Goal: Transaction & Acquisition: Obtain resource

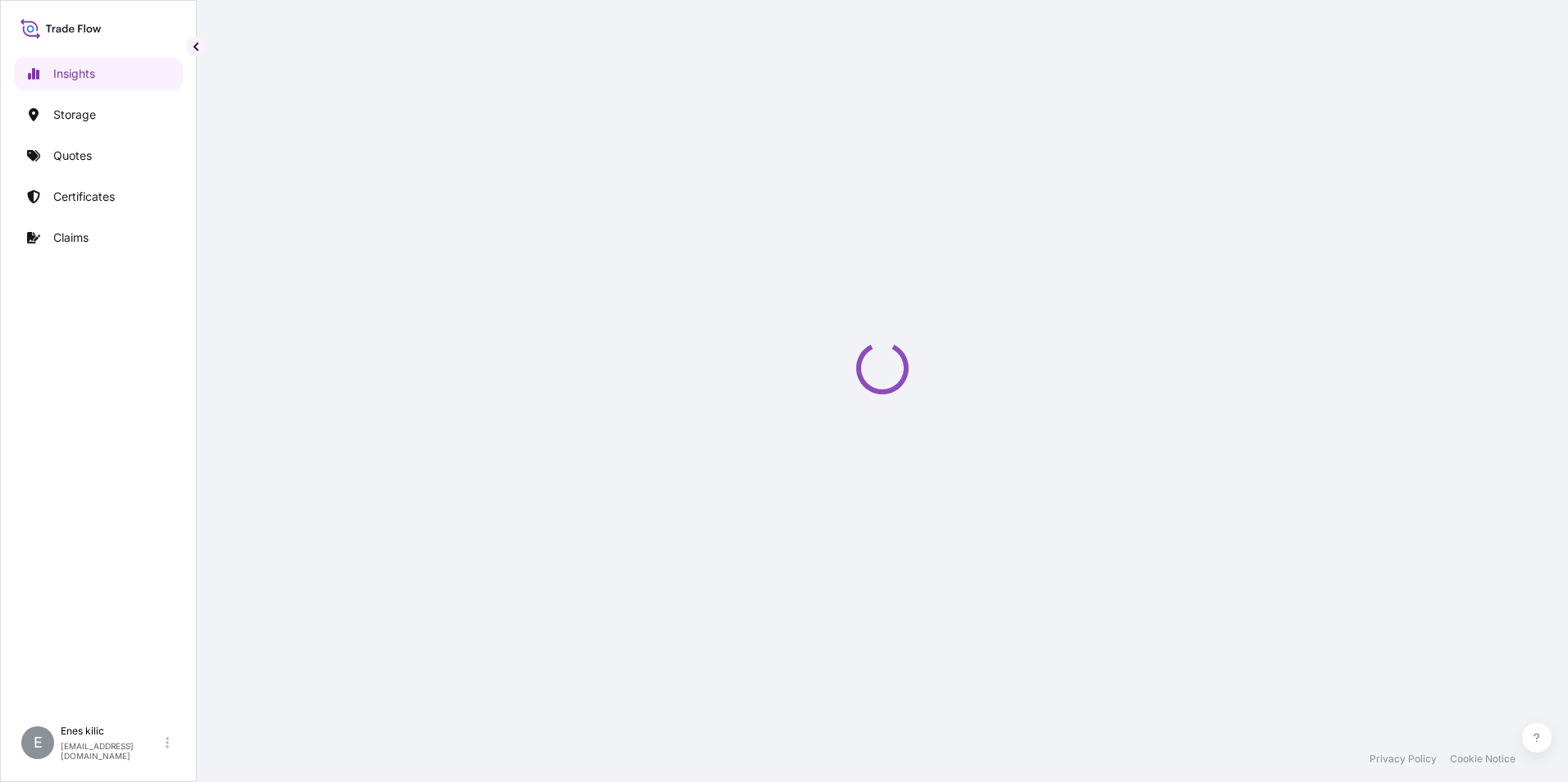
select select "2025"
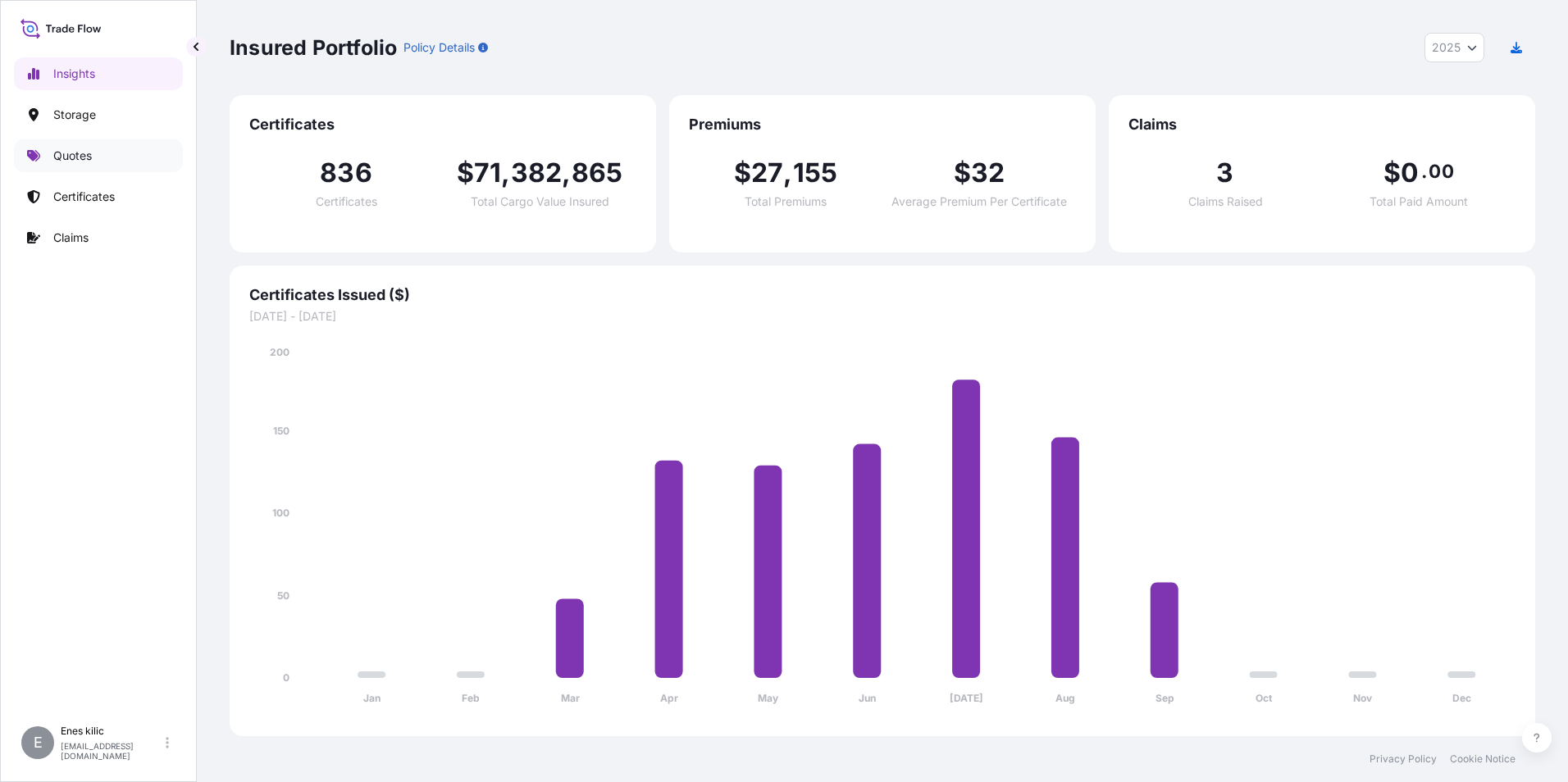
click at [79, 161] on p "Quotes" at bounding box center [73, 156] width 39 height 17
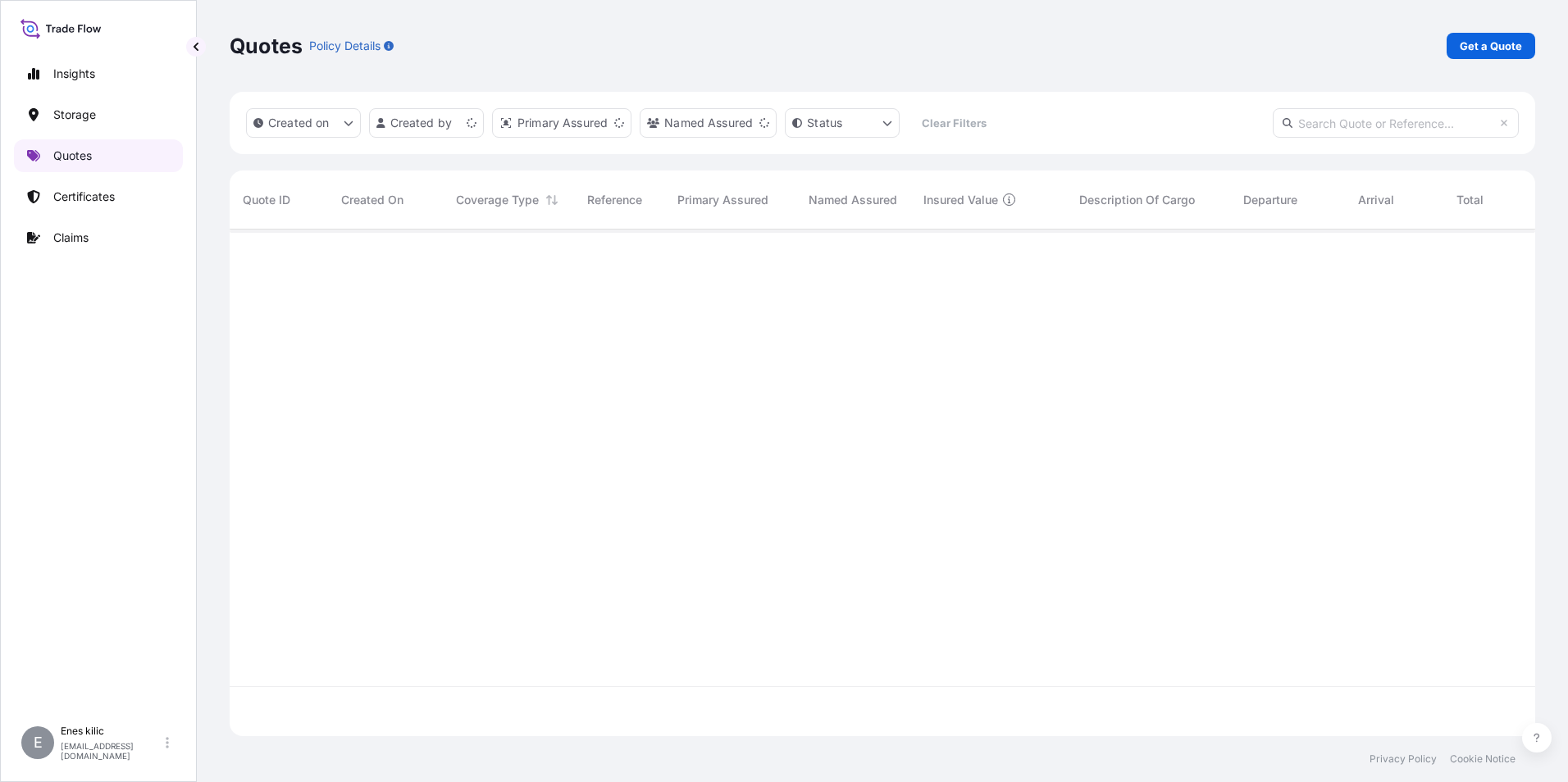
scroll to position [503, 1293]
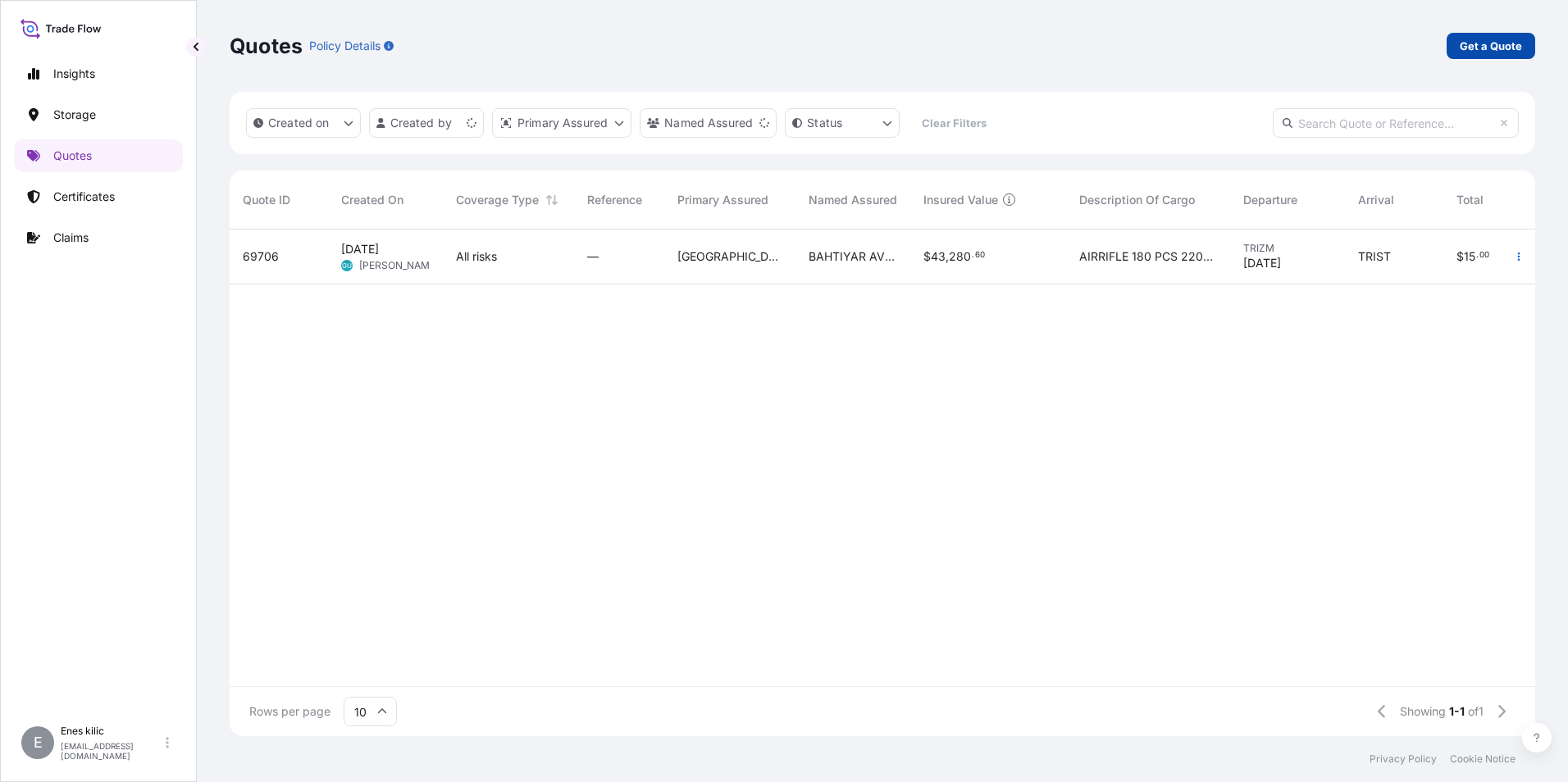
click at [1476, 54] on p "Get a Quote" at bounding box center [1490, 46] width 62 height 17
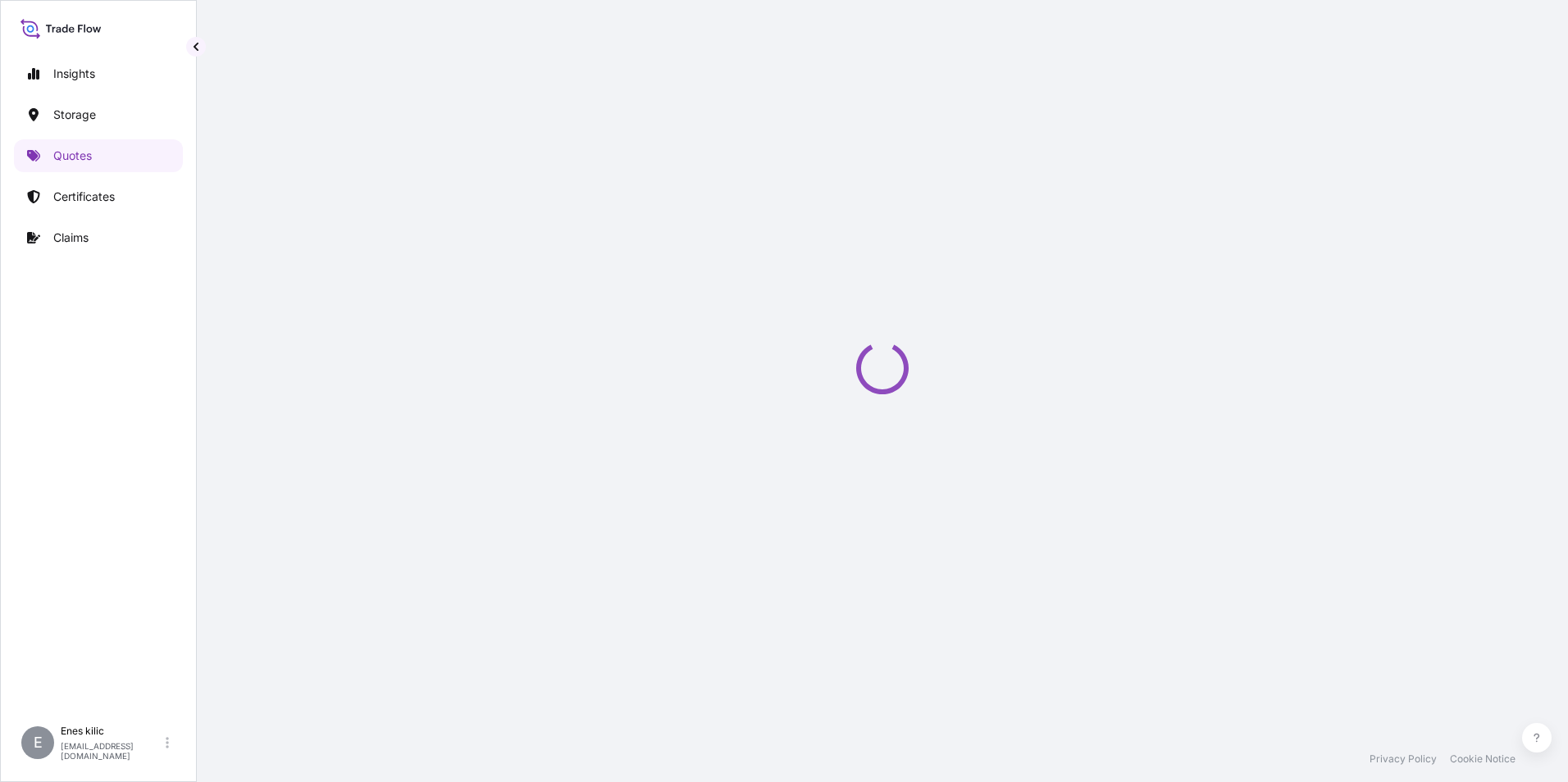
scroll to position [26, 0]
select select "Water"
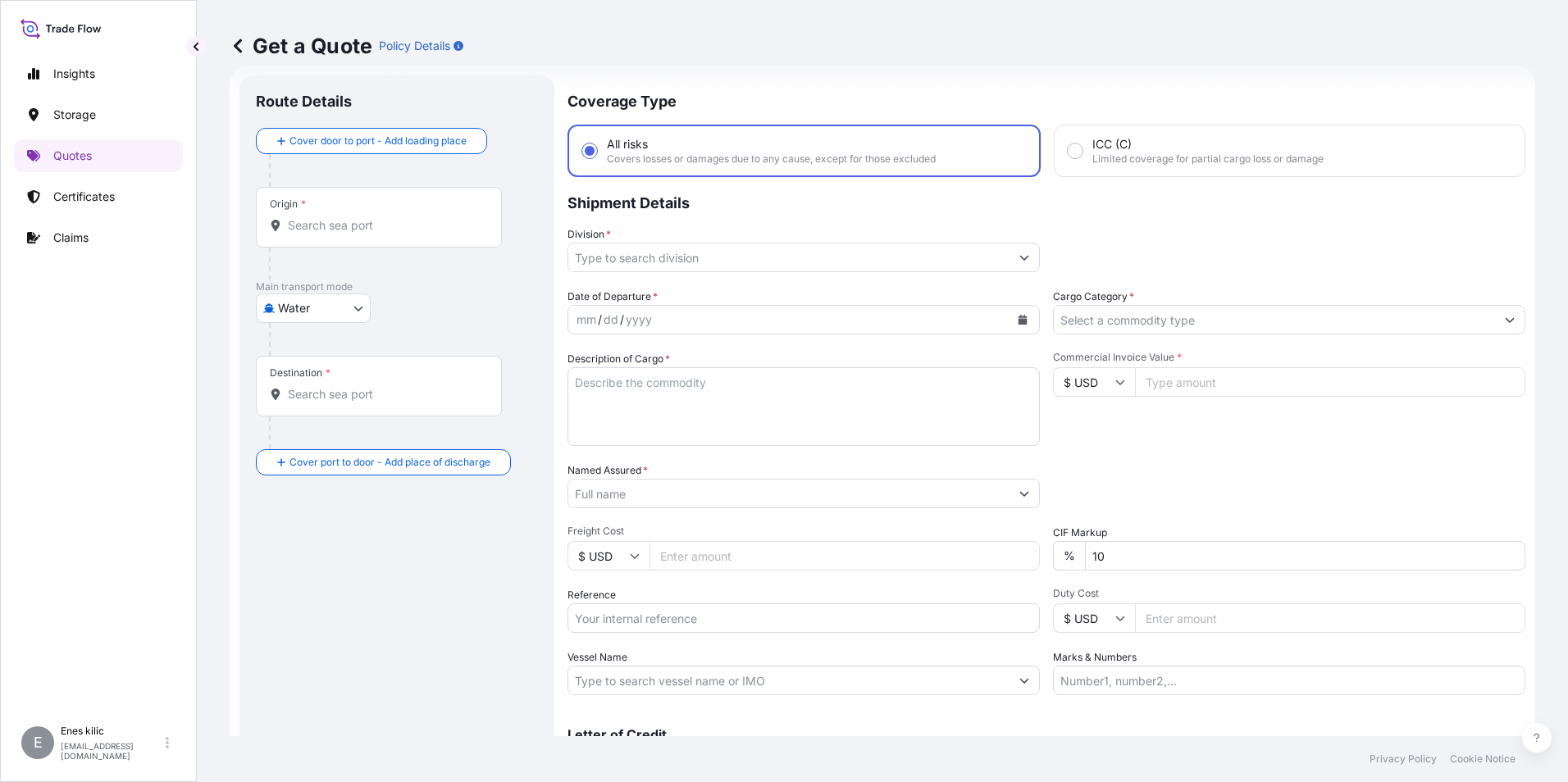
click at [342, 225] on input "Origin *" at bounding box center [384, 225] width 193 height 17
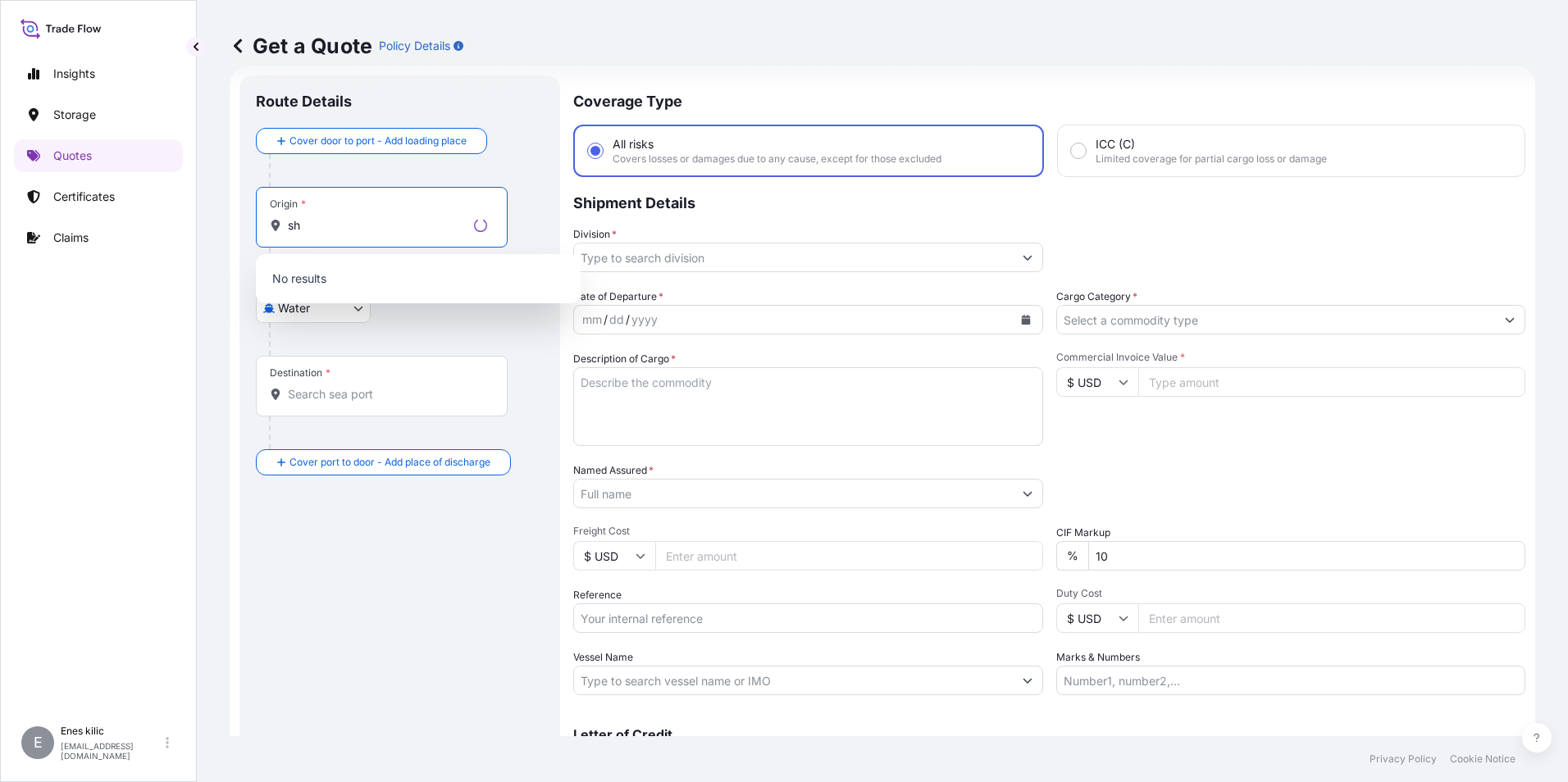
type input "s"
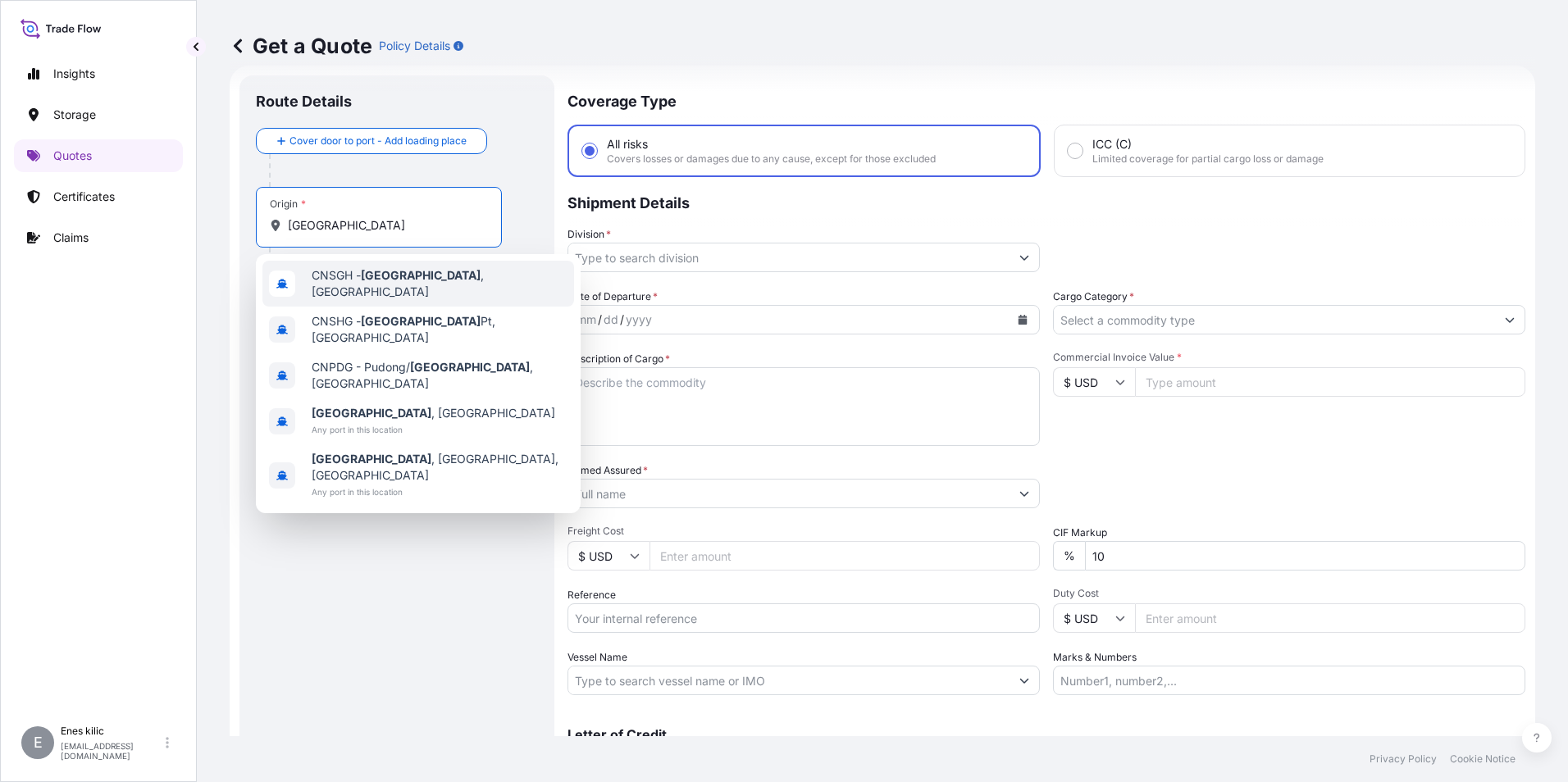
click at [458, 283] on div "CNSGH - Shanghai , China" at bounding box center [418, 284] width 311 height 46
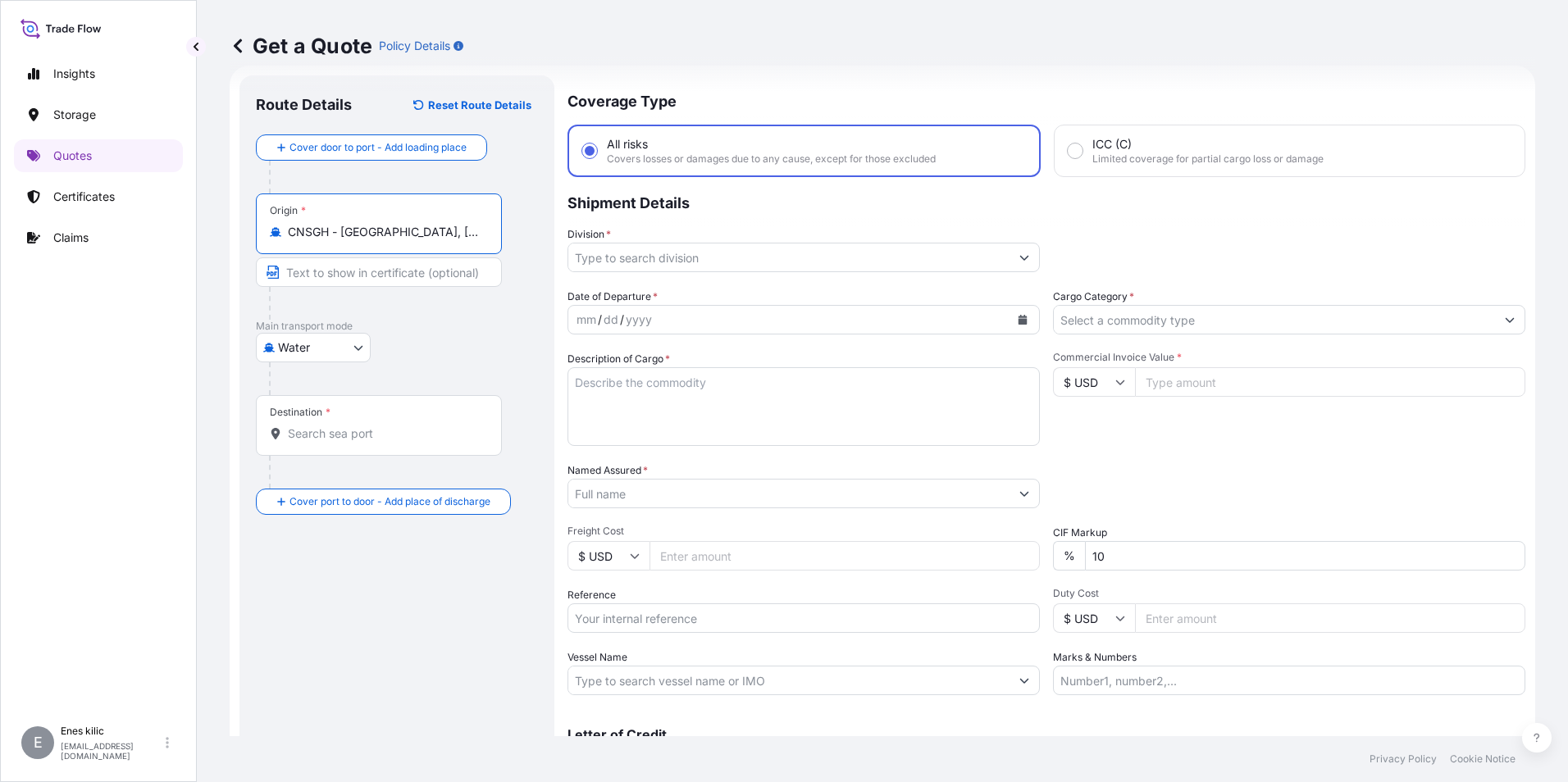
type input "CNSGH - Shanghai, China"
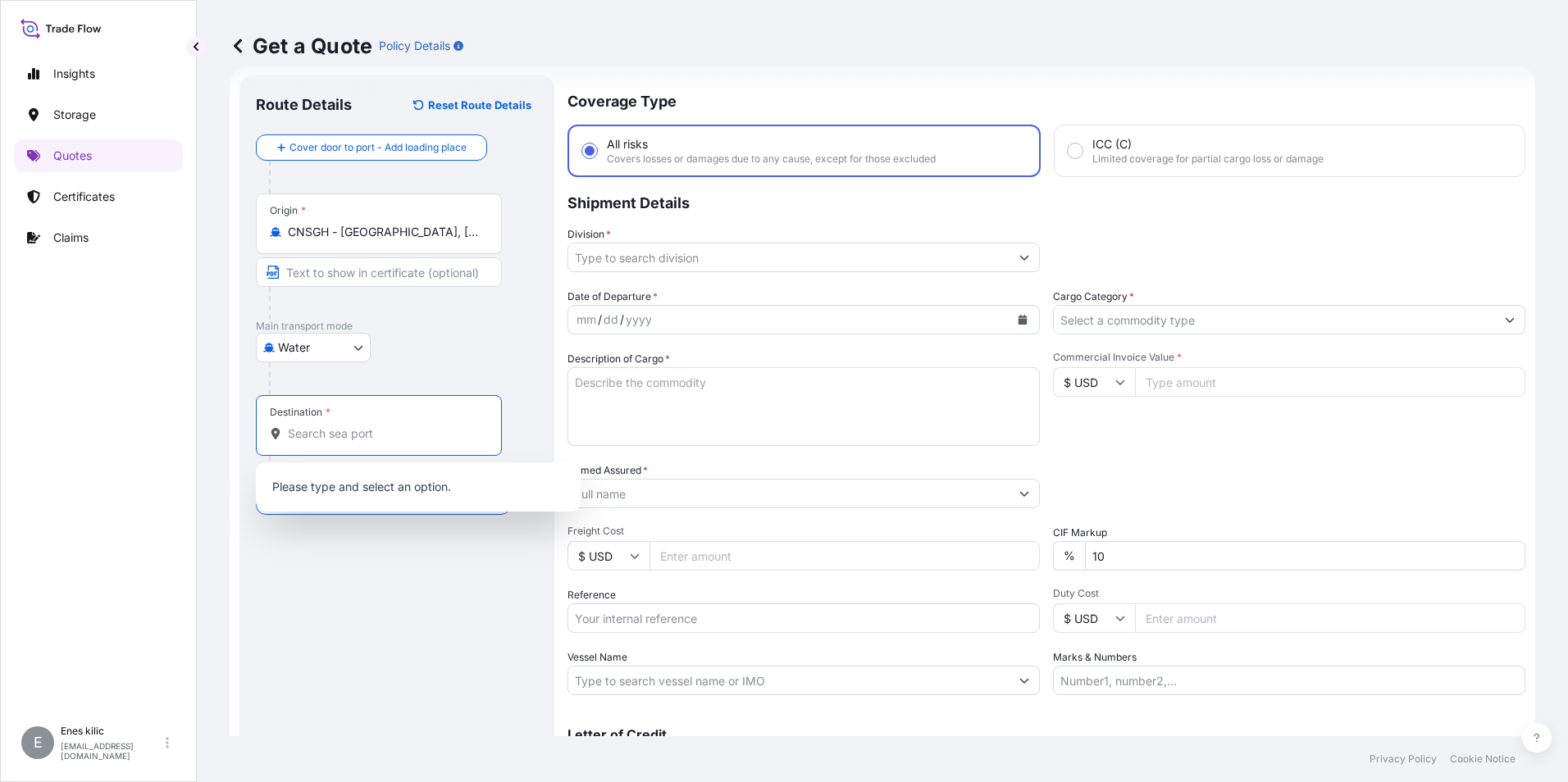
click at [401, 434] on input "Destination *" at bounding box center [384, 434] width 193 height 17
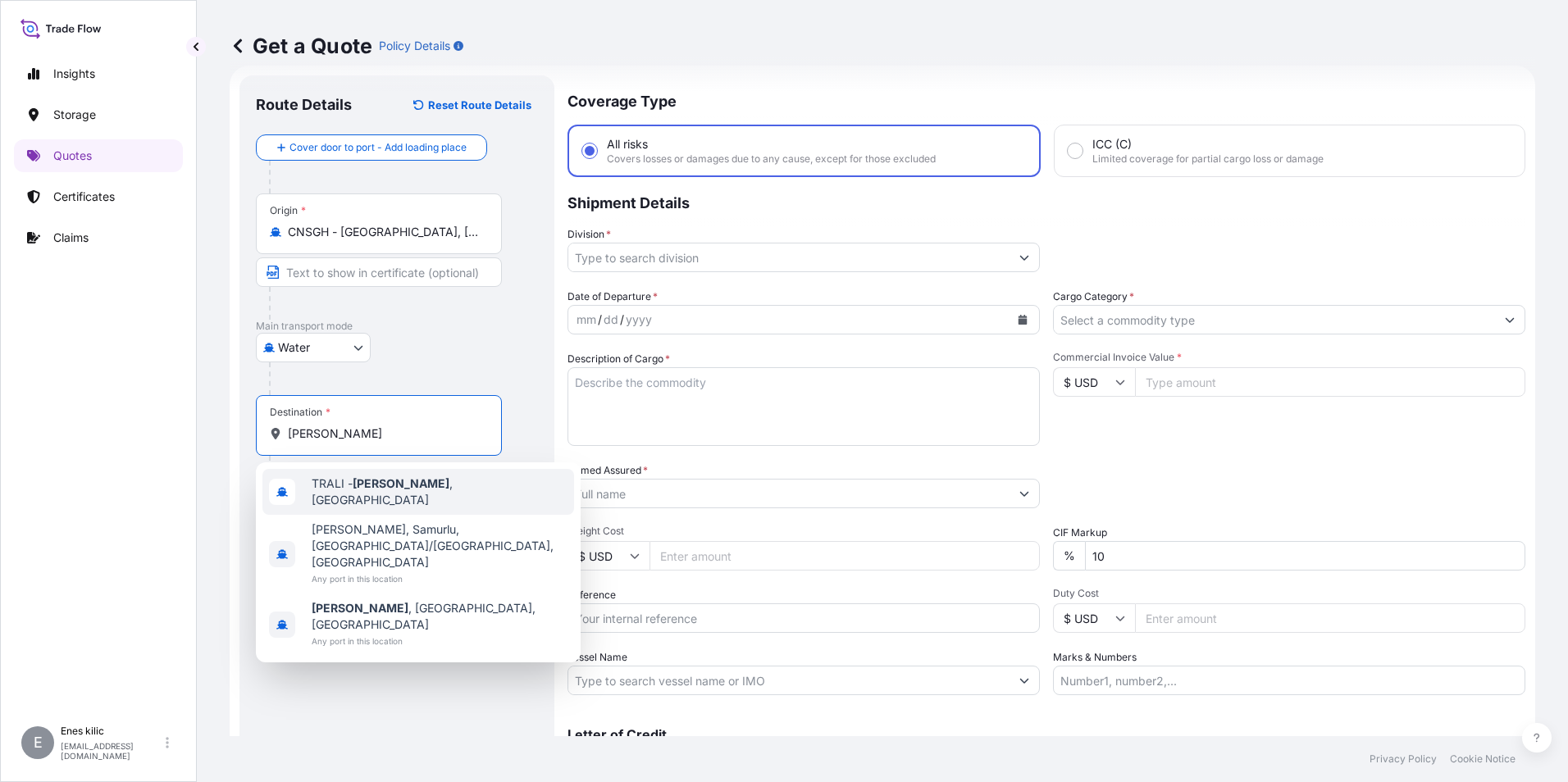
click at [420, 494] on span "TRALI - Aliaga , Turkey" at bounding box center [440, 492] width 256 height 33
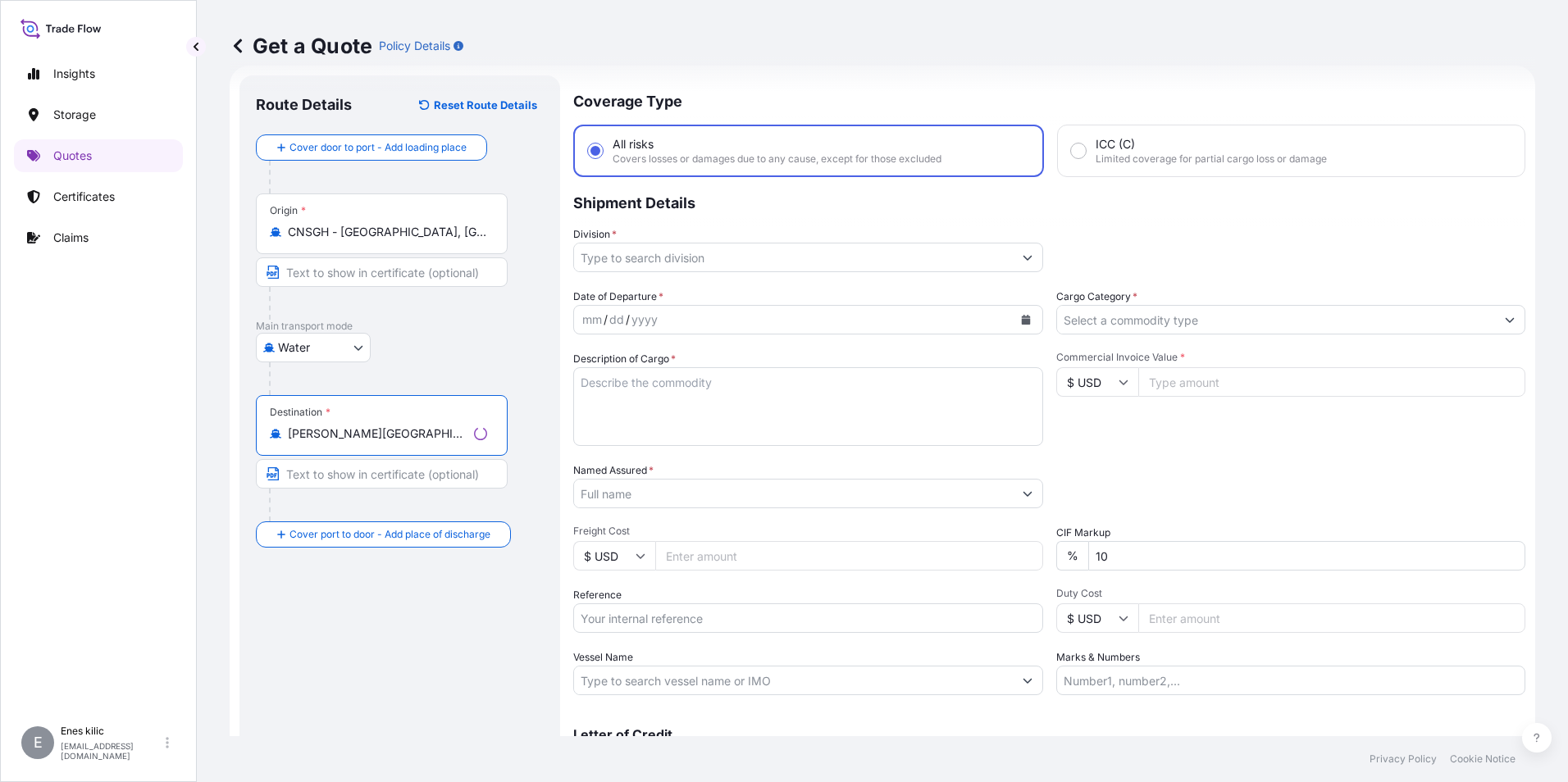
type input "TRALI - Aliaga, Turkey"
click at [695, 260] on input "Division *" at bounding box center [793, 258] width 439 height 30
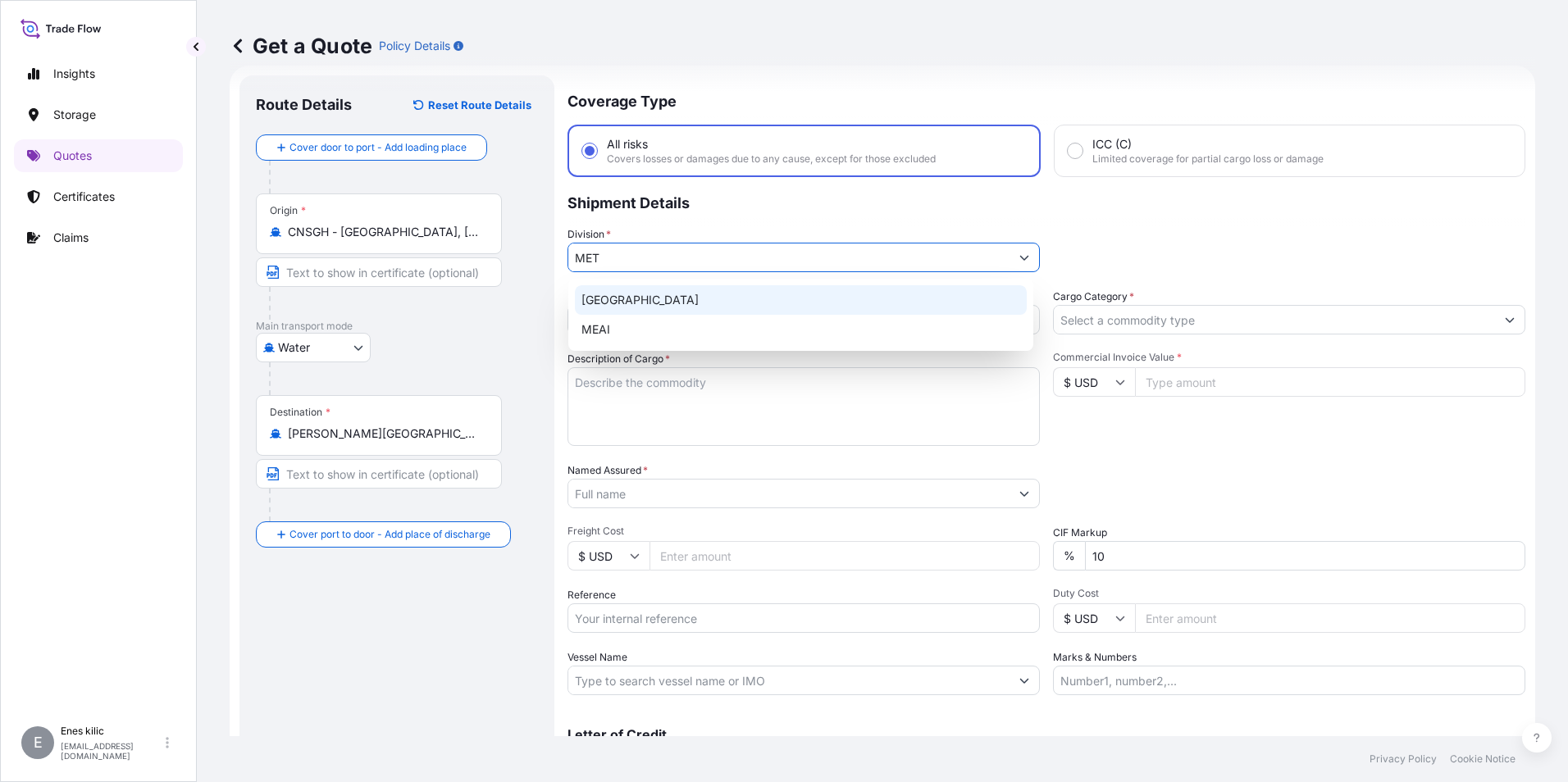
type input "META"
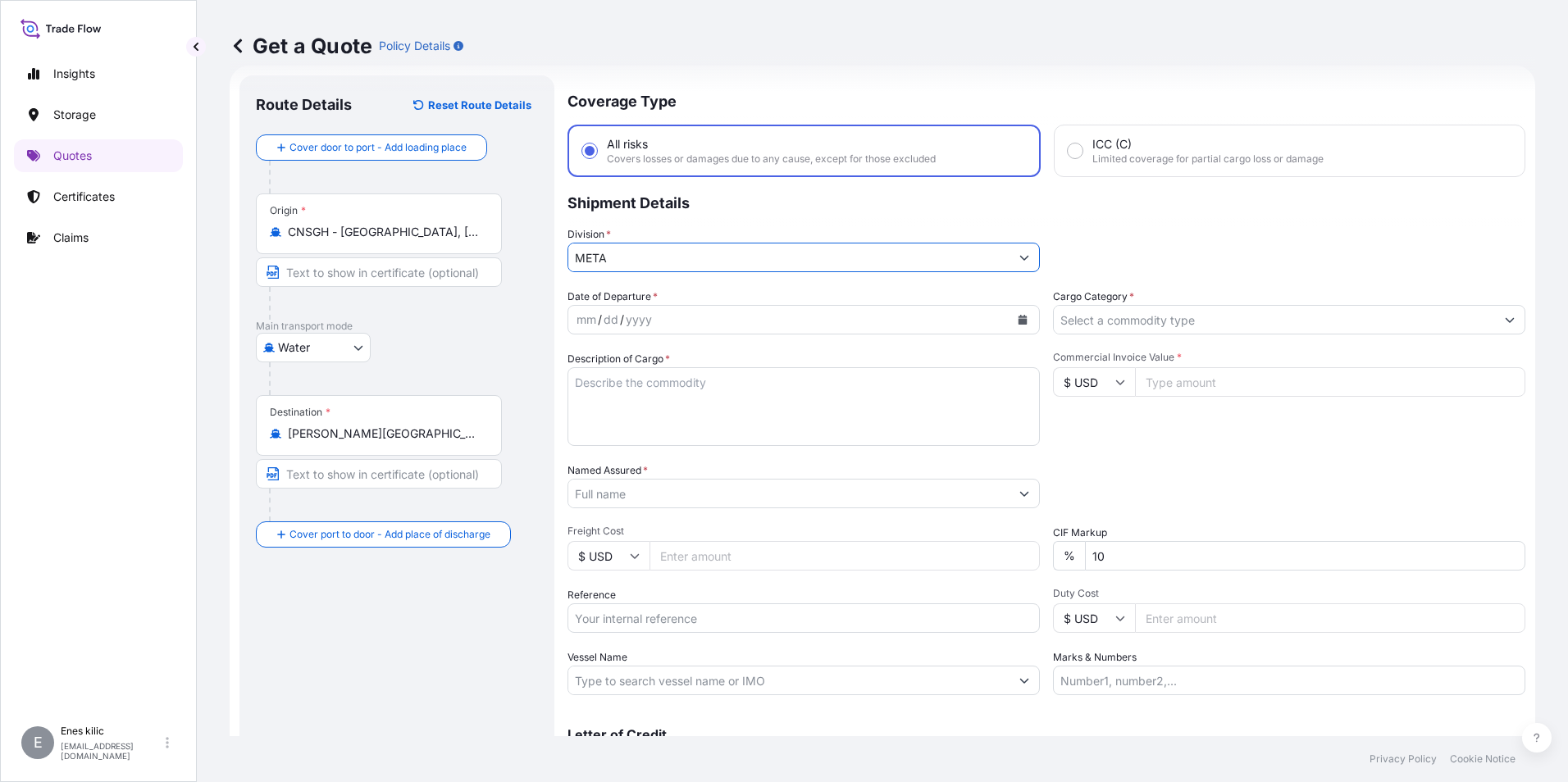
click at [695, 259] on input "META" at bounding box center [789, 258] width 441 height 30
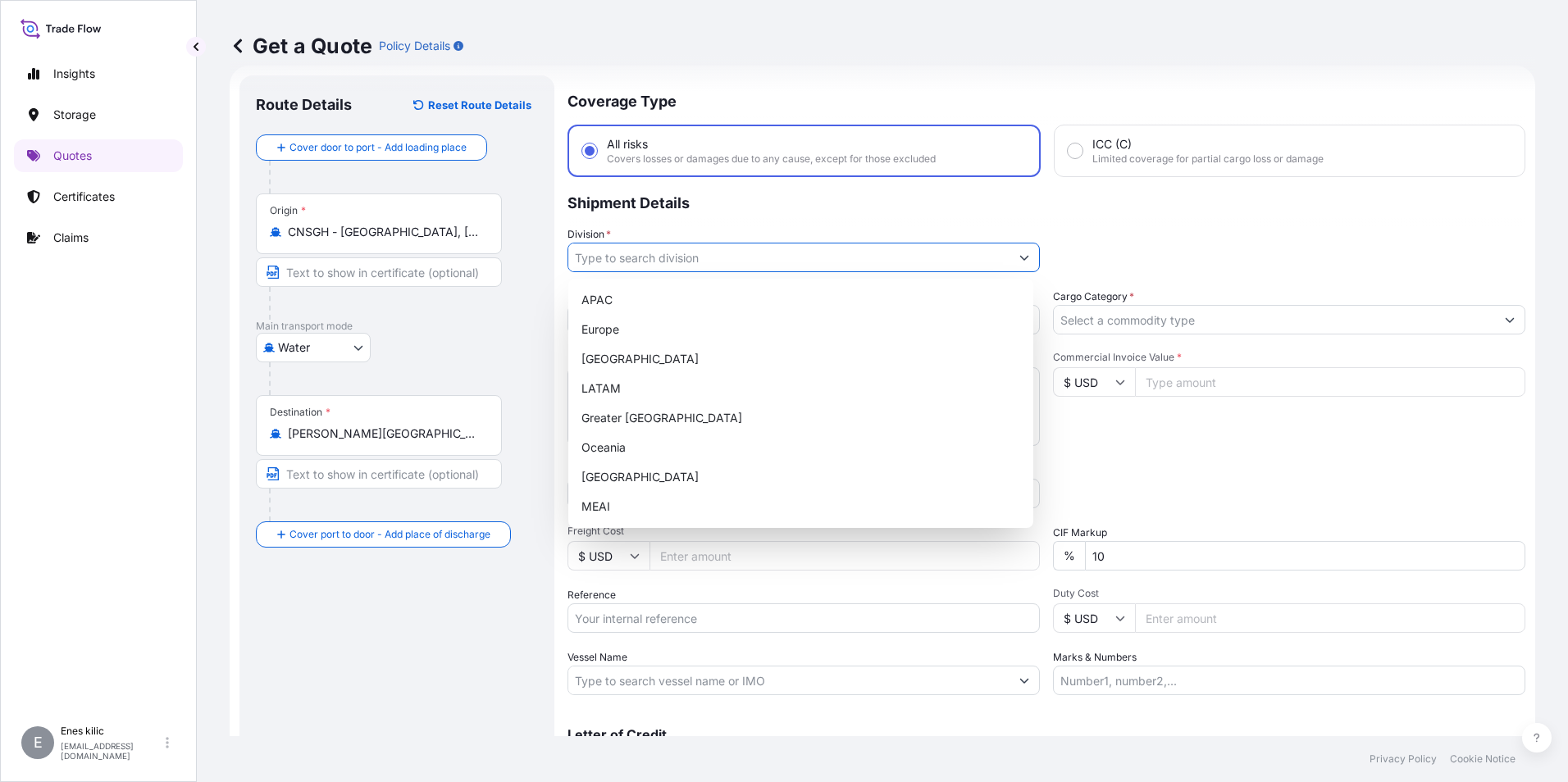
type input "M"
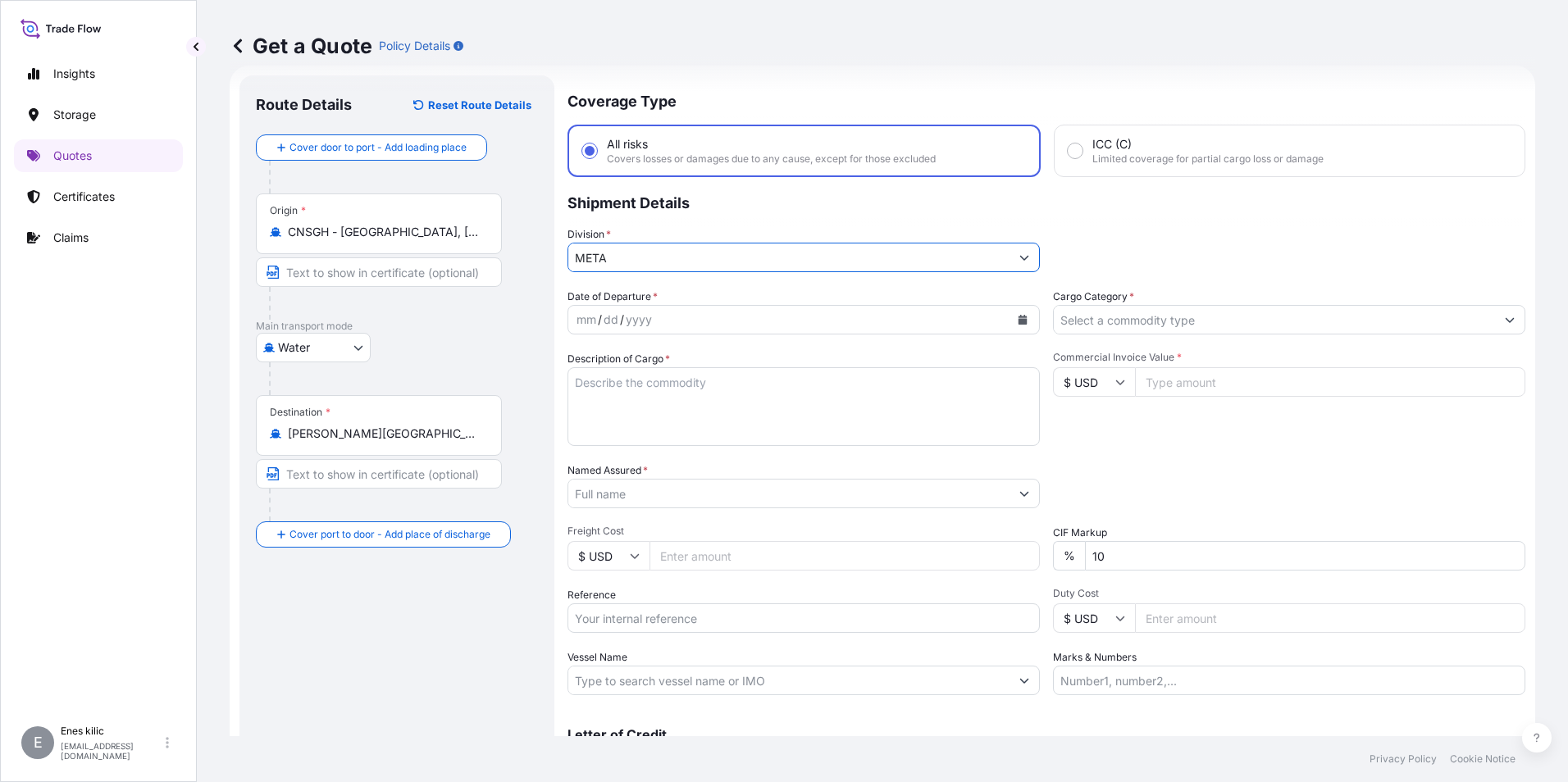
type input "META"
click at [730, 225] on p "Shipment Details" at bounding box center [1046, 201] width 957 height 50
click at [731, 256] on input "Division *" at bounding box center [789, 258] width 441 height 30
type input "E"
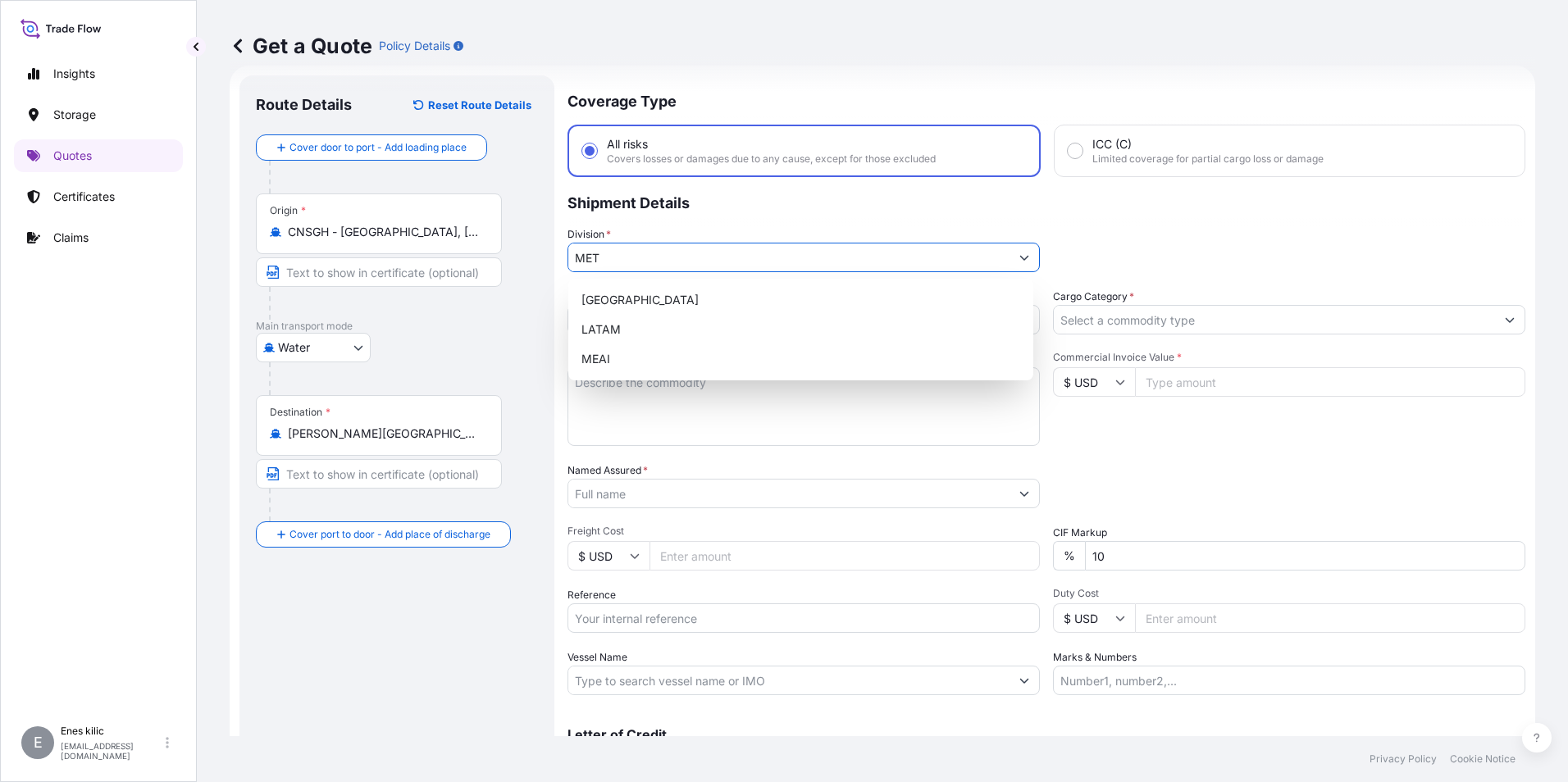
type input "META"
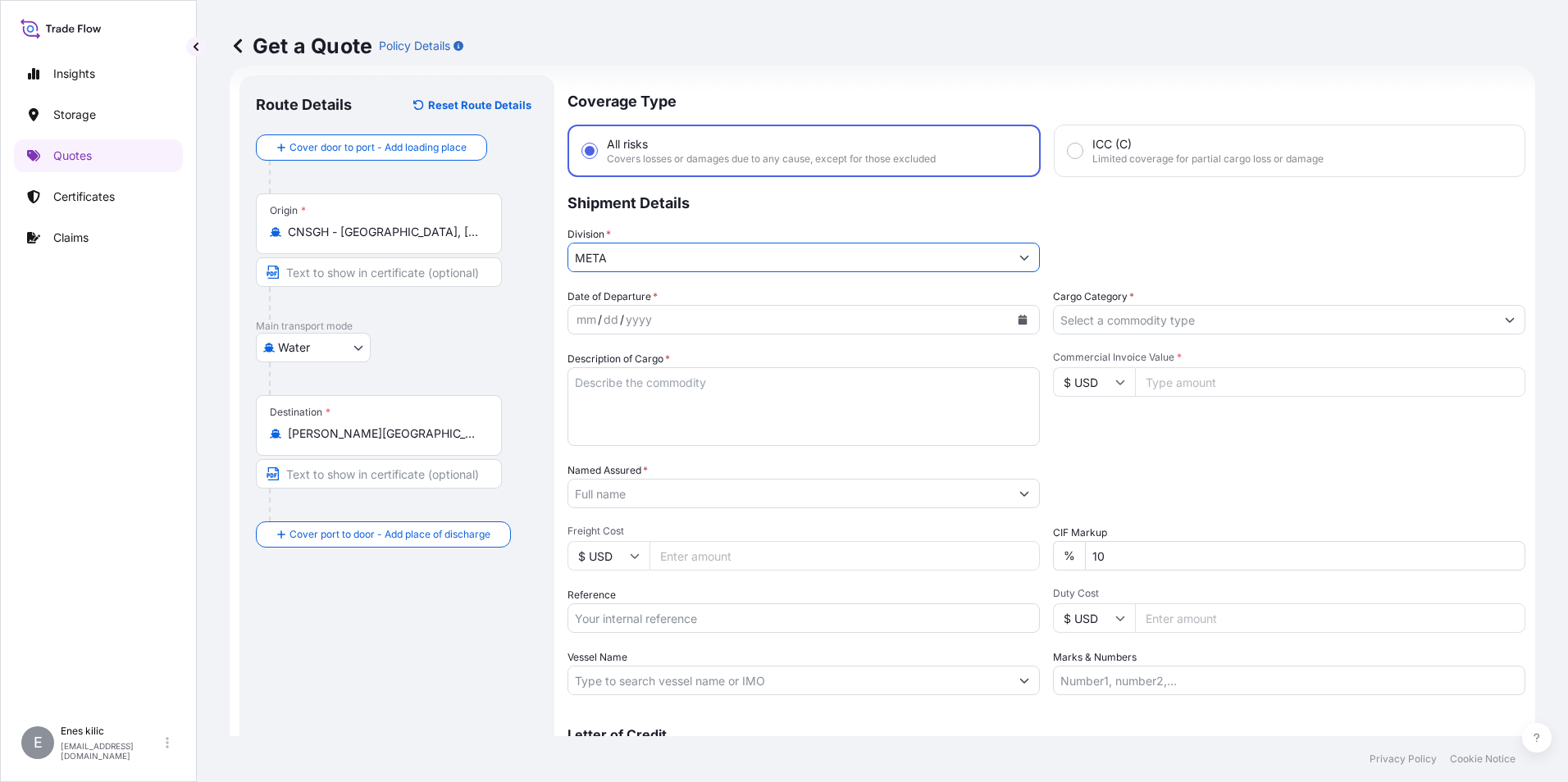
click at [742, 269] on input "META" at bounding box center [789, 258] width 441 height 30
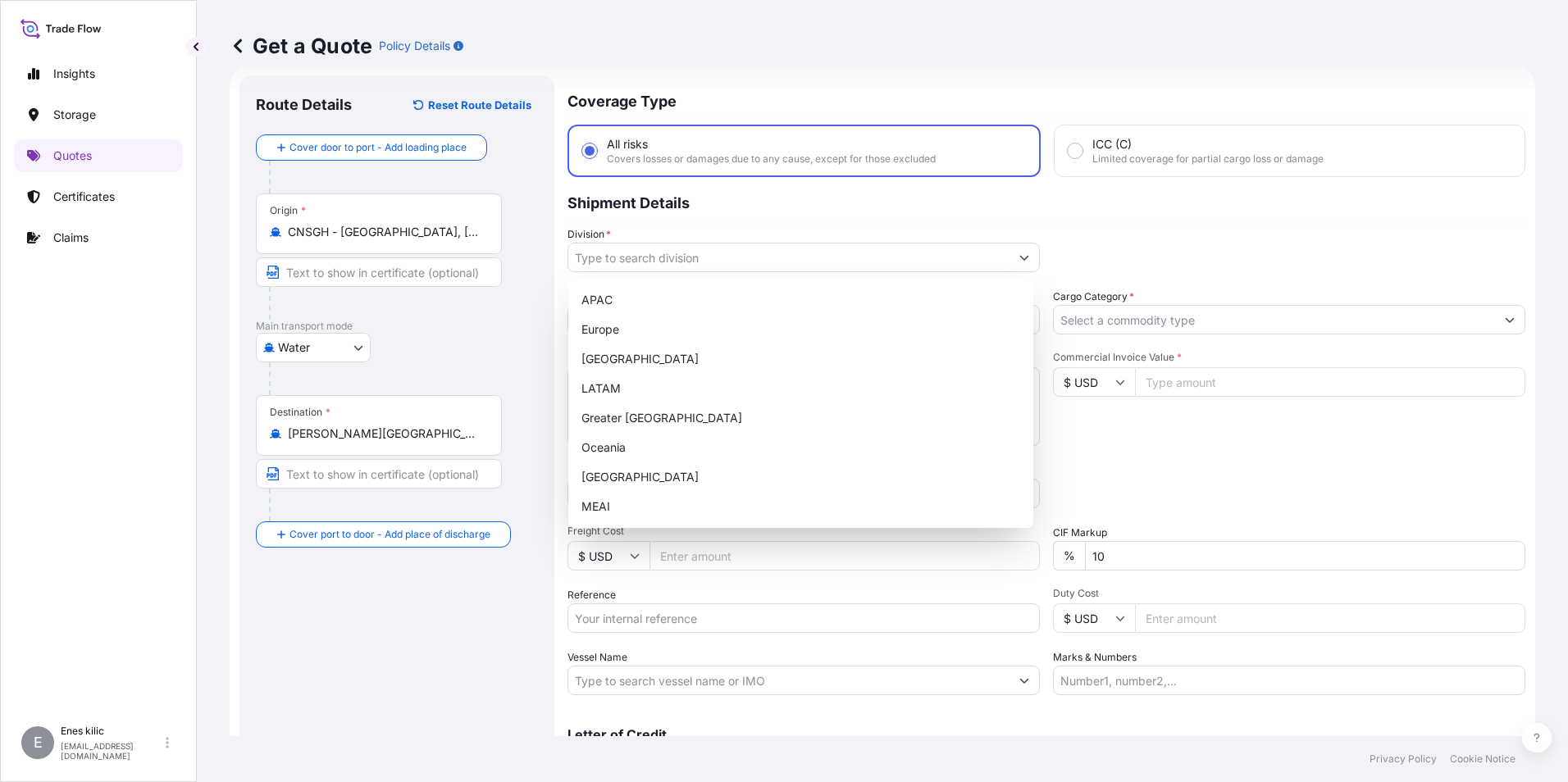
click at [758, 213] on p "Shipment Details" at bounding box center [1046, 201] width 957 height 50
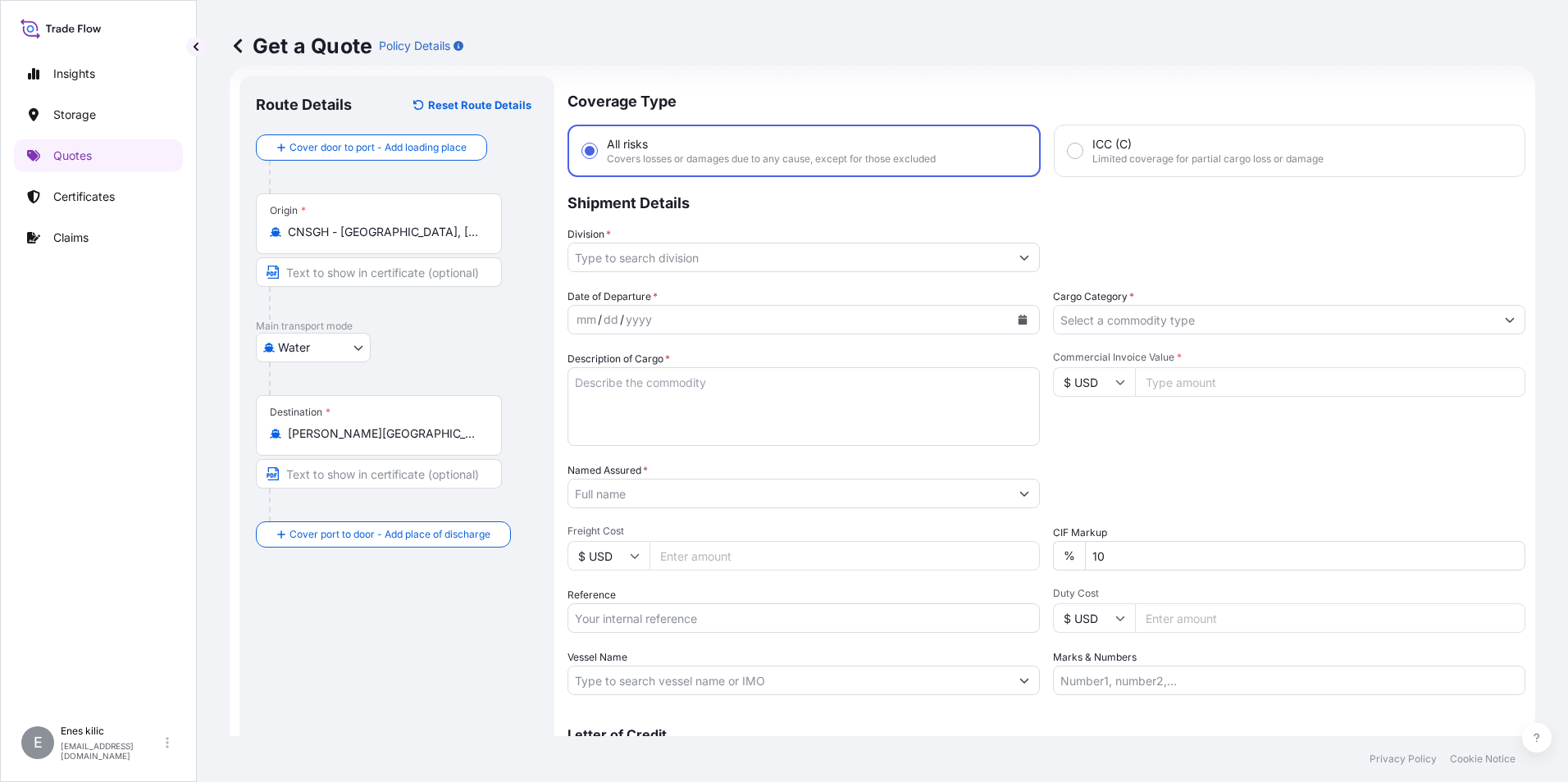
click at [240, 40] on icon at bounding box center [238, 46] width 17 height 17
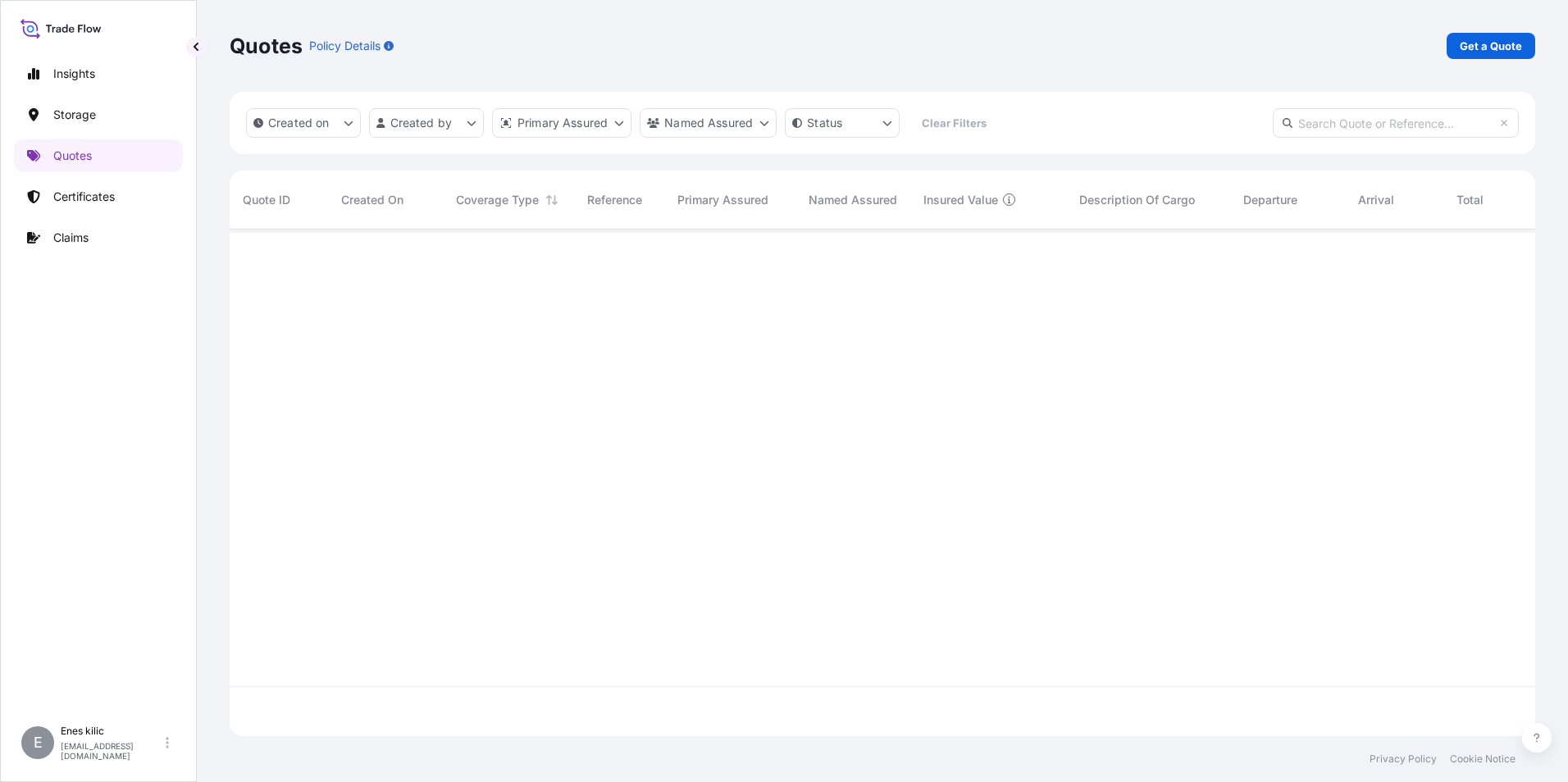
scroll to position [503, 1293]
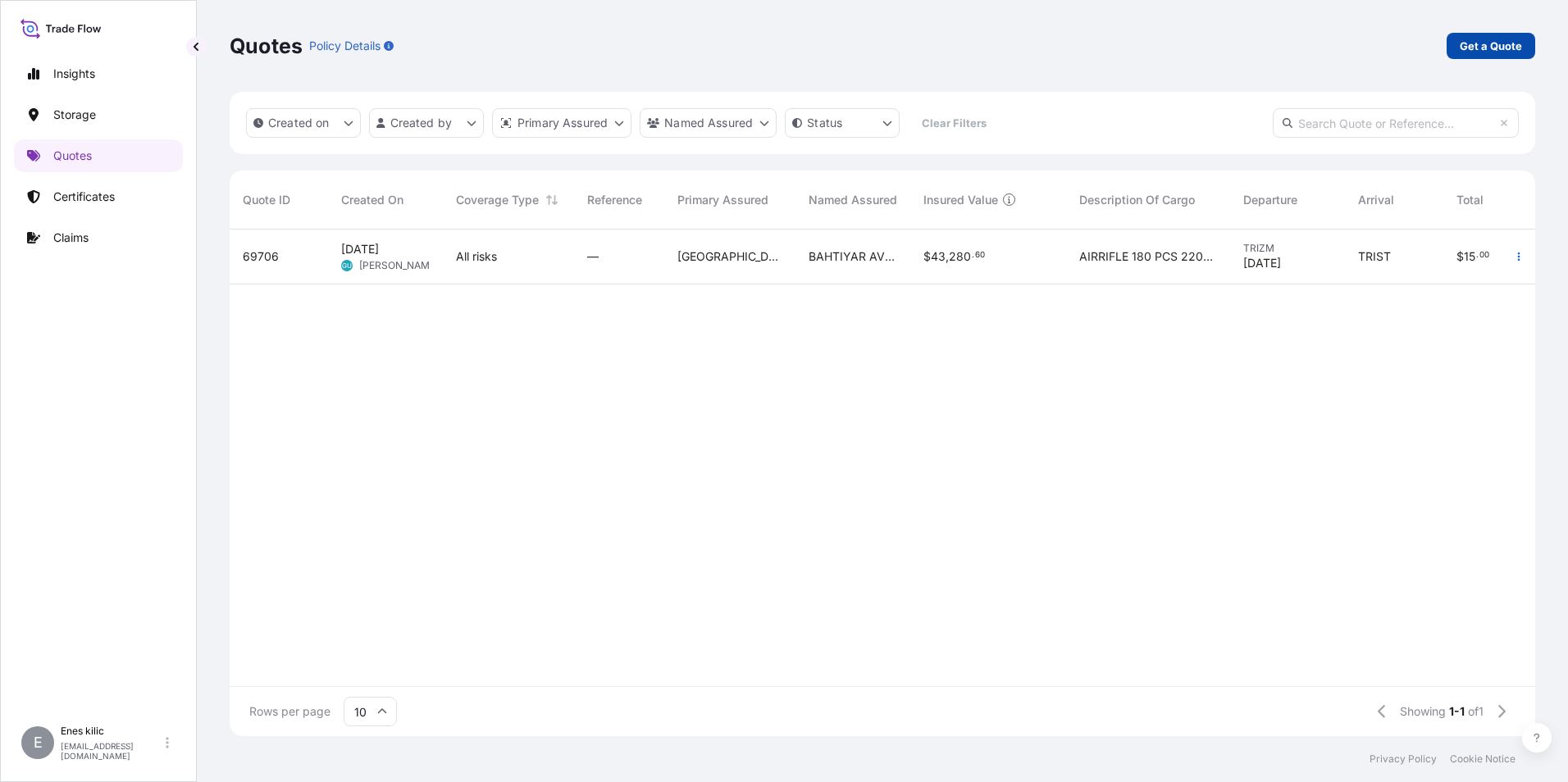
click at [1478, 40] on p "Get a Quote" at bounding box center [1490, 46] width 62 height 17
select select "Water"
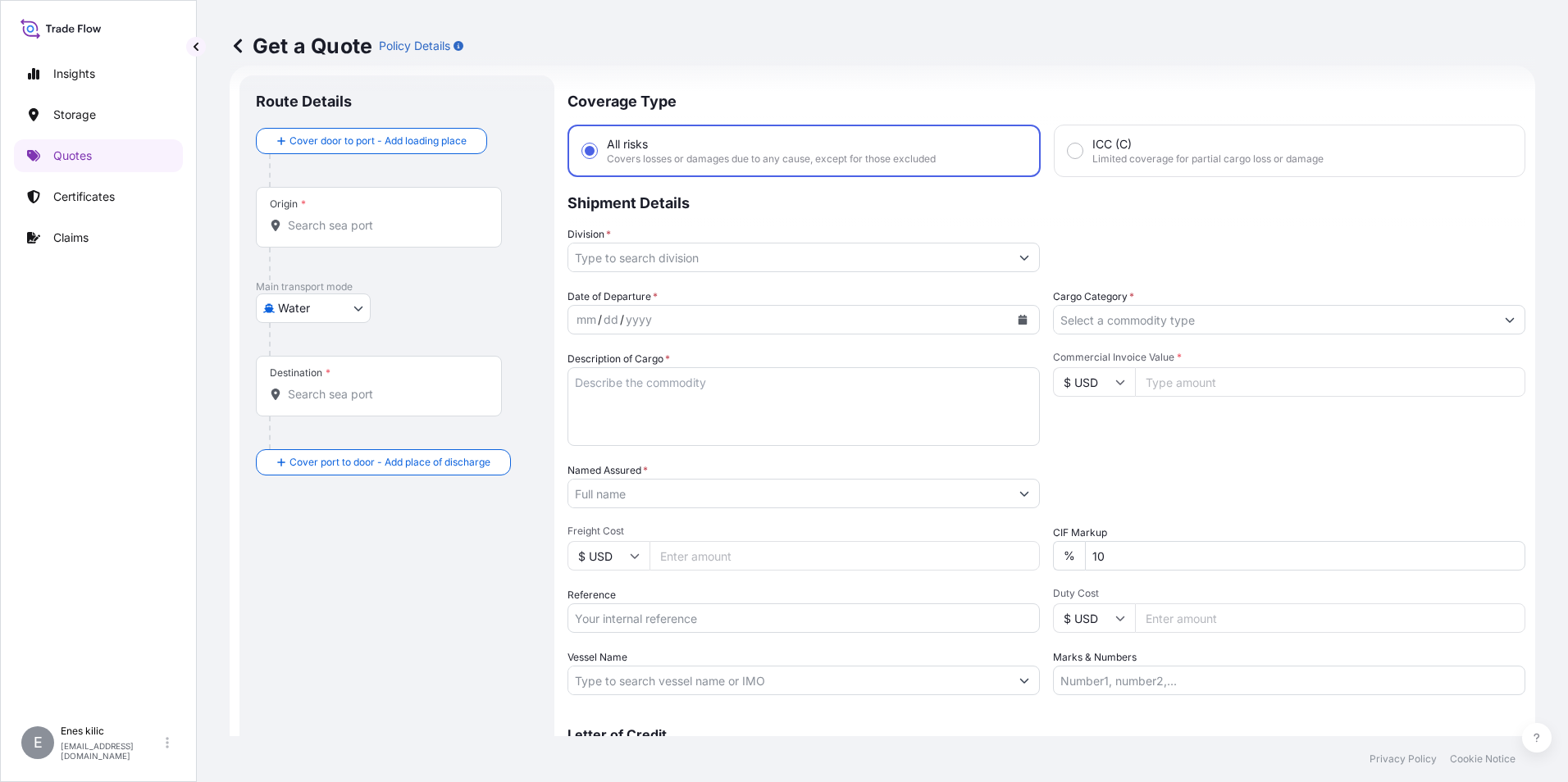
click at [758, 254] on input "Division *" at bounding box center [789, 258] width 441 height 30
type input "ME"
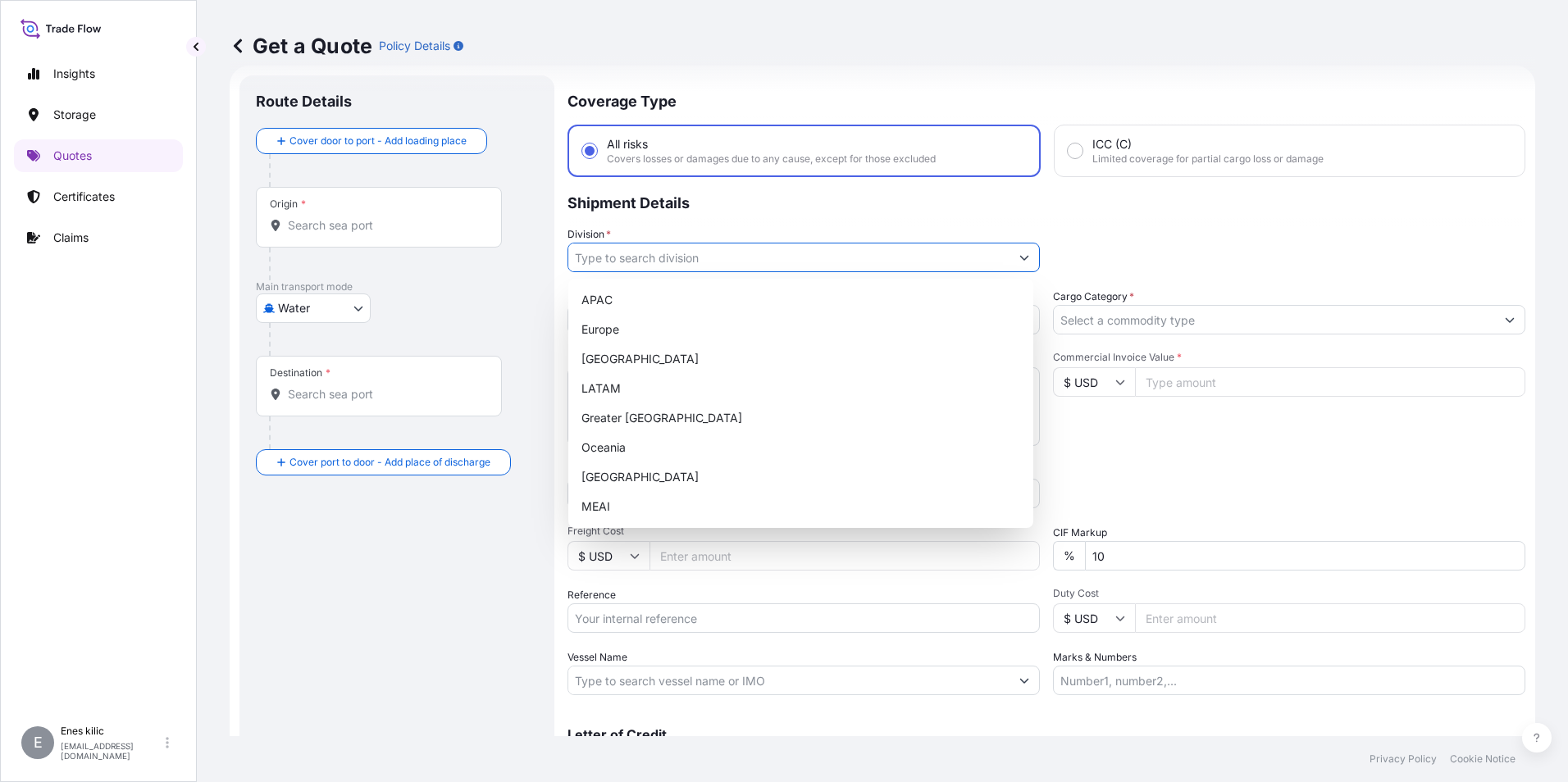
click at [1020, 254] on icon "Show suggestions" at bounding box center [1024, 258] width 10 height 10
click at [1020, 255] on icon "Show suggestions" at bounding box center [1024, 258] width 10 height 10
click at [723, 227] on div "Division *" at bounding box center [804, 249] width 473 height 46
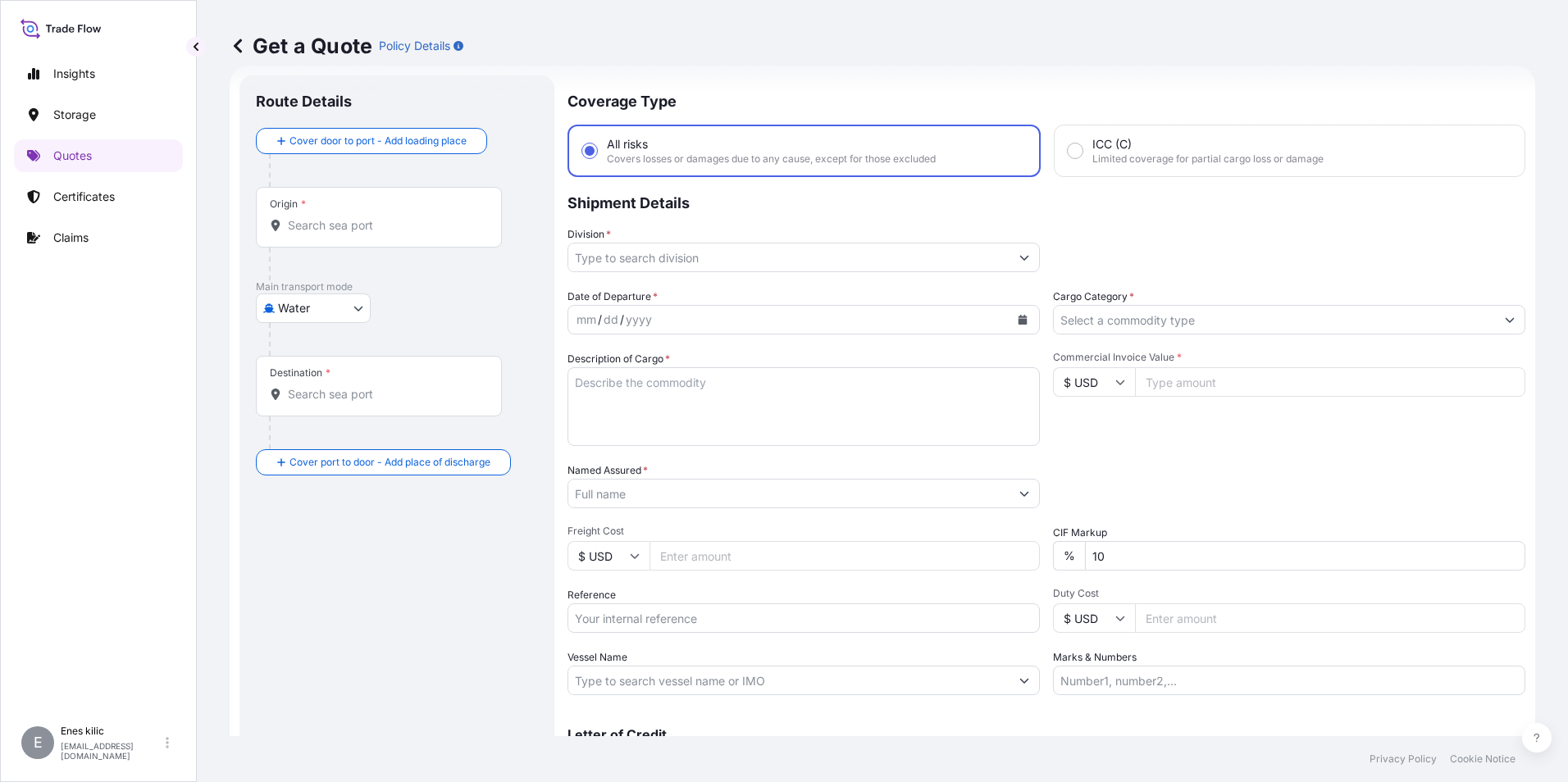
click at [713, 259] on input "Division *" at bounding box center [789, 258] width 441 height 30
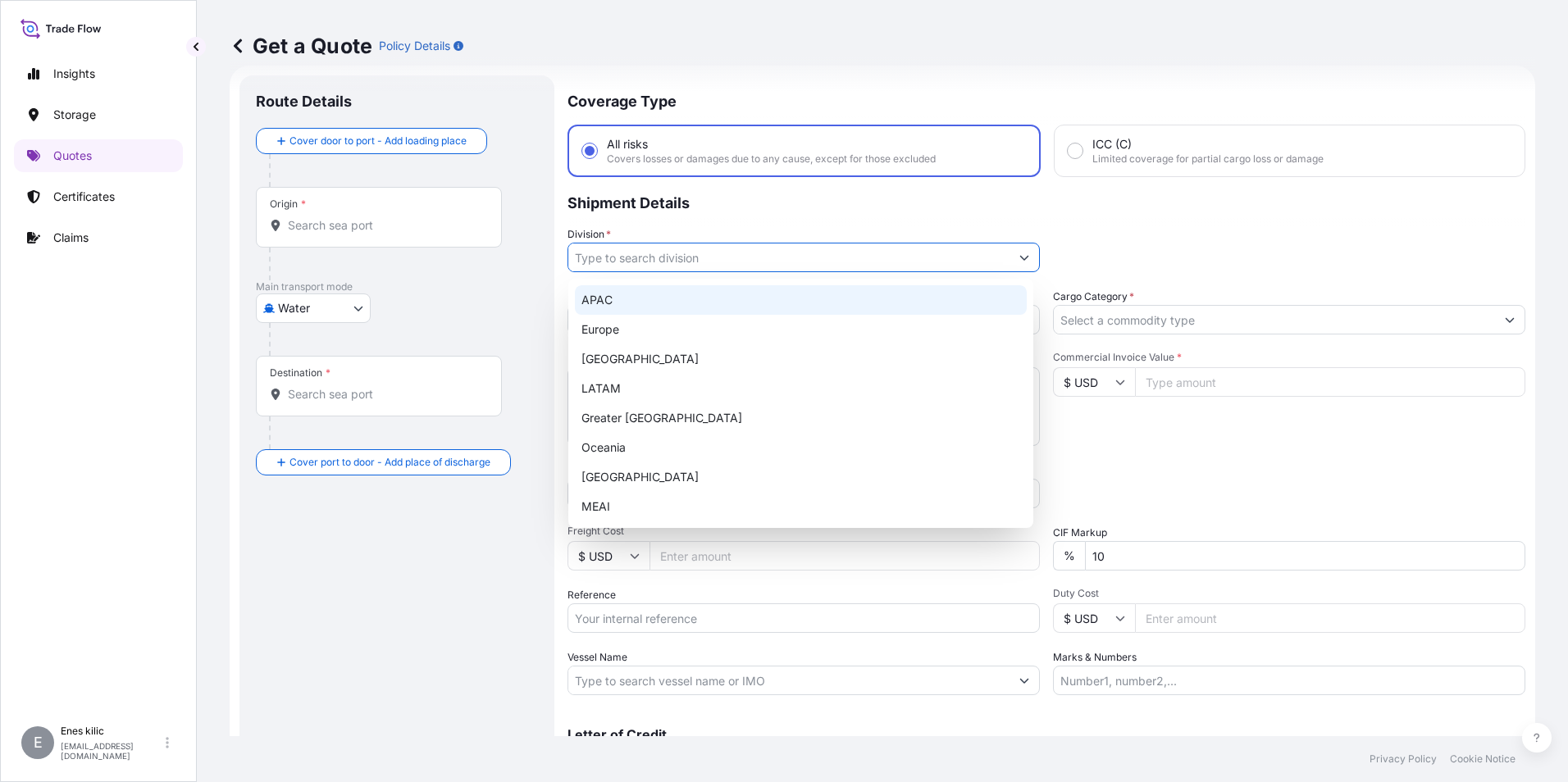
click at [1028, 261] on button "Show suggestions" at bounding box center [1024, 258] width 30 height 30
click at [1022, 258] on icon "Show suggestions" at bounding box center [1024, 258] width 10 height 10
click at [768, 245] on input "Division *" at bounding box center [789, 258] width 441 height 30
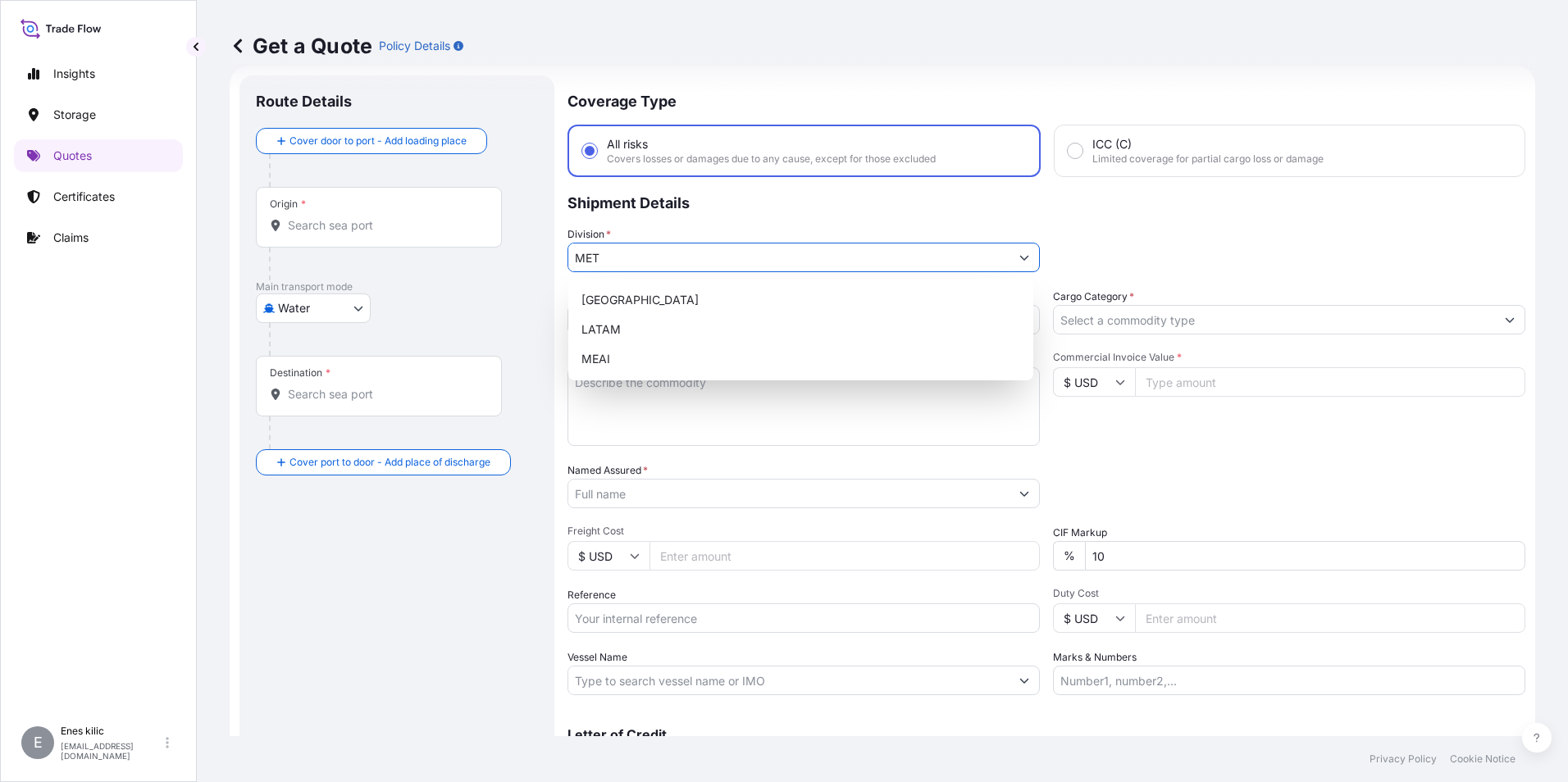
type input "META"
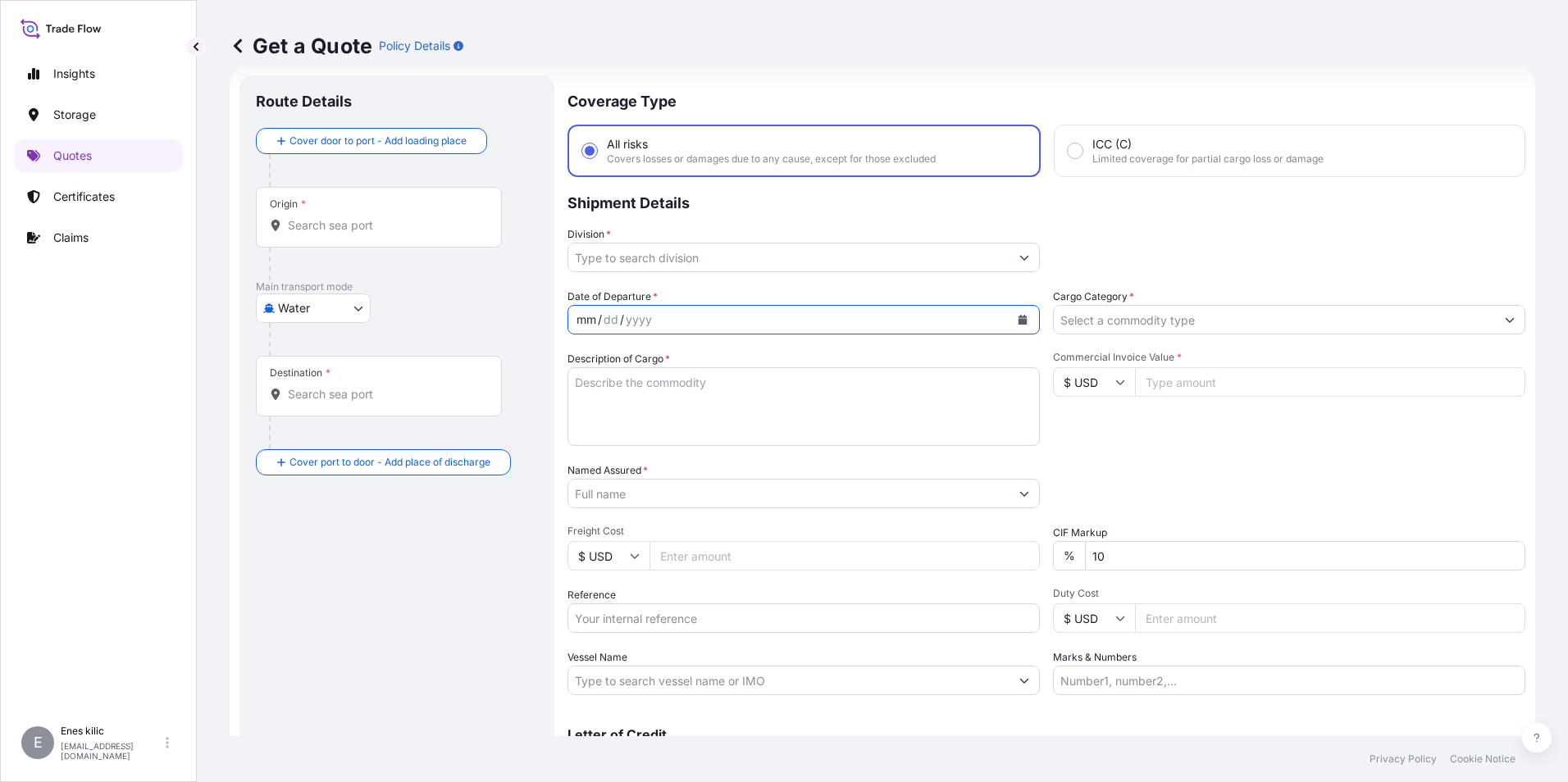
click at [772, 245] on input "Division *" at bounding box center [789, 258] width 441 height 30
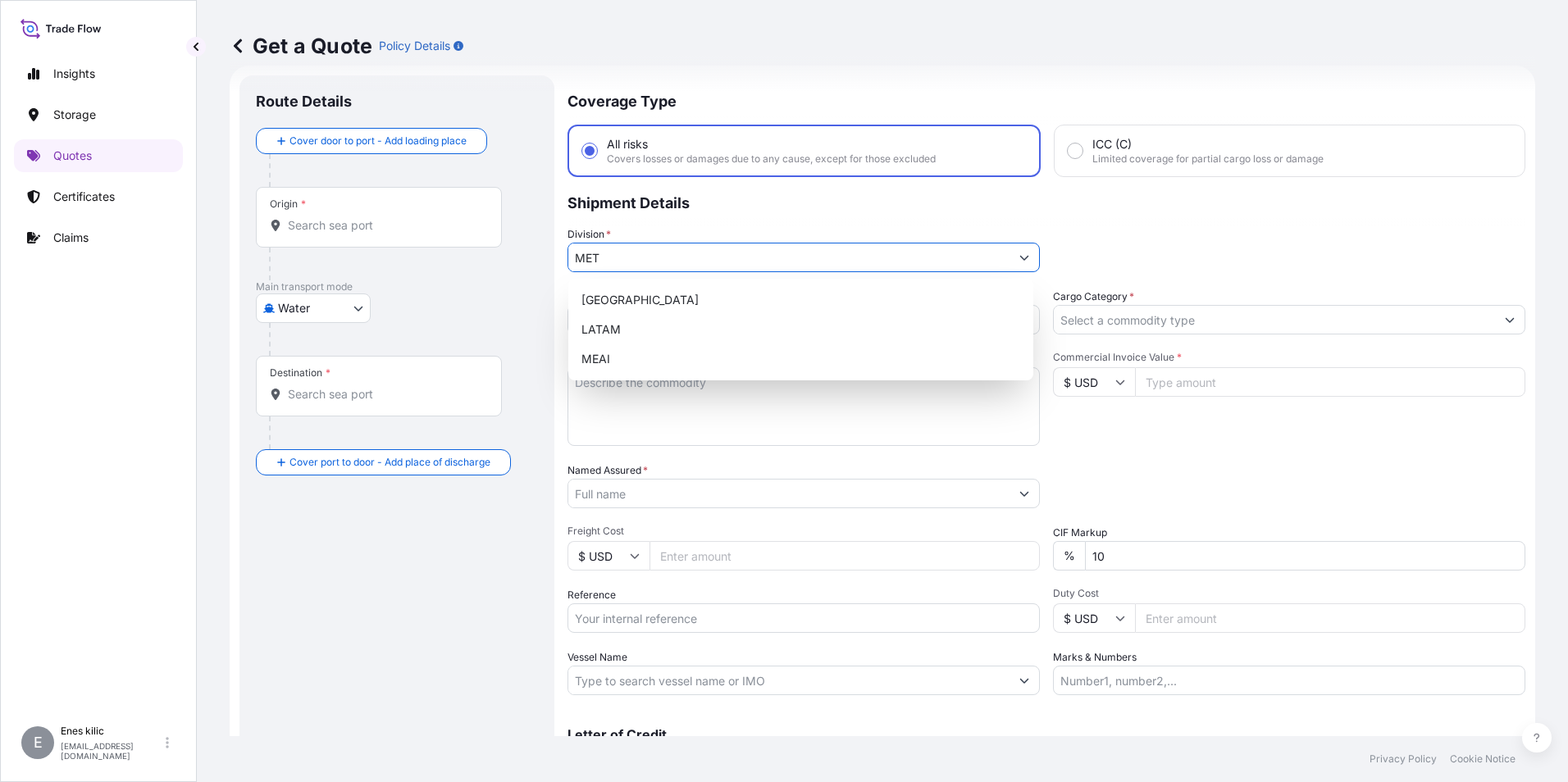
type input "META"
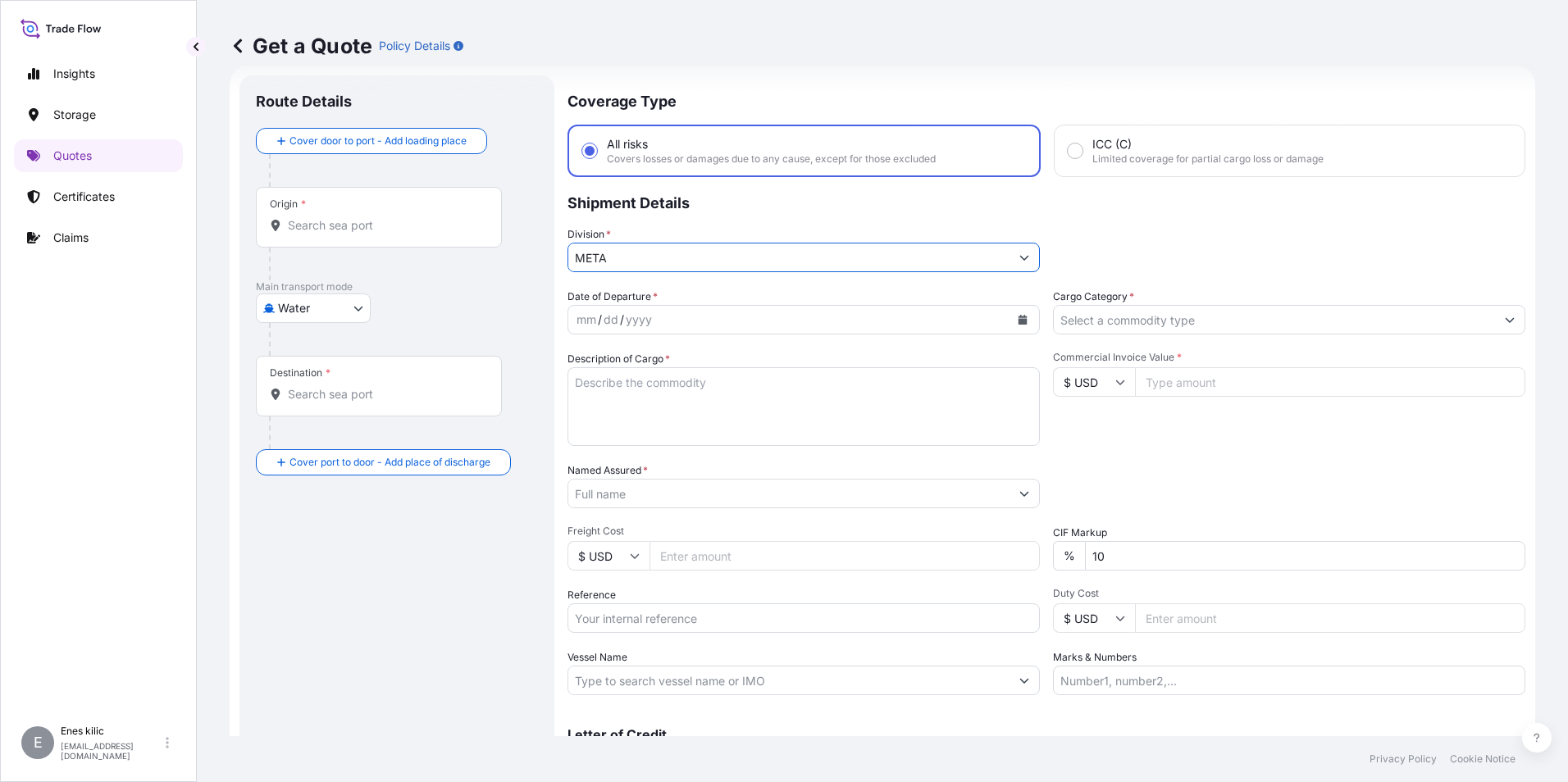
click at [698, 263] on input "META" at bounding box center [789, 258] width 441 height 30
click at [662, 261] on input "Division *" at bounding box center [789, 258] width 441 height 30
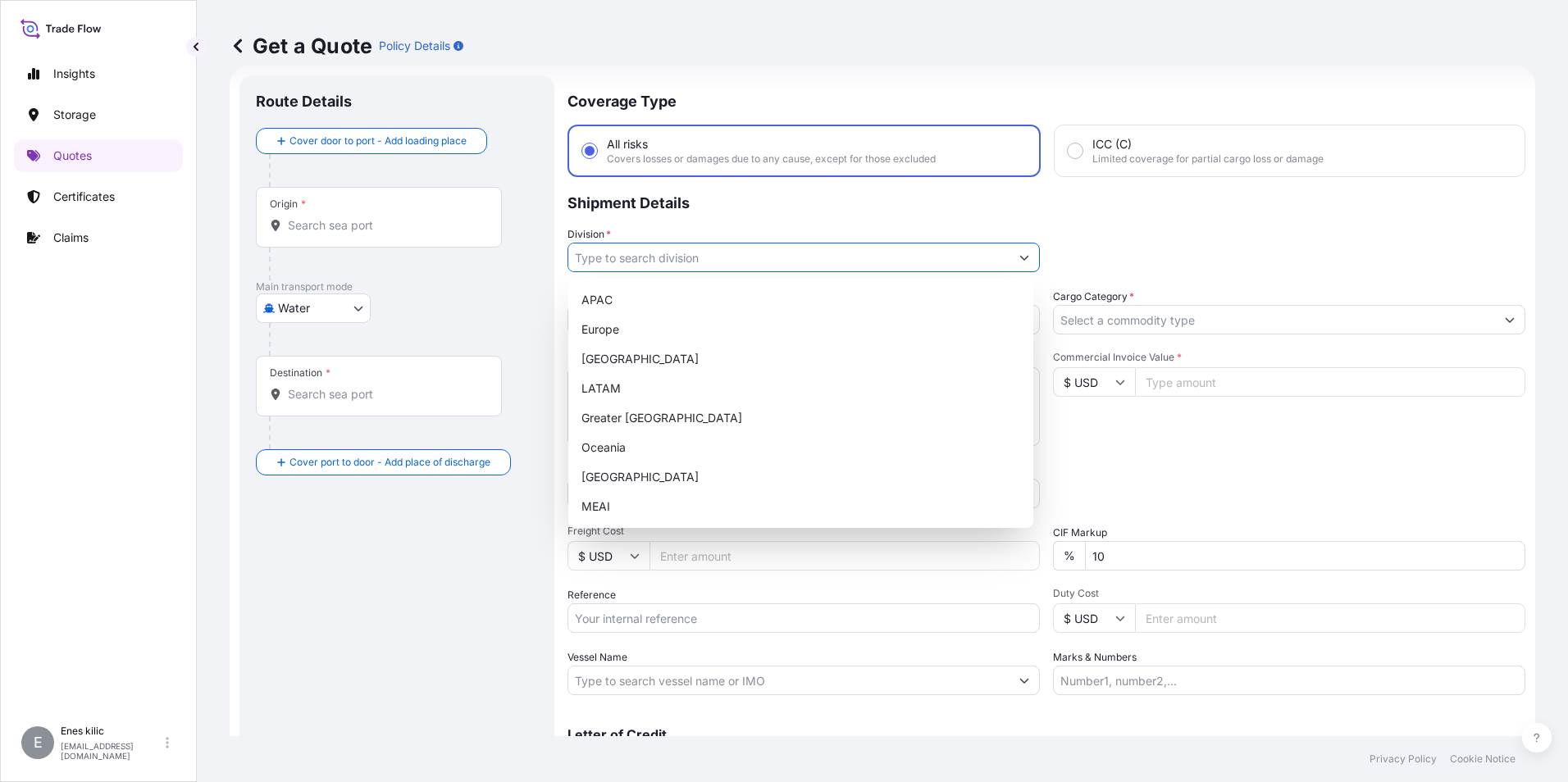
click at [692, 254] on input "Division *" at bounding box center [789, 258] width 441 height 30
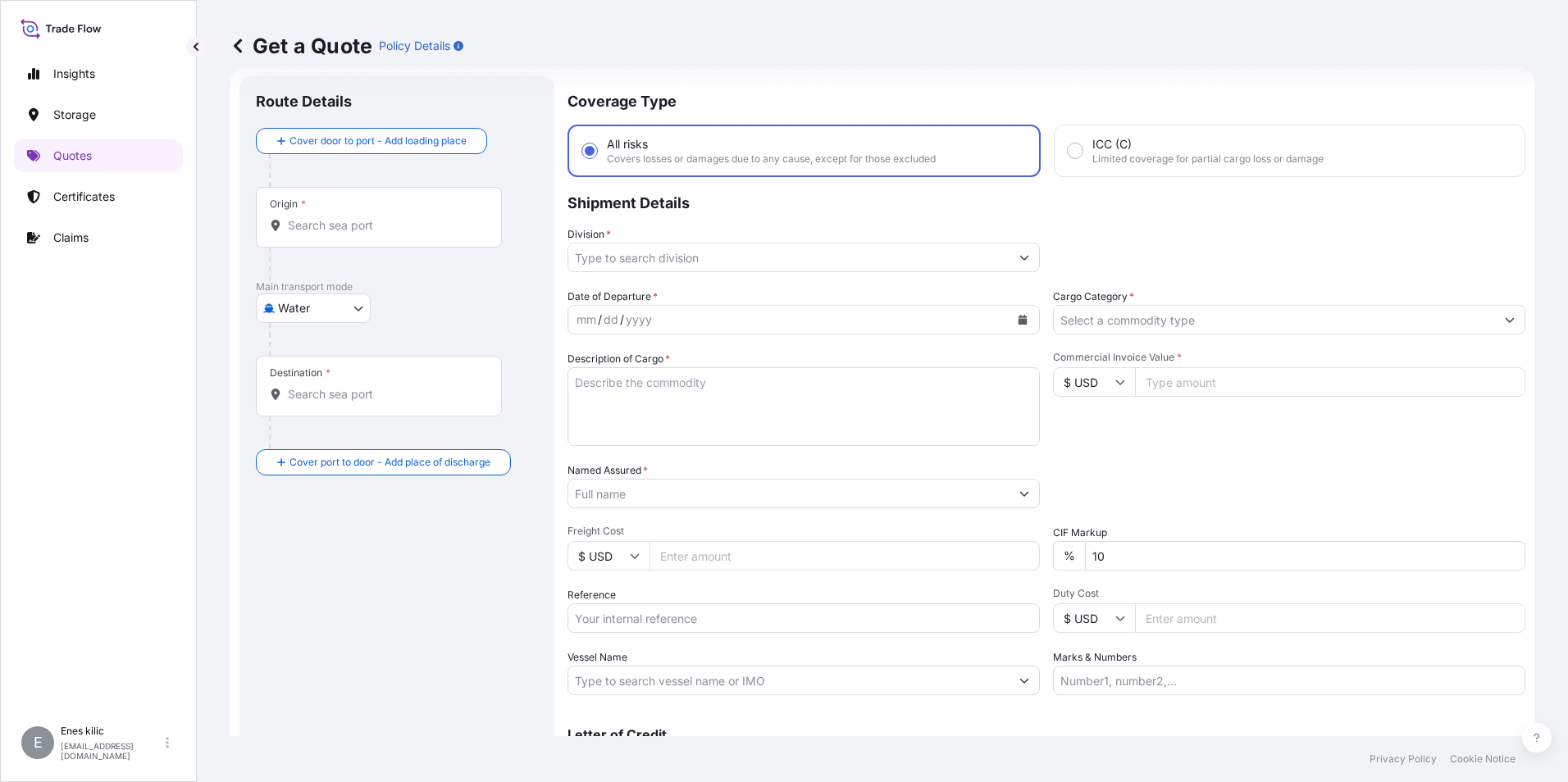
click at [721, 264] on input "Division *" at bounding box center [789, 258] width 441 height 30
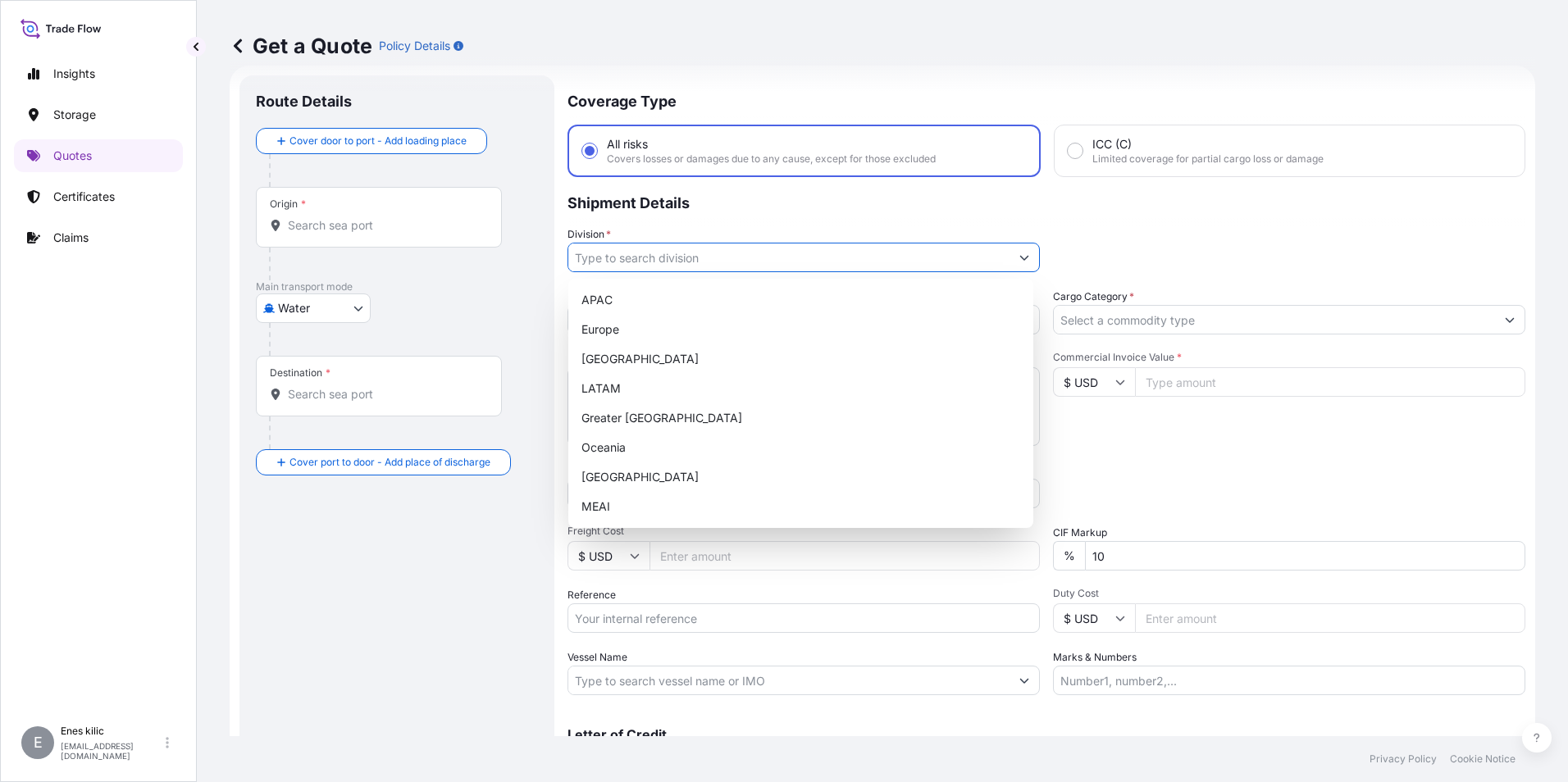
click at [783, 268] on input "Division *" at bounding box center [789, 258] width 441 height 30
click at [716, 485] on div "Turkey" at bounding box center [801, 477] width 452 height 30
type input "Turkey"
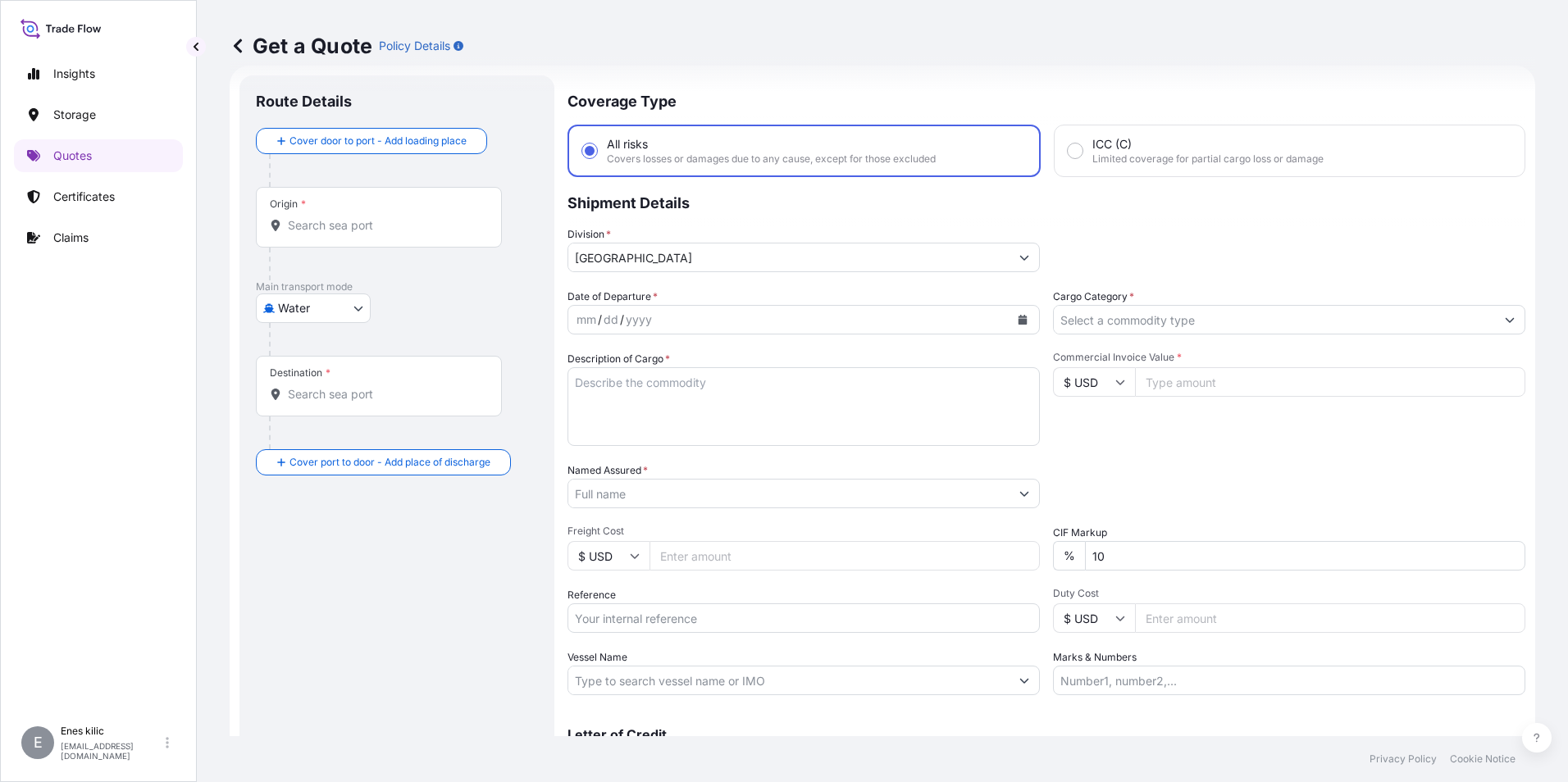
click at [1149, 266] on div "Division * Turkey" at bounding box center [1046, 249] width 957 height 46
click at [1144, 301] on div "Cargo Category *" at bounding box center [1289, 311] width 473 height 46
click at [1143, 310] on input "Cargo Category *" at bounding box center [1274, 320] width 441 height 30
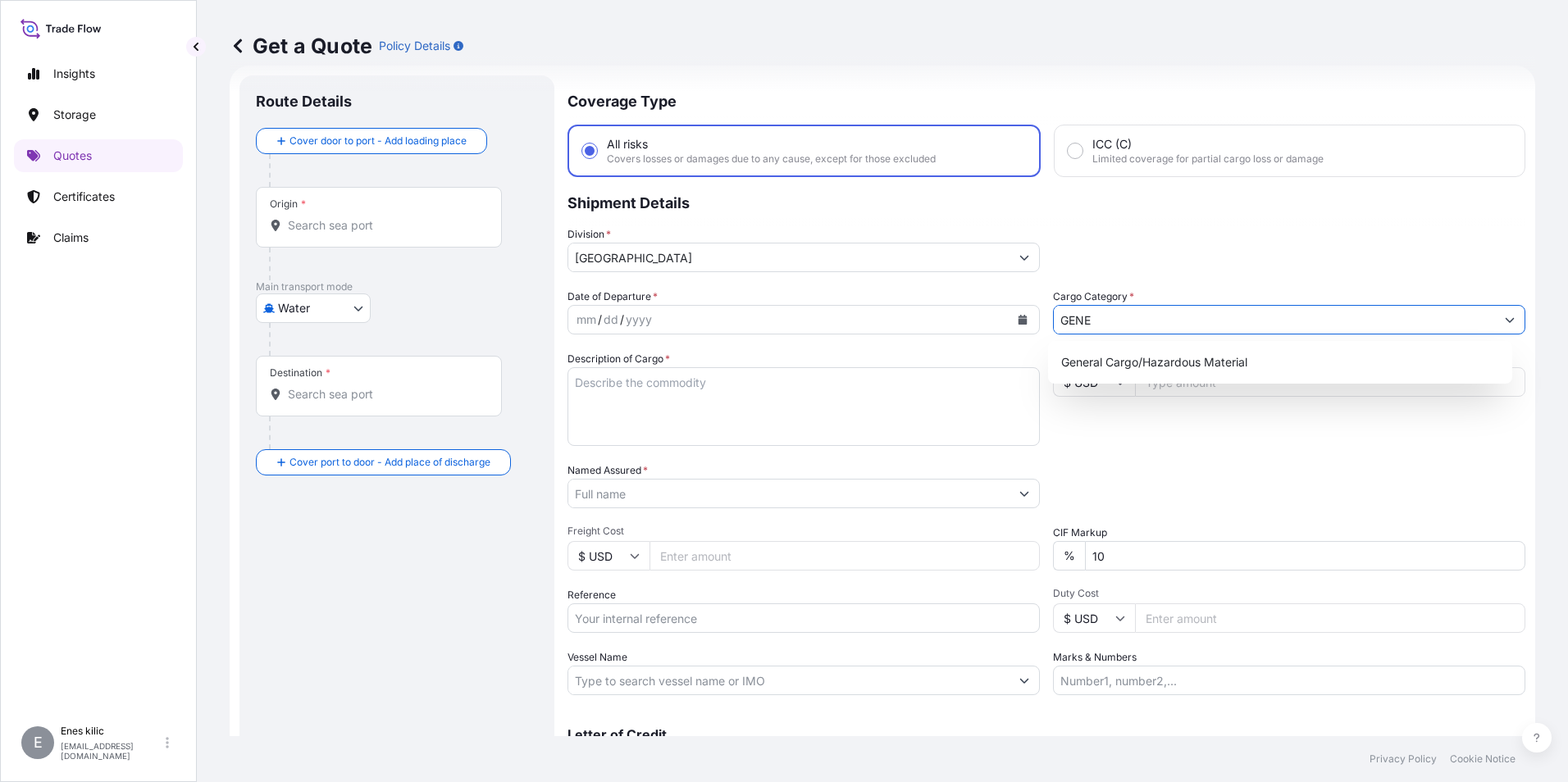
click at [1199, 362] on div "General Cargo/Hazardous Material" at bounding box center [1280, 363] width 452 height 30
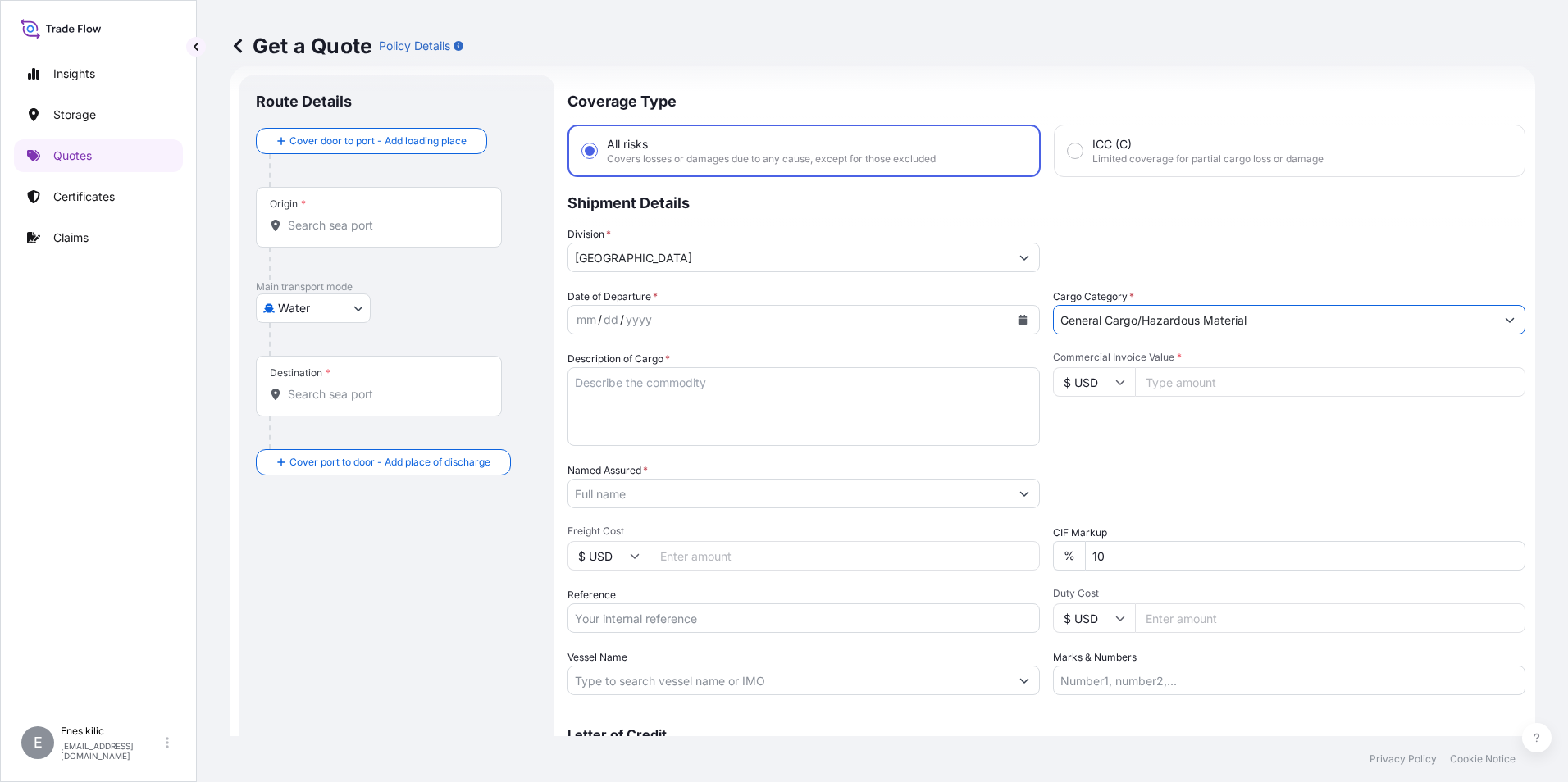
type input "General Cargo/Hazardous Material"
click at [693, 323] on div "mm / dd / yyyy" at bounding box center [789, 320] width 441 height 30
click at [362, 222] on input "Origin *" at bounding box center [384, 225] width 193 height 17
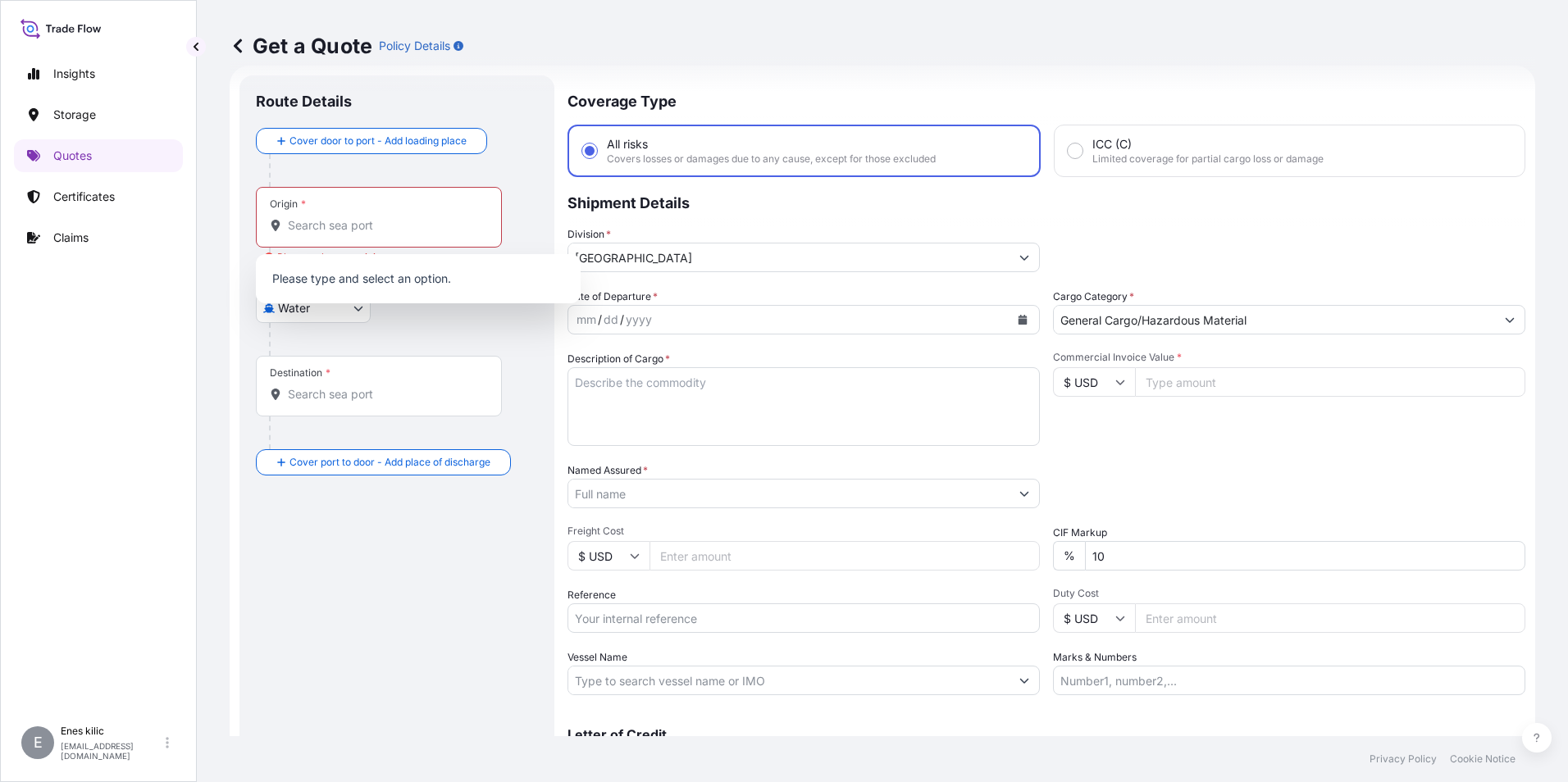
click at [367, 239] on div "Origin *" at bounding box center [379, 216] width 246 height 60
click at [367, 234] on input "Origin * Please select an origin" at bounding box center [384, 225] width 193 height 17
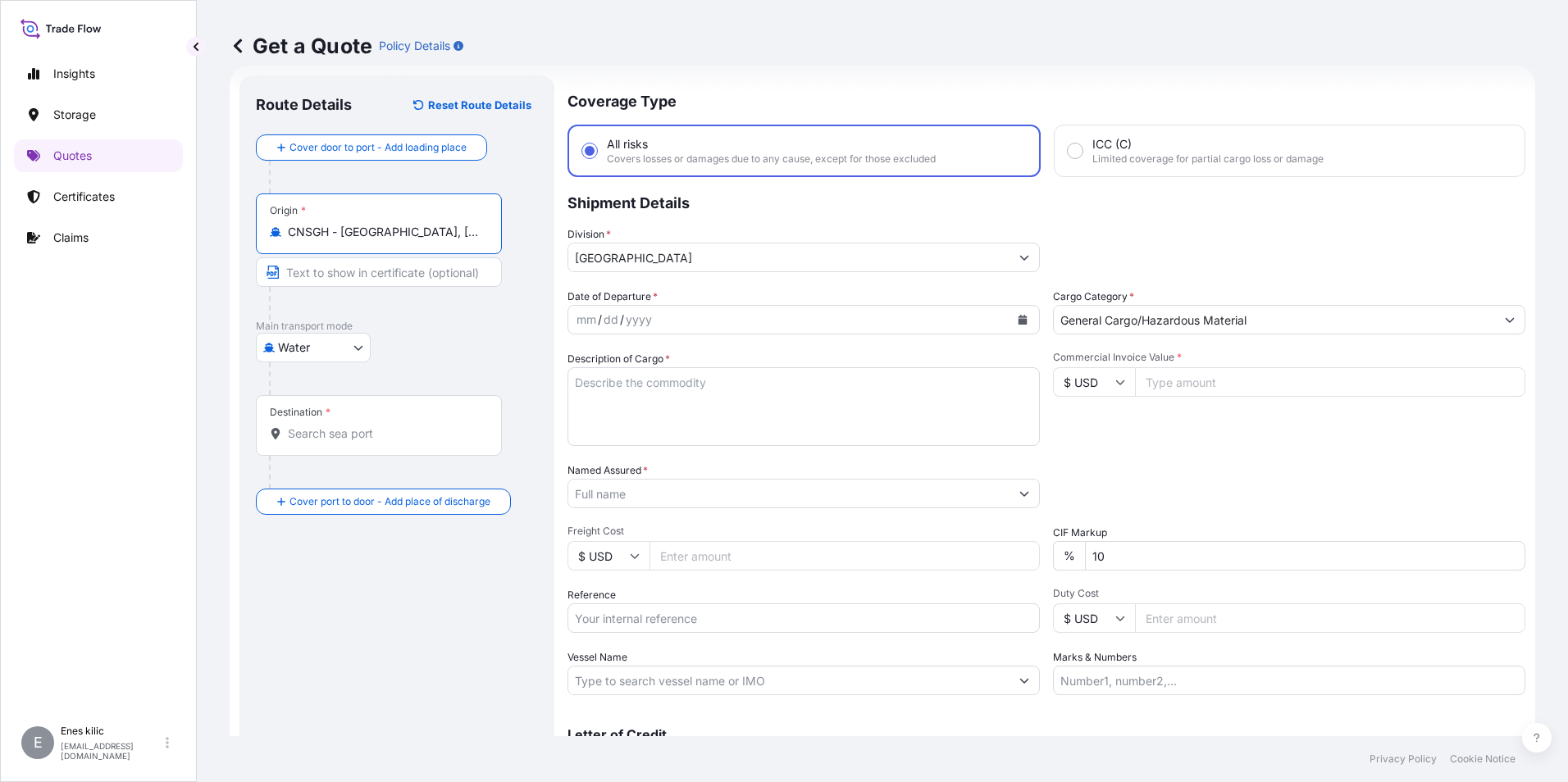
type input "CNSGH - Shanghai, China"
click at [393, 448] on div "Destination *" at bounding box center [379, 424] width 246 height 60
click at [393, 442] on input "Destination *" at bounding box center [384, 434] width 193 height 17
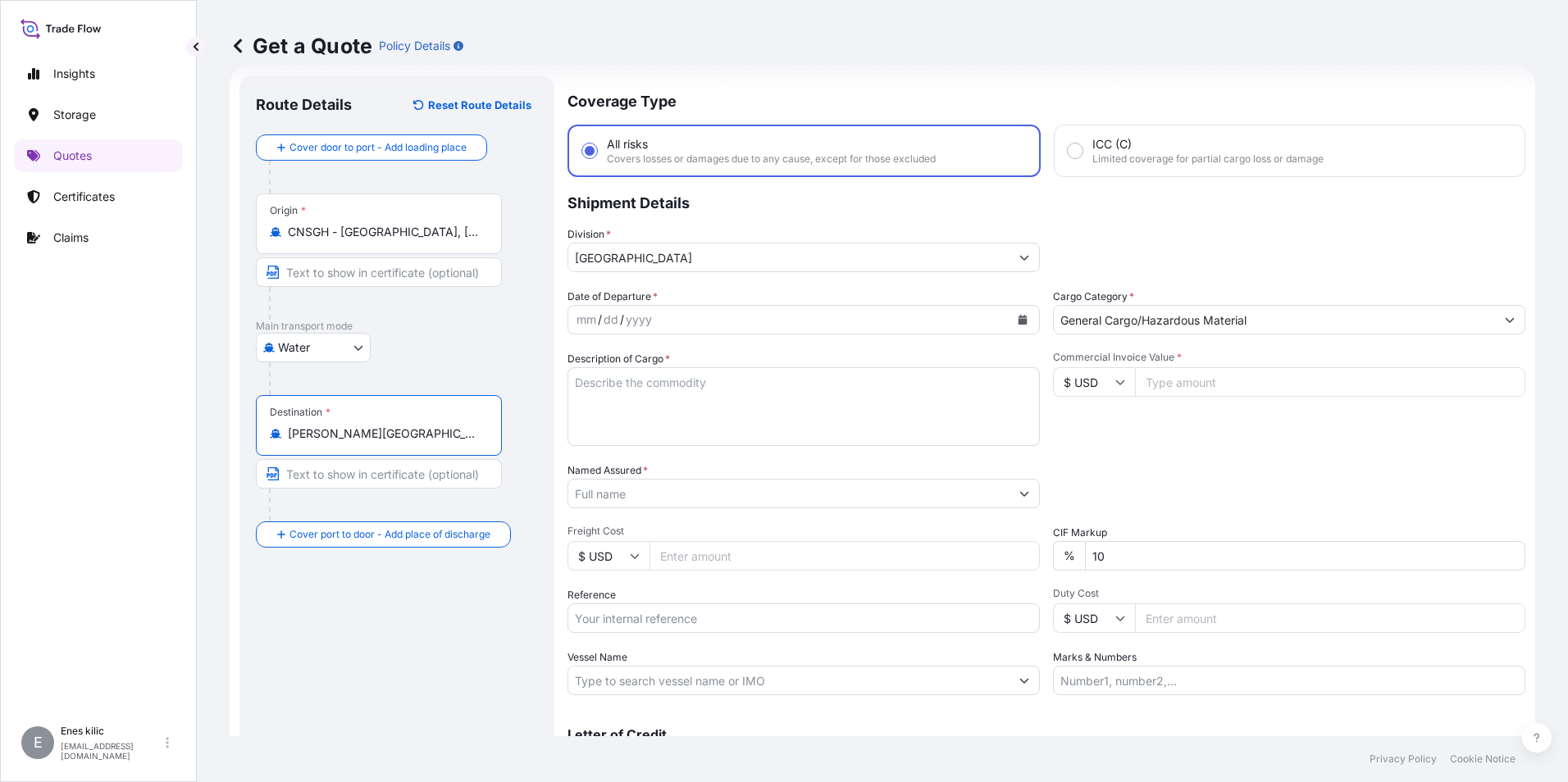
type input "TRALI - Aliaga, Turkey"
click at [1019, 324] on icon "Calendar" at bounding box center [1023, 320] width 9 height 10
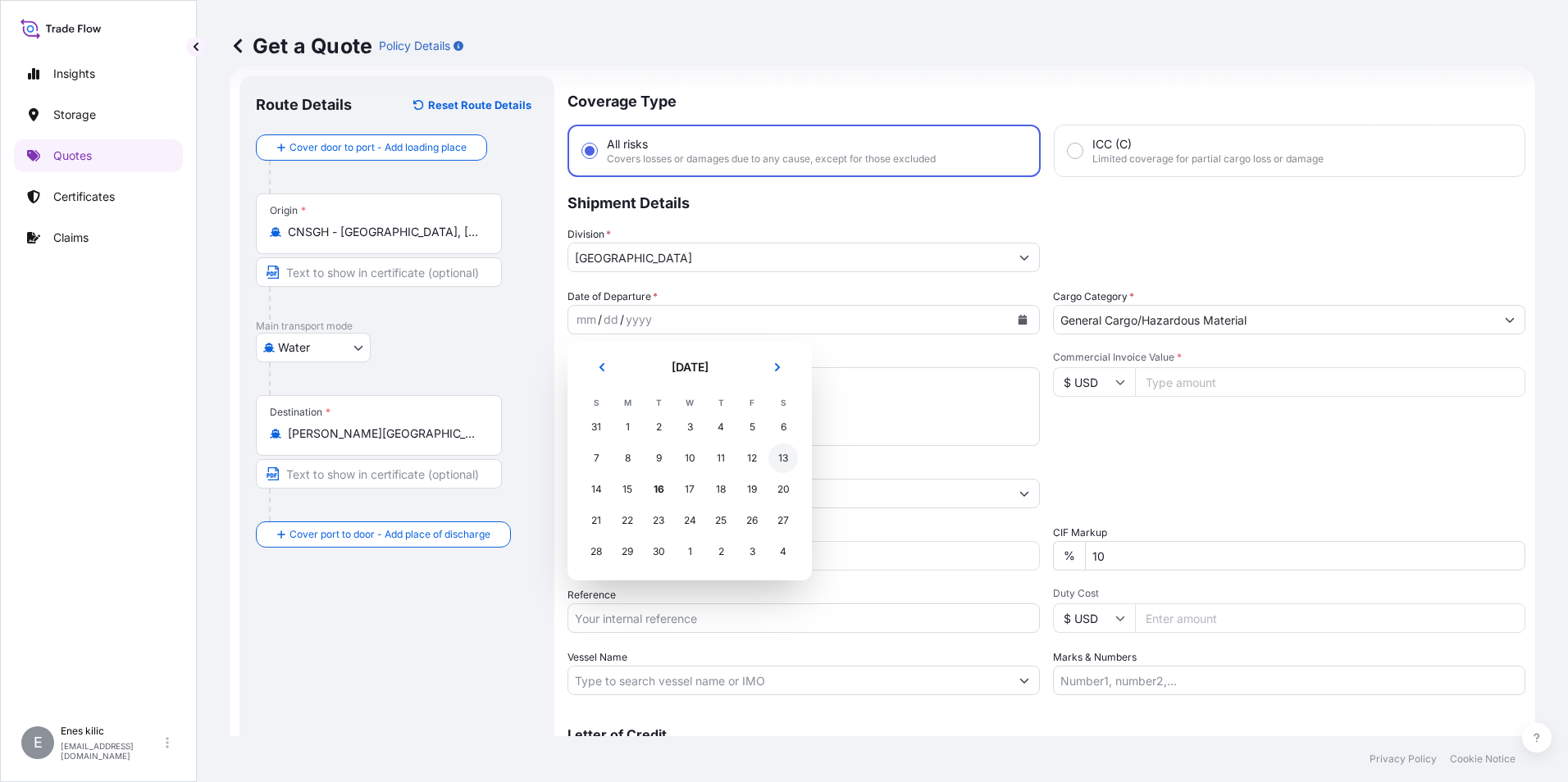
click at [787, 453] on div "13" at bounding box center [783, 458] width 30 height 30
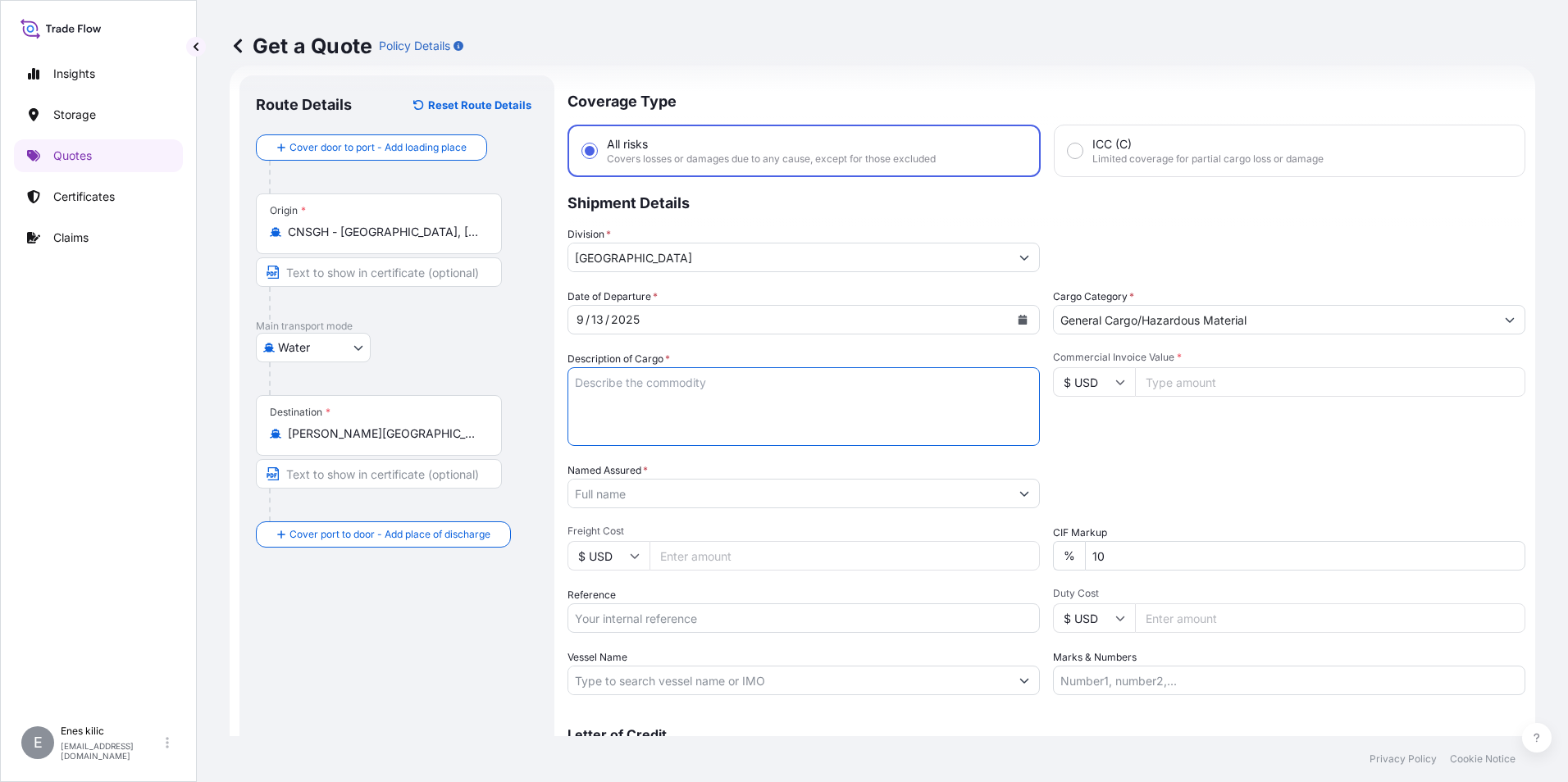
click at [664, 388] on textarea "Description of Cargo *" at bounding box center [804, 406] width 473 height 78
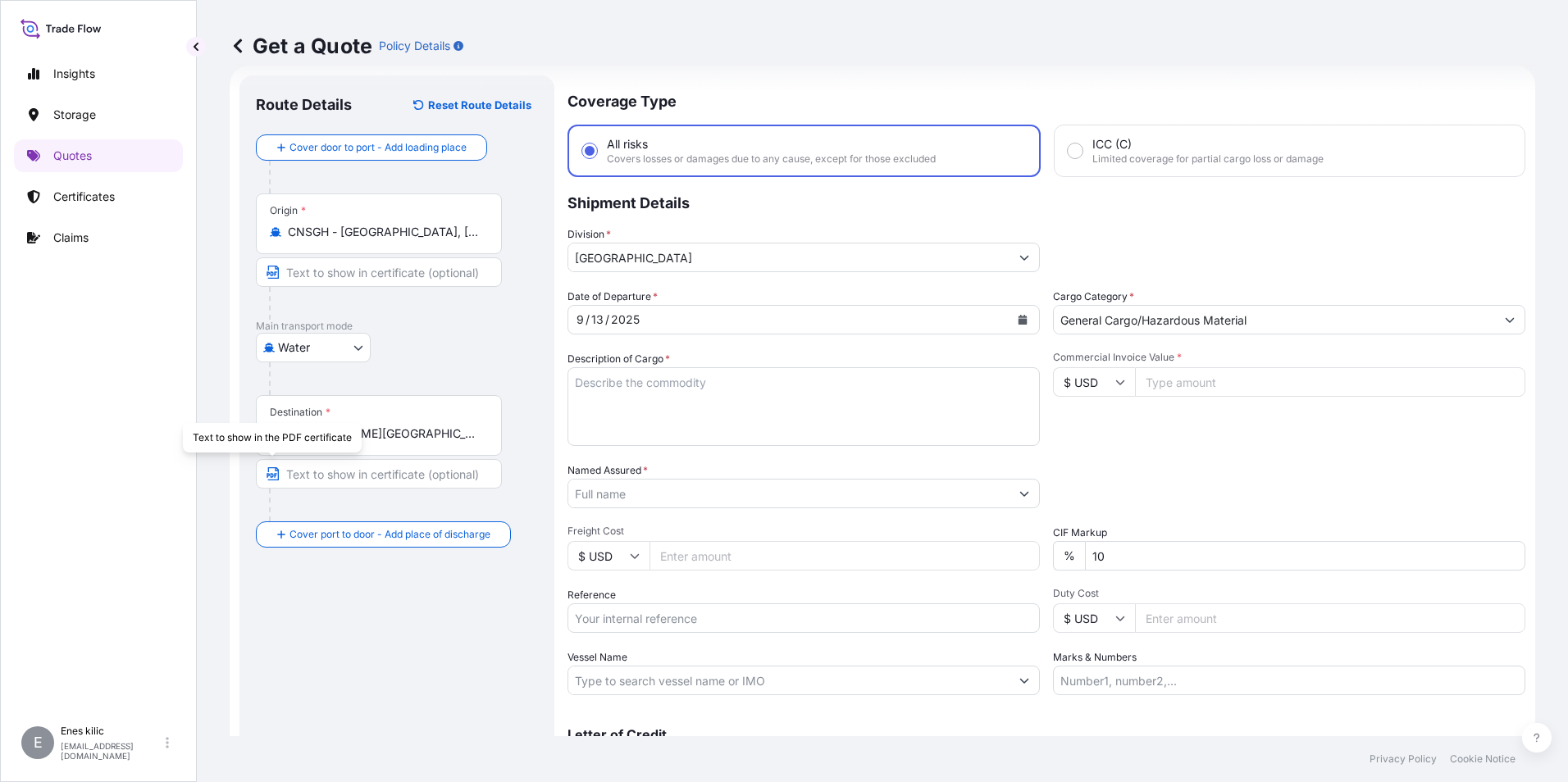
click at [620, 398] on textarea "Description of Cargo *" at bounding box center [804, 406] width 473 height 78
paste textarea ""Mal tanımı : FINNED TUBE Hs Code : 8419909000 ""
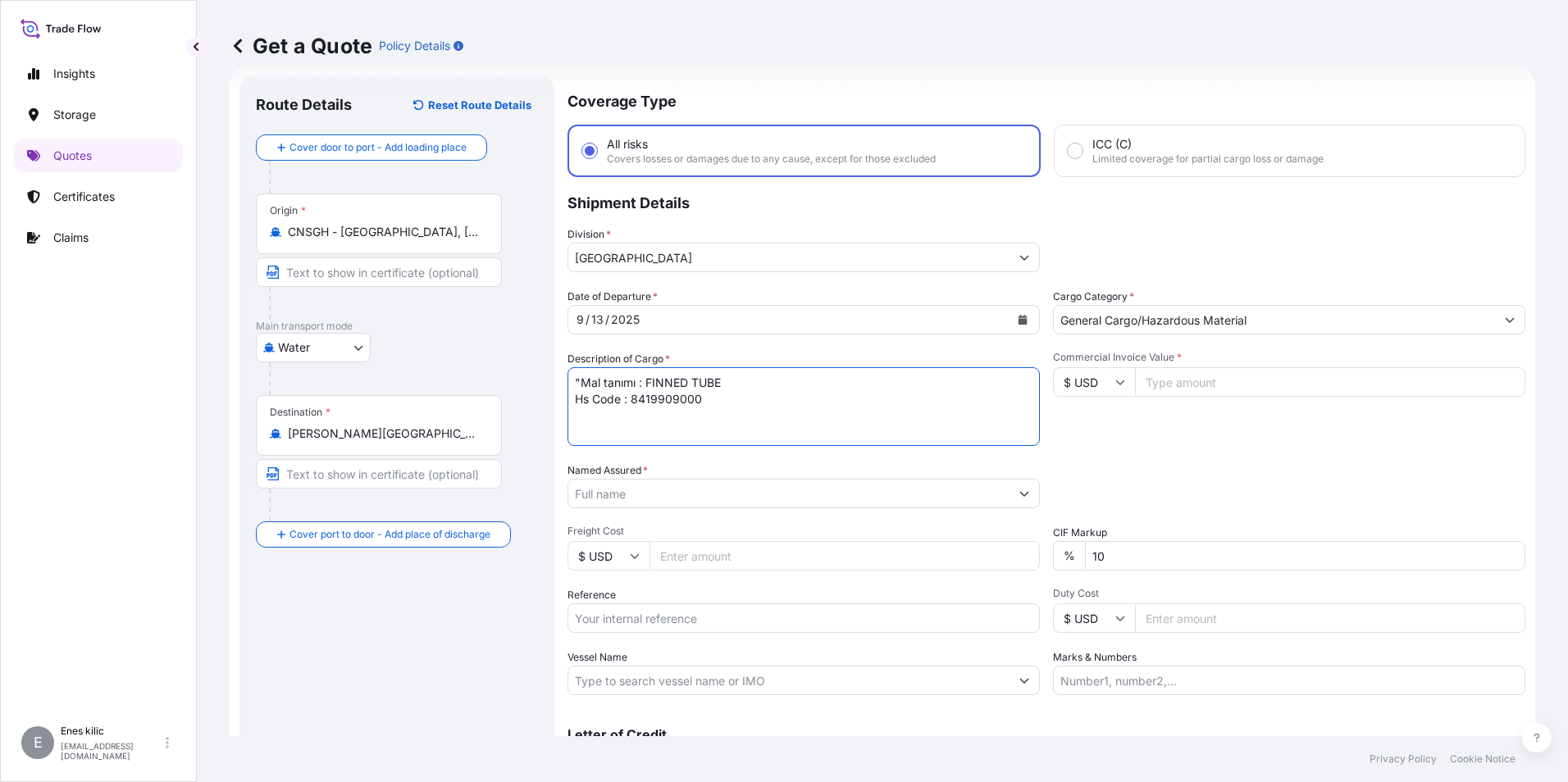
click at [670, 429] on textarea ""Mal tanımı : FINNED TUBE Hs Code : 8419909000" at bounding box center [804, 406] width 473 height 78
paste textarea "IZM20250743"
type textarea ""Mal tanımı : FINNED TUBE Hs Code : 8419909000 IZM20250743 INSURANCE PREMIUM US…"
click at [1314, 375] on input "Commercial Invoice Value *" at bounding box center [1330, 382] width 390 height 30
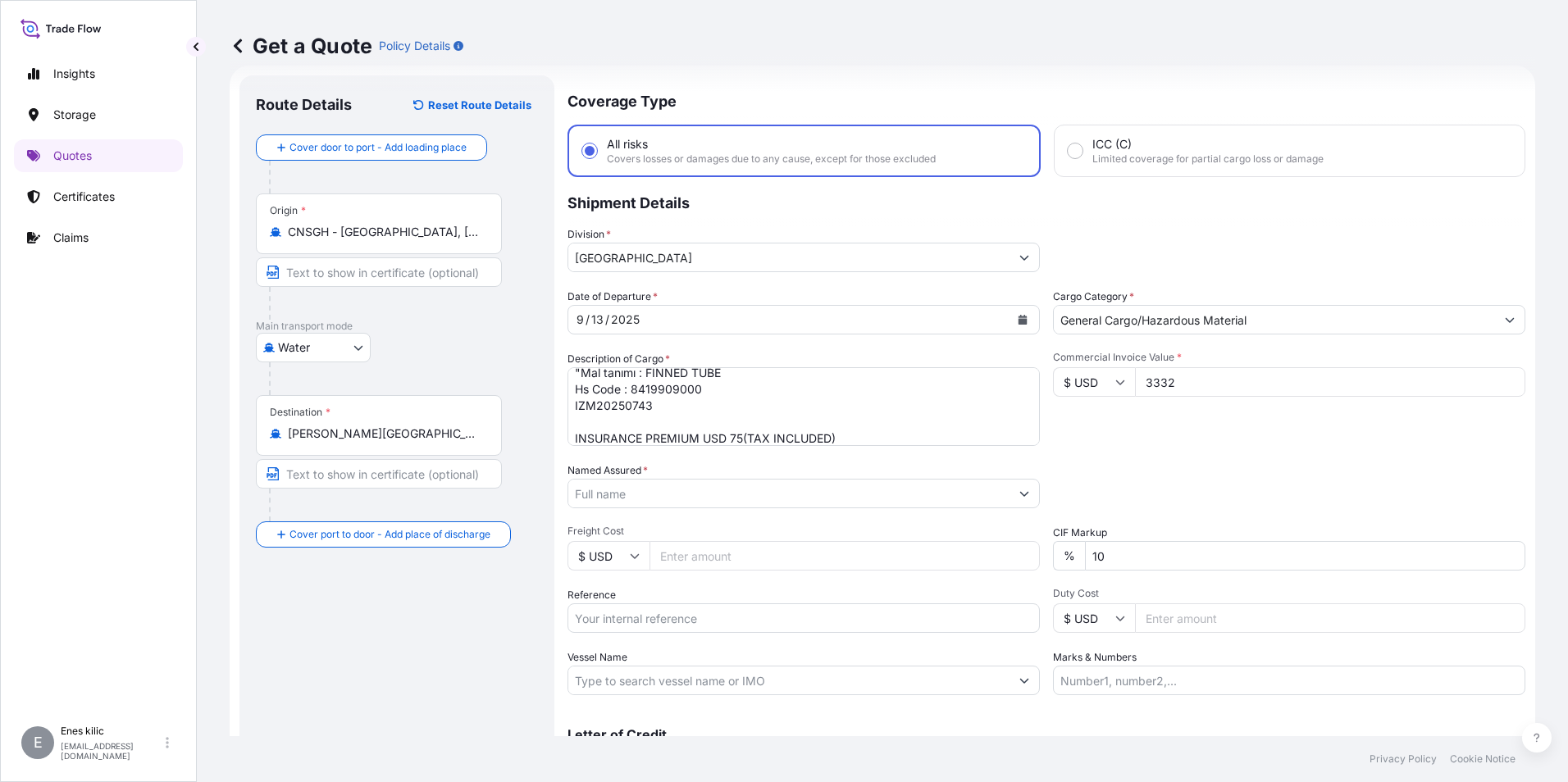
type input "3332"
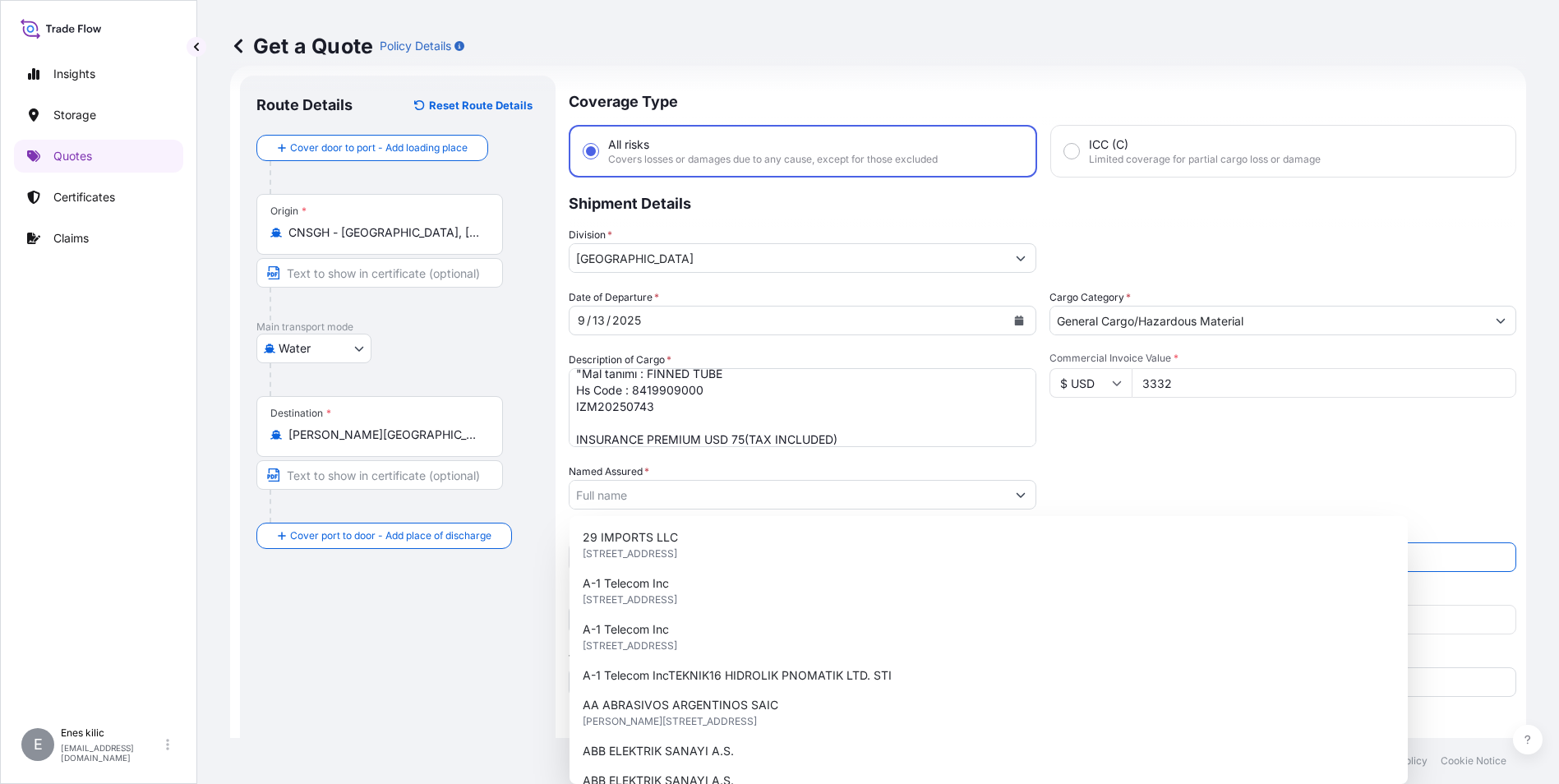
click at [1196, 556] on input "10" at bounding box center [1299, 557] width 435 height 30
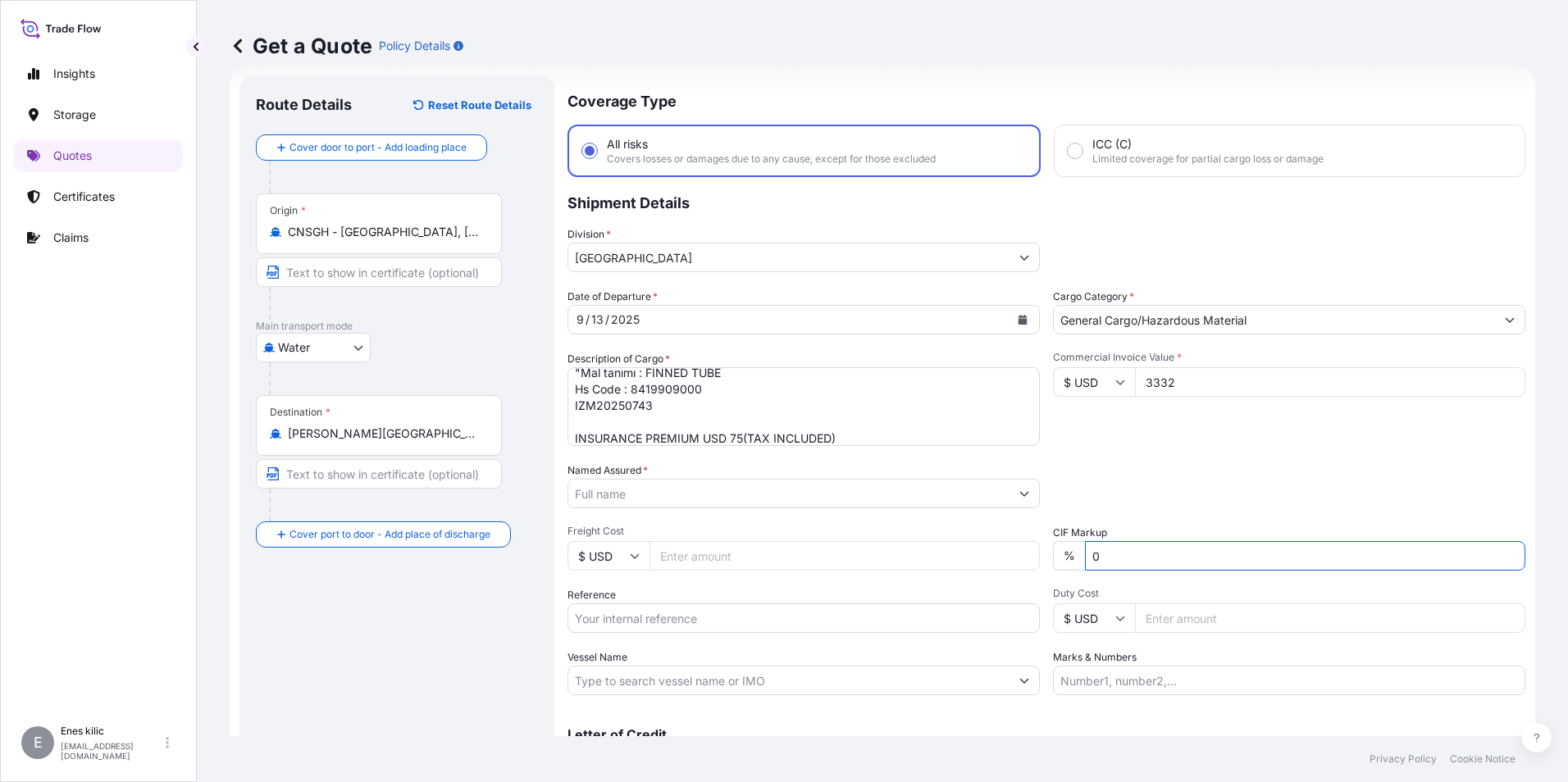
type input "0"
click at [1205, 486] on div "Packing Category Type to search a container mode Please select a primary mode o…" at bounding box center [1289, 486] width 473 height 46
click at [705, 489] on input "Named Assured *" at bounding box center [789, 494] width 441 height 30
click at [646, 493] on input "Named Assured *" at bounding box center [789, 494] width 441 height 30
paste input "HUM MAKINA SAN VE TIC KOLL STI"
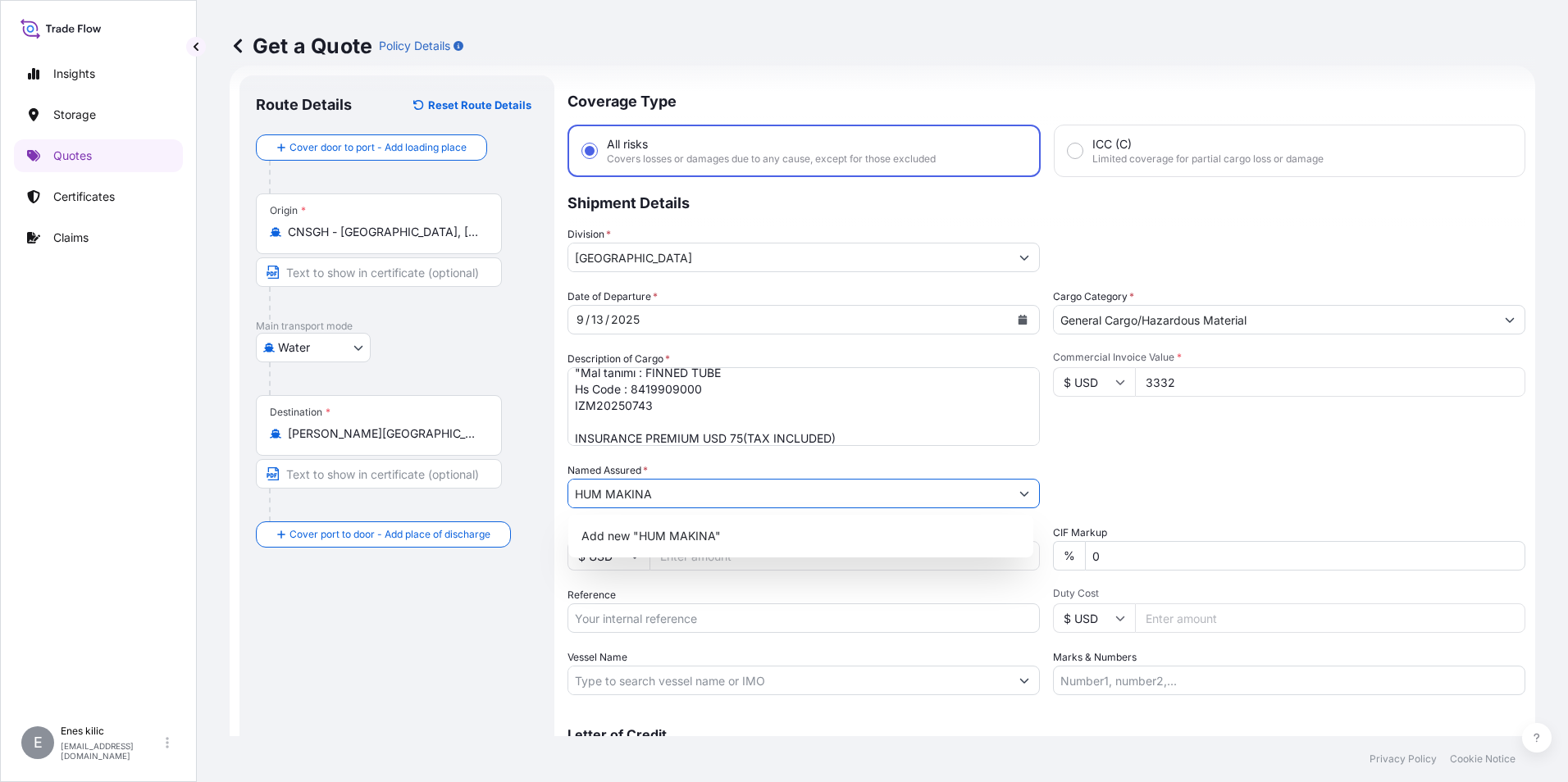
click at [824, 494] on input "HUM MAKINA" at bounding box center [789, 494] width 441 height 30
drag, startPoint x: 1001, startPoint y: 490, endPoint x: 1020, endPoint y: 491, distance: 19.0
click at [1007, 490] on div "HUM MAKINA" at bounding box center [804, 494] width 473 height 30
click at [1020, 491] on icon "Show suggestions" at bounding box center [1024, 494] width 10 height 10
click at [1019, 491] on icon "Show suggestions" at bounding box center [1024, 494] width 10 height 10
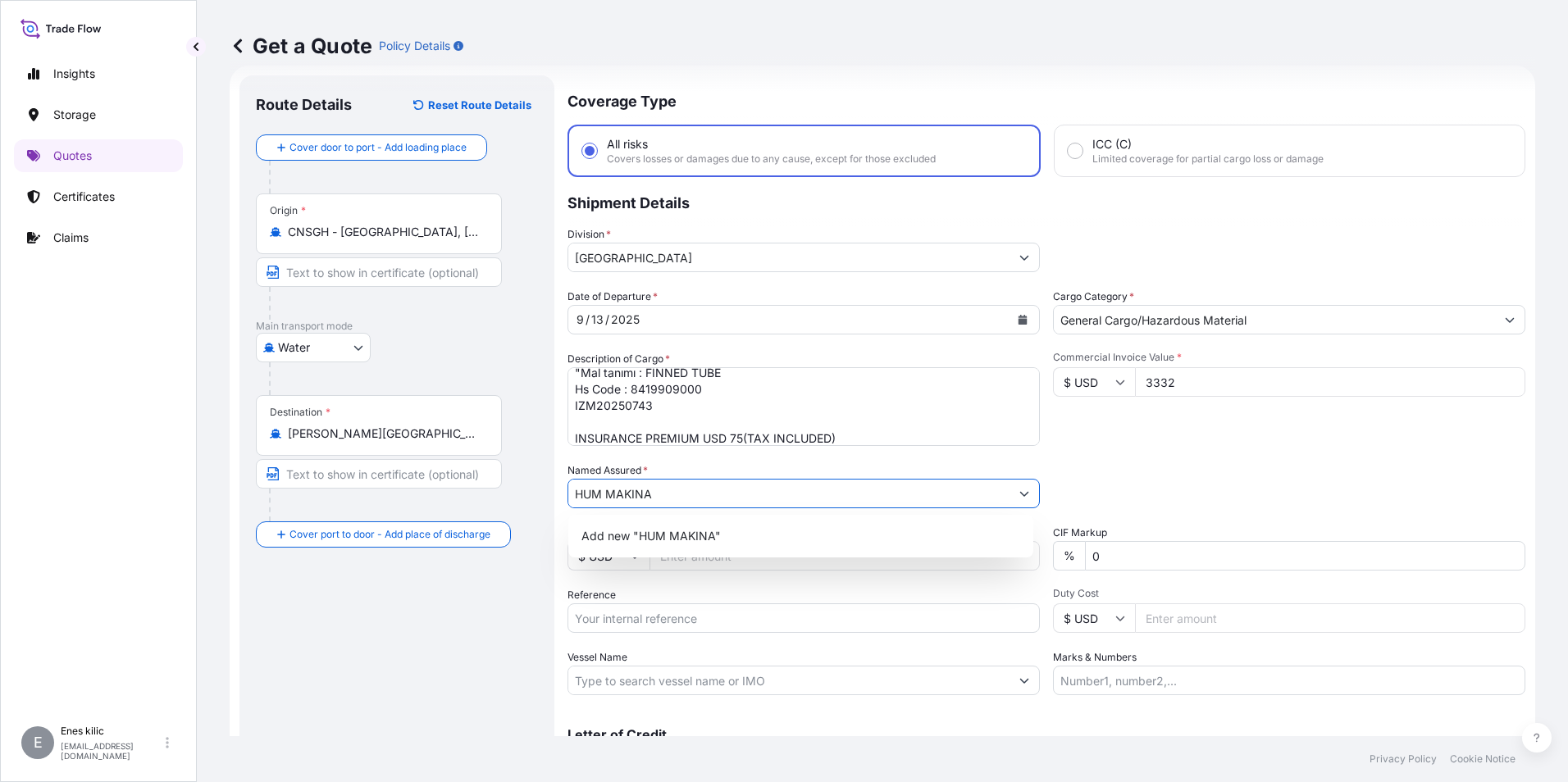
click at [866, 491] on input "HUM MAKINA" at bounding box center [789, 494] width 441 height 30
click at [735, 481] on input "HUM MAKINA" at bounding box center [789, 494] width 441 height 30
paste input "SAN VE TIC KOLL STI"
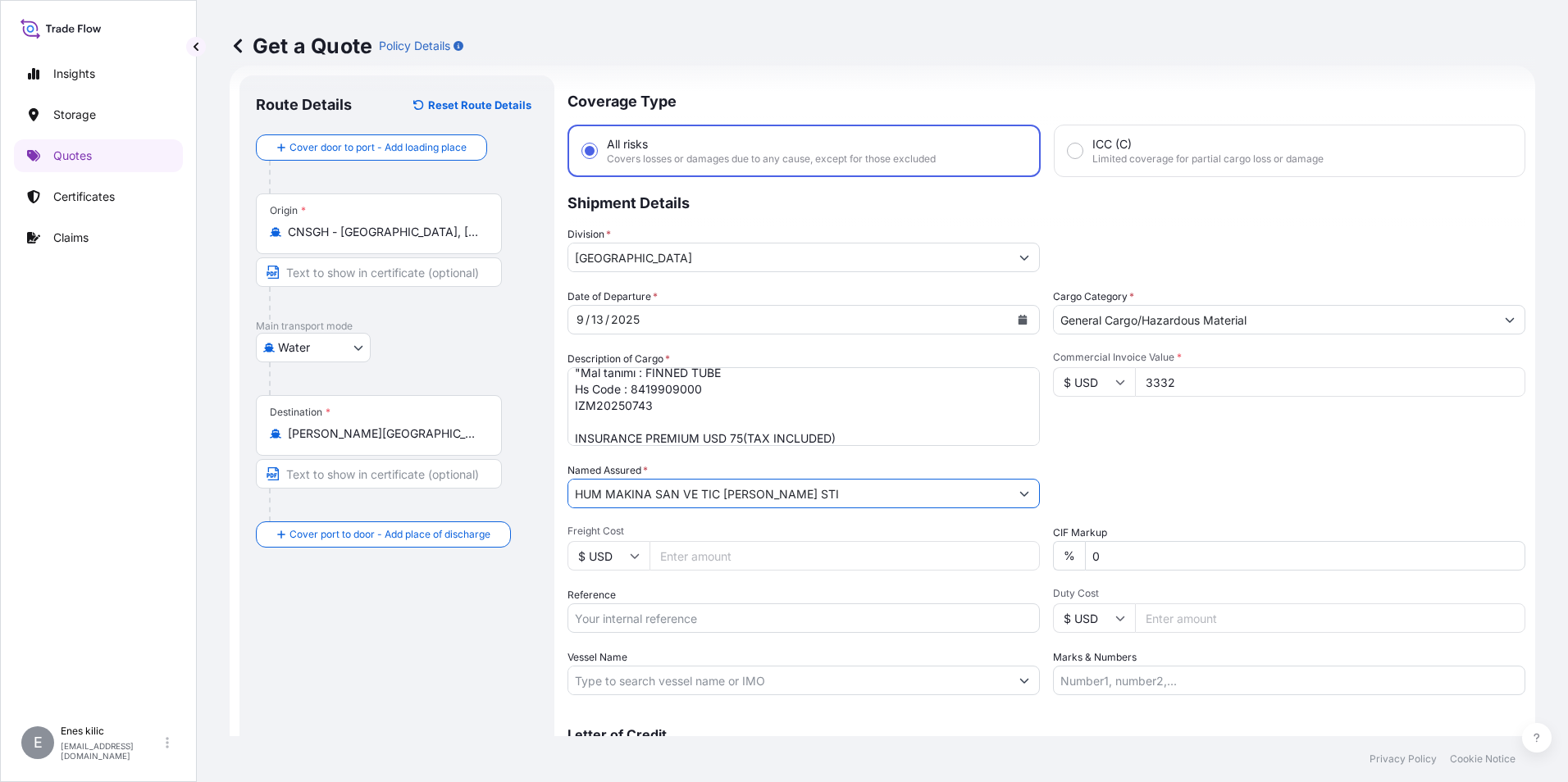
type input "HUM MAKINA SAN VE TIC KOLL STI"
click at [798, 471] on div "Named Assured * HUM MAKINA SAN VE TIC KOLL STI" at bounding box center [804, 486] width 473 height 46
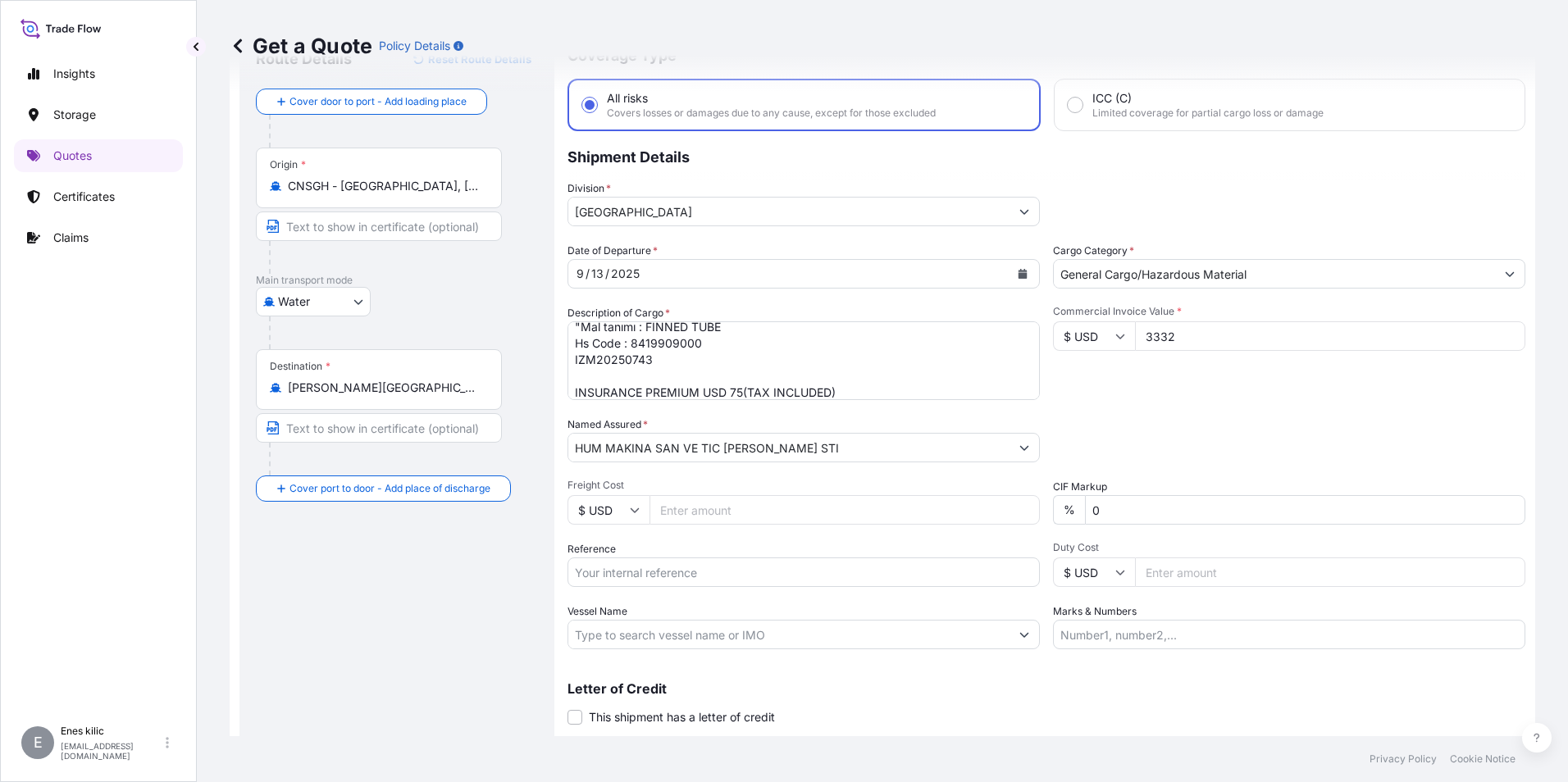
scroll to position [108, 0]
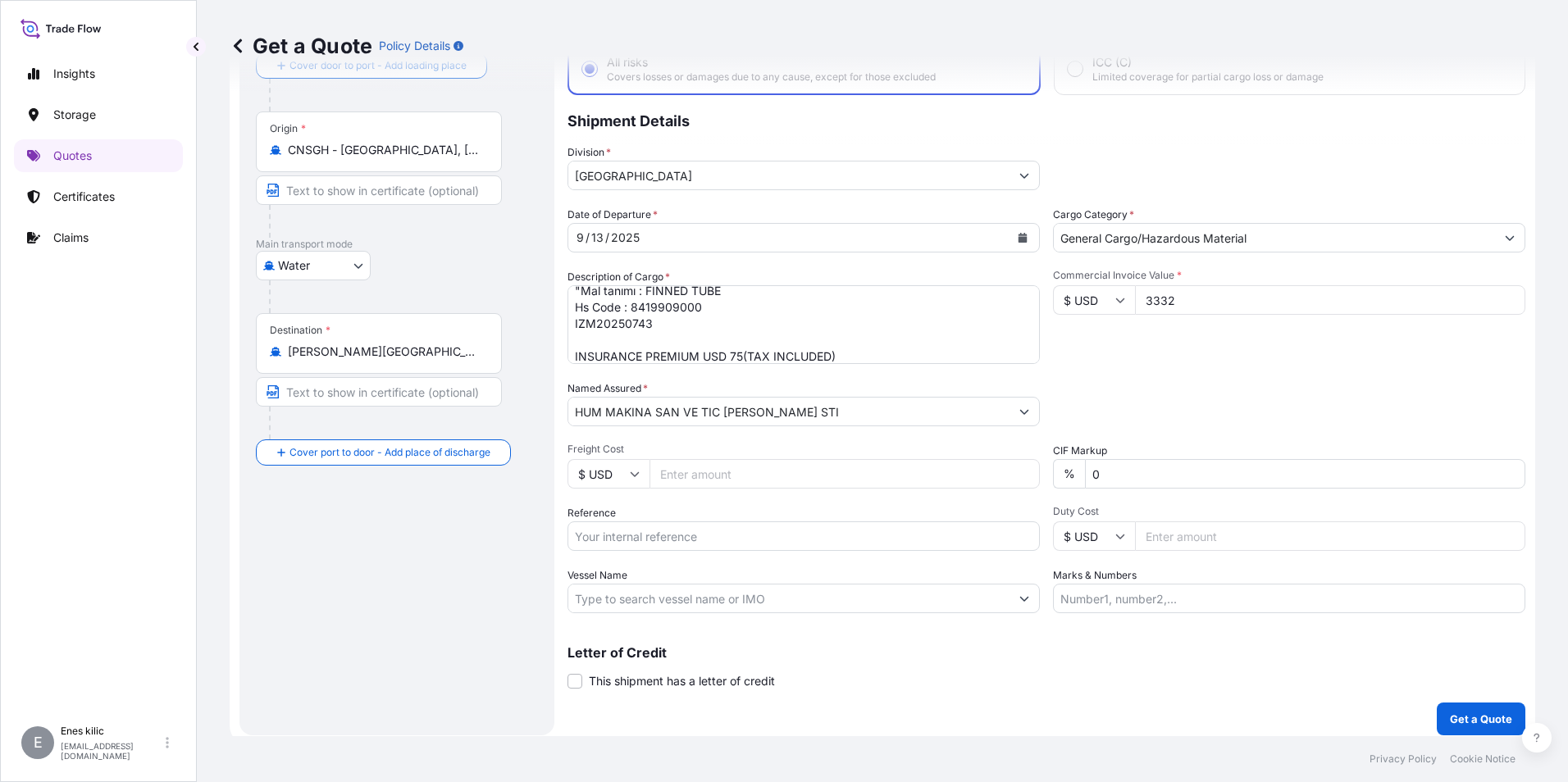
click at [756, 456] on div "Freight Cost $ USD" at bounding box center [804, 466] width 473 height 46
click at [617, 542] on input "Reference" at bounding box center [804, 536] width 473 height 30
click at [820, 494] on div "Date of Departure * 9 / 13 / 2025 Cargo Category * General Cargo/Hazardous Mate…" at bounding box center [1046, 410] width 957 height 406
click at [731, 600] on input "Vessel Name" at bounding box center [789, 599] width 441 height 30
click at [1179, 607] on input "Marks & Numbers" at bounding box center [1289, 599] width 473 height 30
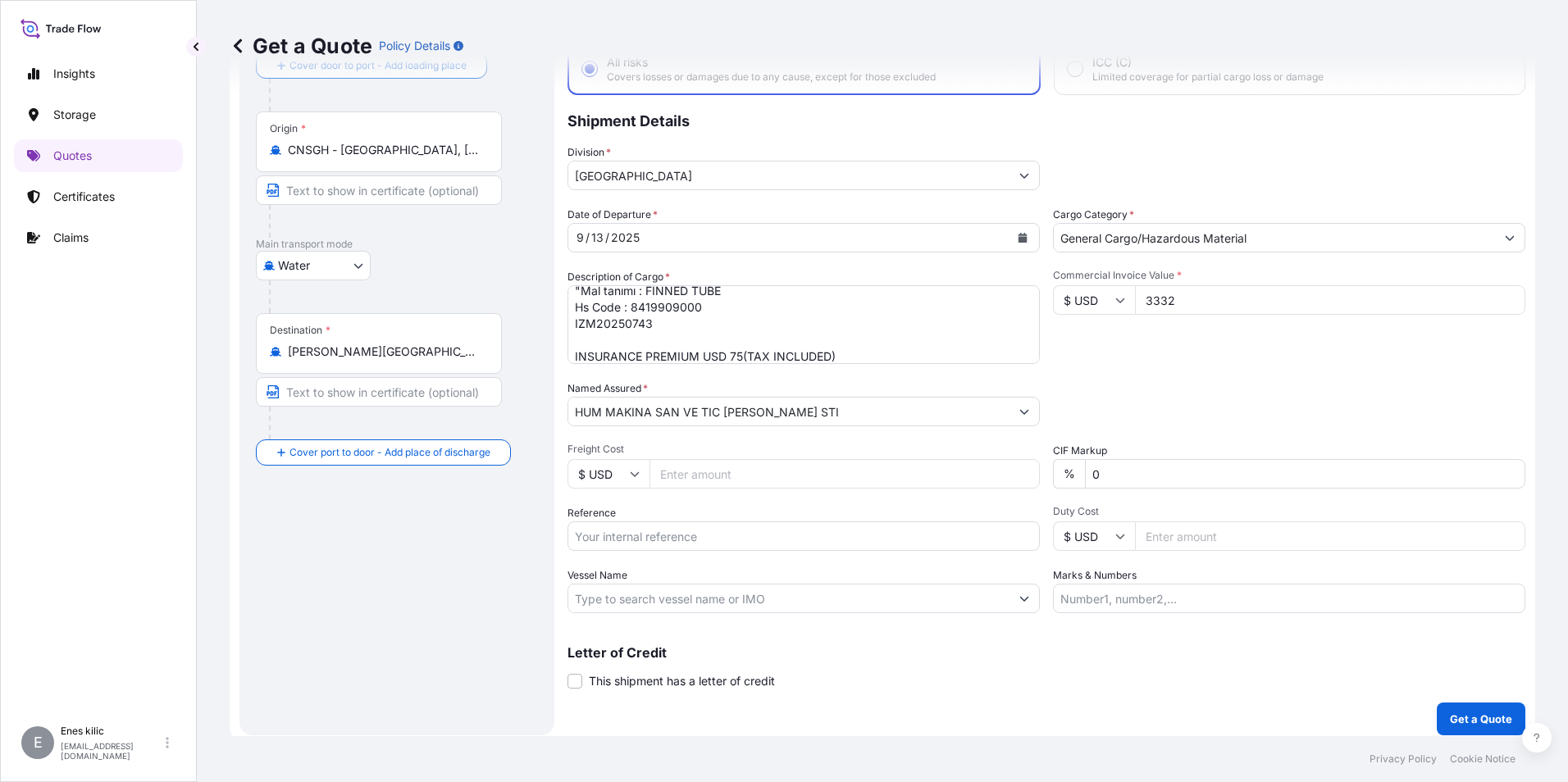
paste input "MCL"
type input "MCL"
click at [1152, 683] on div "Letter of Credit This shipment has a letter of credit Letter of credit * Letter…" at bounding box center [1046, 667] width 957 height 44
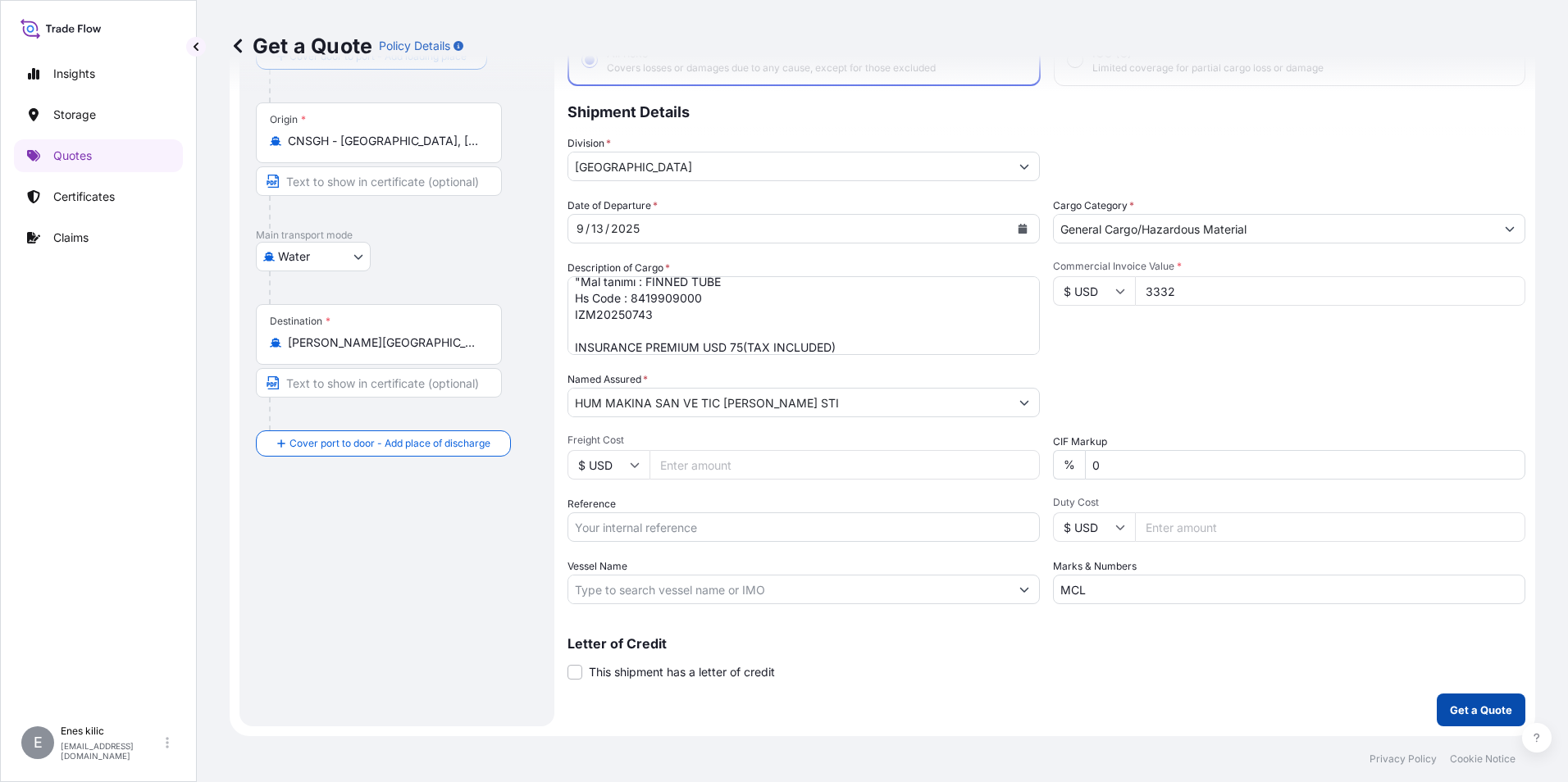
click at [1464, 700] on button "Get a Quote" at bounding box center [1480, 710] width 88 height 33
click at [1032, 169] on div "Division * Turkey Please select a division" at bounding box center [1046, 159] width 957 height 46
click at [1027, 168] on button "Show suggestions" at bounding box center [1024, 167] width 30 height 30
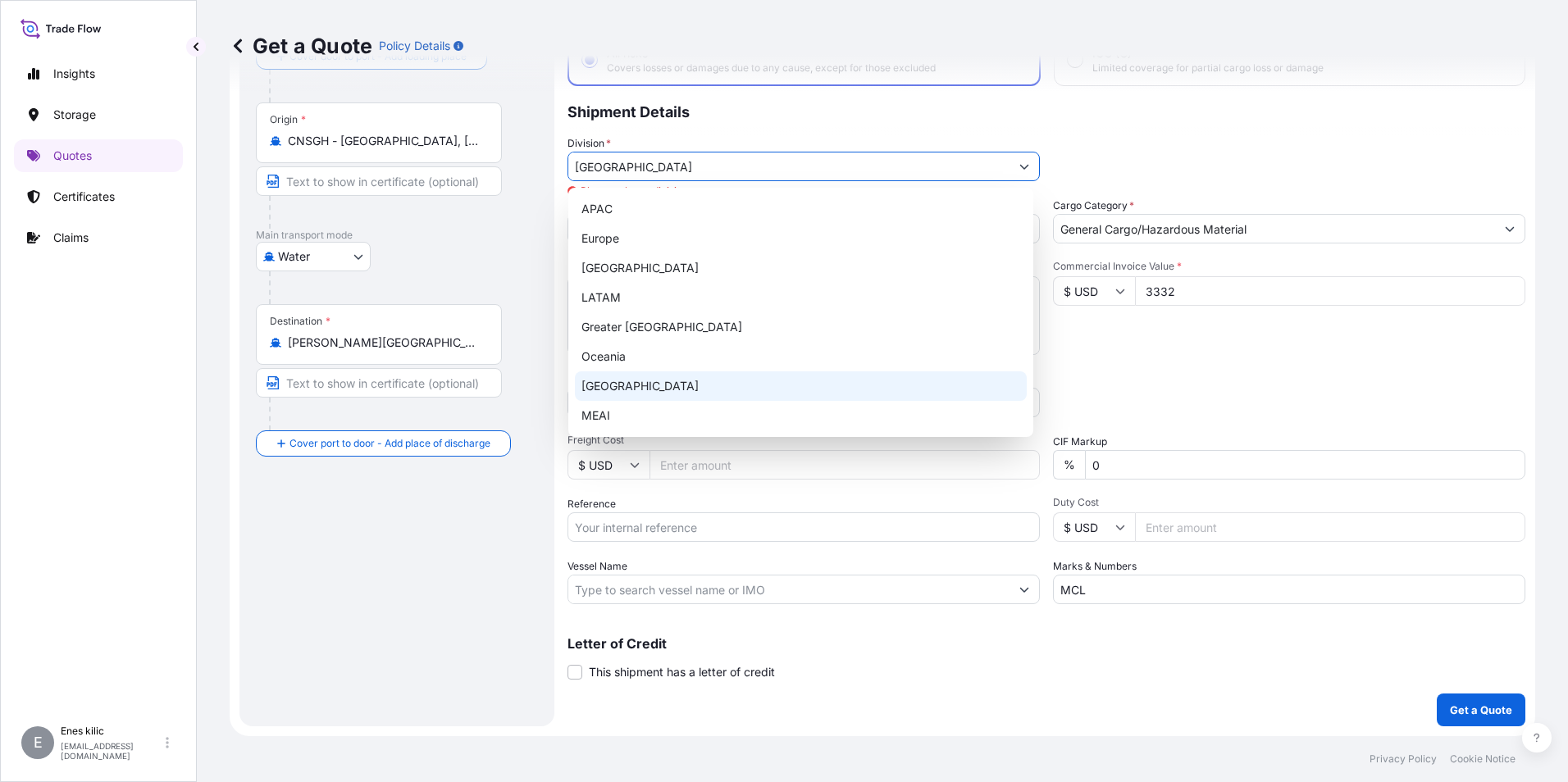
click at [708, 377] on div "Turkey" at bounding box center [801, 386] width 452 height 30
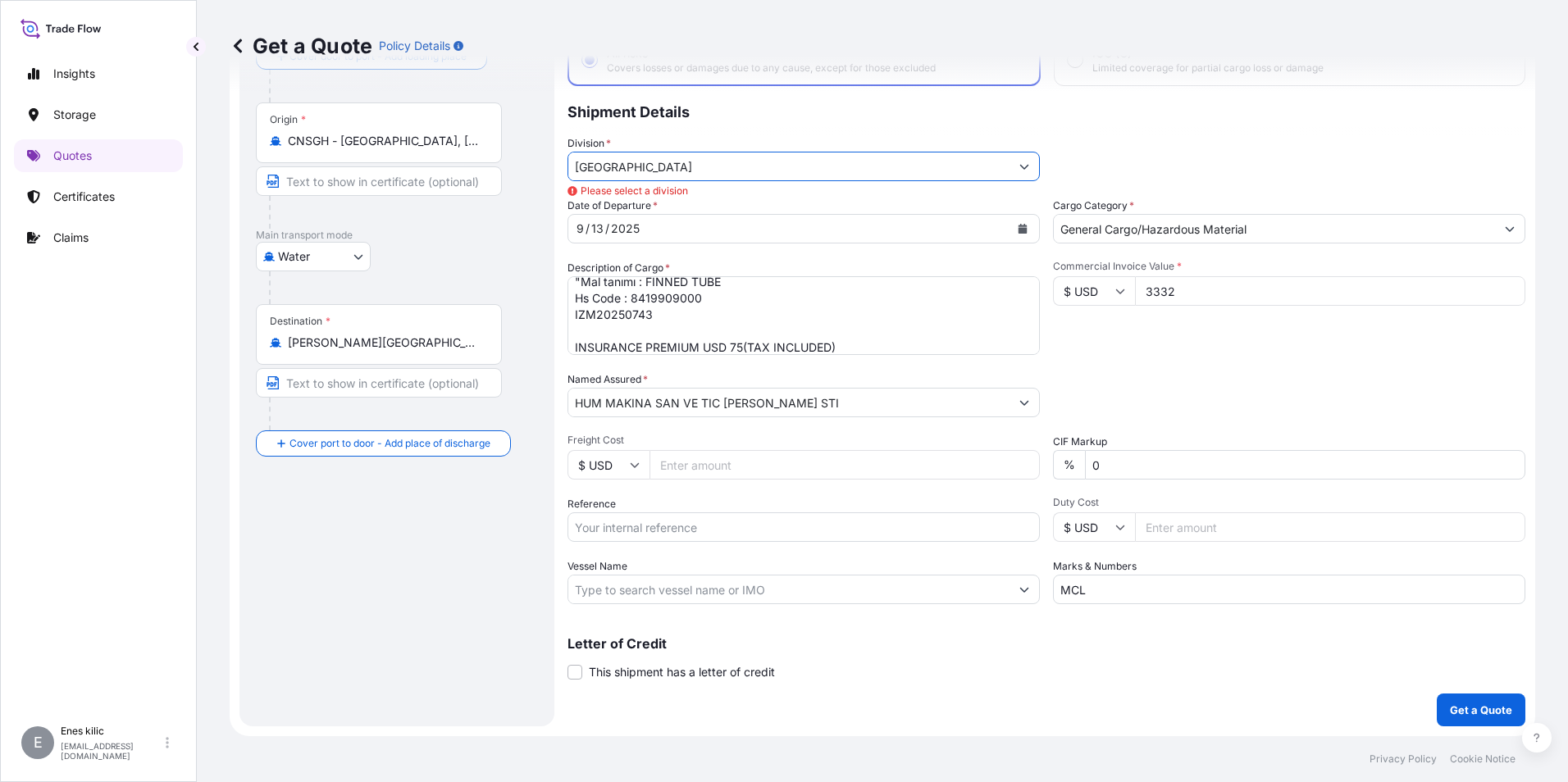
click at [1155, 157] on div "Division * Turkey Please select a division" at bounding box center [1046, 159] width 957 height 46
click at [1479, 698] on button "Get a Quote" at bounding box center [1480, 710] width 88 height 33
click at [784, 164] on input "Turkey" at bounding box center [789, 167] width 441 height 30
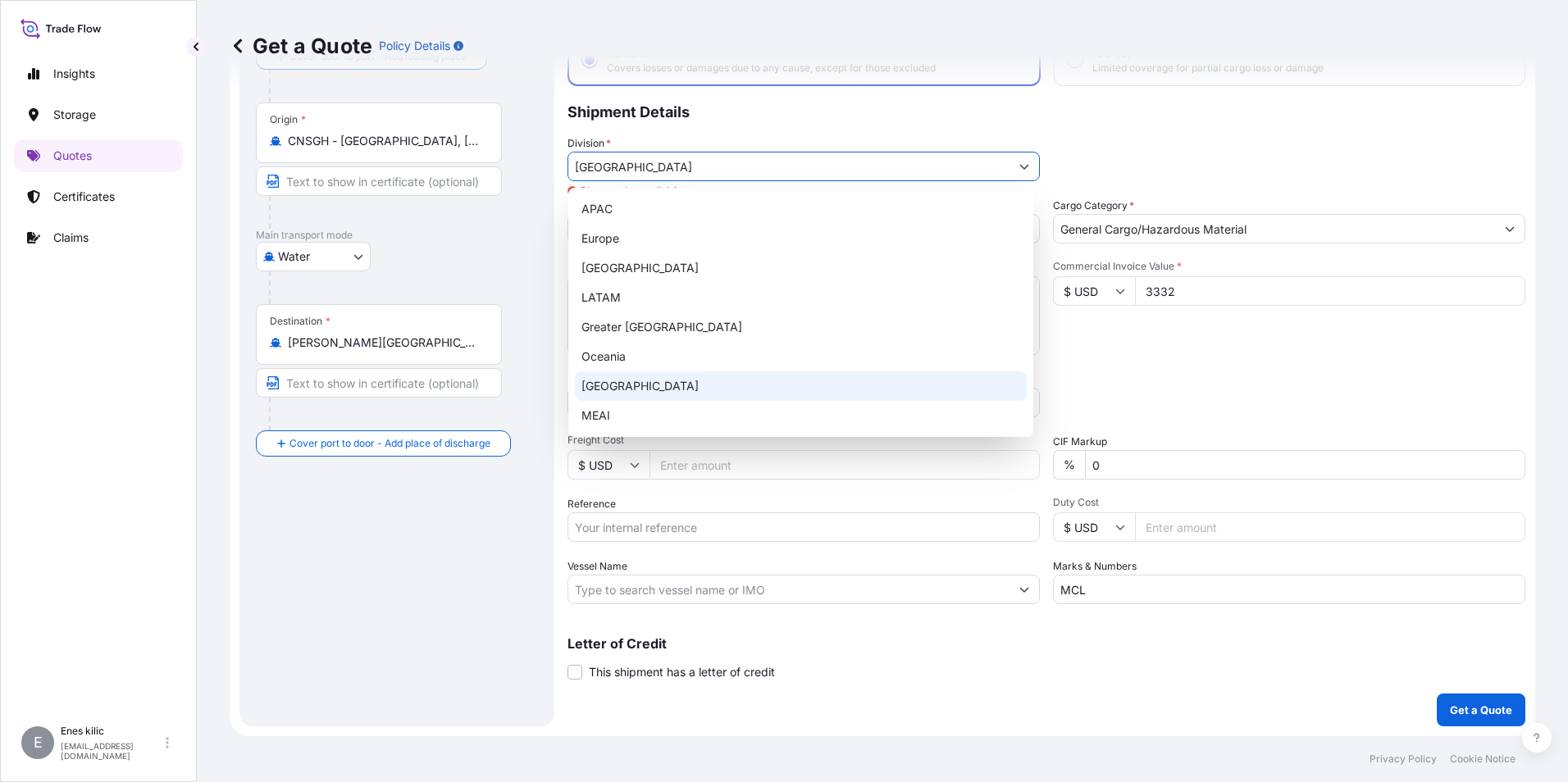
click at [821, 373] on div "Turkey" at bounding box center [801, 386] width 452 height 30
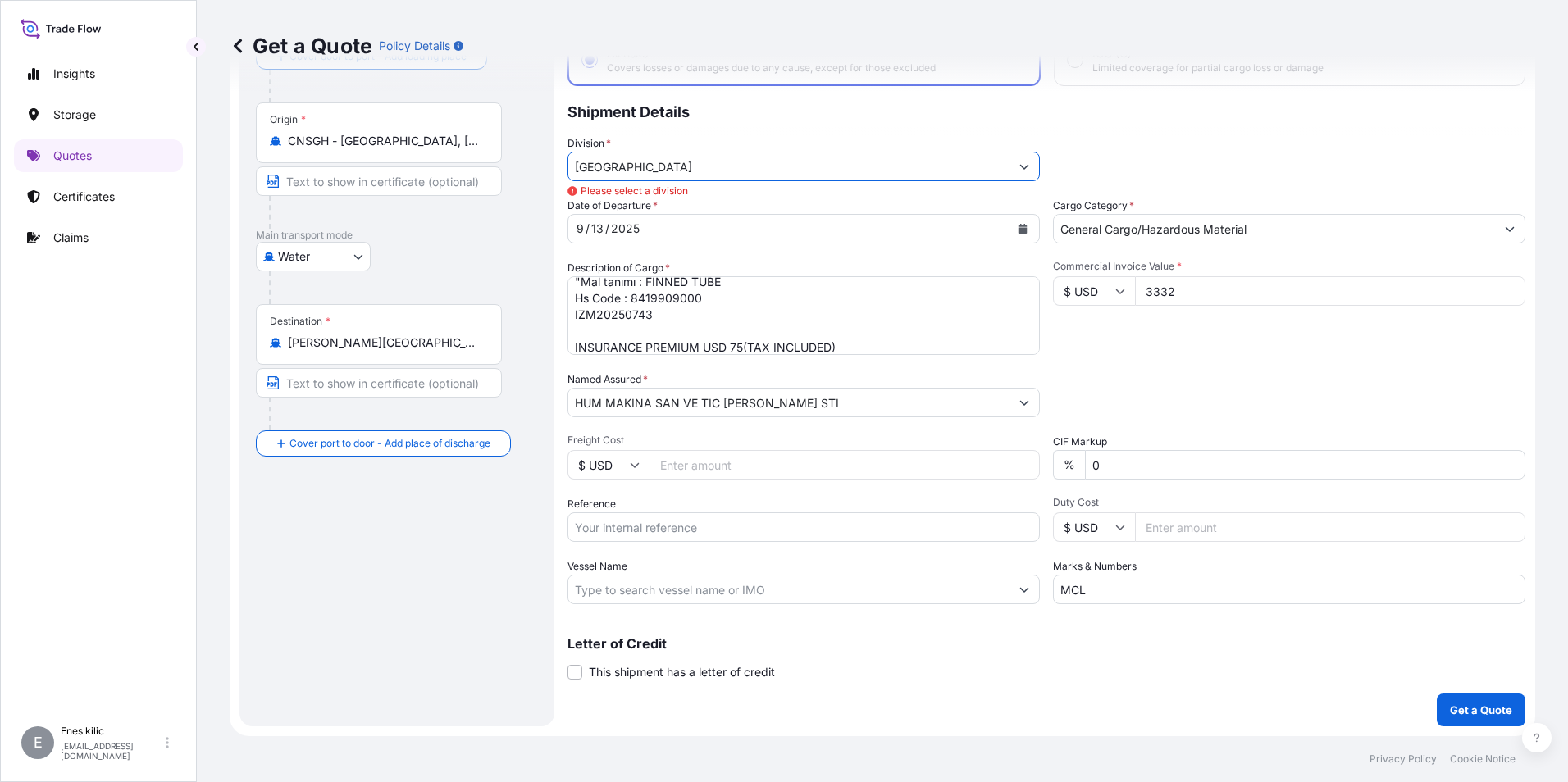
click at [667, 201] on div "Date of Departure * 9 / 13 / 2025" at bounding box center [804, 220] width 473 height 46
click at [670, 164] on input "Turkey" at bounding box center [789, 167] width 441 height 30
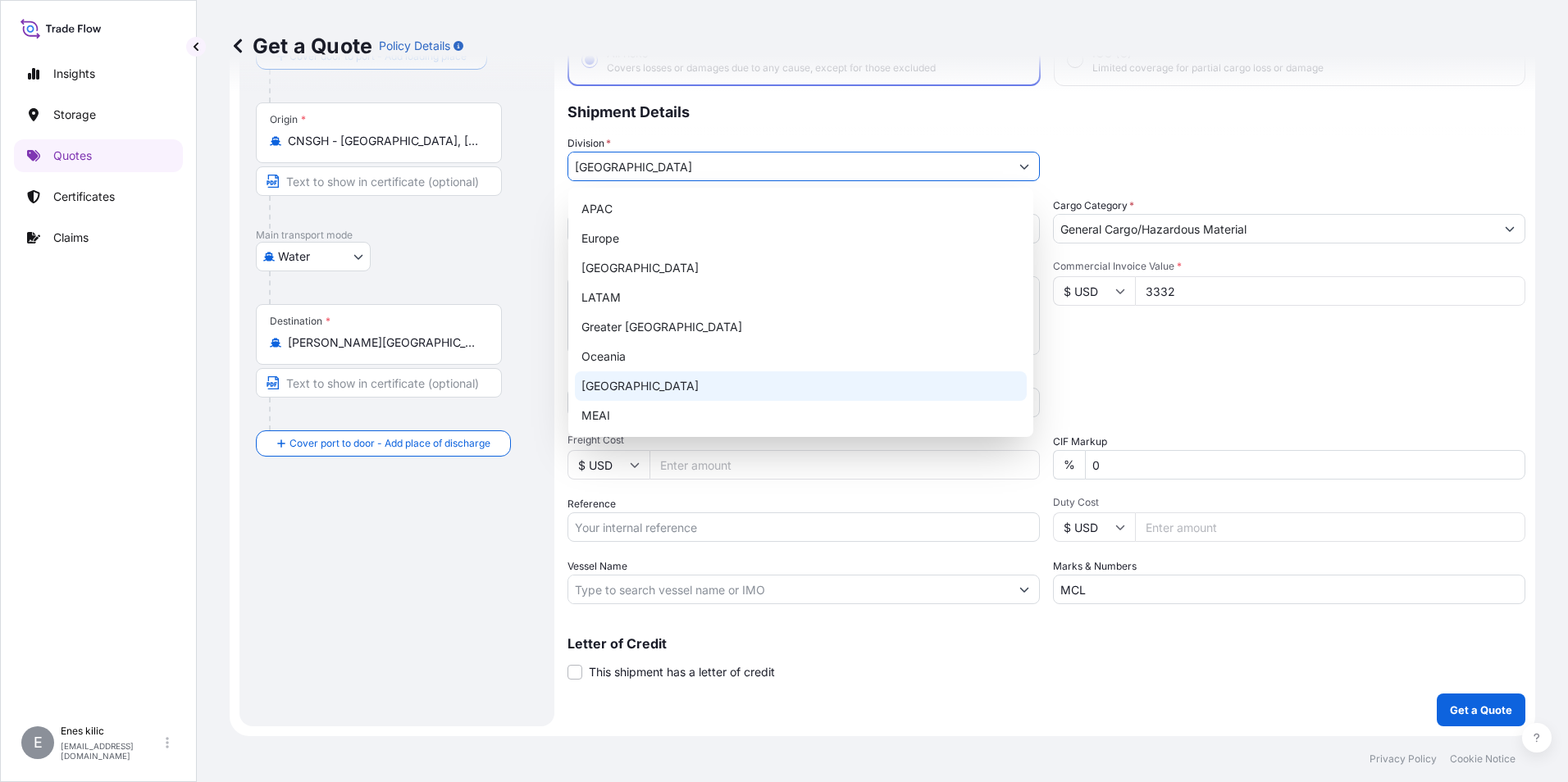
click at [689, 400] on div "Turkey" at bounding box center [801, 386] width 452 height 30
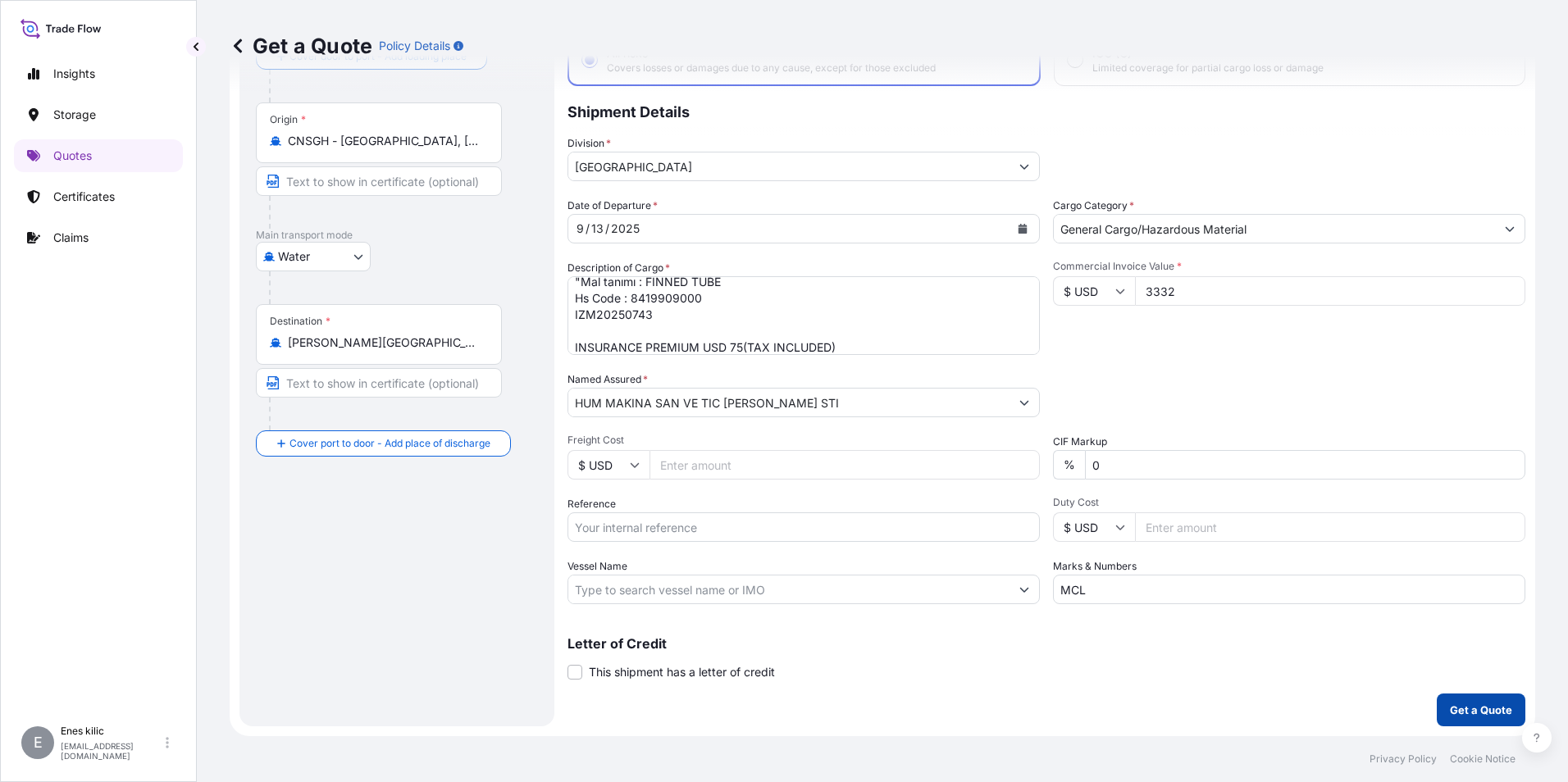
click at [1493, 709] on p "Get a Quote" at bounding box center [1480, 710] width 62 height 17
click at [1019, 165] on icon "Show suggestions" at bounding box center [1024, 167] width 10 height 10
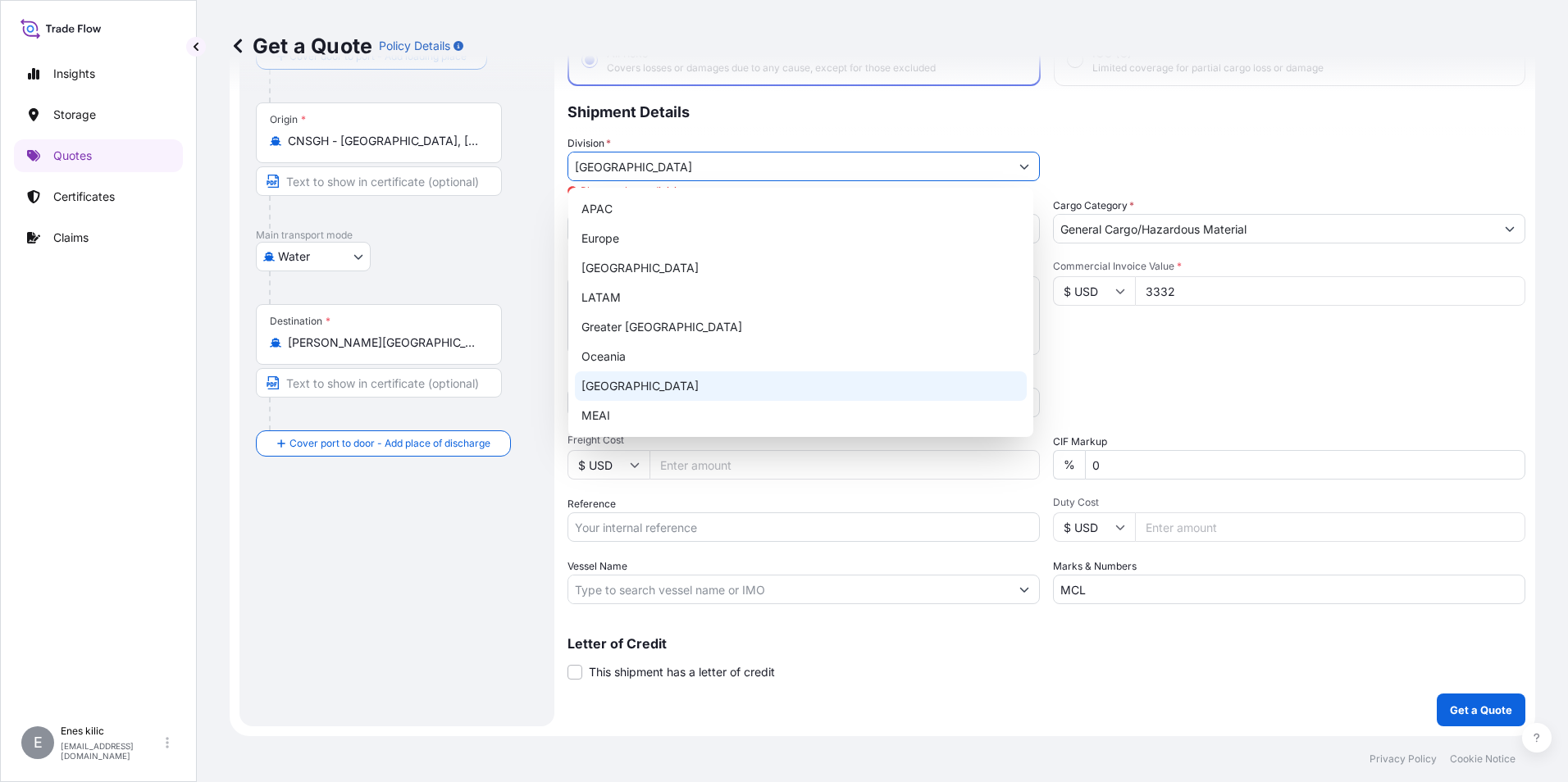
click at [696, 388] on div "Turkey" at bounding box center [801, 386] width 452 height 30
click at [759, 378] on div "Turkey" at bounding box center [801, 386] width 452 height 30
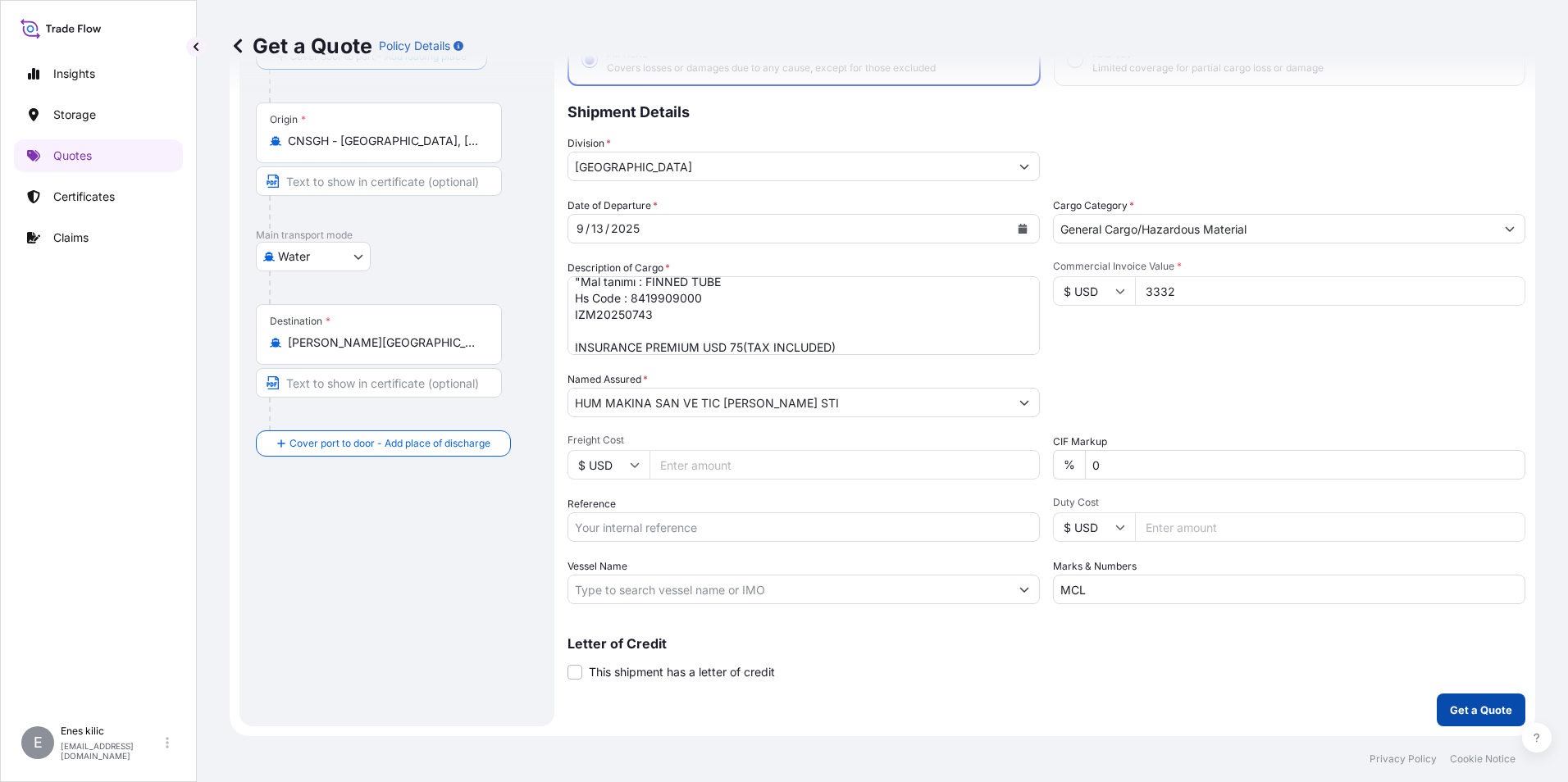
click at [1482, 699] on button "Get a Quote" at bounding box center [1480, 710] width 88 height 33
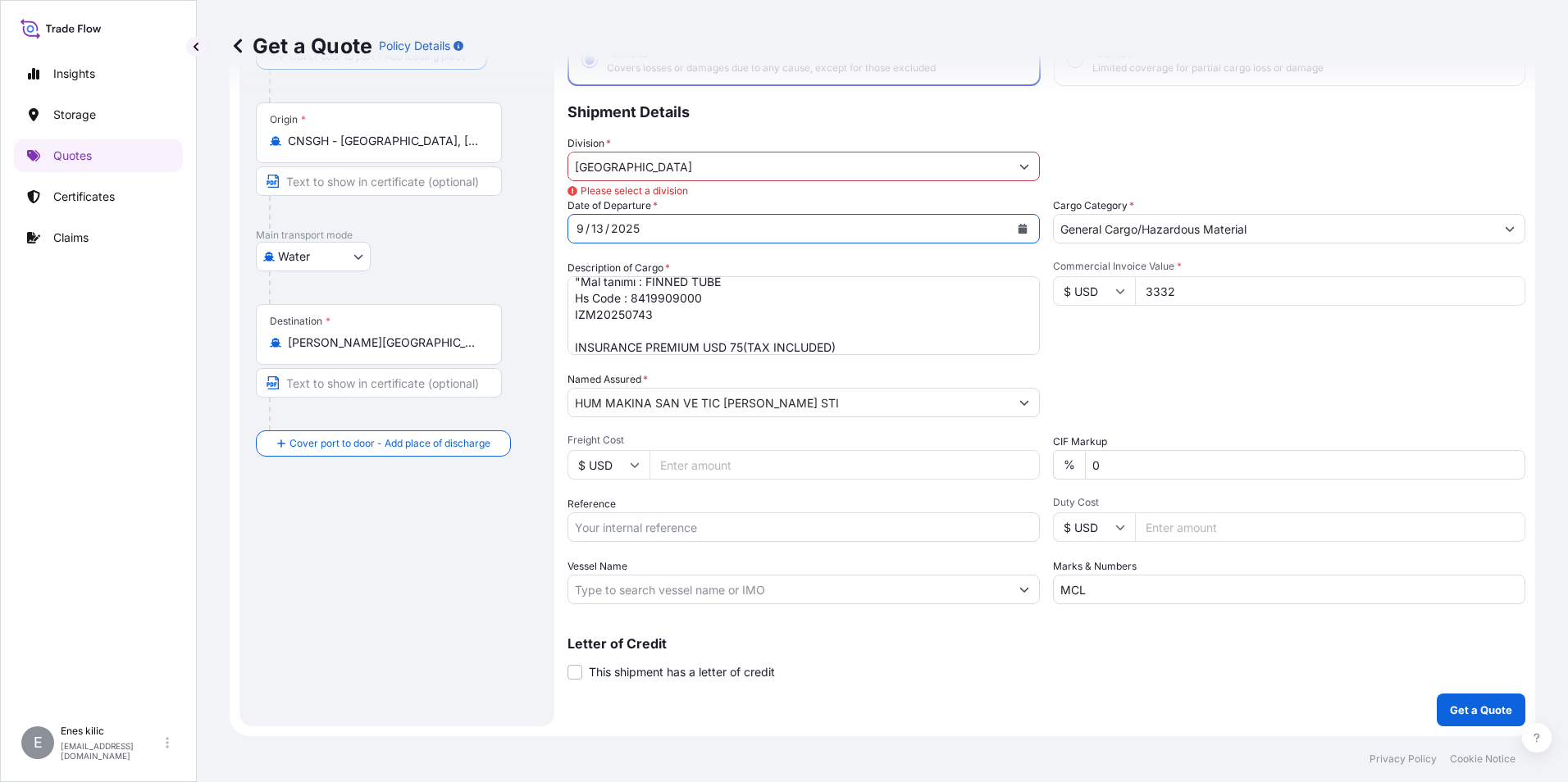
drag, startPoint x: 706, startPoint y: 194, endPoint x: 534, endPoint y: 223, distance: 174.4
click at [572, 201] on div "Coverage Type All risks Covers losses or damages due to any cause, except for t…" at bounding box center [1046, 355] width 957 height 742
click at [659, 194] on span "Please select a division" at bounding box center [628, 191] width 121 height 17
drag, startPoint x: 659, startPoint y: 194, endPoint x: 587, endPoint y: 190, distance: 72.1
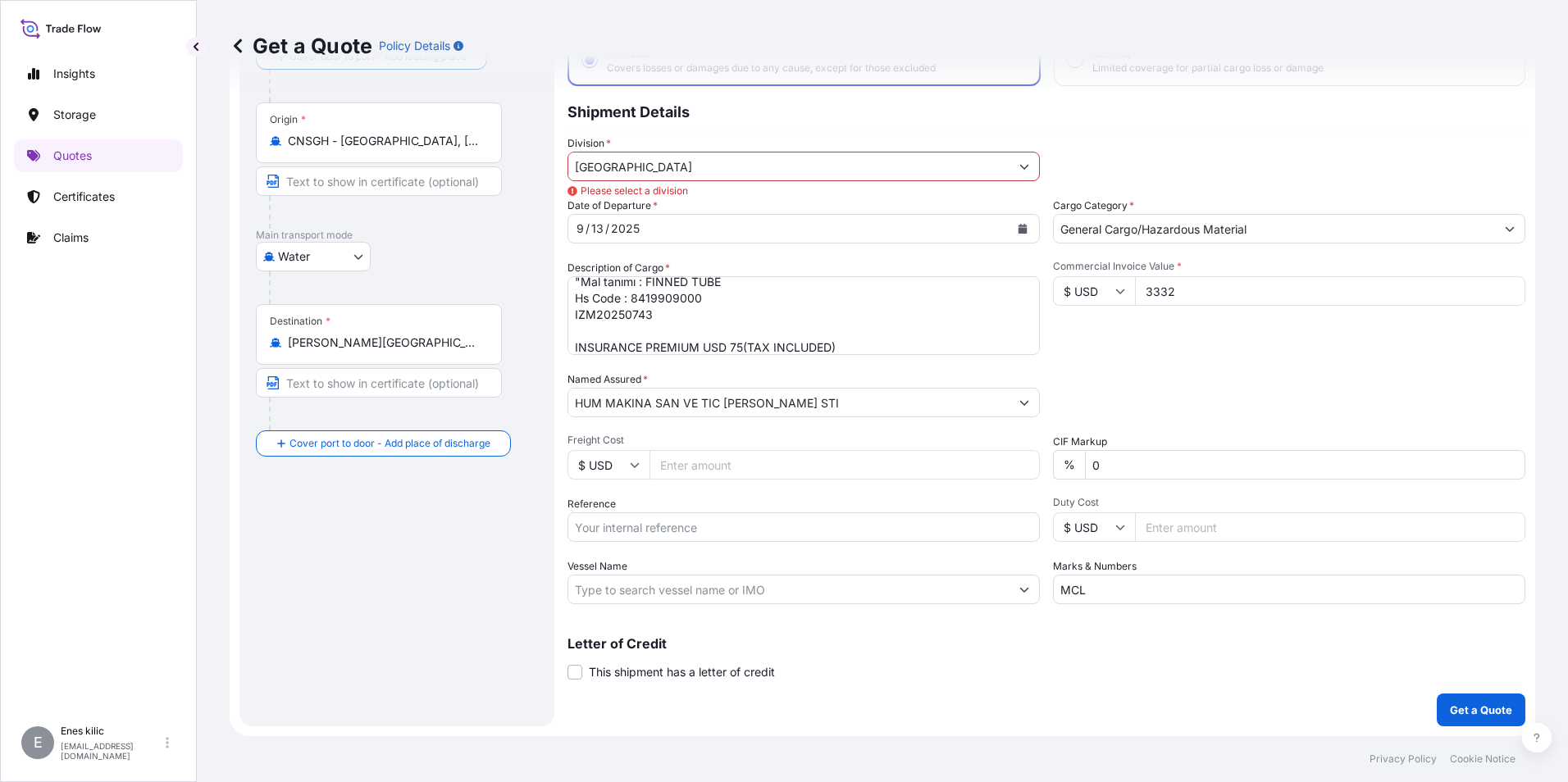
click at [587, 190] on span "Please select a division" at bounding box center [628, 191] width 121 height 17
click at [590, 190] on span "Please select a division" at bounding box center [628, 191] width 121 height 17
drag, startPoint x: 590, startPoint y: 190, endPoint x: 665, endPoint y: 188, distance: 75.0
click at [665, 188] on span "Please select a division" at bounding box center [628, 191] width 121 height 17
click at [666, 188] on span "Please select a division" at bounding box center [628, 191] width 121 height 17
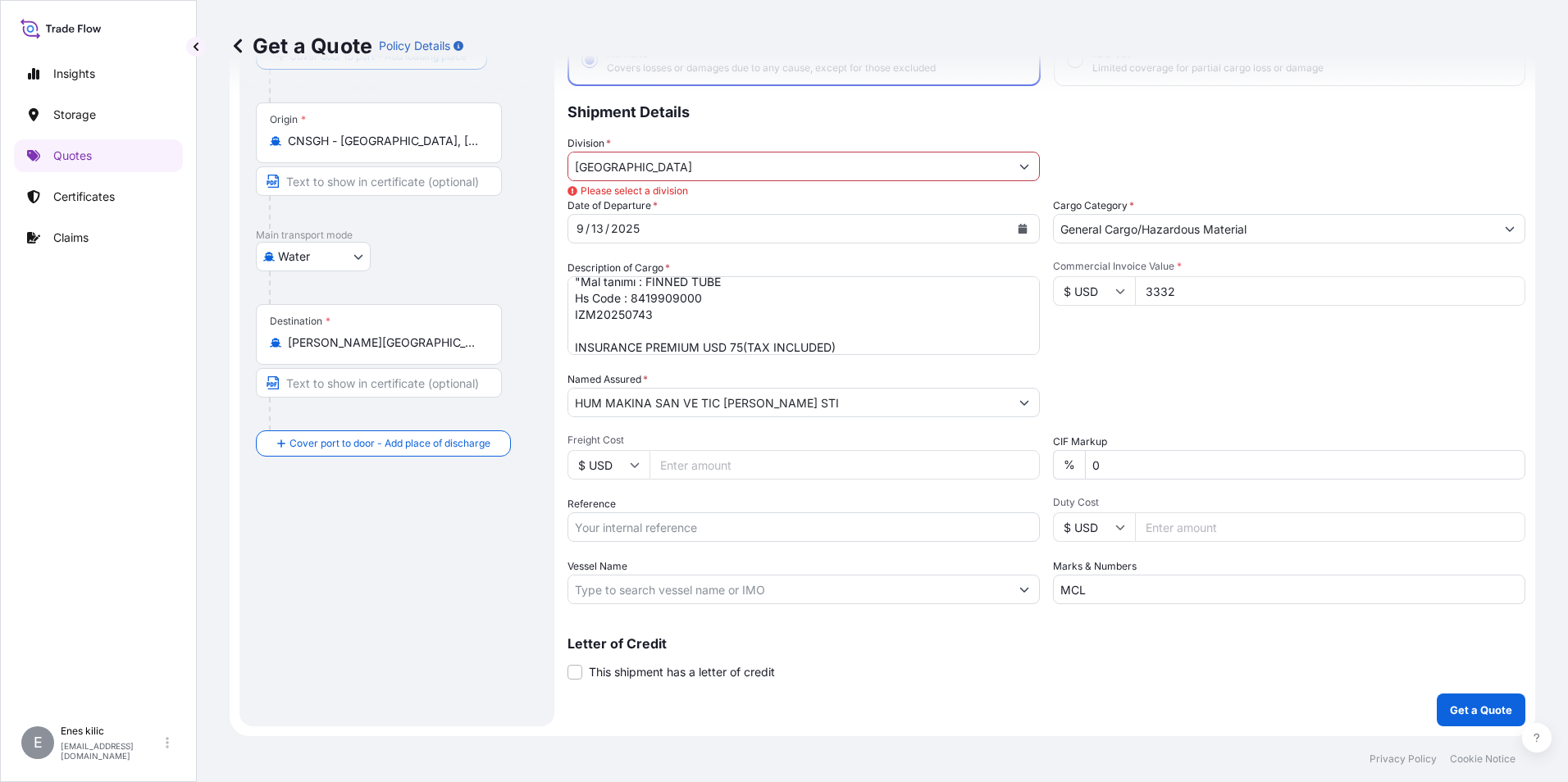
click at [845, 167] on input "Turkey" at bounding box center [789, 167] width 441 height 30
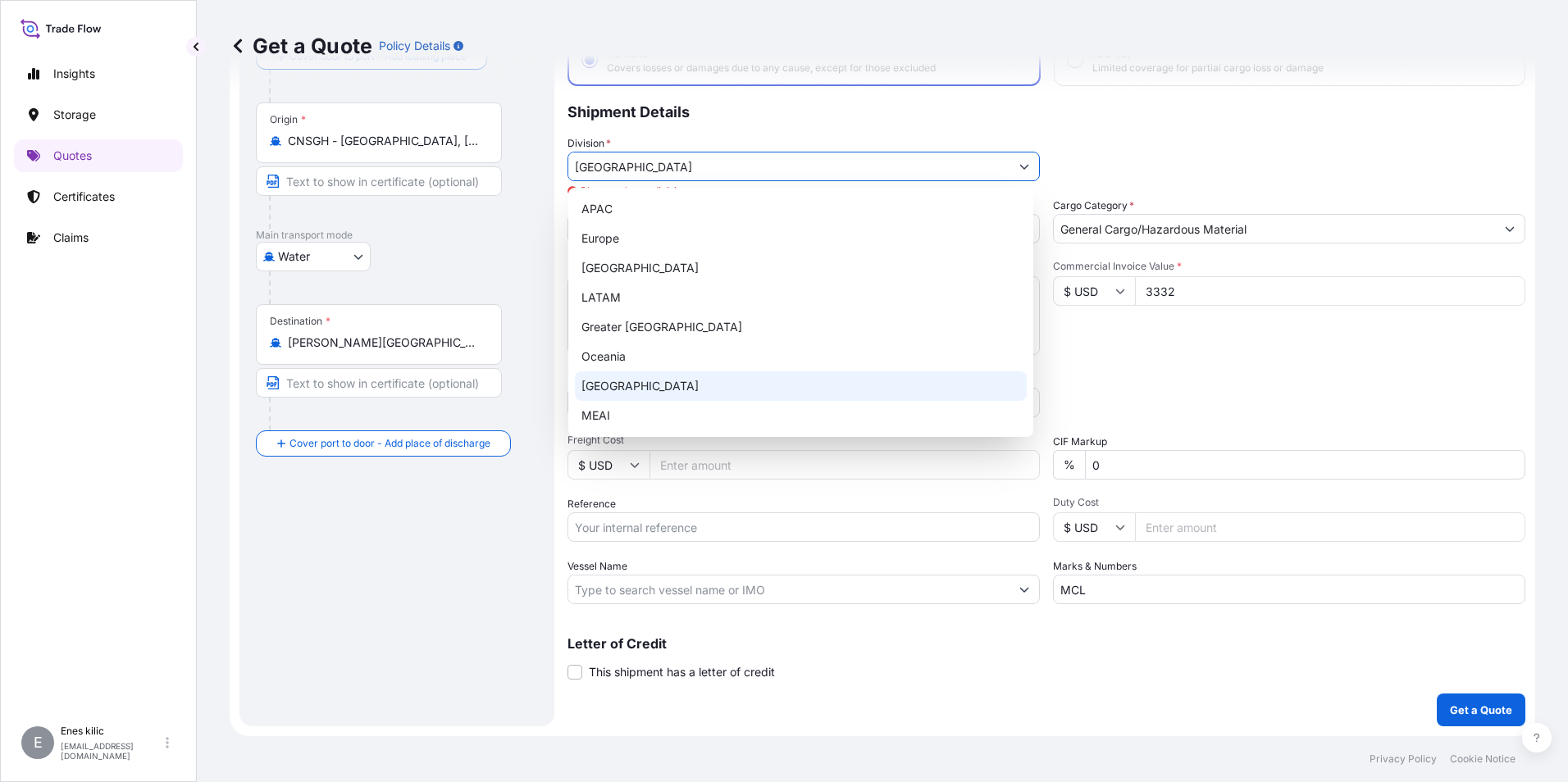
click at [797, 387] on div "Turkey" at bounding box center [801, 386] width 452 height 30
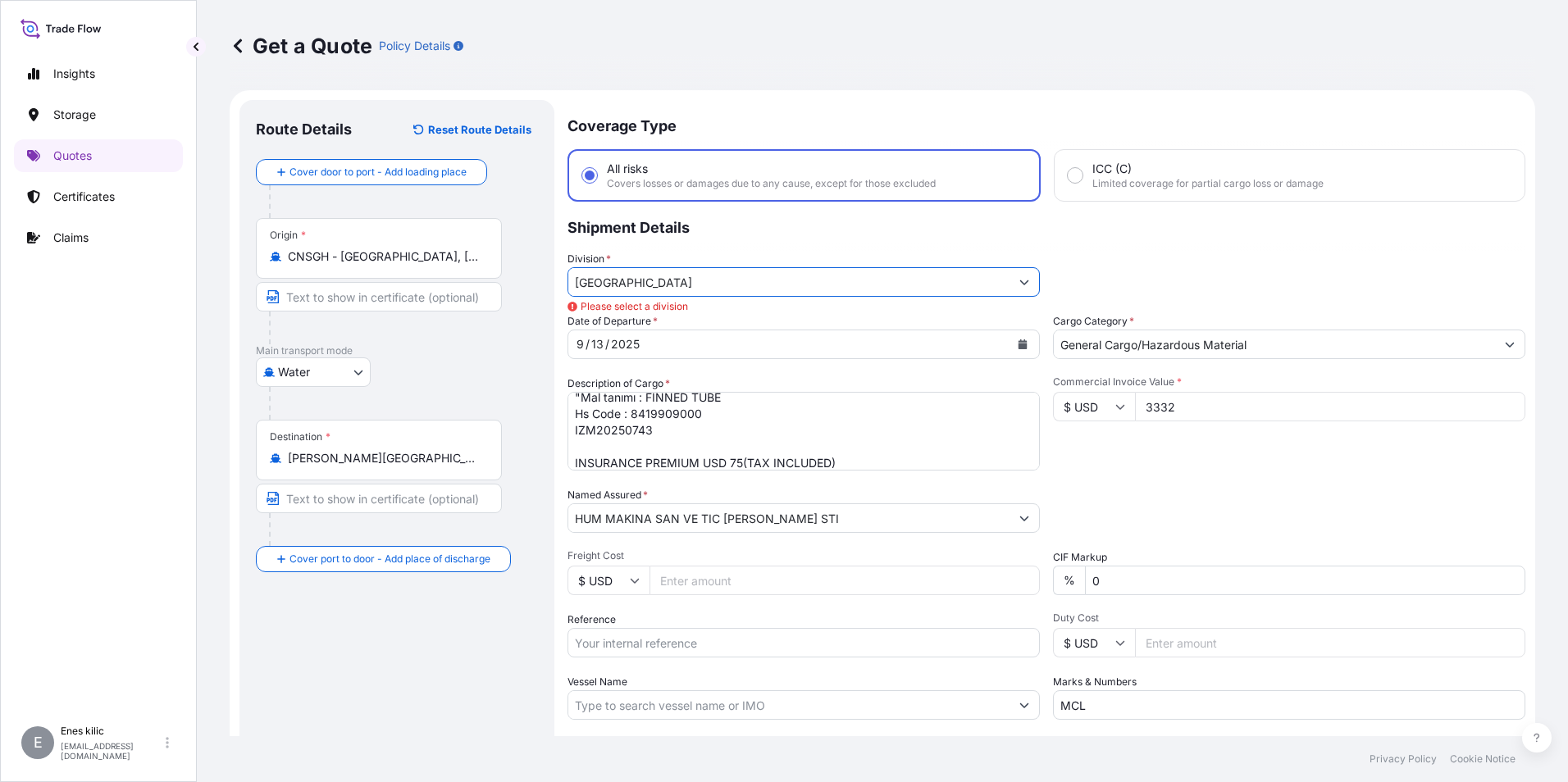
scroll to position [0, 0]
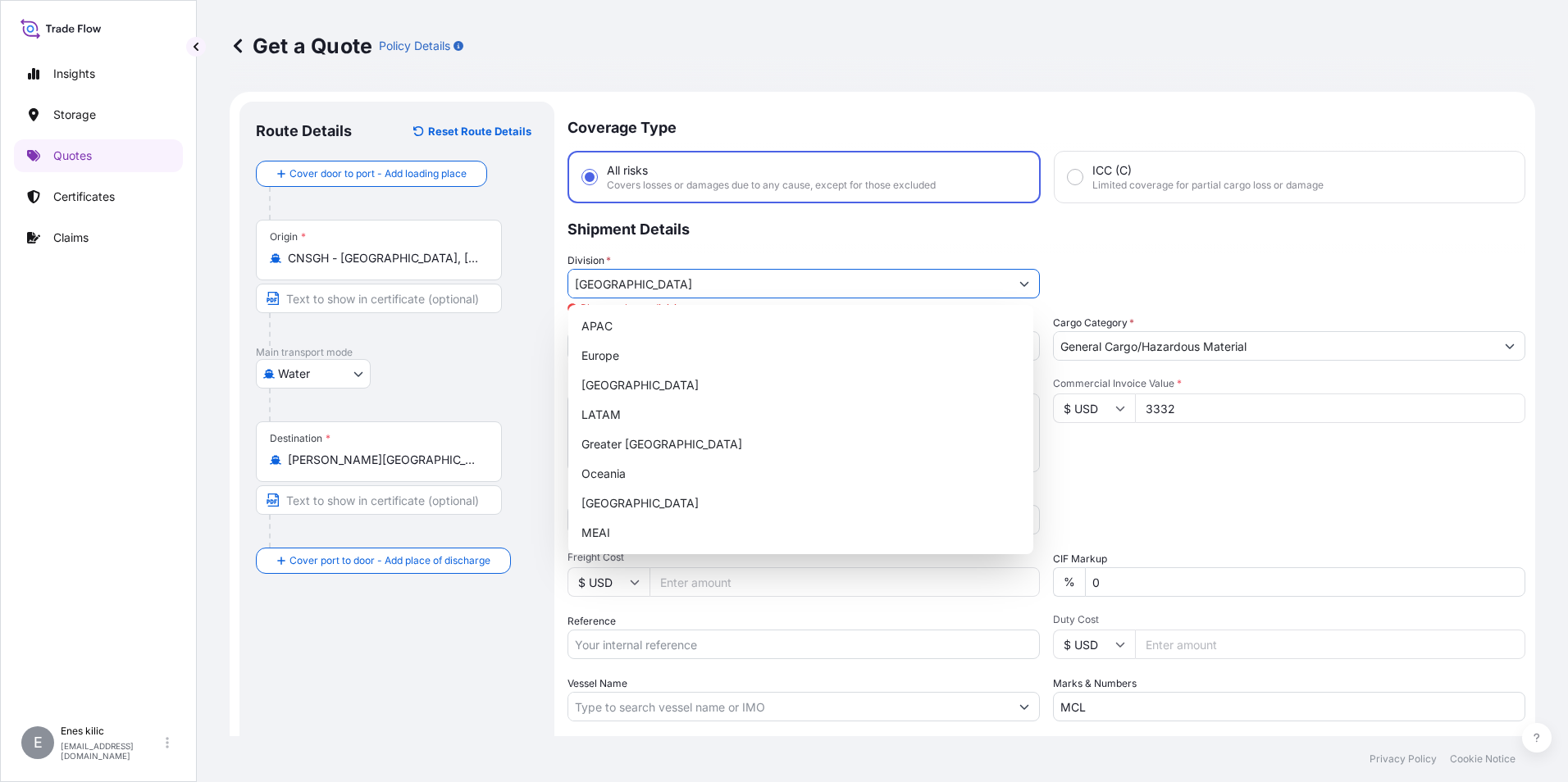
click at [1010, 285] on button "Show suggestions" at bounding box center [1024, 284] width 30 height 30
click at [646, 495] on div "Turkey" at bounding box center [801, 504] width 452 height 30
click at [1010, 277] on button "Show suggestions" at bounding box center [1024, 284] width 30 height 30
click at [780, 481] on div "Oceania" at bounding box center [801, 474] width 452 height 30
click at [1010, 295] on button "Show suggestions" at bounding box center [1024, 284] width 30 height 30
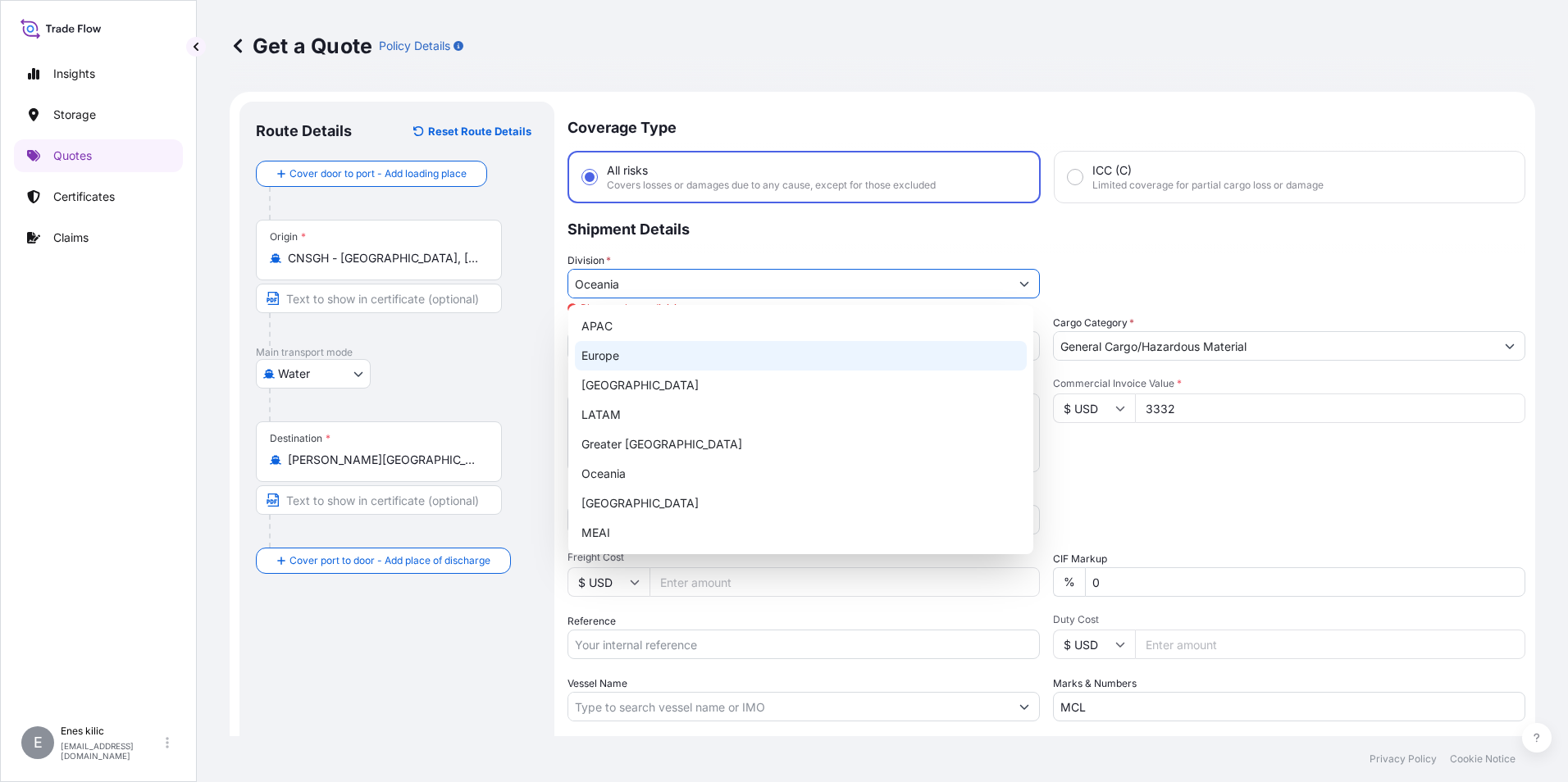
click at [786, 350] on div "Europe" at bounding box center [801, 356] width 452 height 30
type input "Europe"
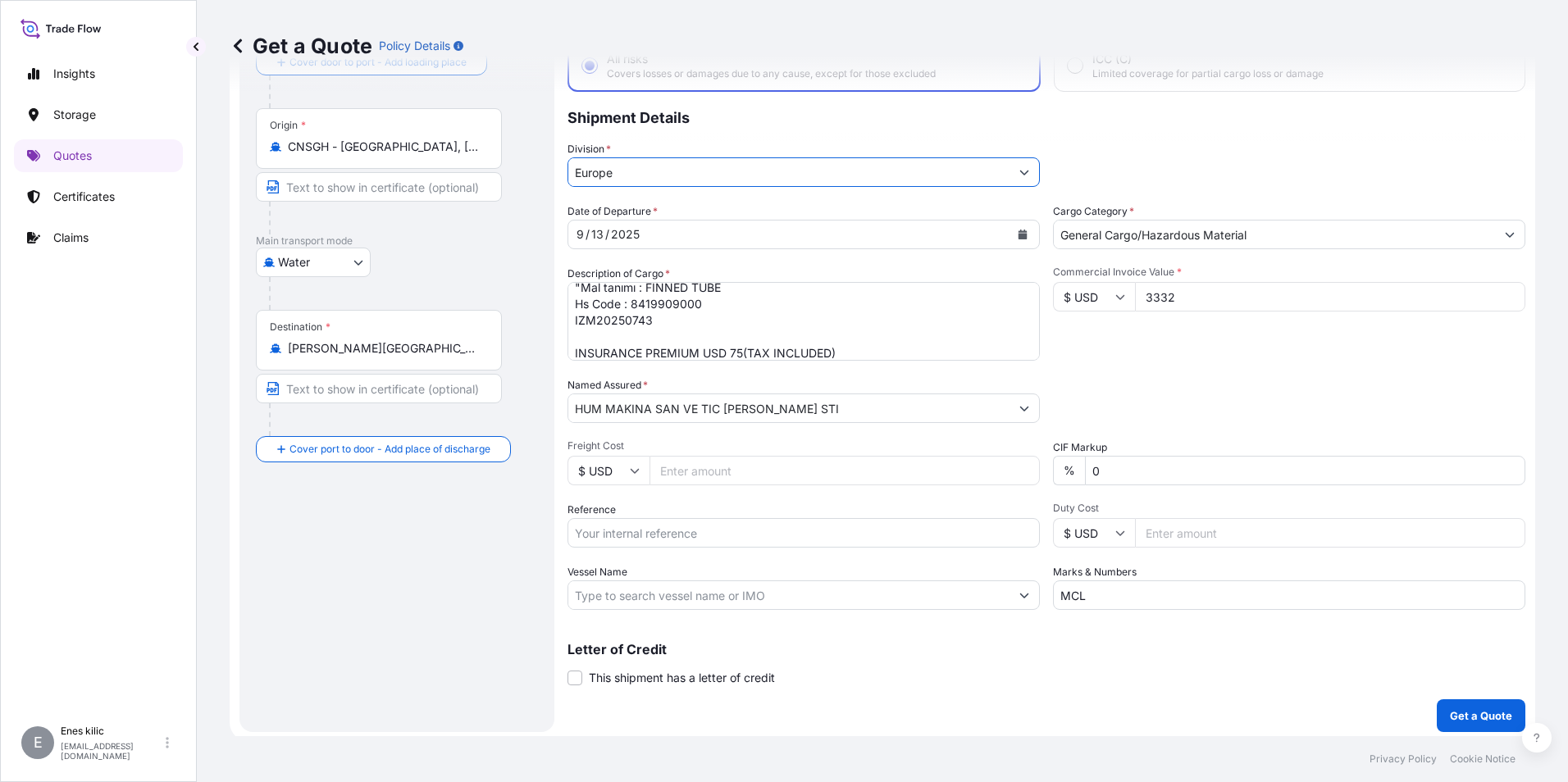
scroll to position [117, 0]
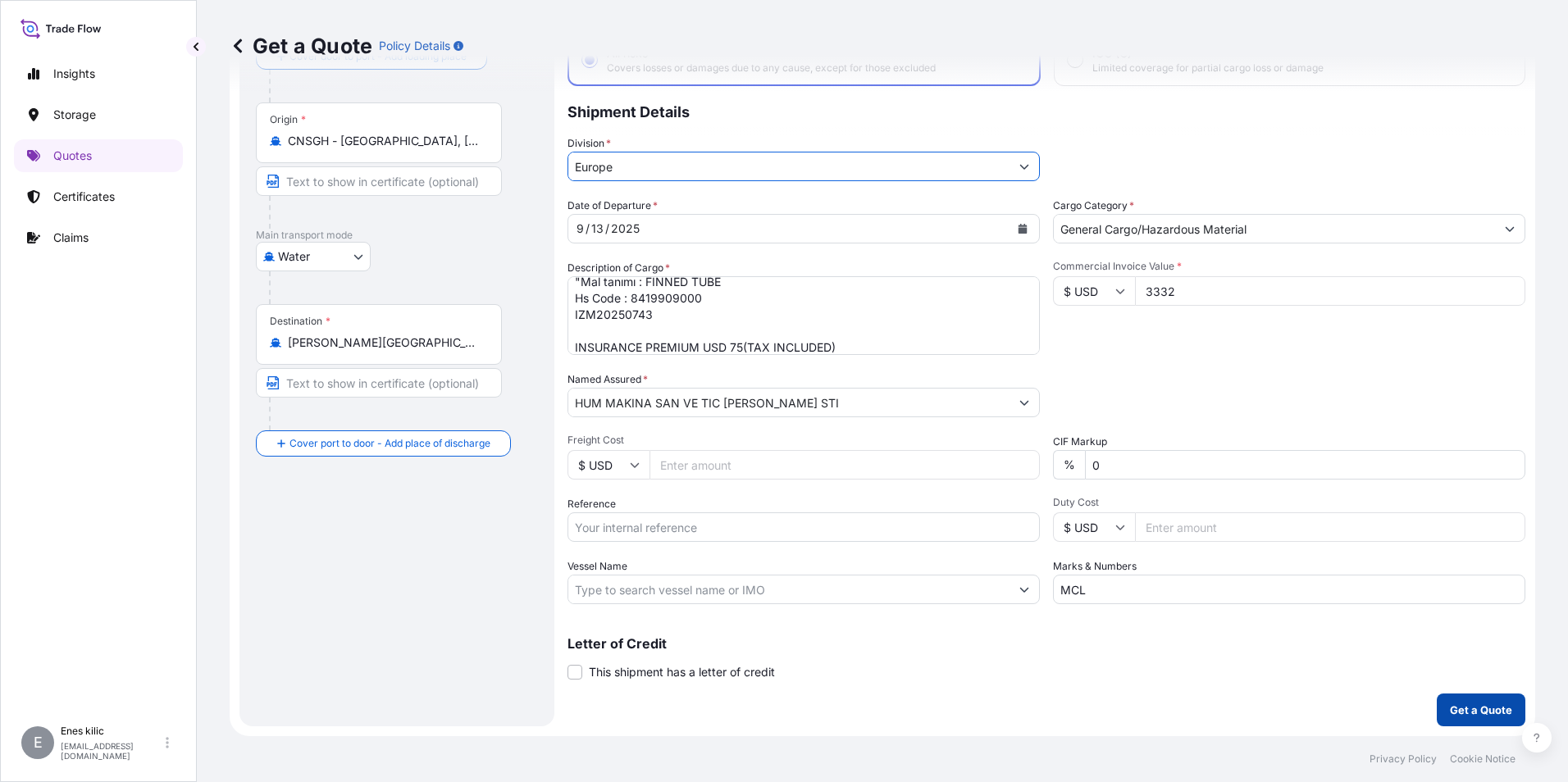
click at [1494, 718] on button "Get a Quote" at bounding box center [1480, 710] width 88 height 33
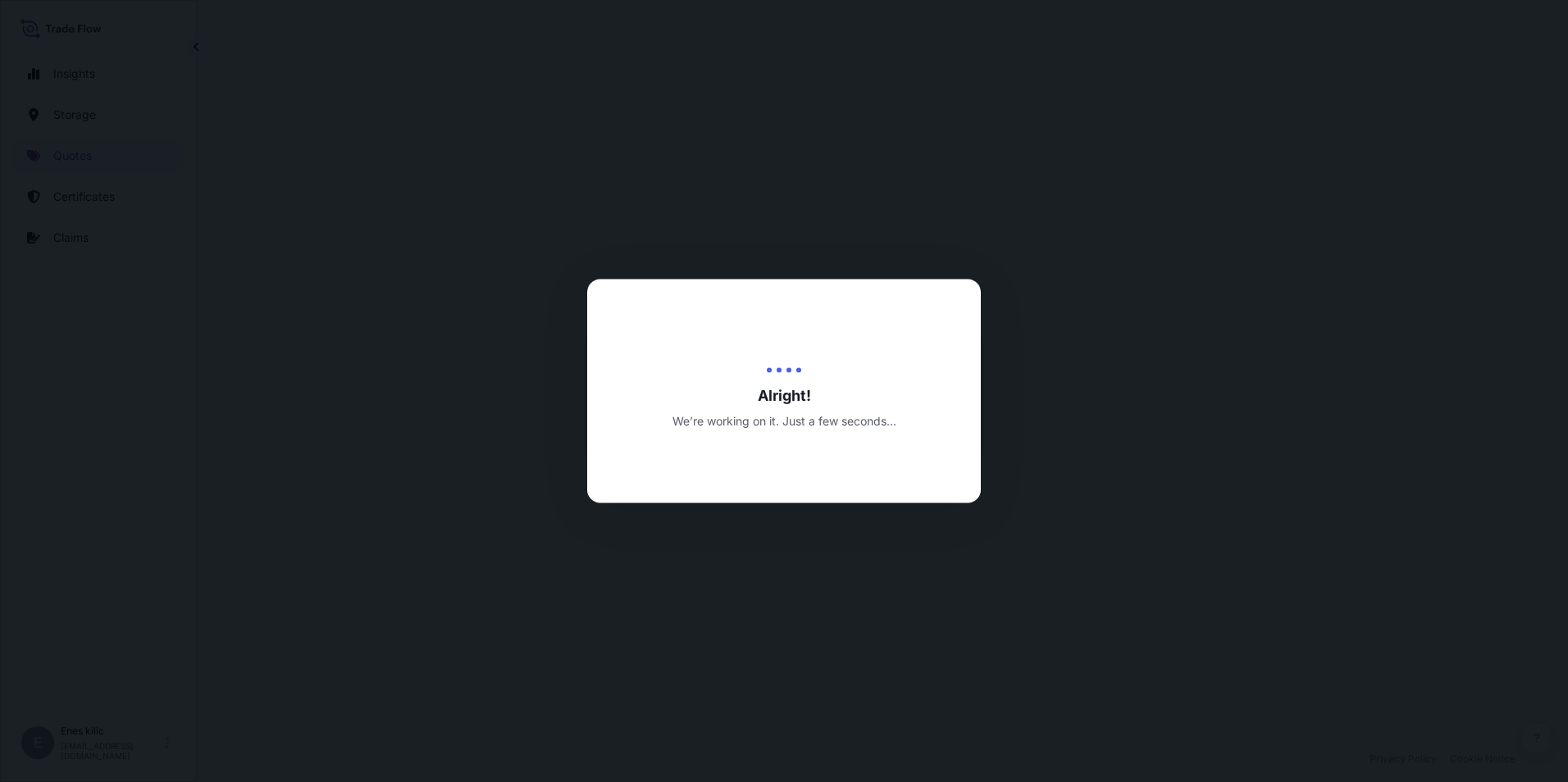
select select "Water"
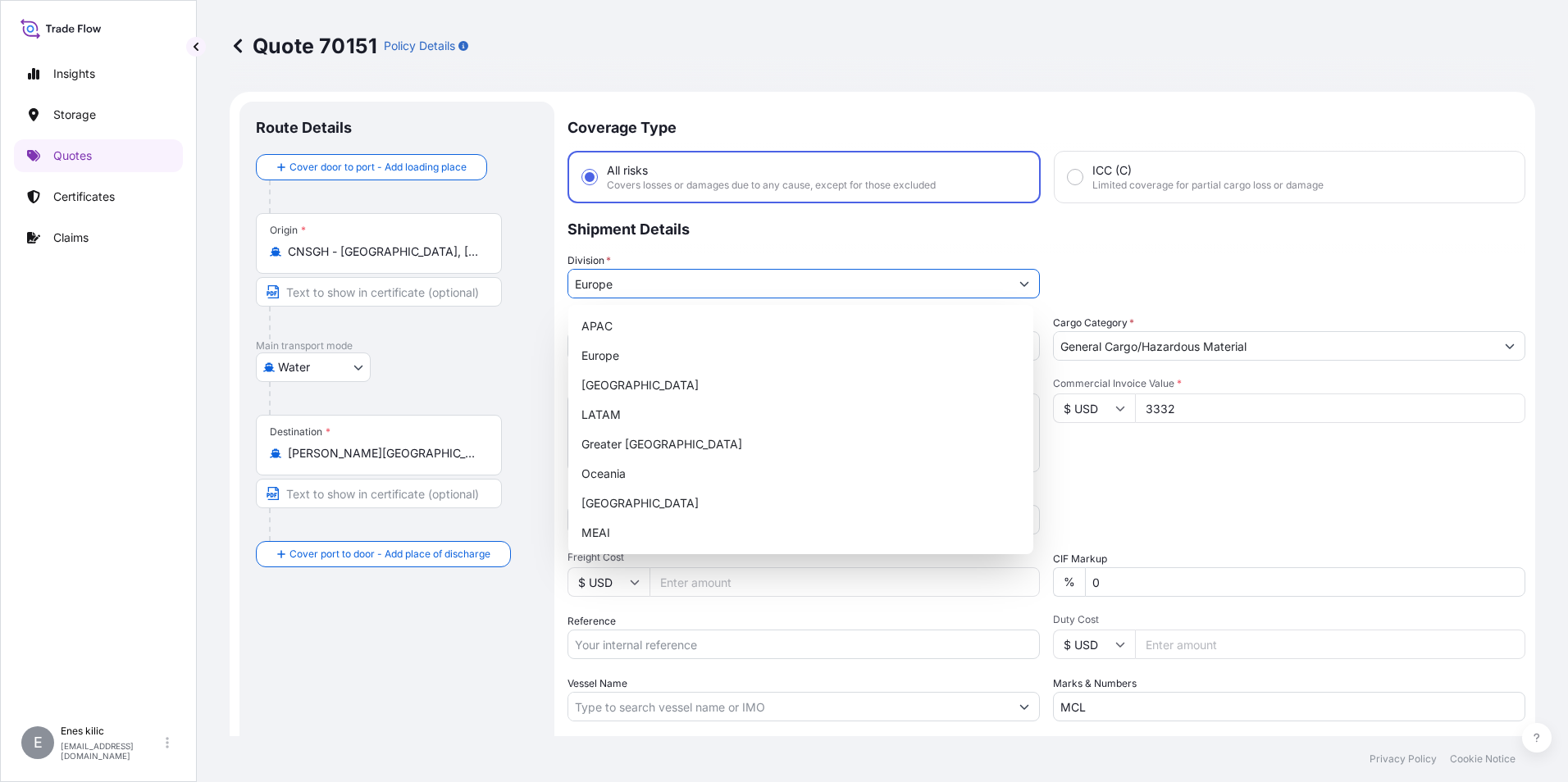
click at [869, 284] on input "Europe" at bounding box center [789, 284] width 441 height 30
click at [679, 502] on div "Turkey" at bounding box center [801, 504] width 452 height 30
type input "Turkey"
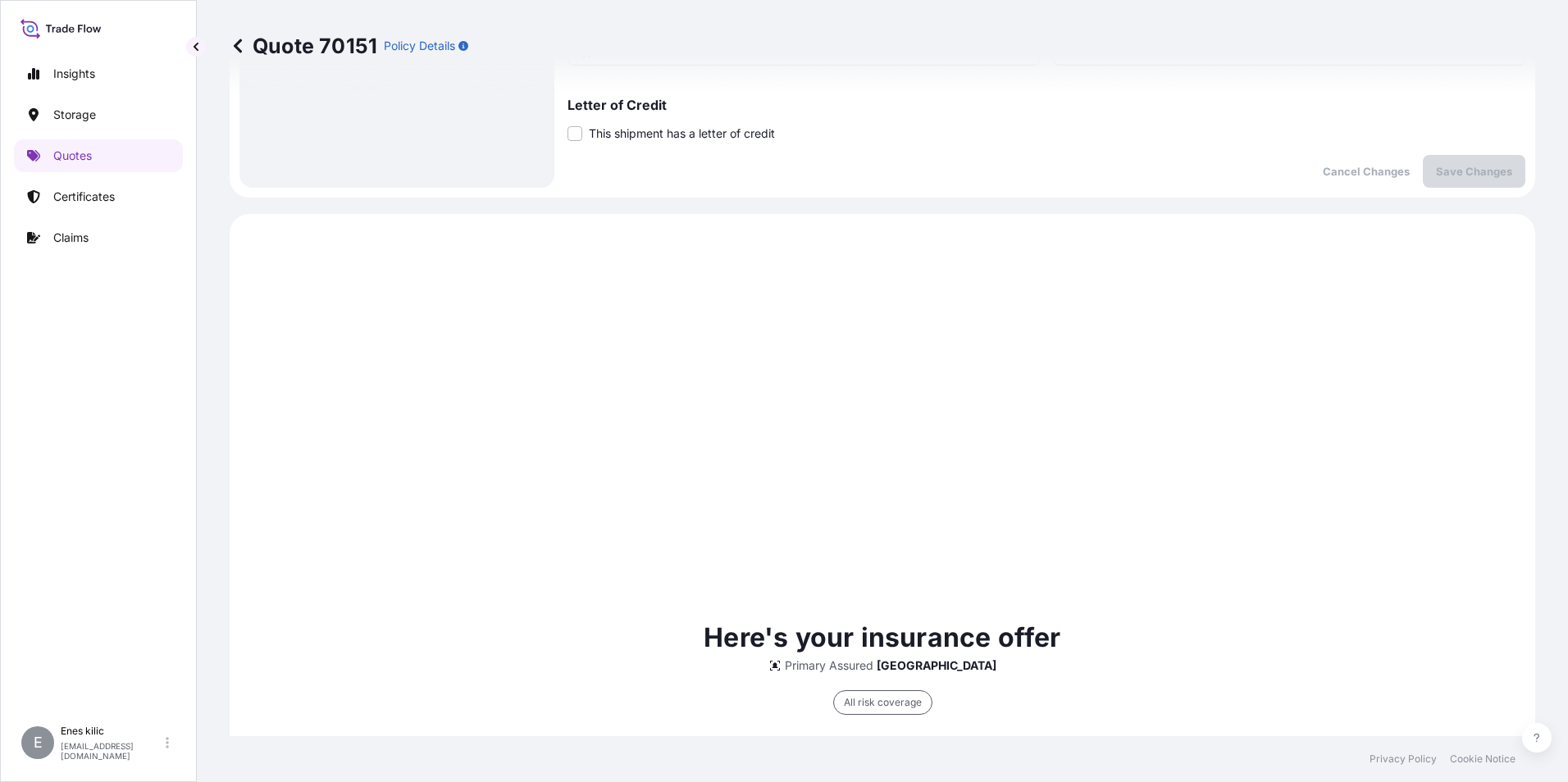
scroll to position [1065, 0]
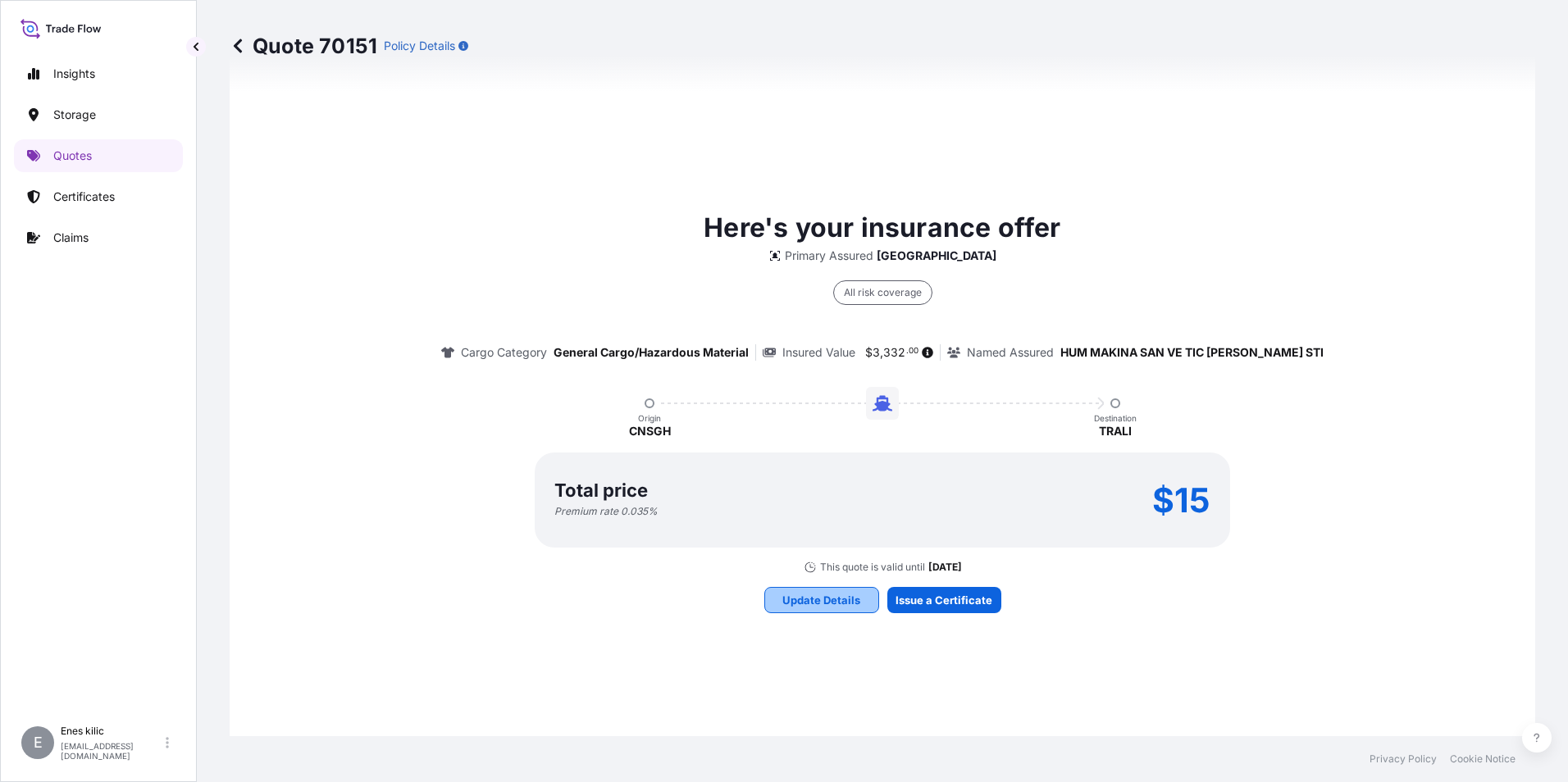
click at [853, 594] on p "Update Details" at bounding box center [821, 600] width 78 height 17
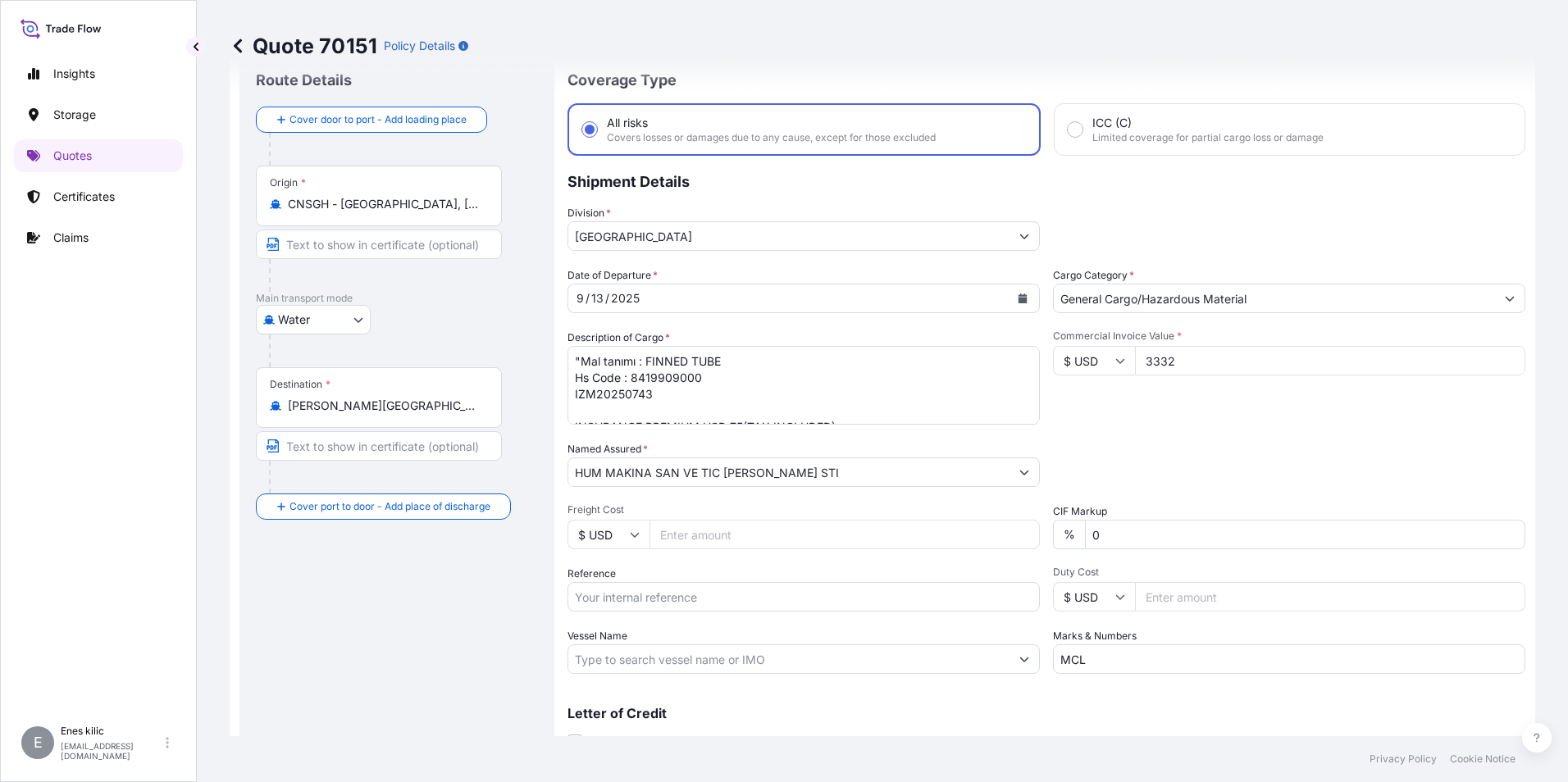
scroll to position [26, 0]
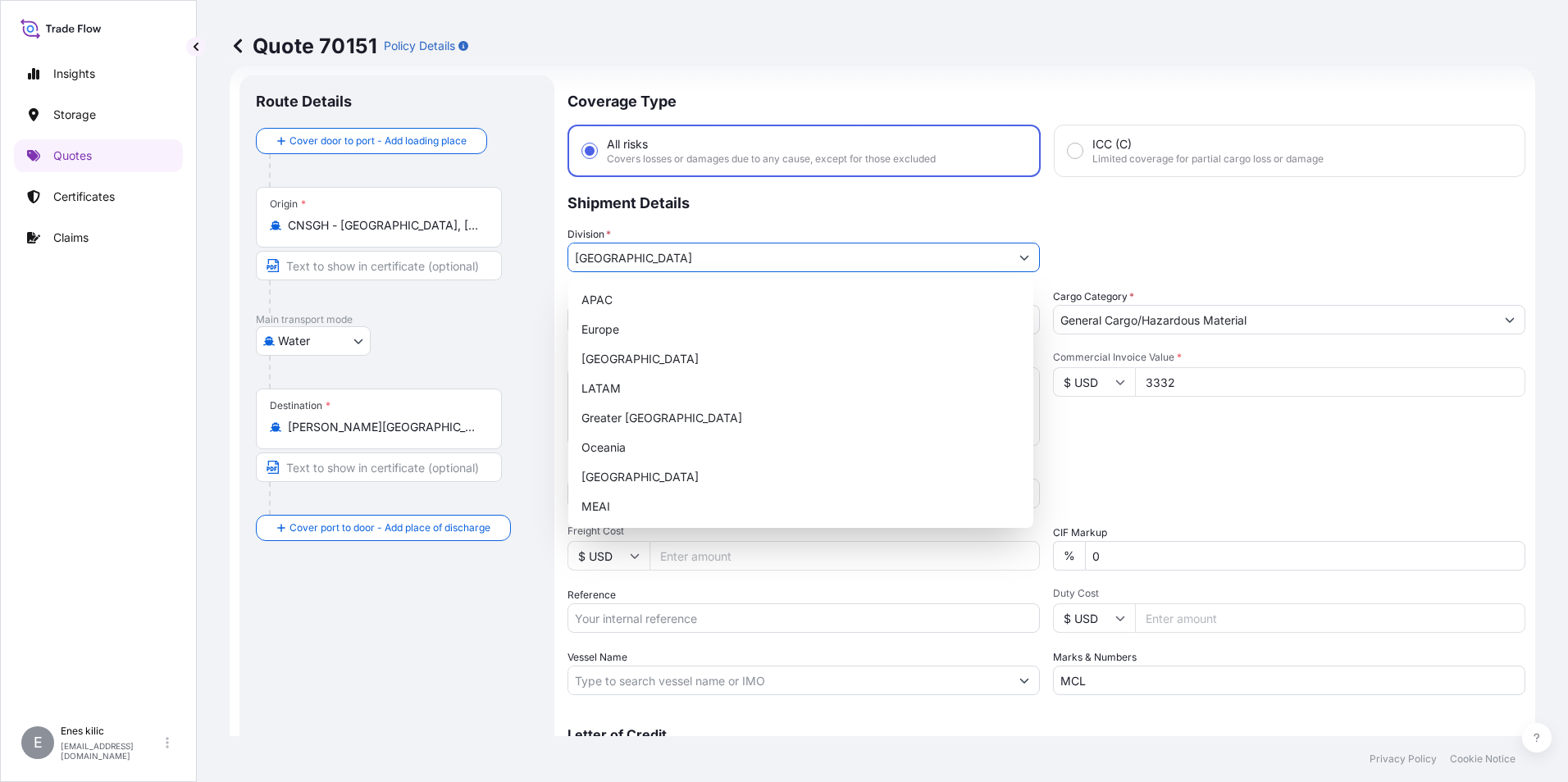
click at [670, 259] on input "Turkey" at bounding box center [789, 258] width 441 height 30
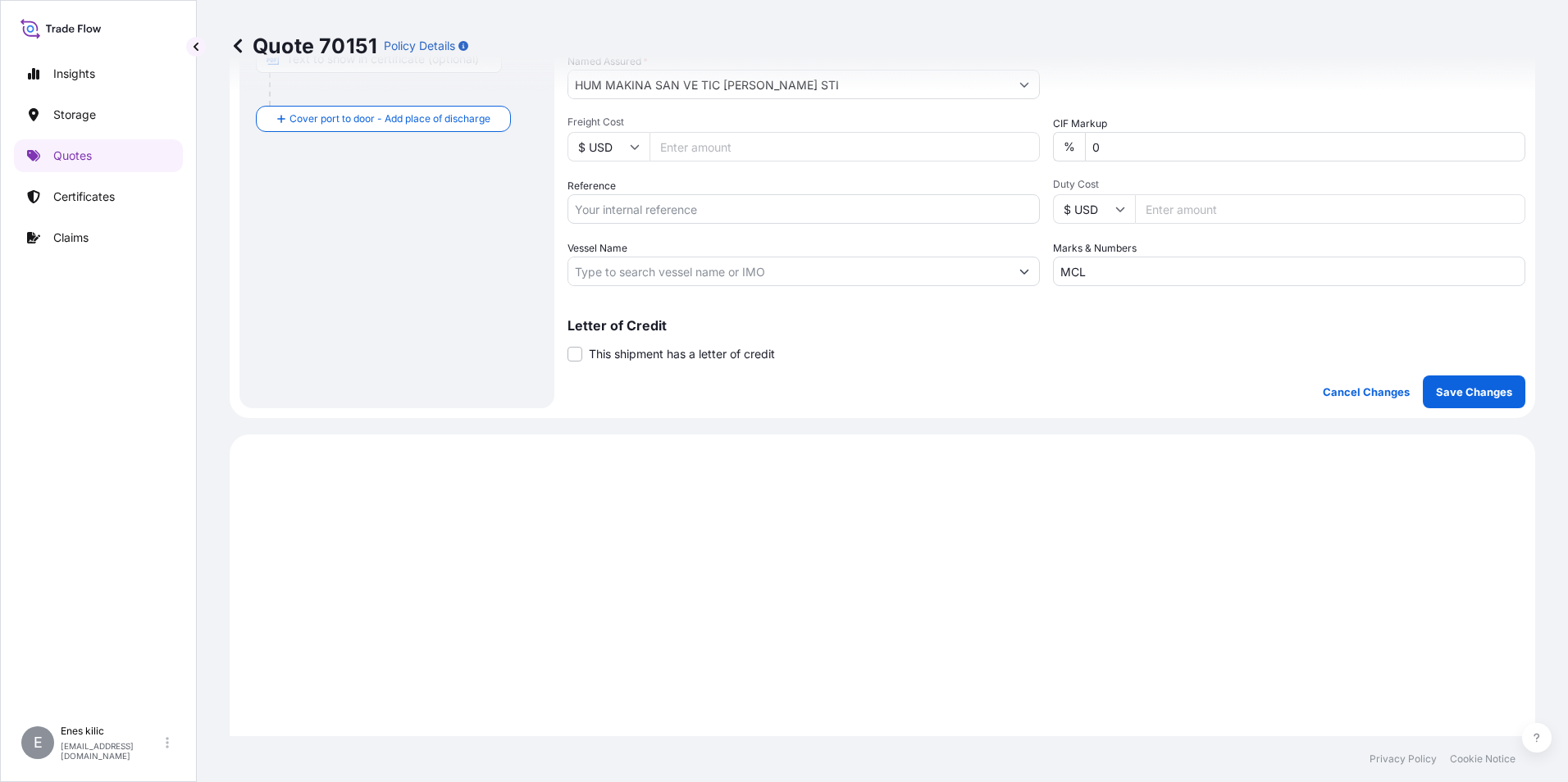
scroll to position [436, 0]
click at [1504, 395] on button "Save Changes" at bounding box center [1474, 391] width 102 height 33
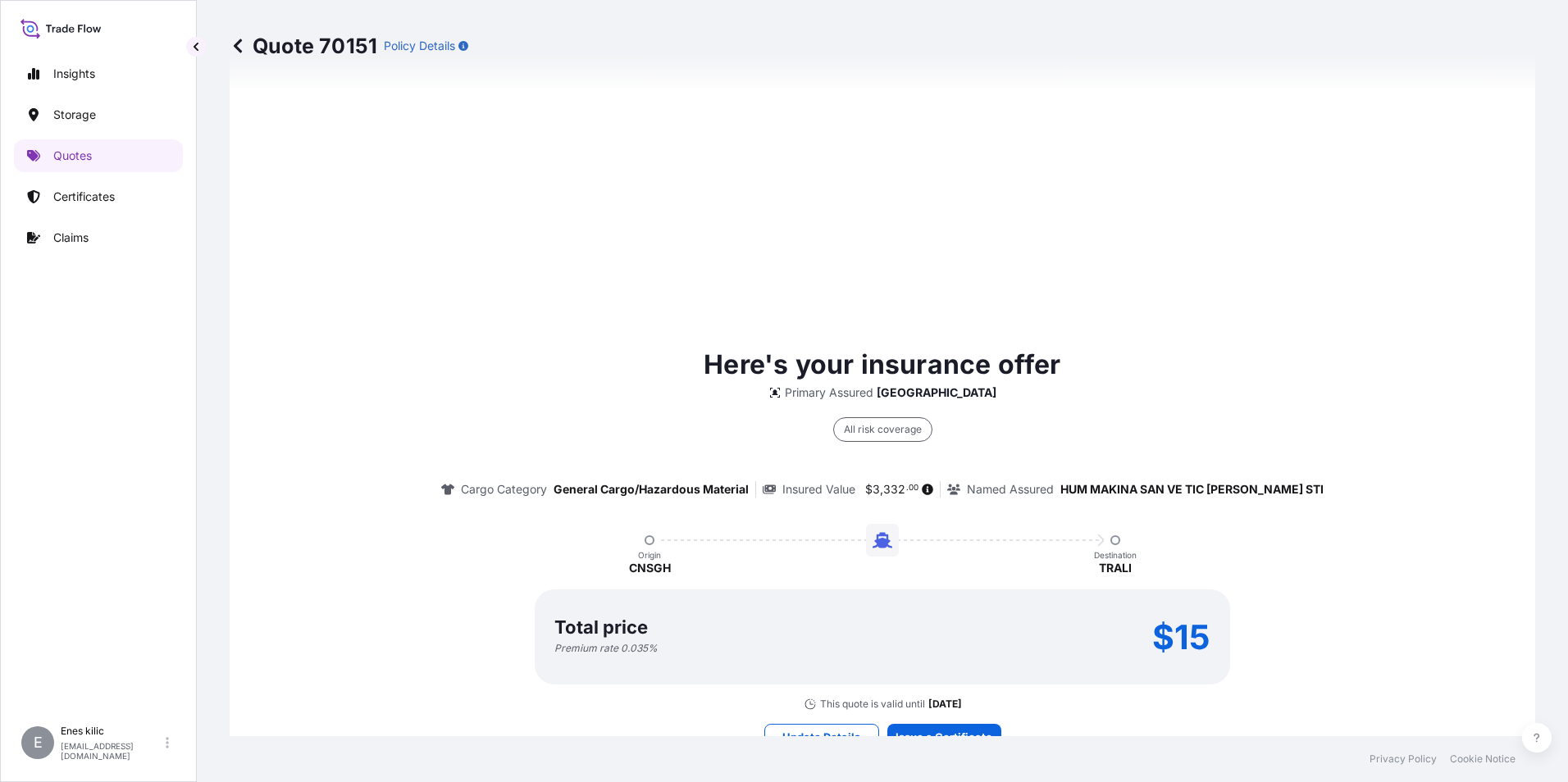
select select "Water"
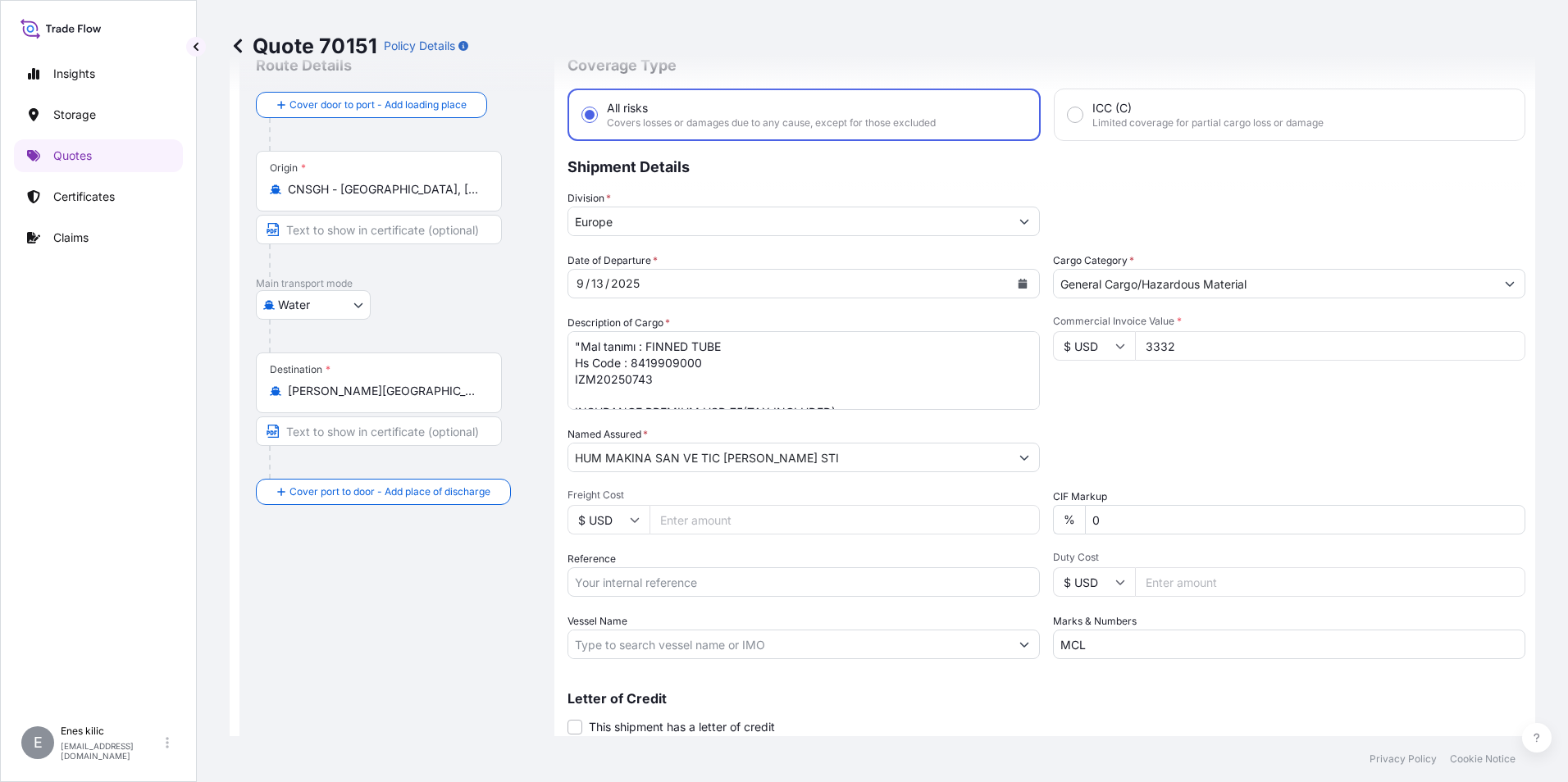
scroll to position [0, 0]
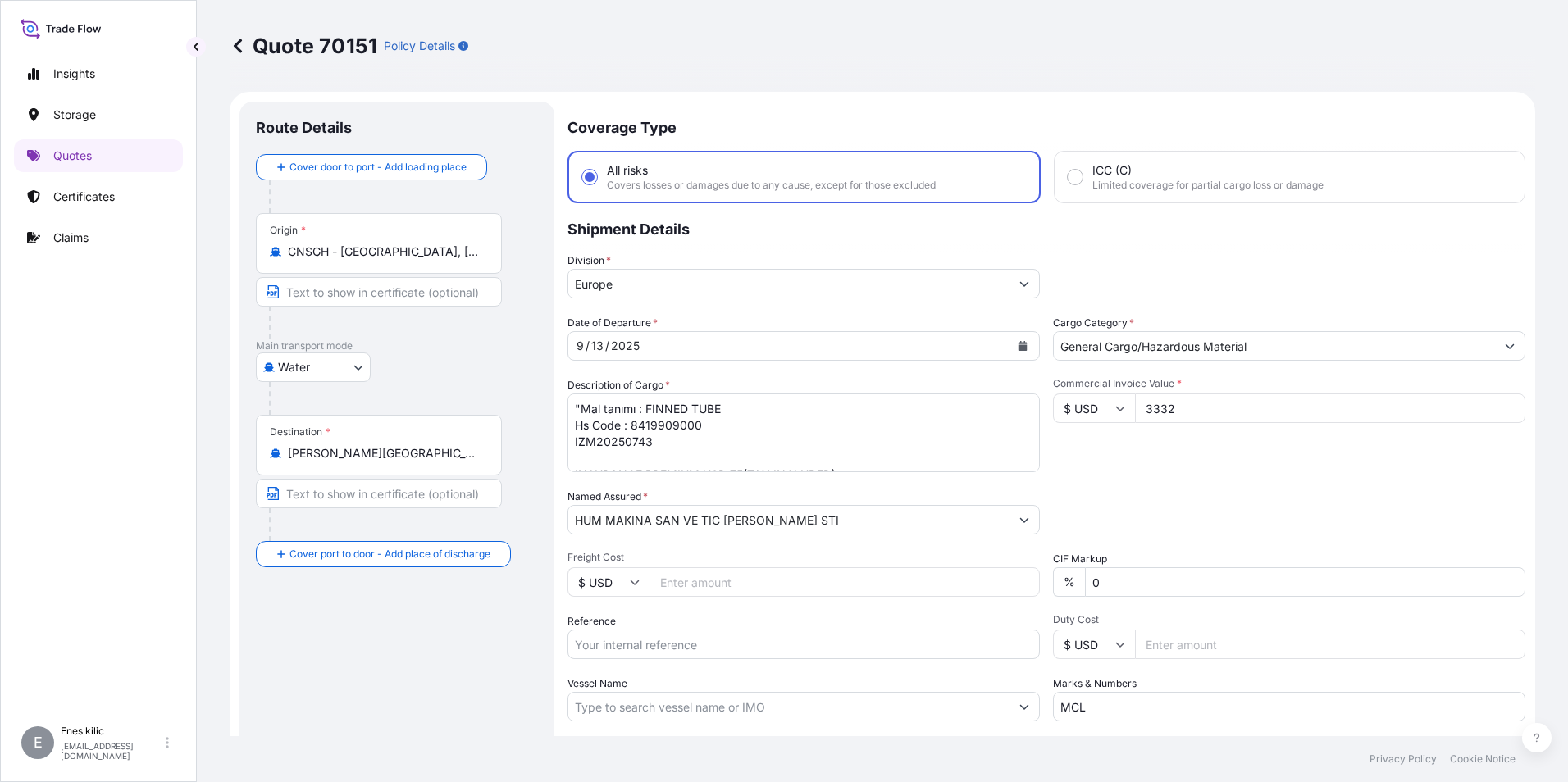
click at [993, 282] on input "Europe" at bounding box center [789, 284] width 441 height 30
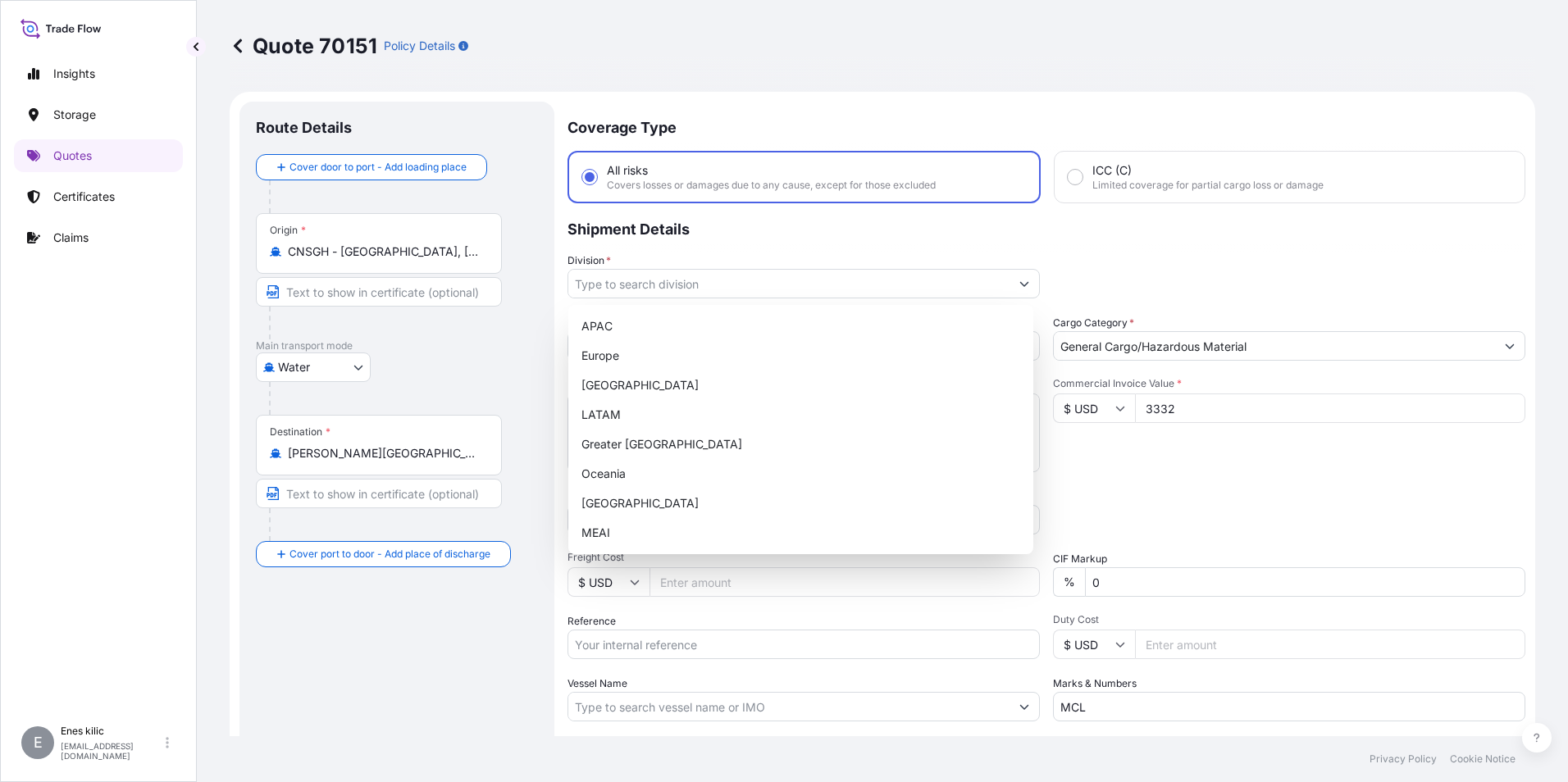
click at [1171, 262] on div "Division *" at bounding box center [1046, 276] width 957 height 46
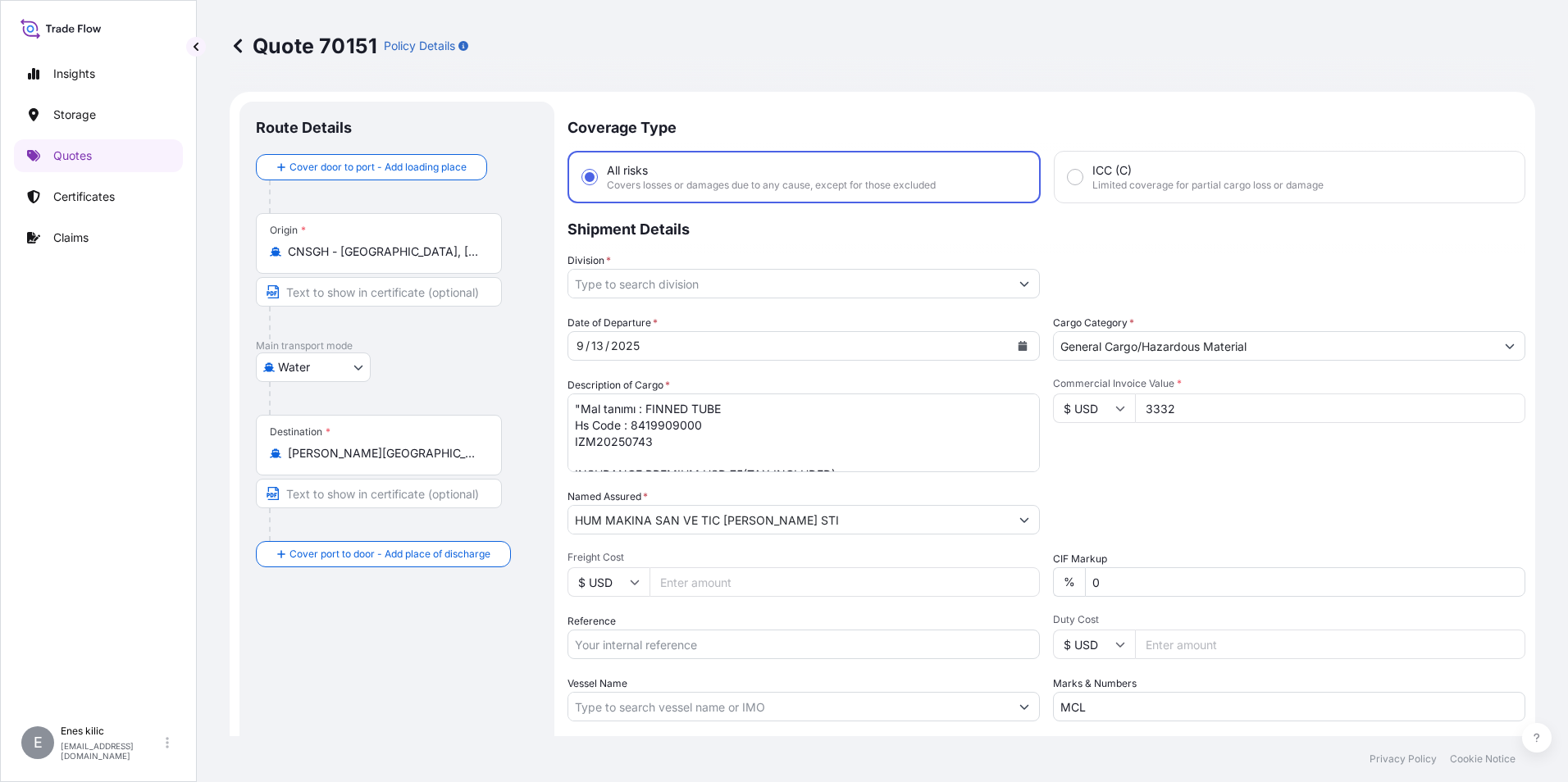
click at [746, 280] on input "Division *" at bounding box center [789, 284] width 441 height 30
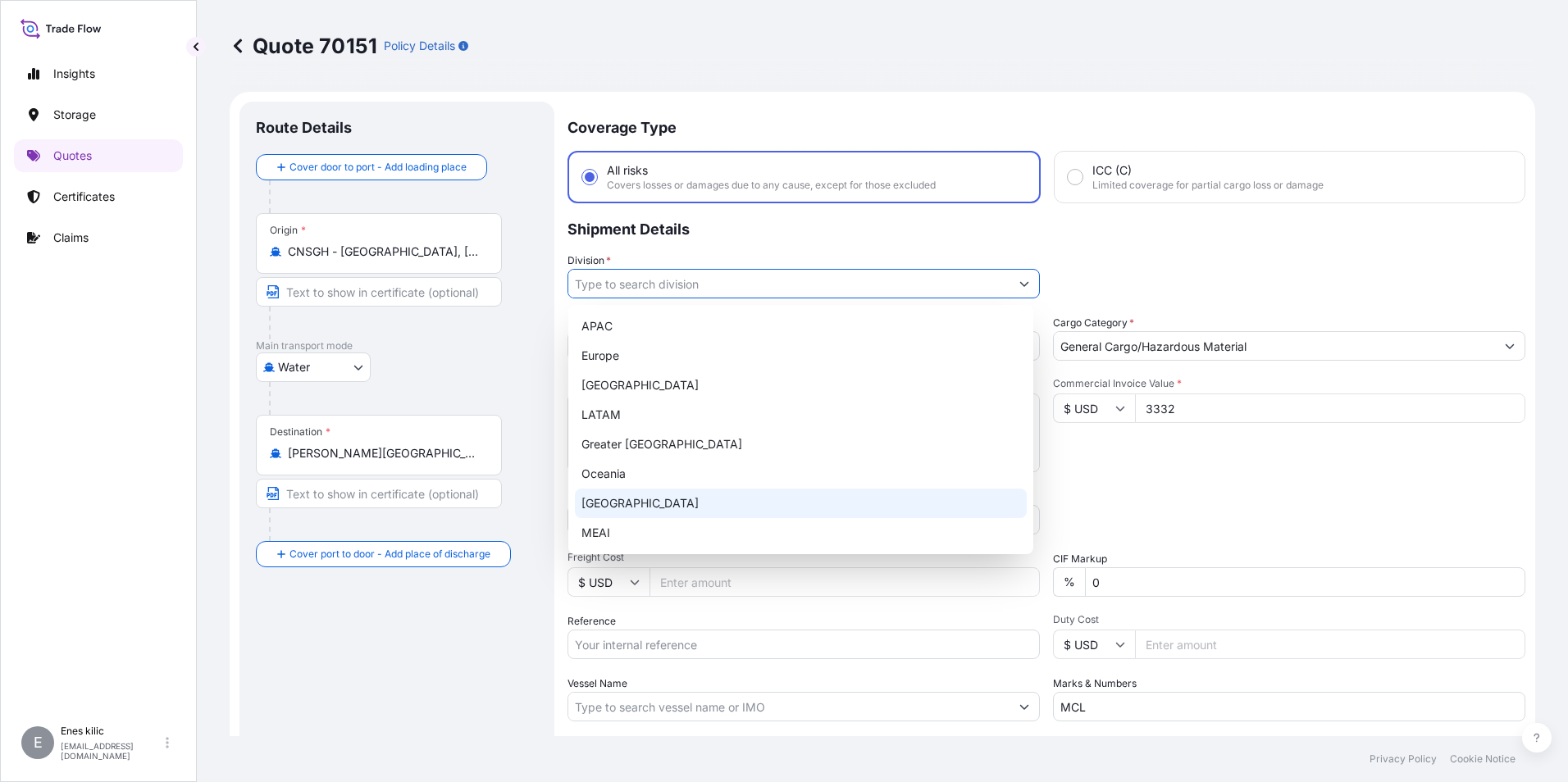
click at [669, 509] on div "Turkey" at bounding box center [801, 504] width 452 height 30
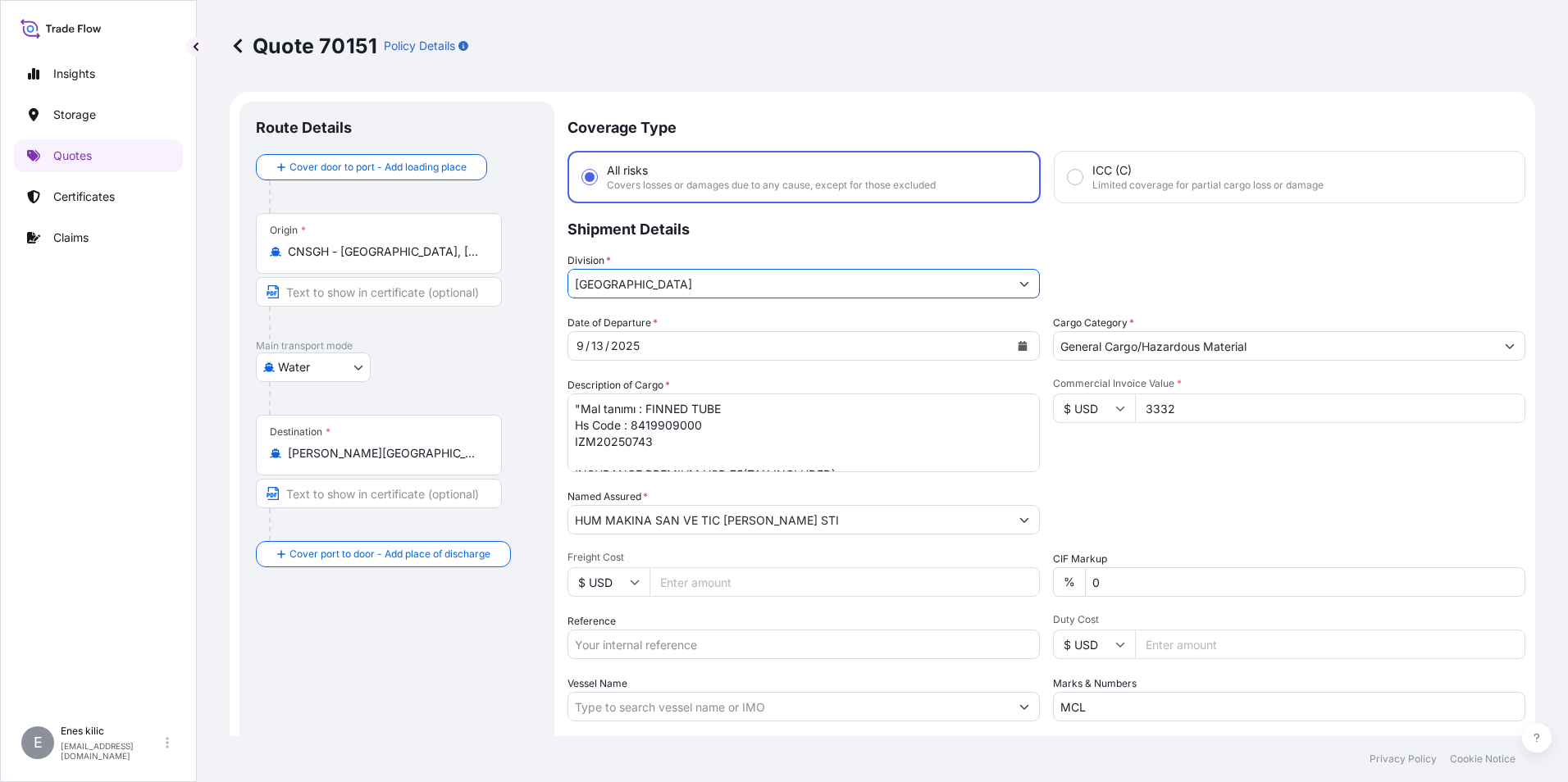
click at [1062, 254] on div "Division * Turkey" at bounding box center [1046, 276] width 957 height 46
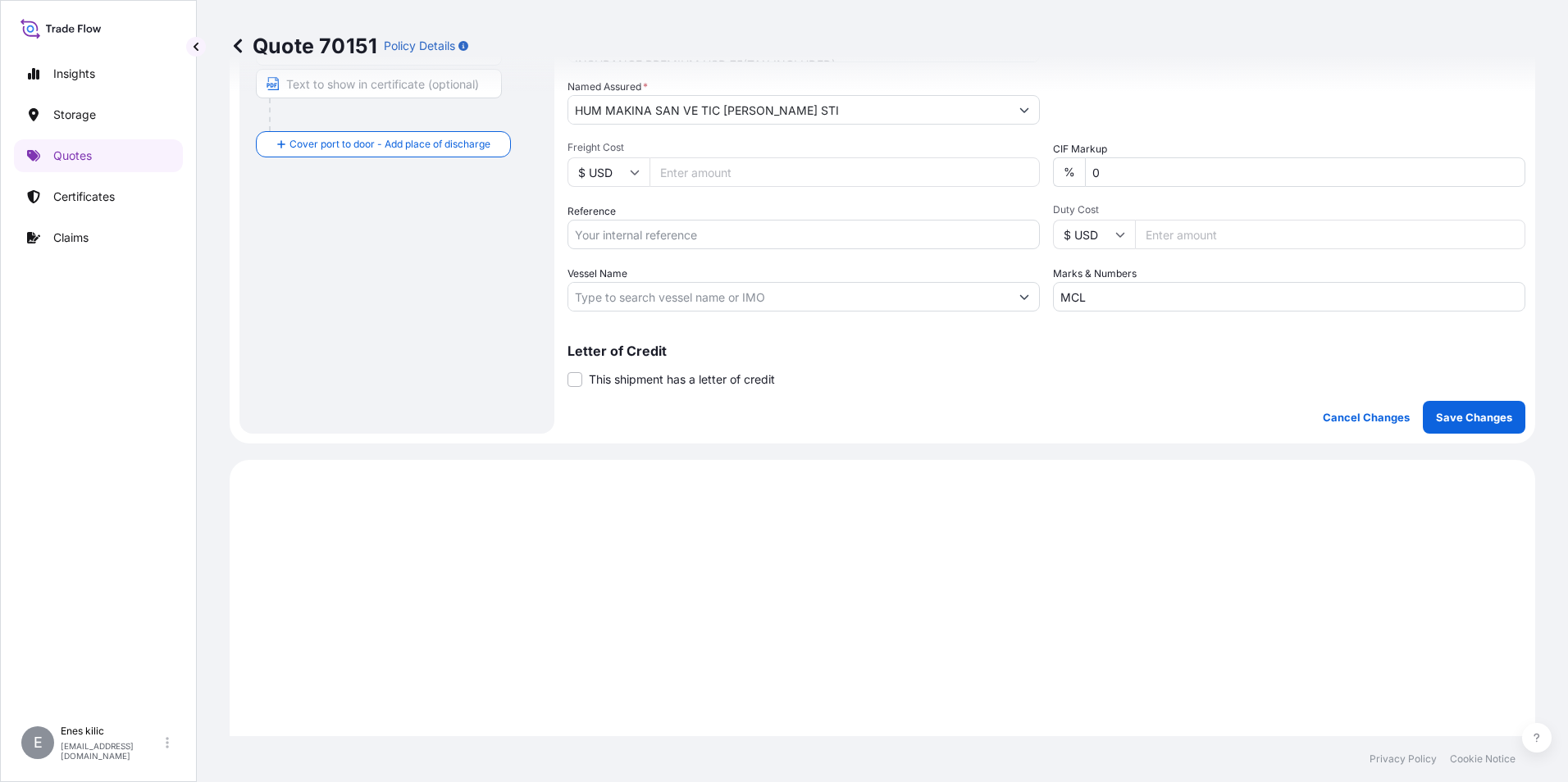
click at [1423, 436] on form "Route Details Cover door to port - Add loading place Place of loading Road / In…" at bounding box center [882, 63] width 1305 height 761
click at [1423, 430] on button "Save Changes" at bounding box center [1474, 417] width 102 height 33
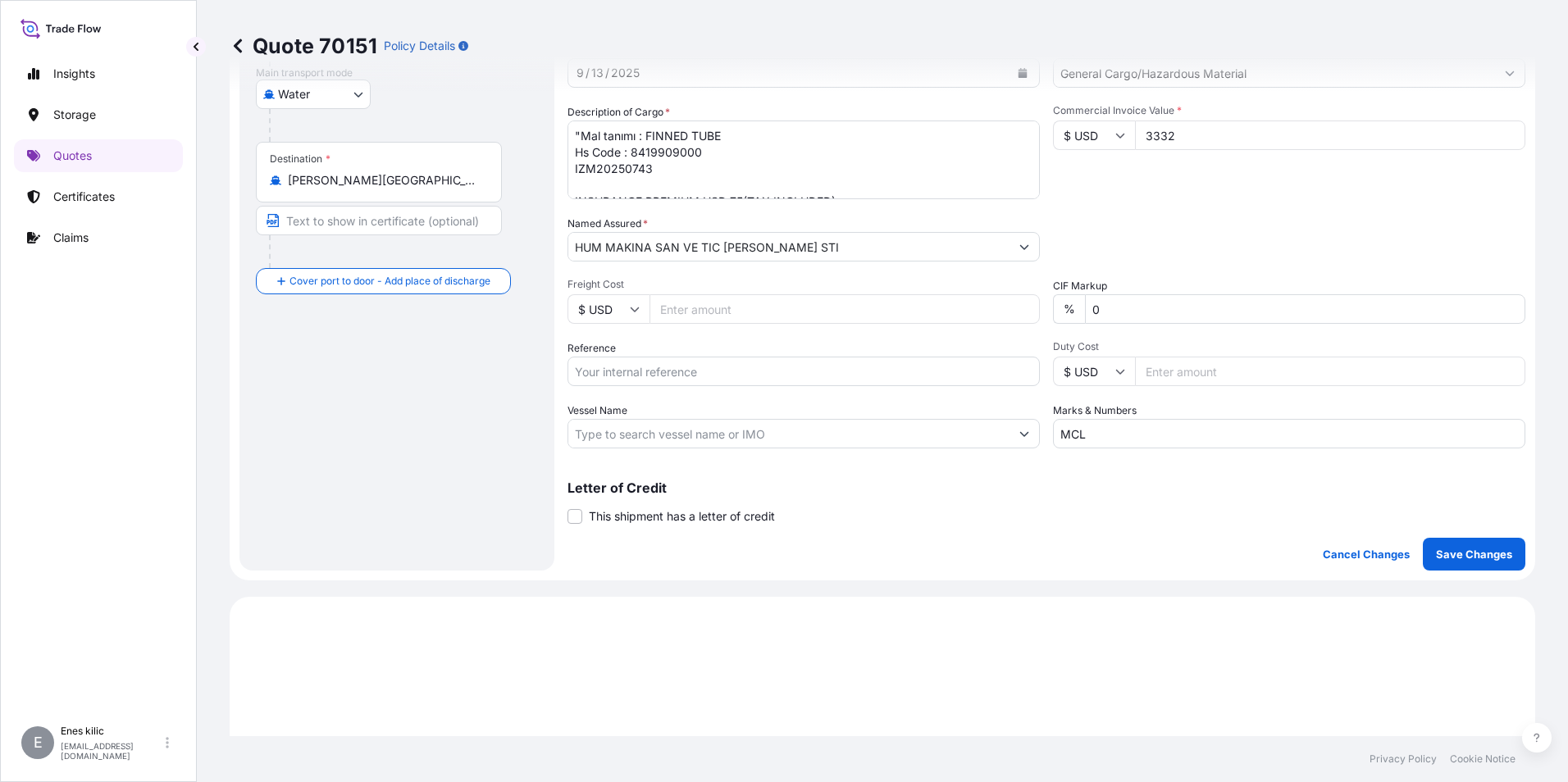
scroll to position [0, 0]
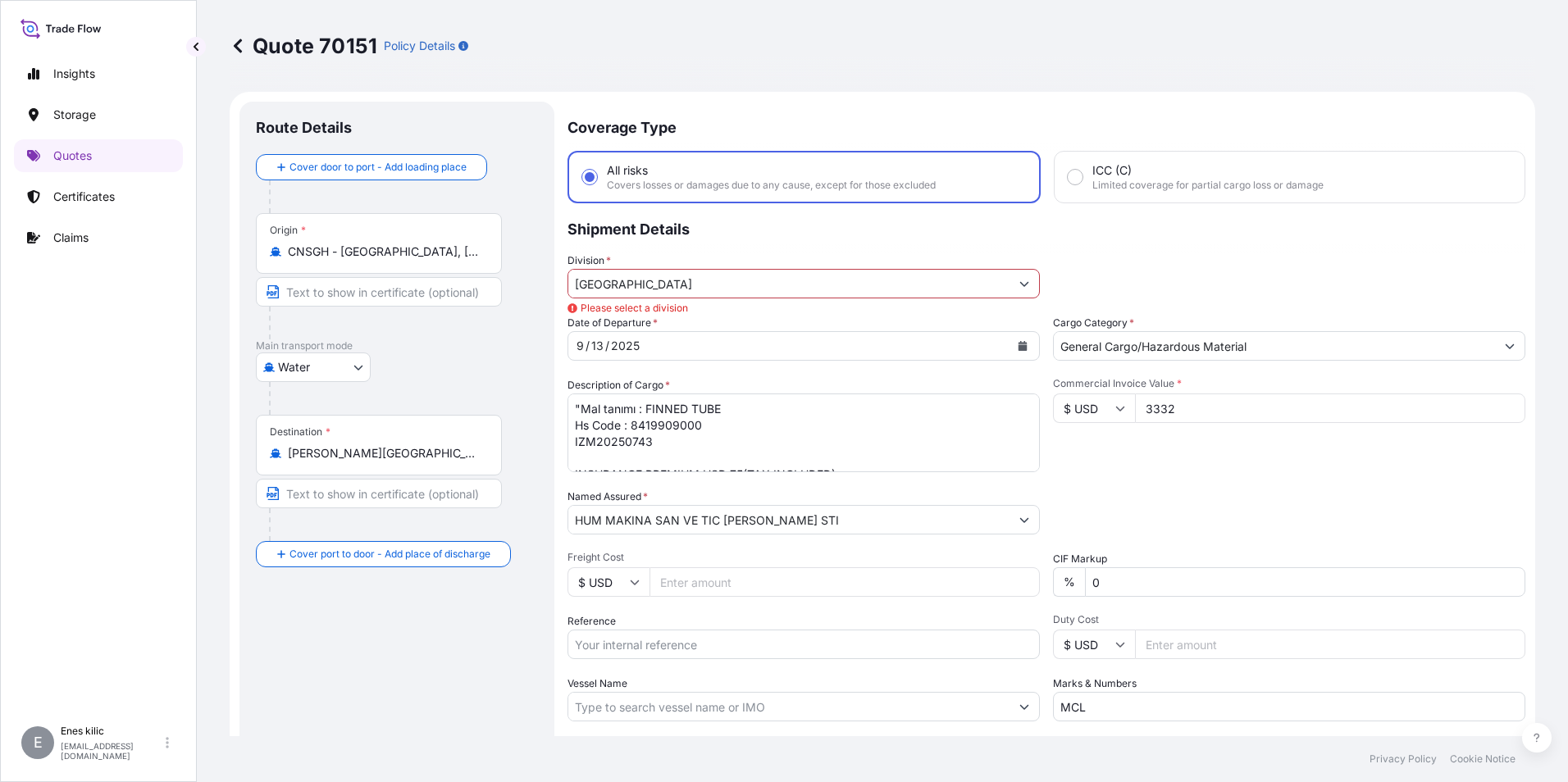
click at [889, 281] on input "Turkey" at bounding box center [789, 284] width 441 height 30
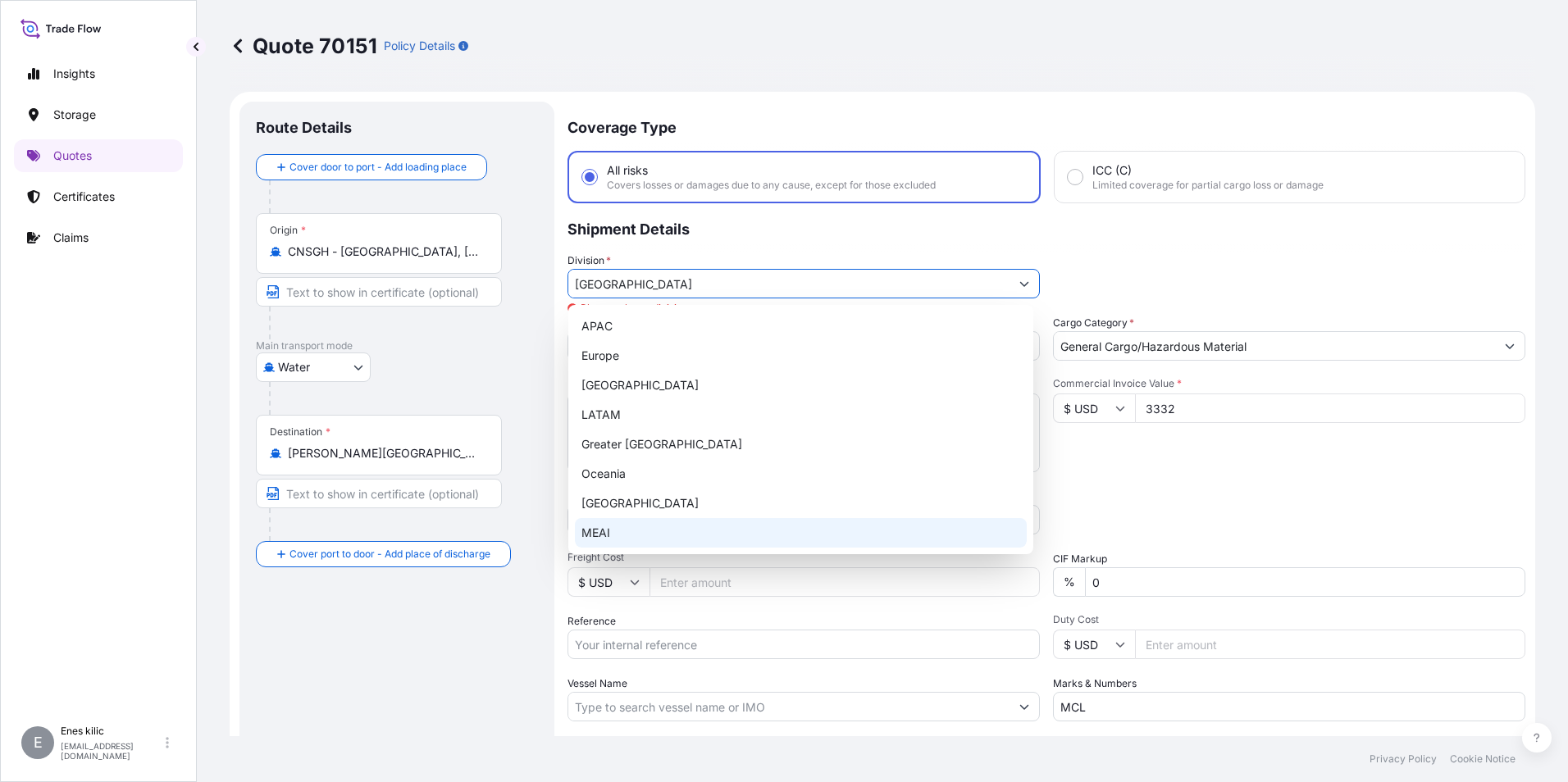
click at [643, 532] on div "MEAI" at bounding box center [801, 533] width 452 height 30
type input "MEAI"
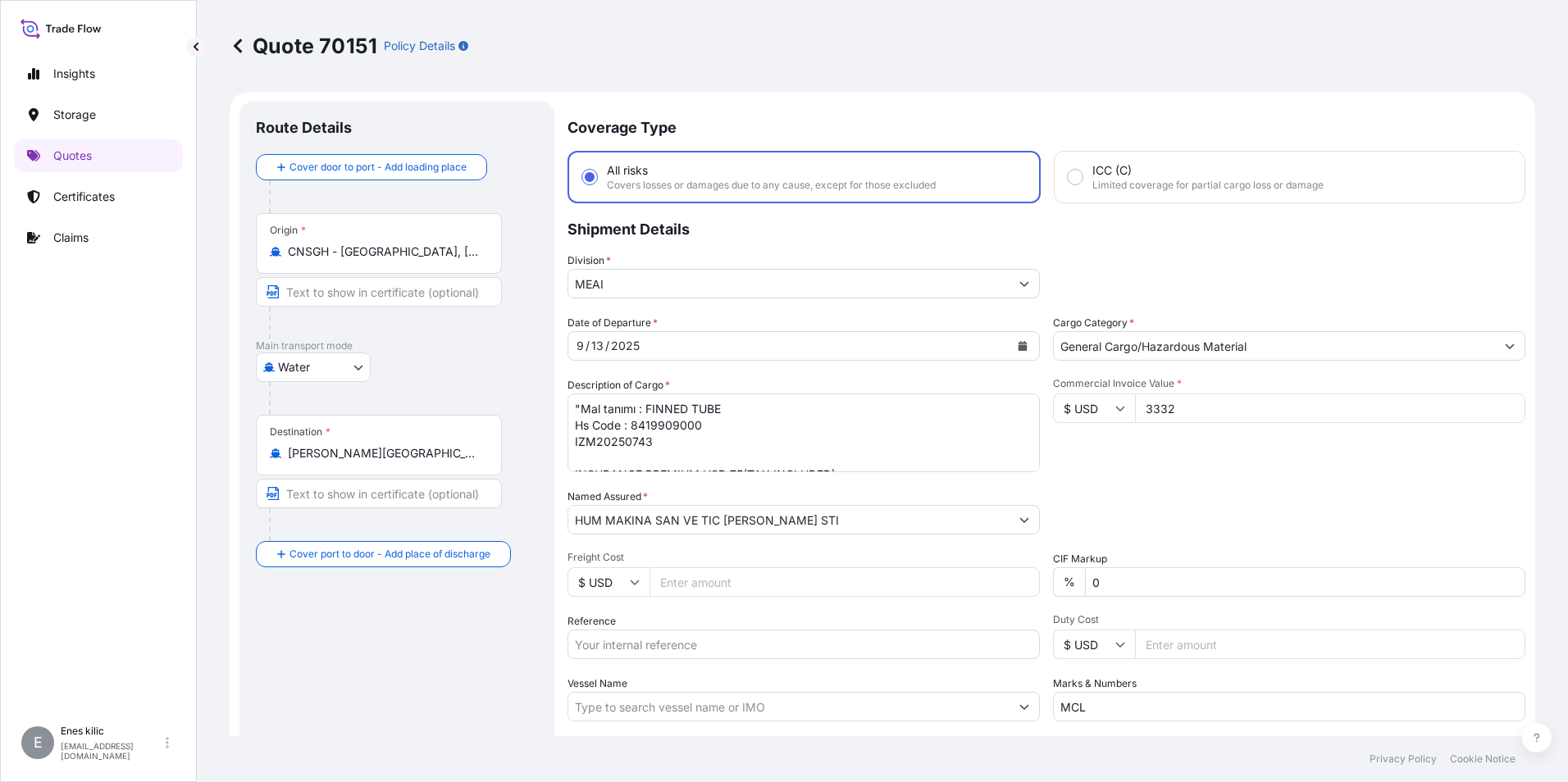
click at [1157, 282] on div "Division * MEAI" at bounding box center [1046, 276] width 957 height 46
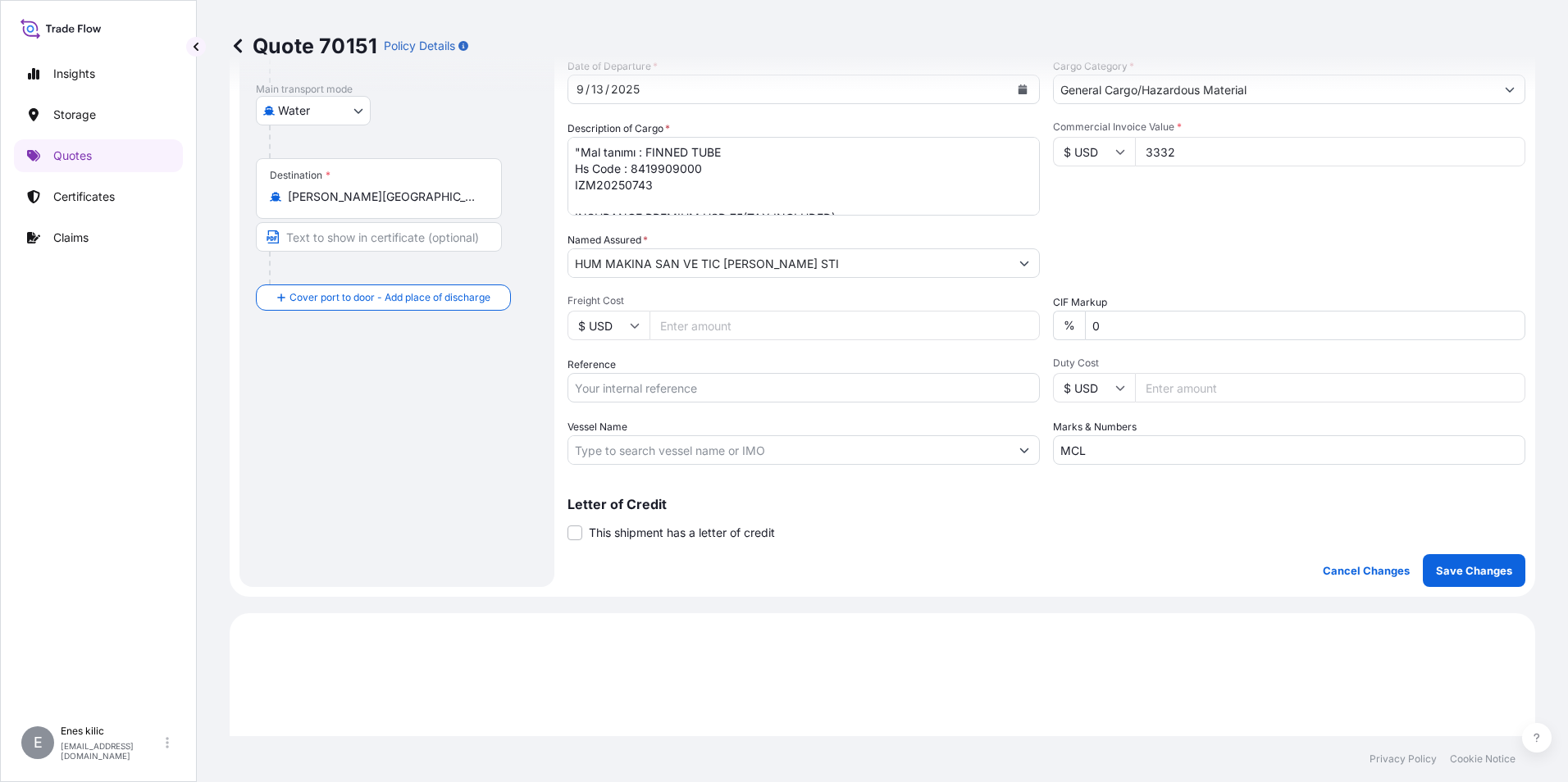
scroll to position [410, 0]
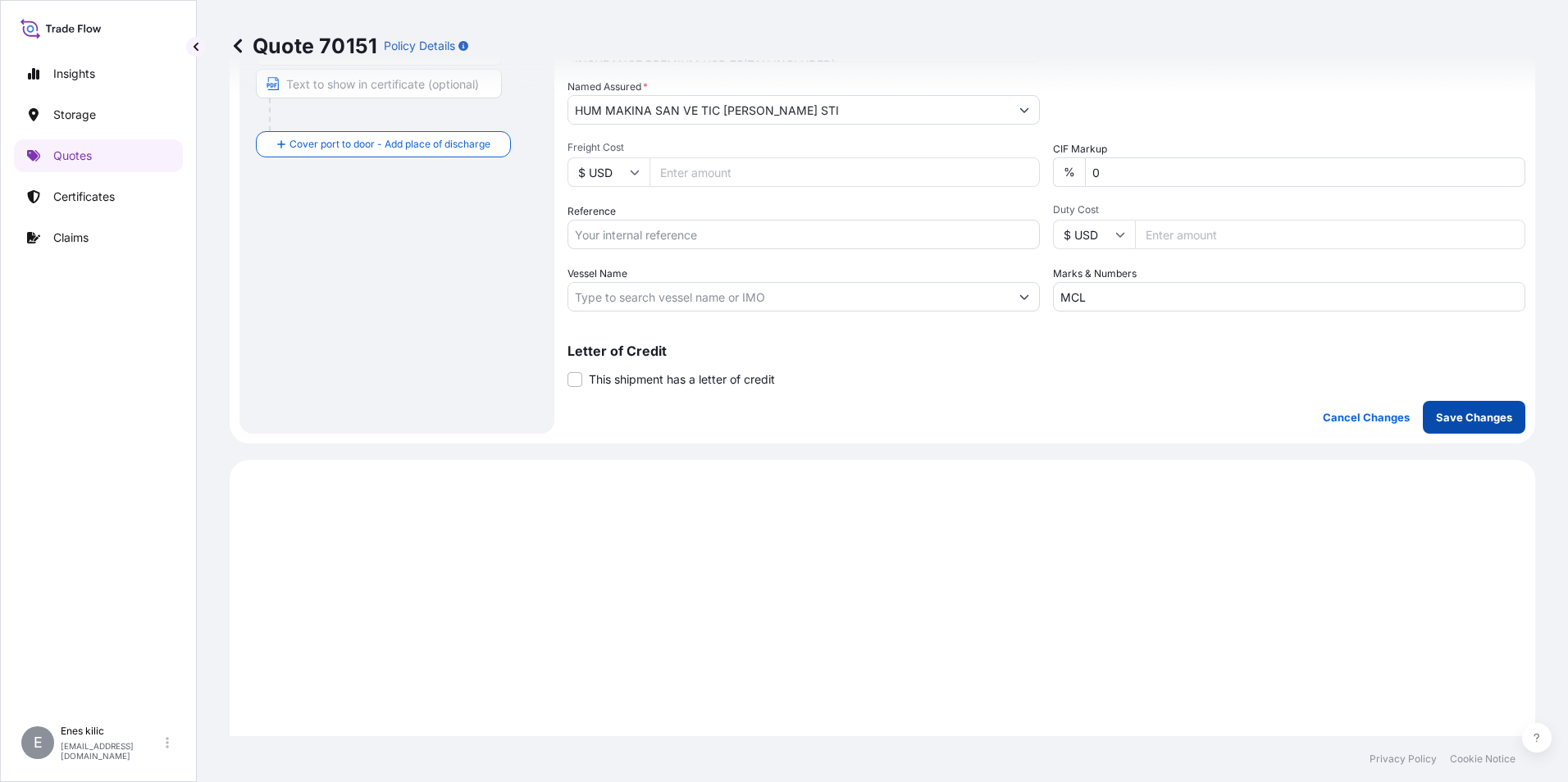
click at [1470, 423] on p "Save Changes" at bounding box center [1474, 417] width 76 height 17
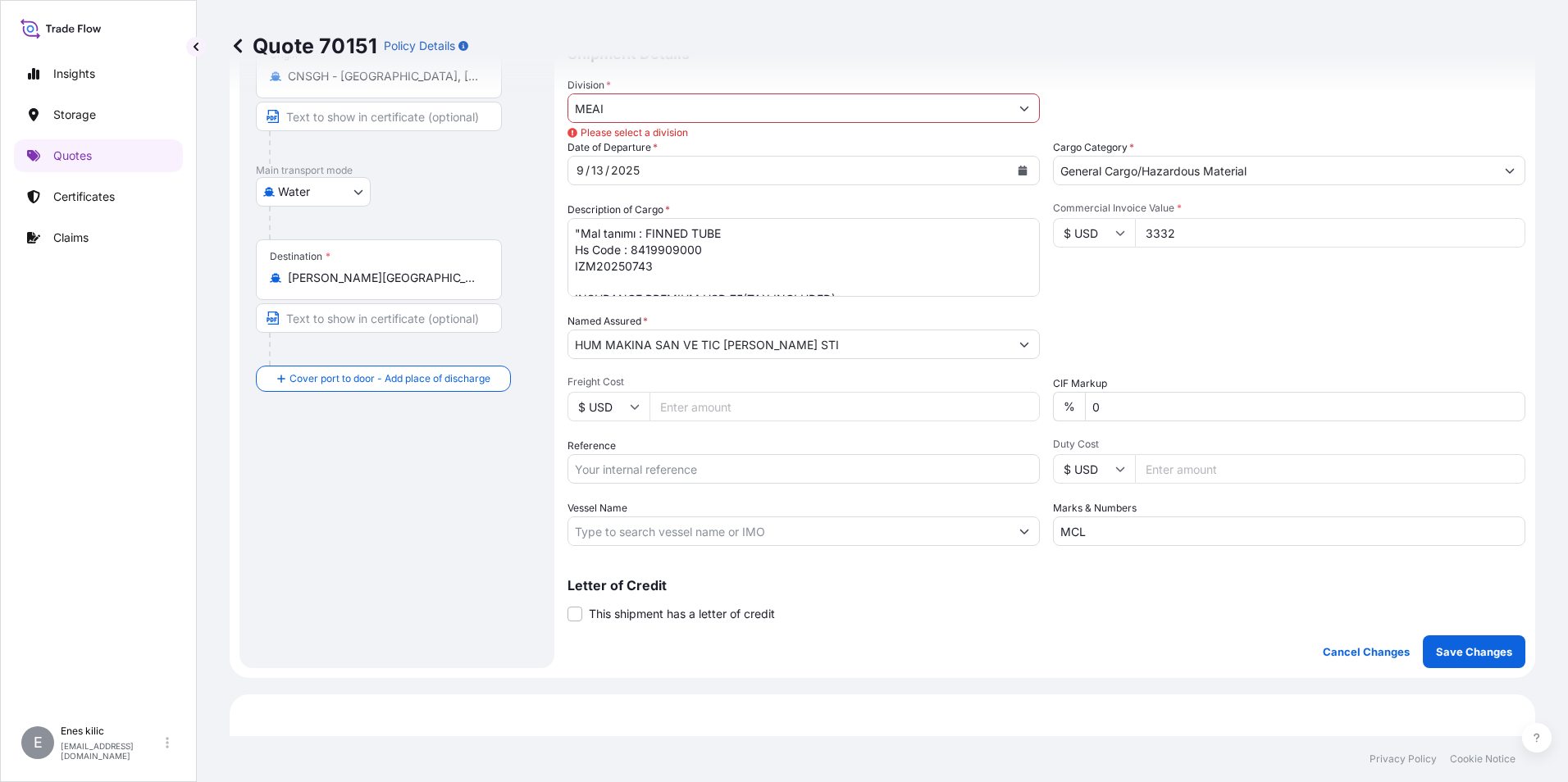
scroll to position [0, 0]
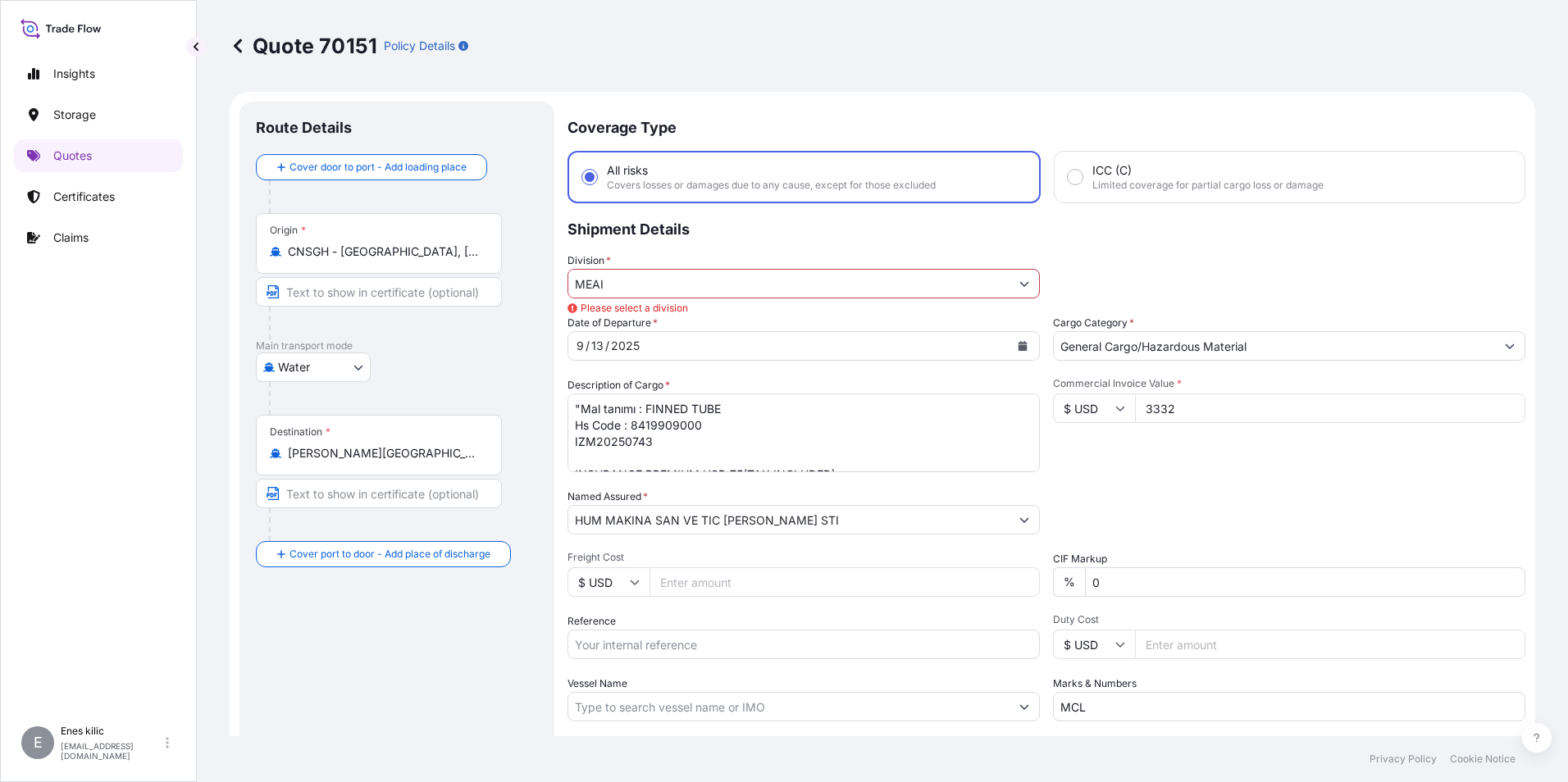
click at [1338, 279] on div "Division * MEAI Please select a division" at bounding box center [1046, 276] width 957 height 46
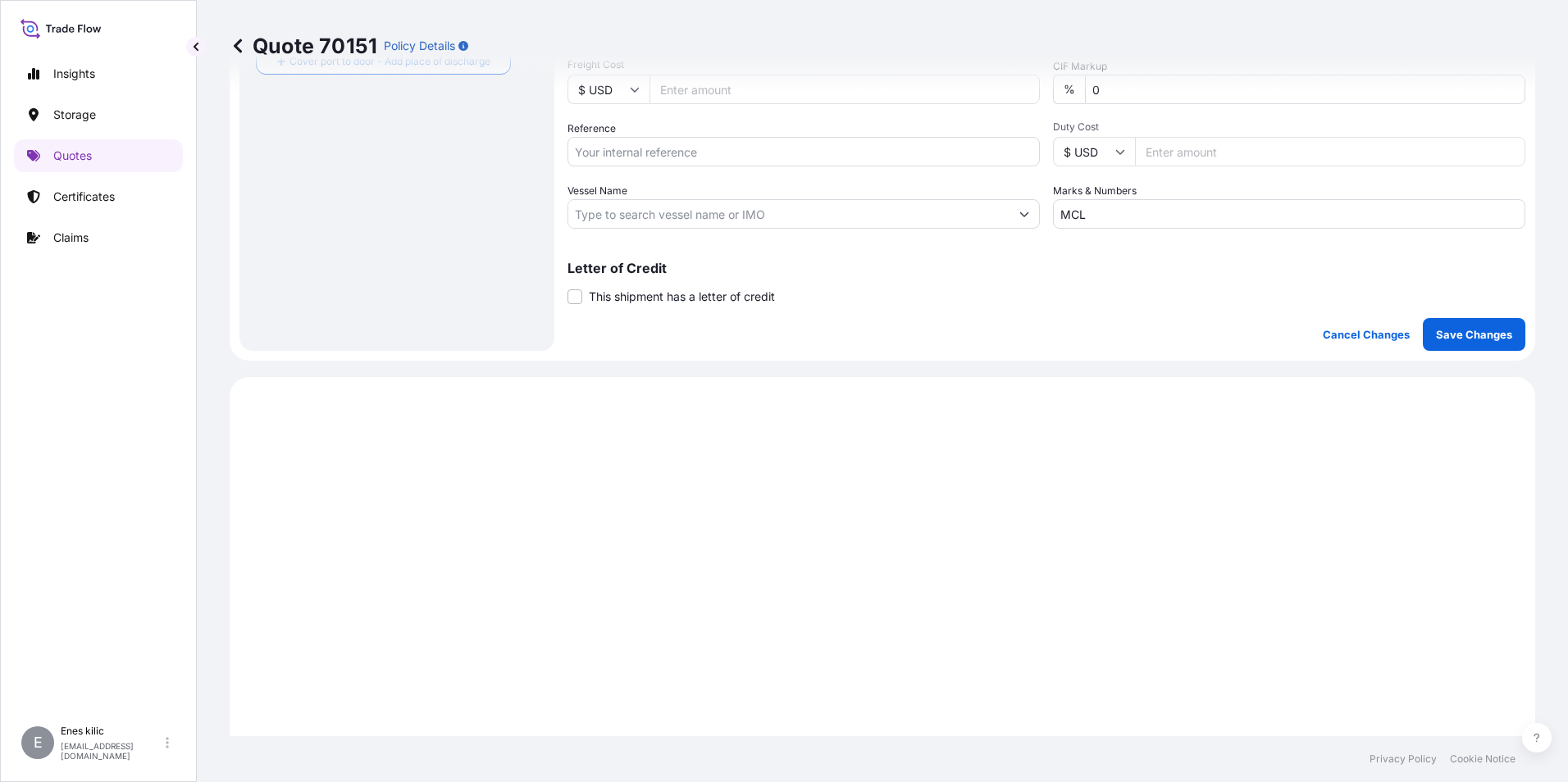
scroll to position [574, 0]
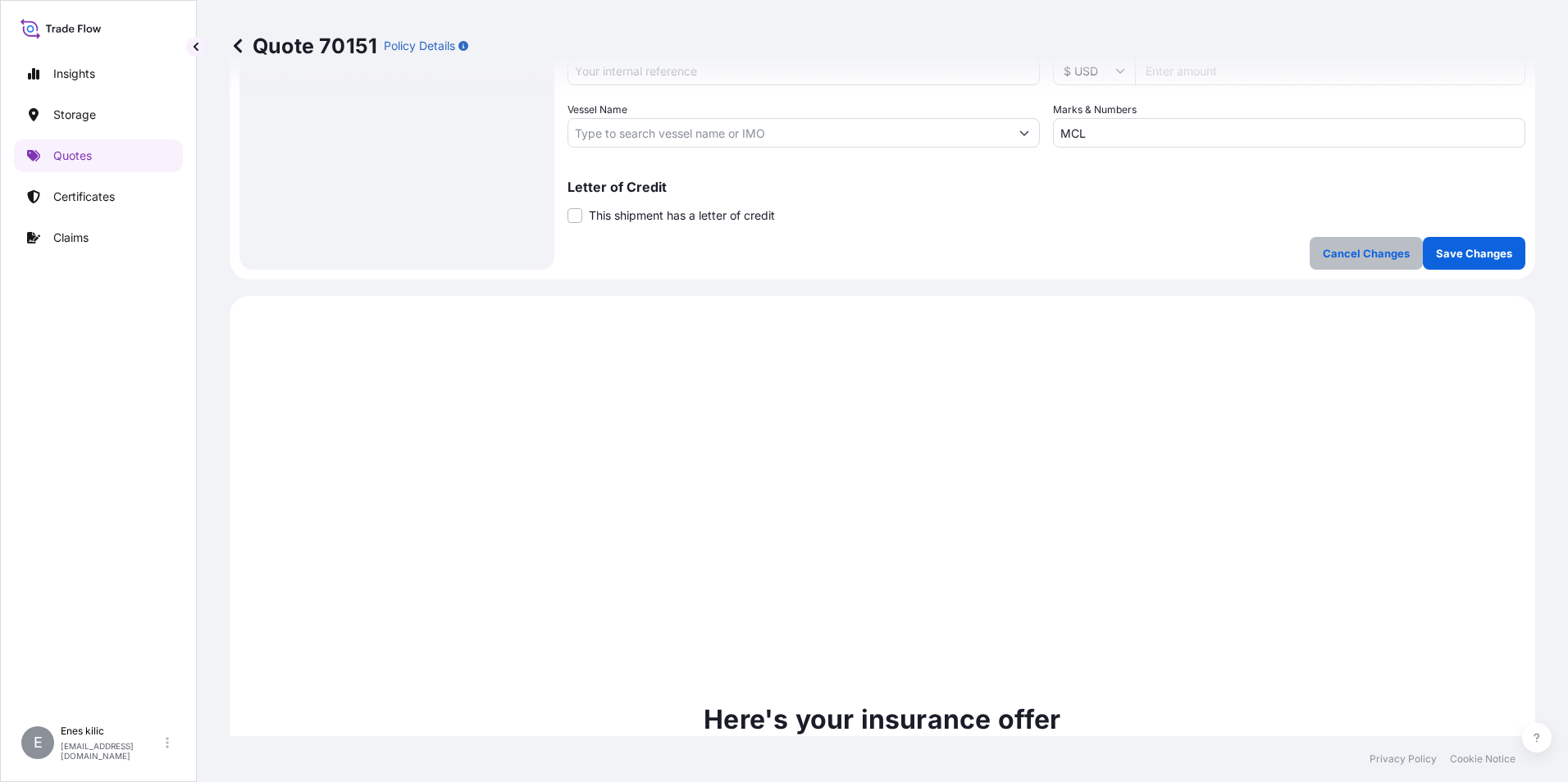
click at [1350, 252] on p "Cancel Changes" at bounding box center [1366, 254] width 87 height 17
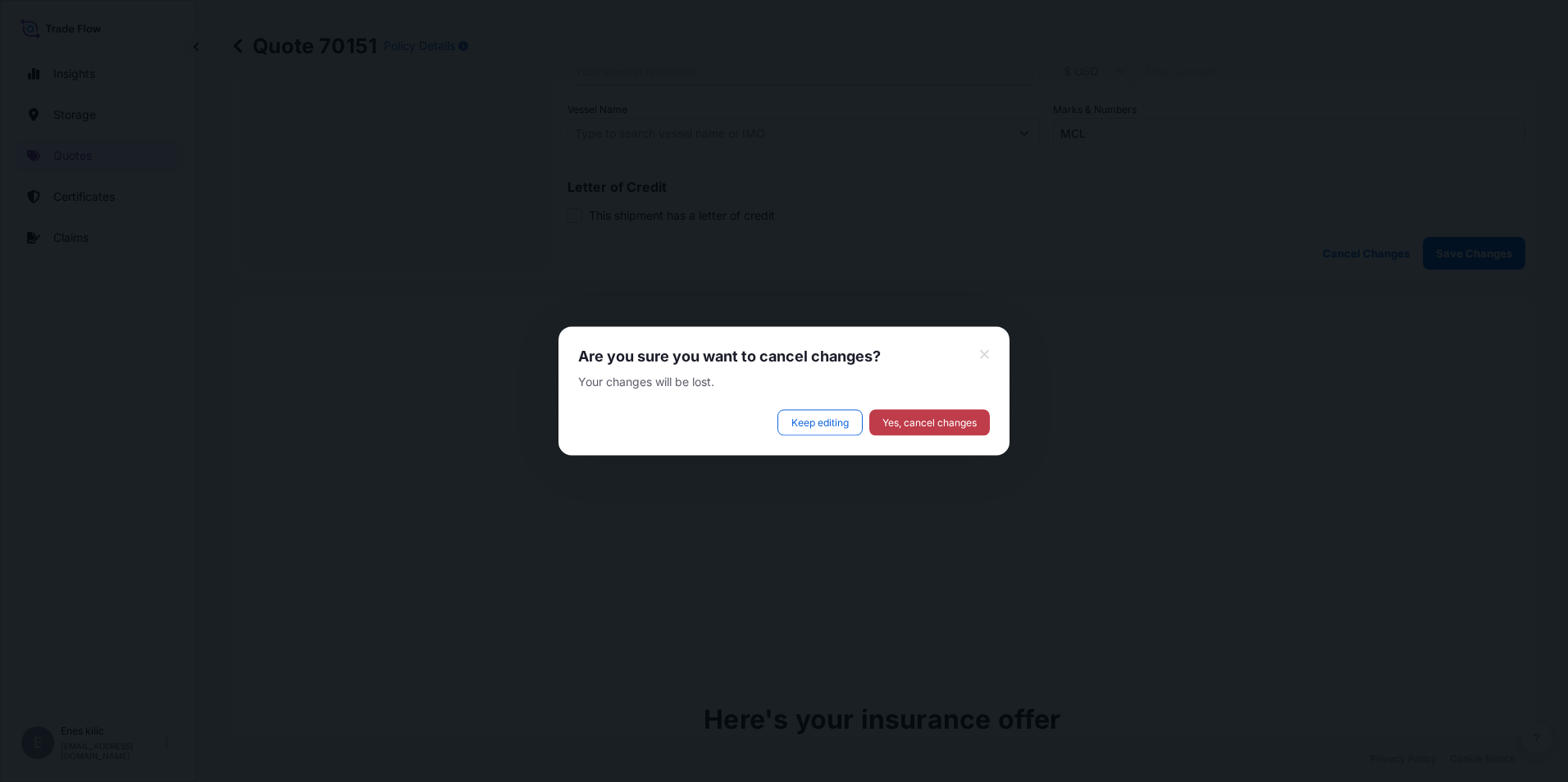
select select "Water"
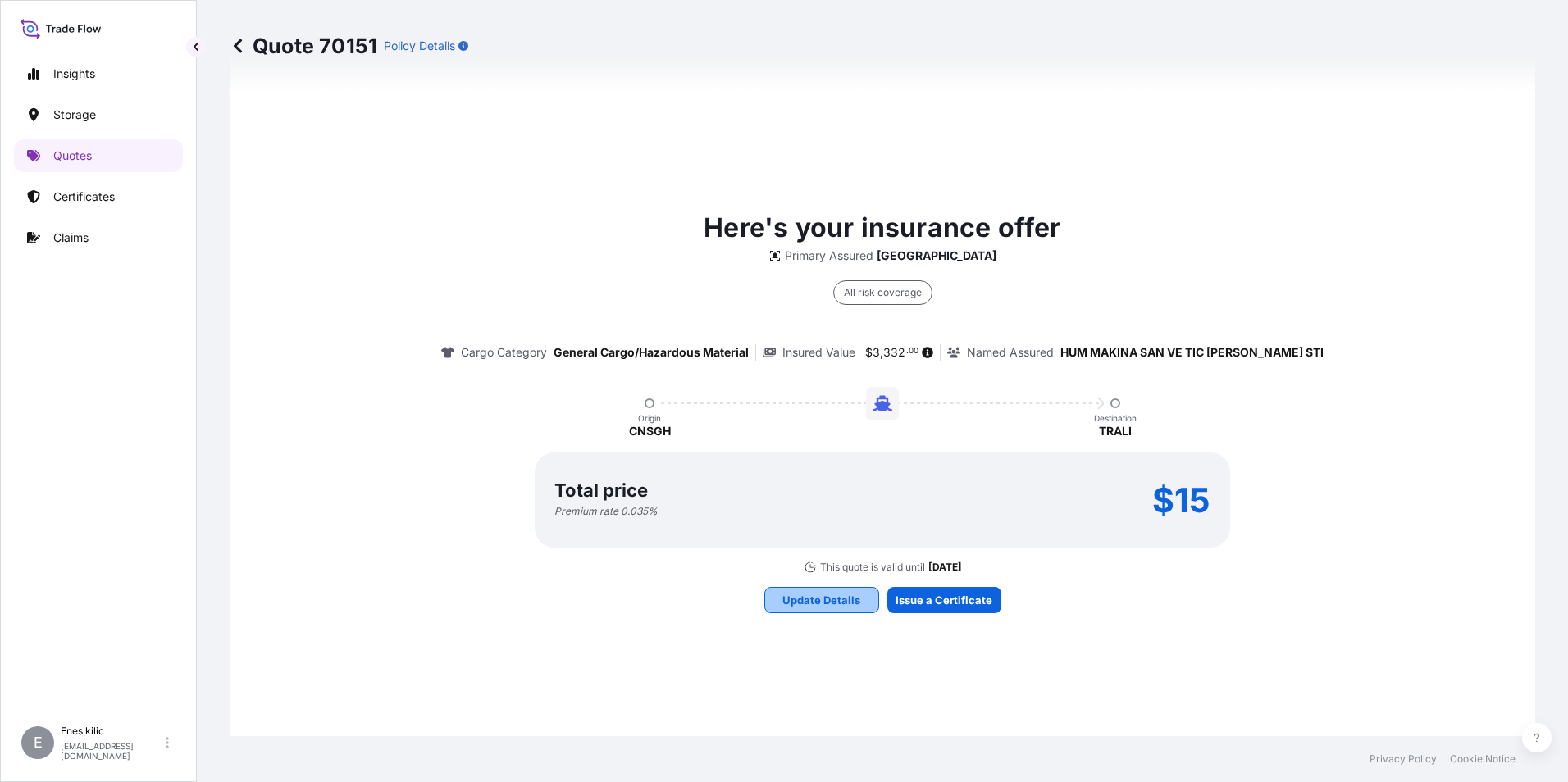
click at [831, 600] on p "Update Details" at bounding box center [821, 600] width 78 height 17
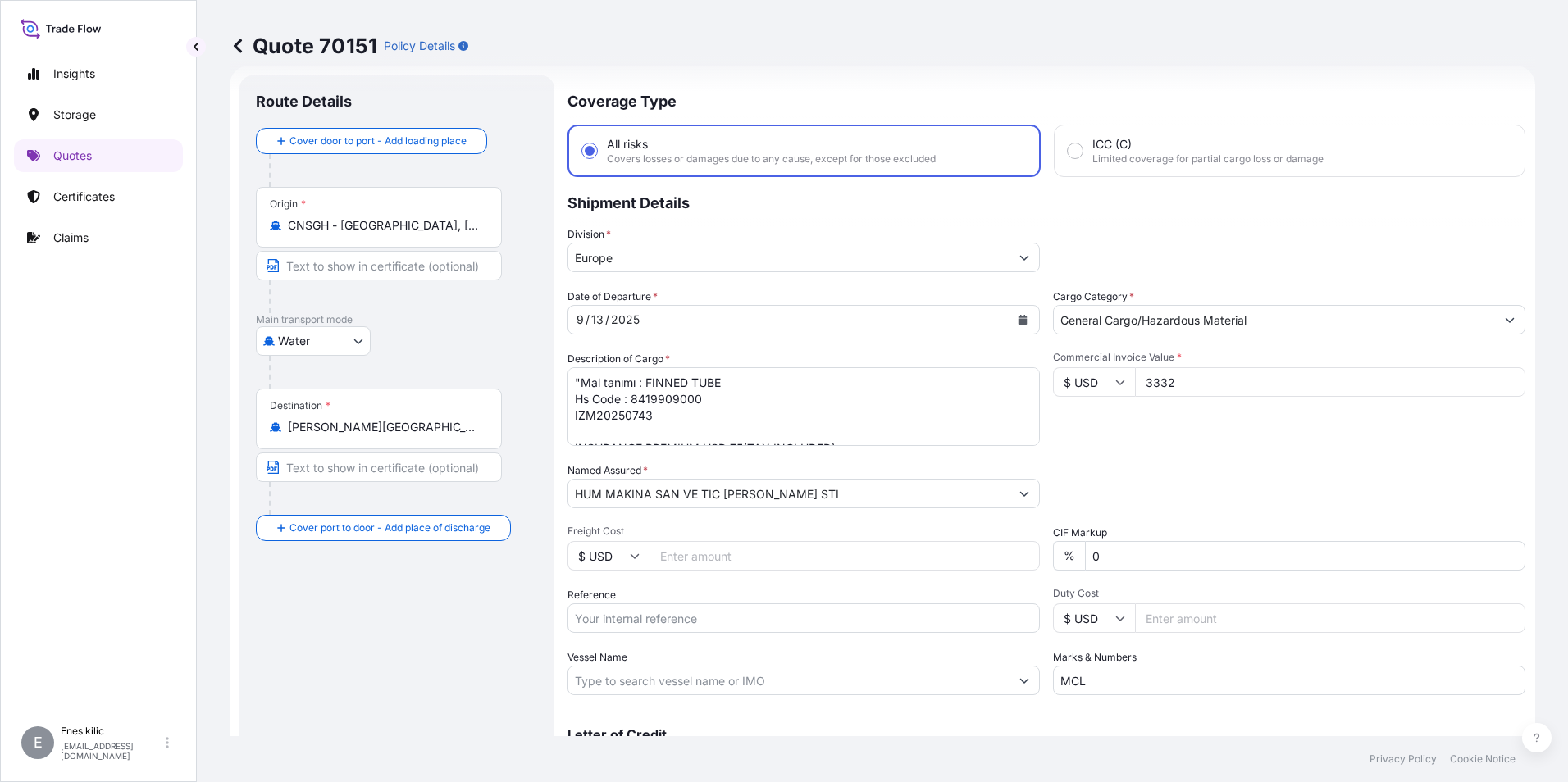
scroll to position [0, 0]
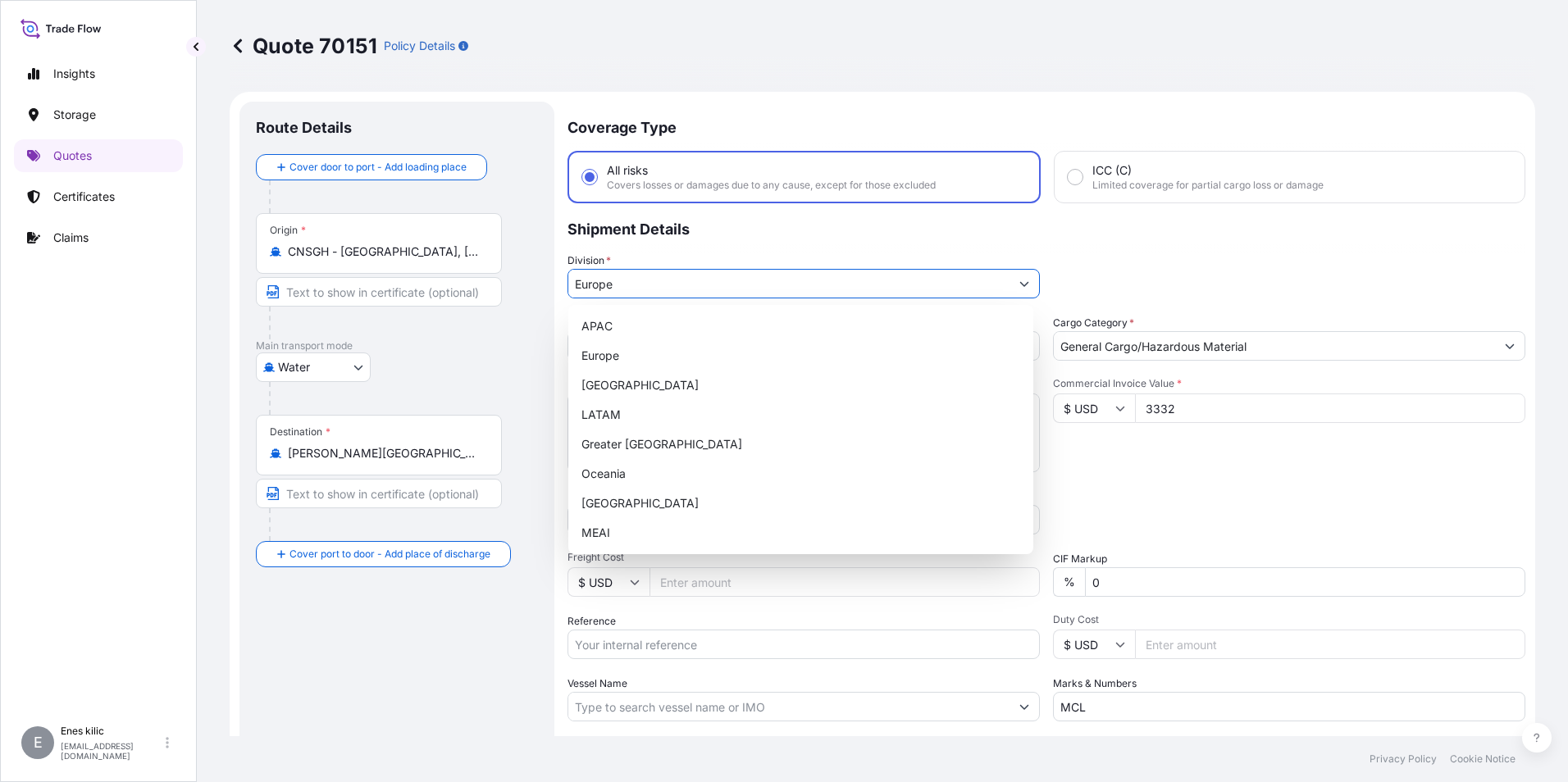
click at [732, 283] on input "Europe" at bounding box center [789, 284] width 441 height 30
click at [587, 531] on div "MEAI" at bounding box center [801, 533] width 452 height 30
type input "MEAI"
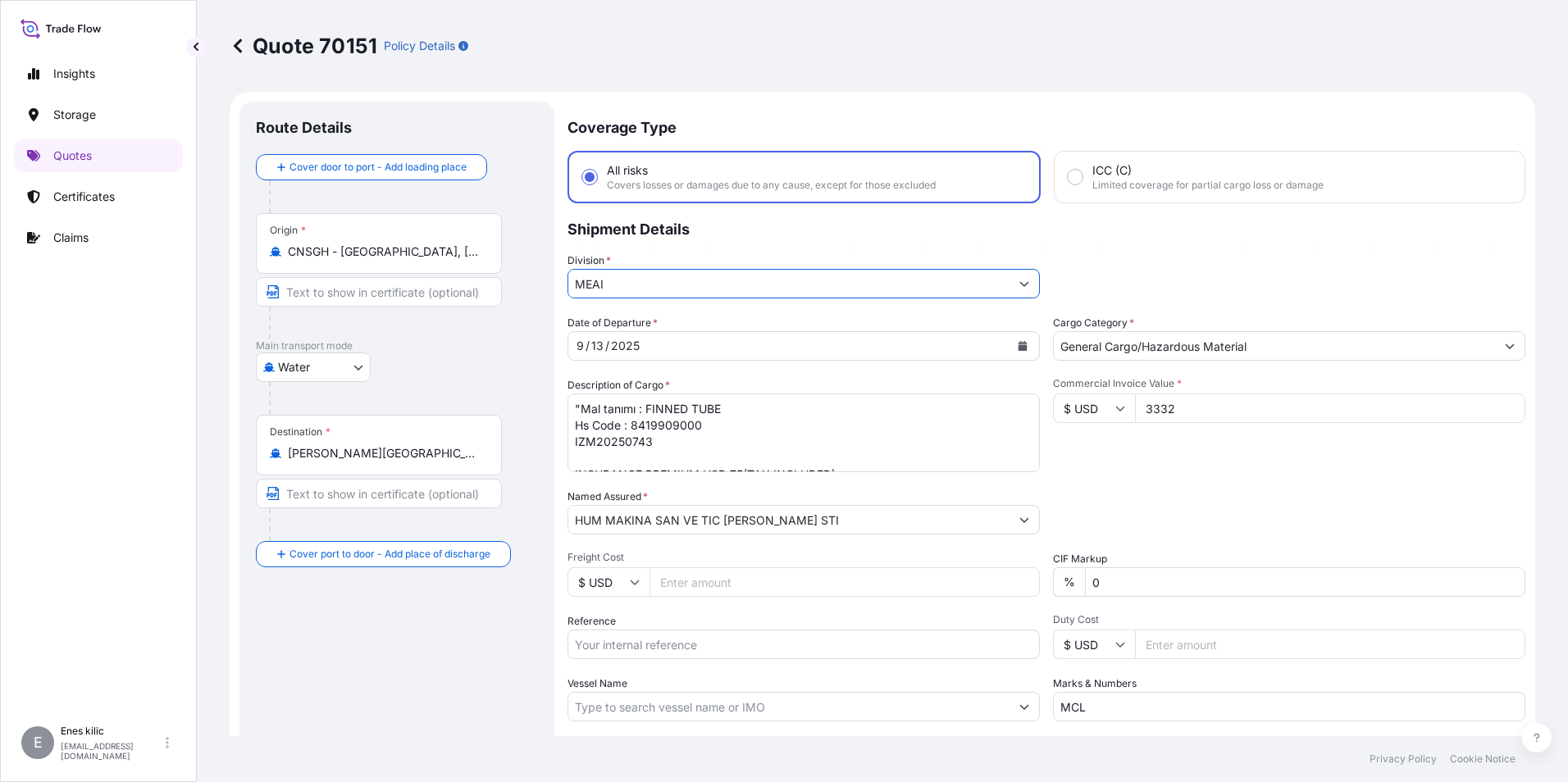
click at [1125, 254] on div "Division * MEAI" at bounding box center [1046, 276] width 957 height 46
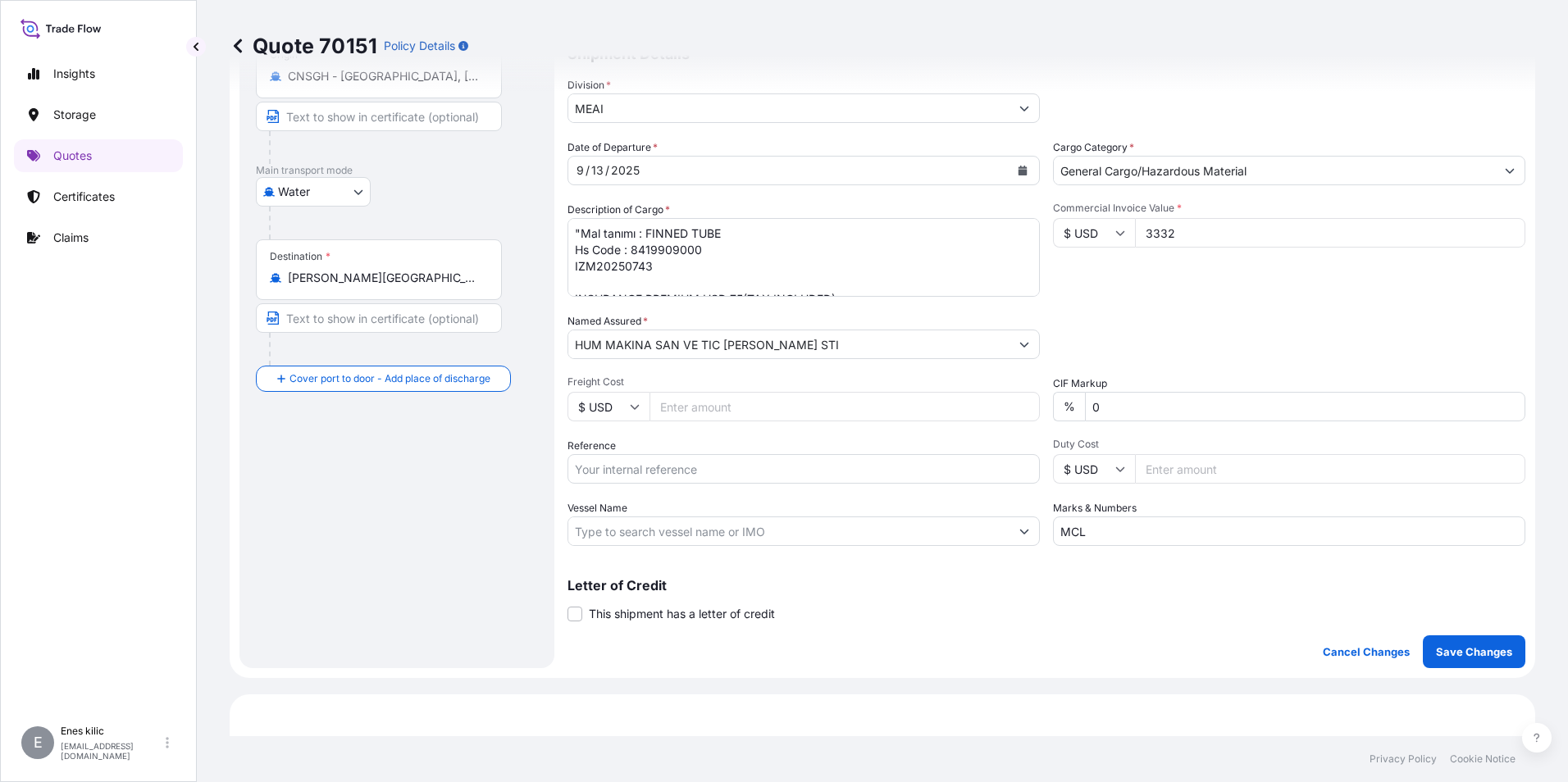
scroll to position [492, 0]
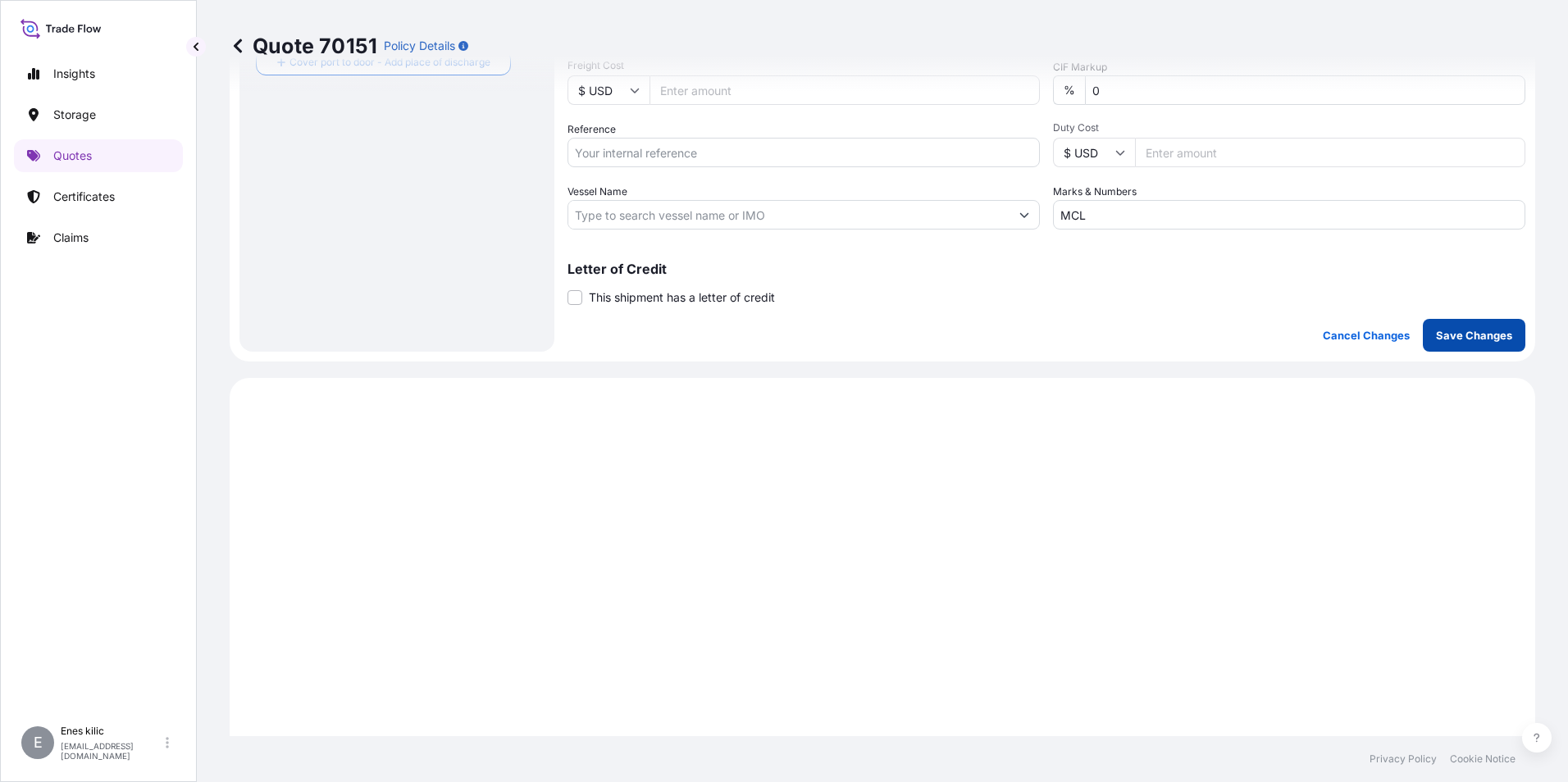
click at [1440, 335] on p "Save Changes" at bounding box center [1474, 335] width 76 height 17
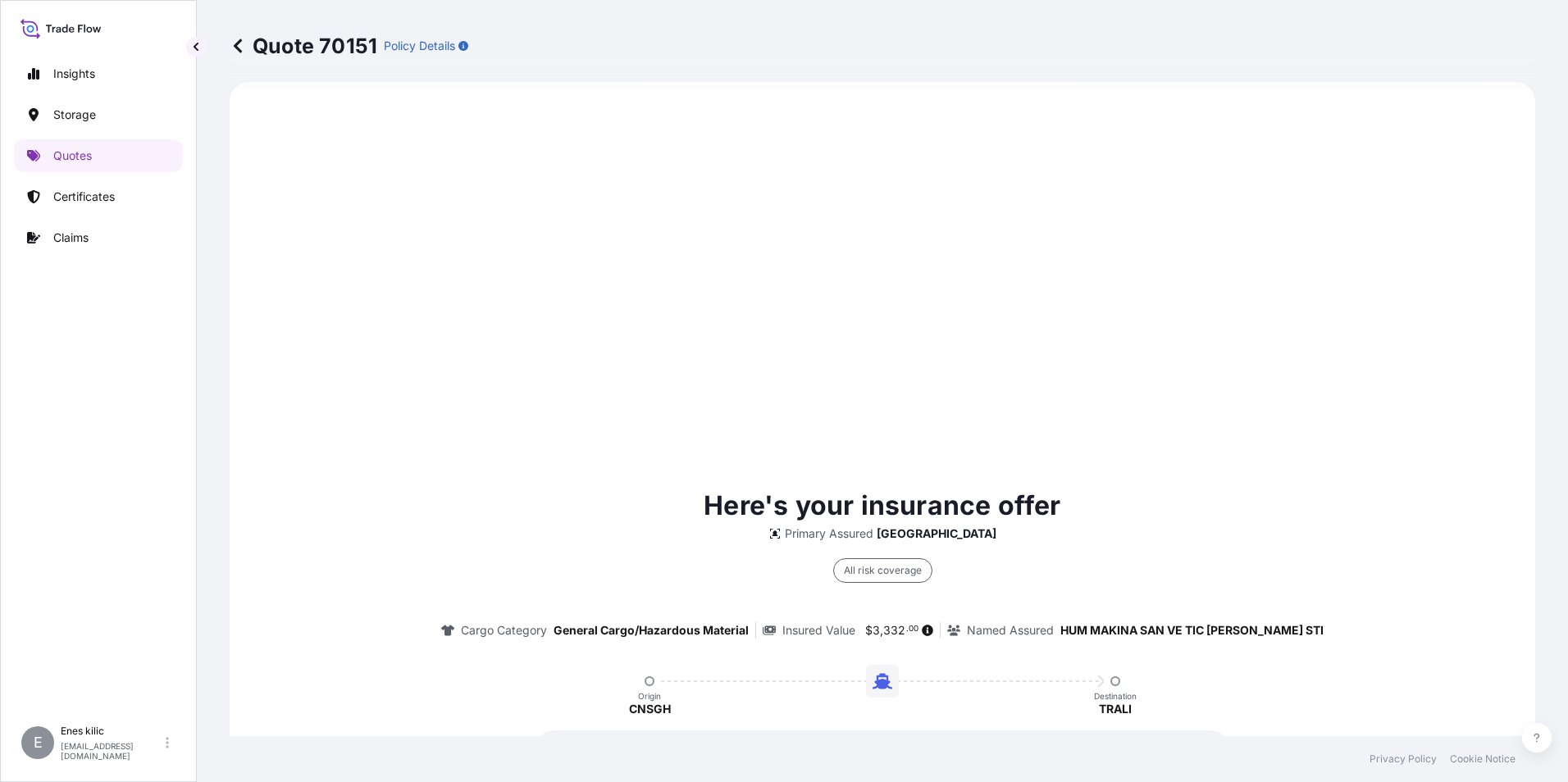
select select "Water"
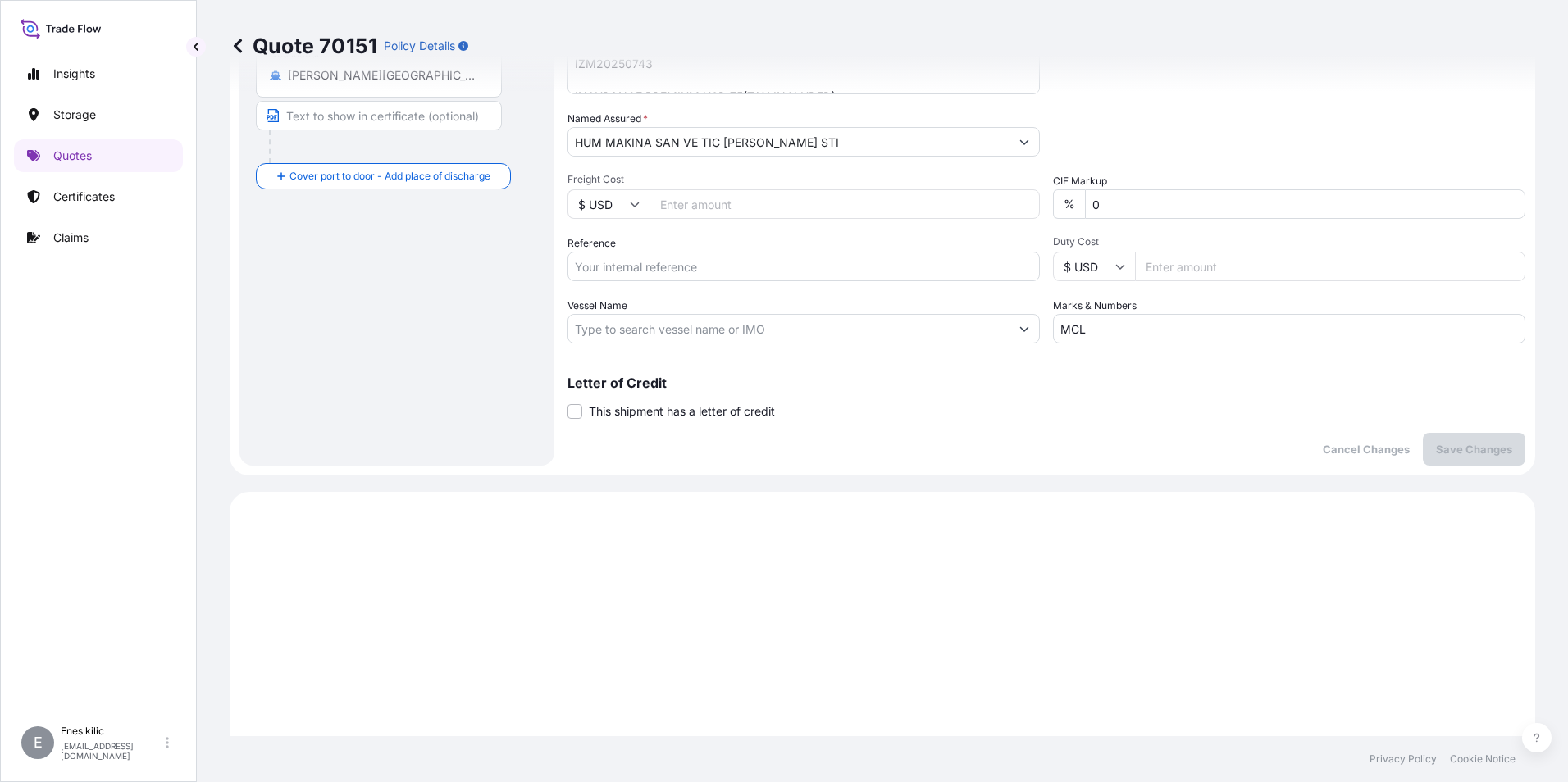
scroll to position [0, 0]
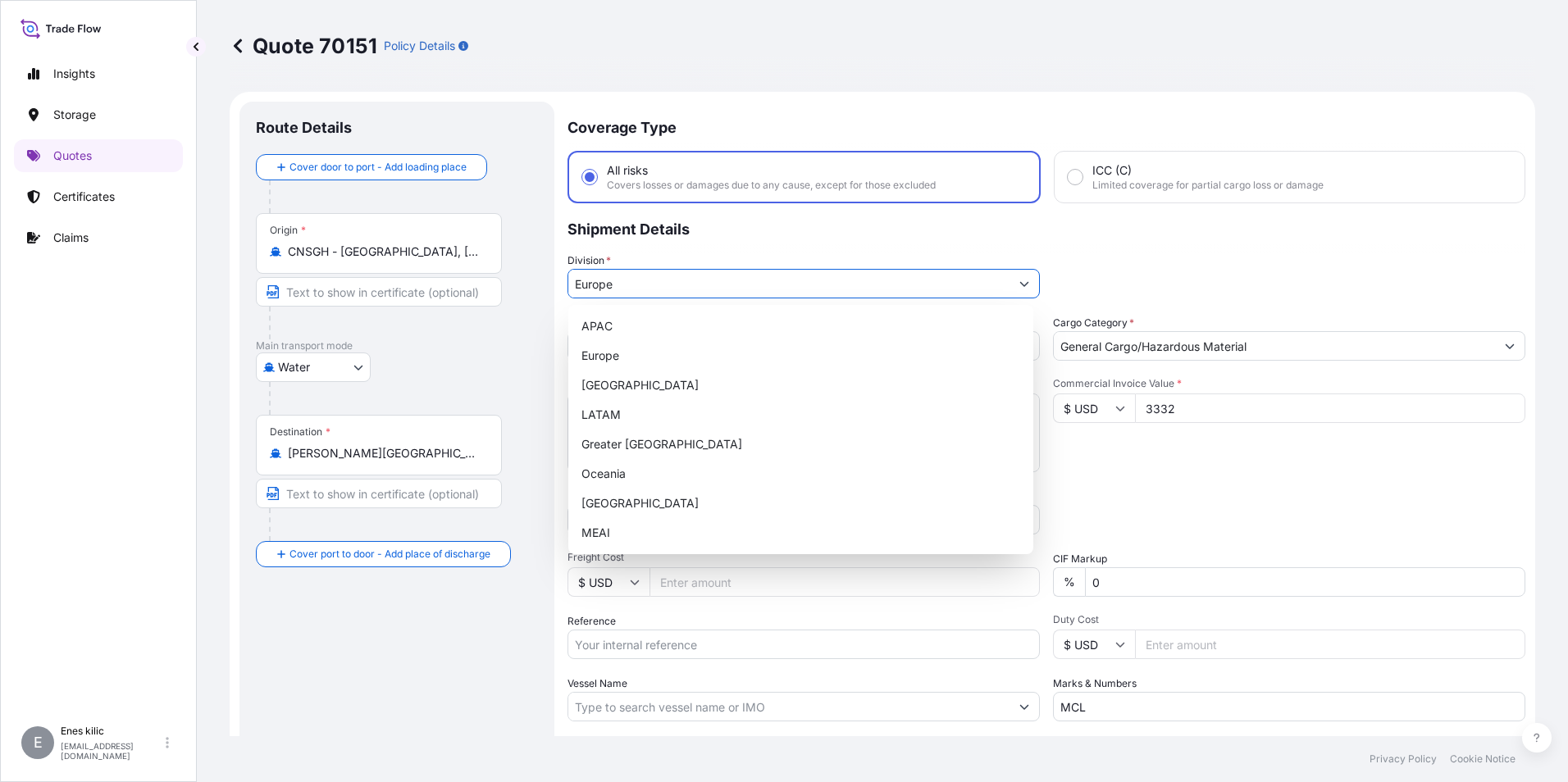
click at [995, 275] on input "Europe" at bounding box center [789, 284] width 441 height 30
click at [870, 351] on div "Europe" at bounding box center [801, 356] width 452 height 30
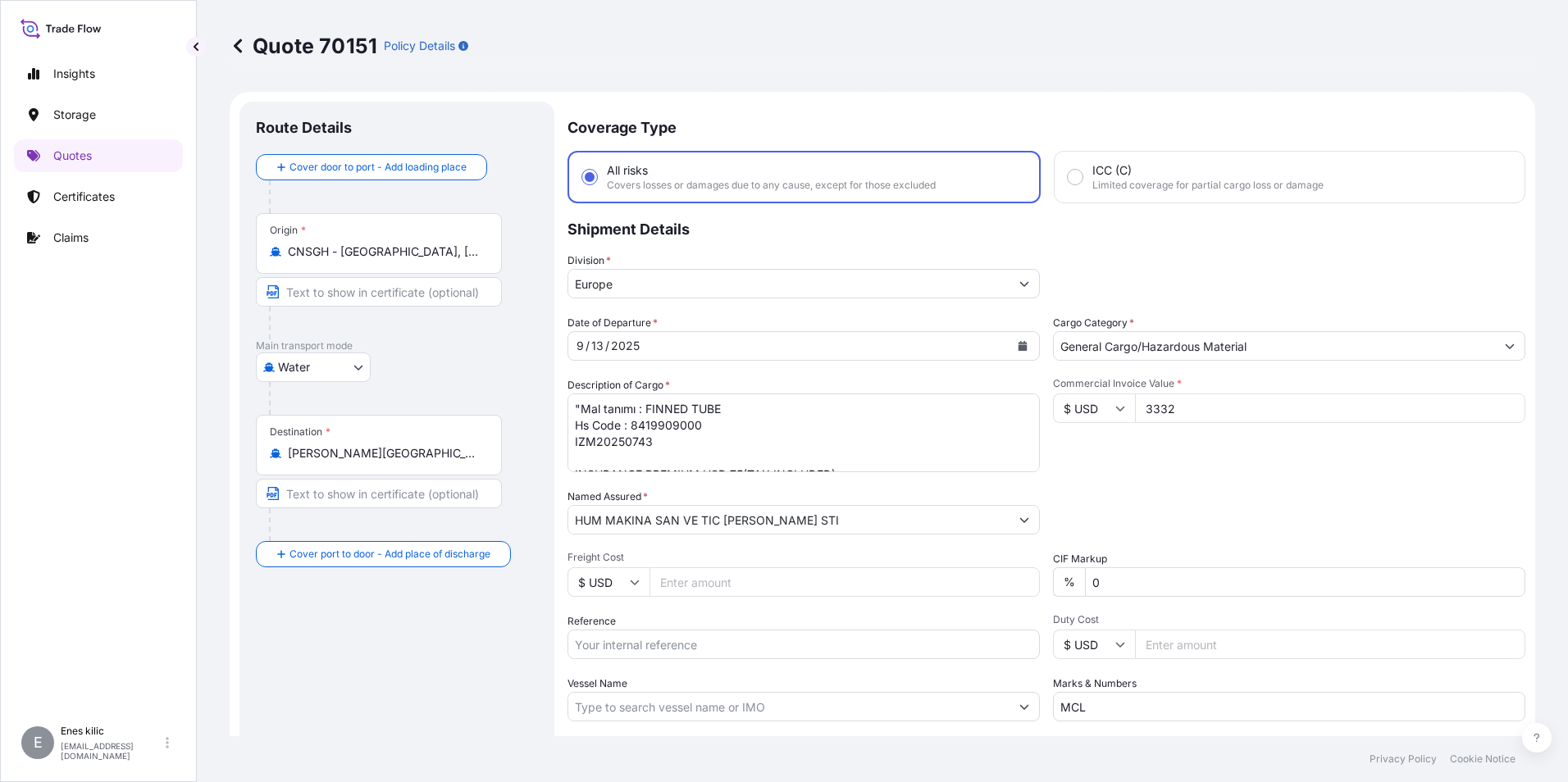
click at [1203, 317] on div "Cargo Category * General Cargo/Hazardous Material" at bounding box center [1289, 338] width 473 height 46
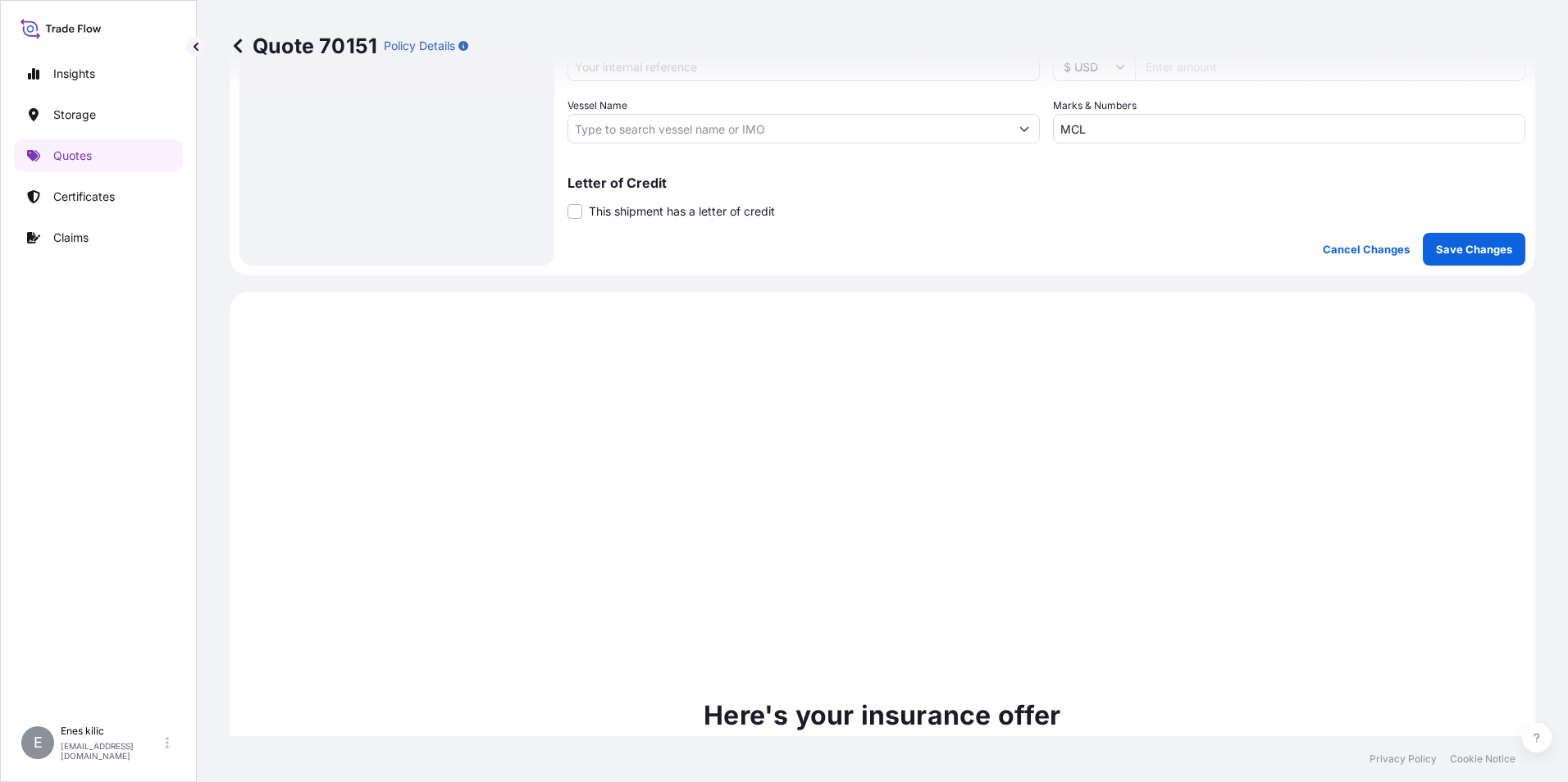
scroll to position [492, 0]
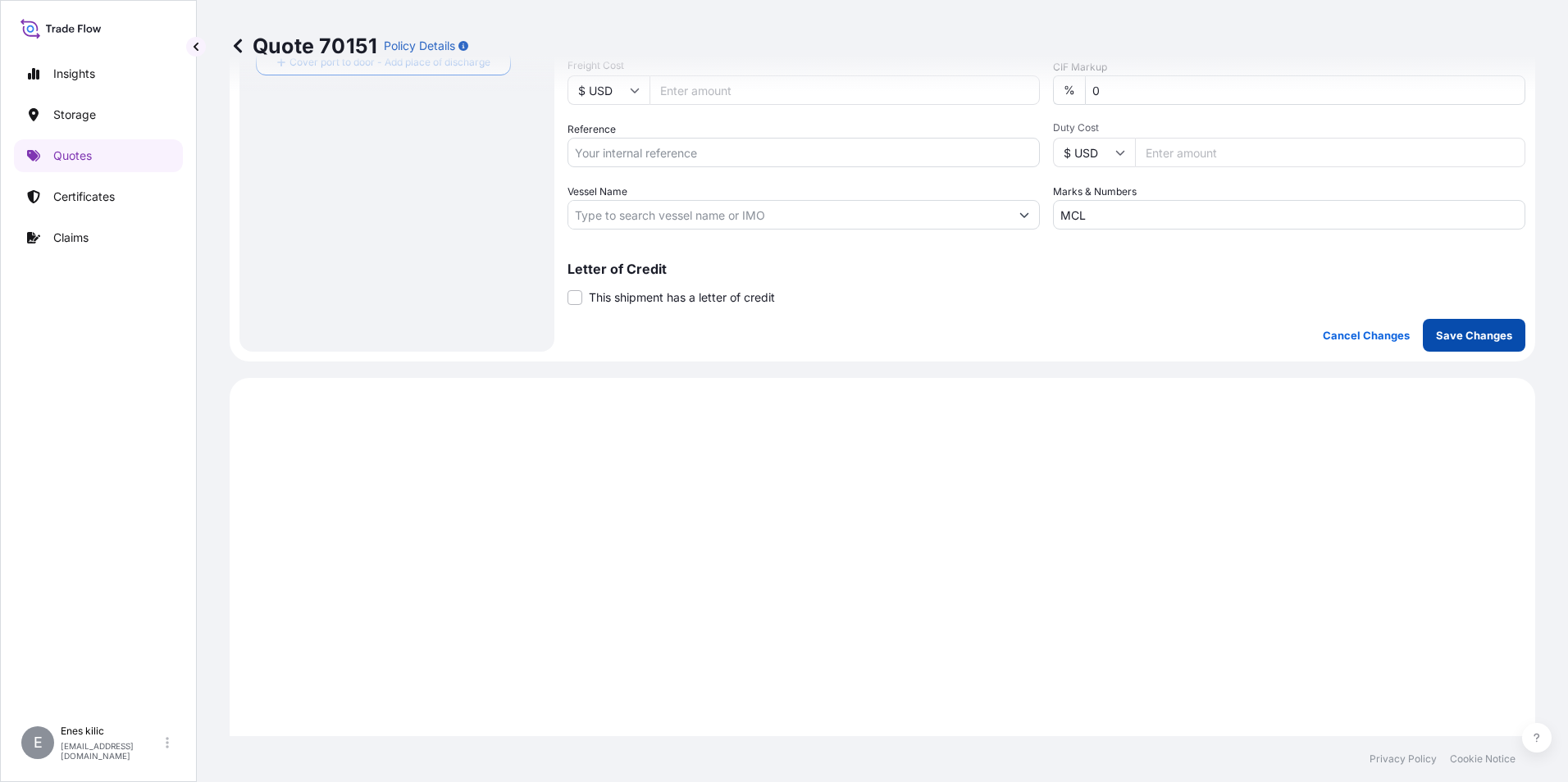
click at [1451, 341] on p "Save Changes" at bounding box center [1474, 335] width 76 height 17
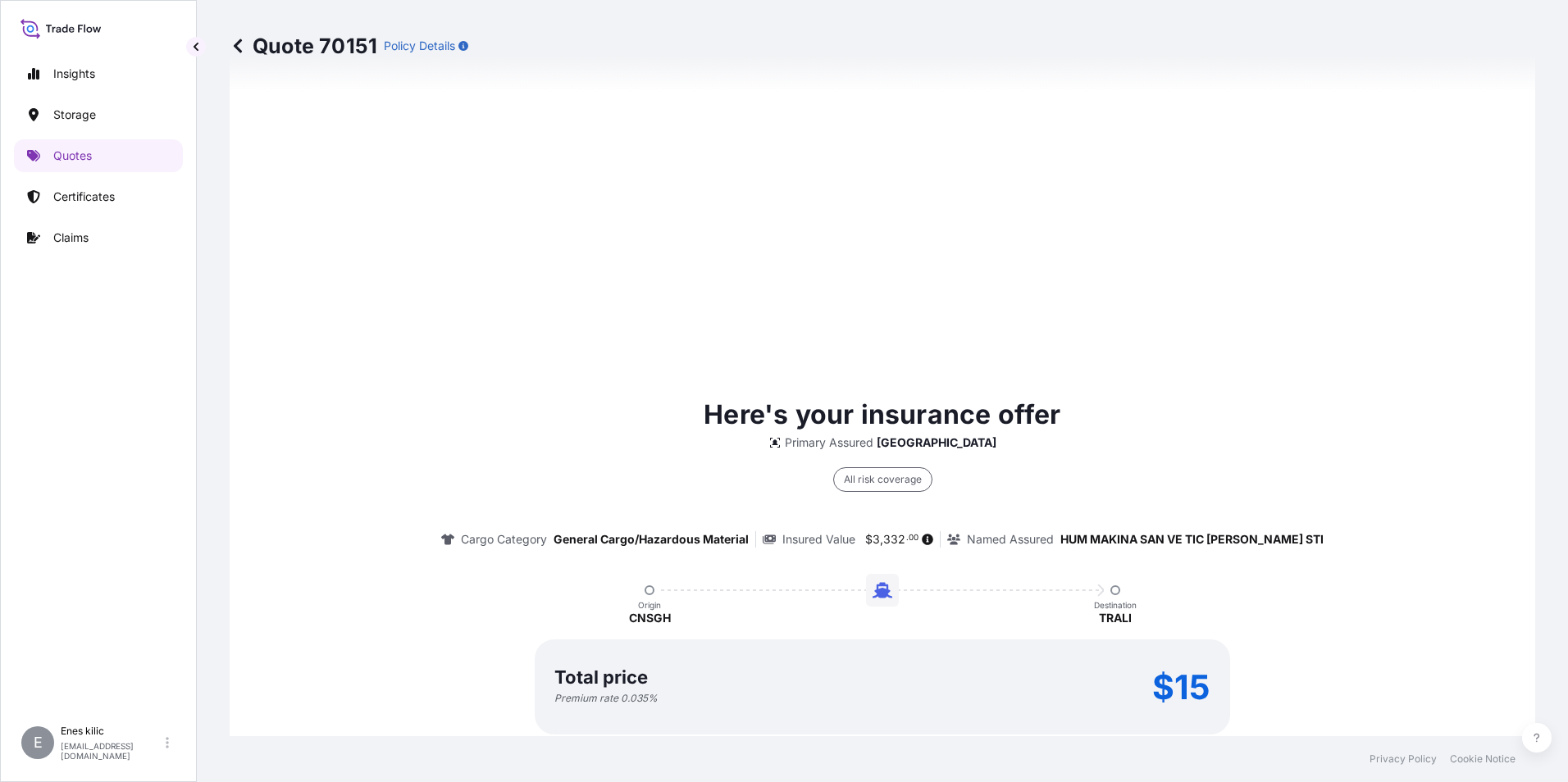
select select "Water"
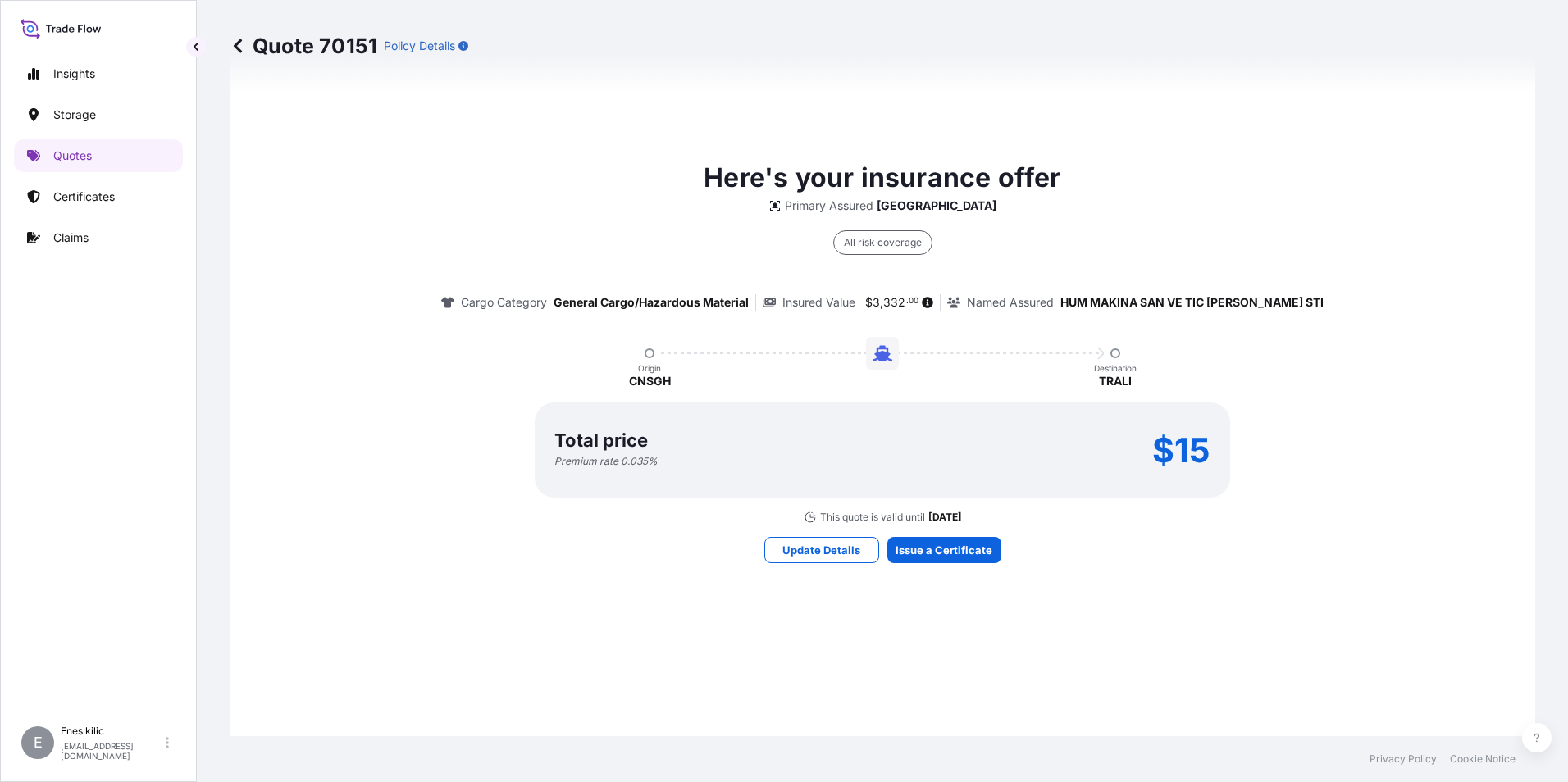
click at [937, 206] on p "Turkey" at bounding box center [936, 206] width 120 height 17
drag, startPoint x: 937, startPoint y: 206, endPoint x: 958, endPoint y: 207, distance: 21.0
click at [952, 210] on div "Here's your insurance offer Primary Assured Turkey All risk coverage Cargo Cate…" at bounding box center [882, 341] width 1260 height 366
drag, startPoint x: 959, startPoint y: 207, endPoint x: 820, endPoint y: 205, distance: 139.0
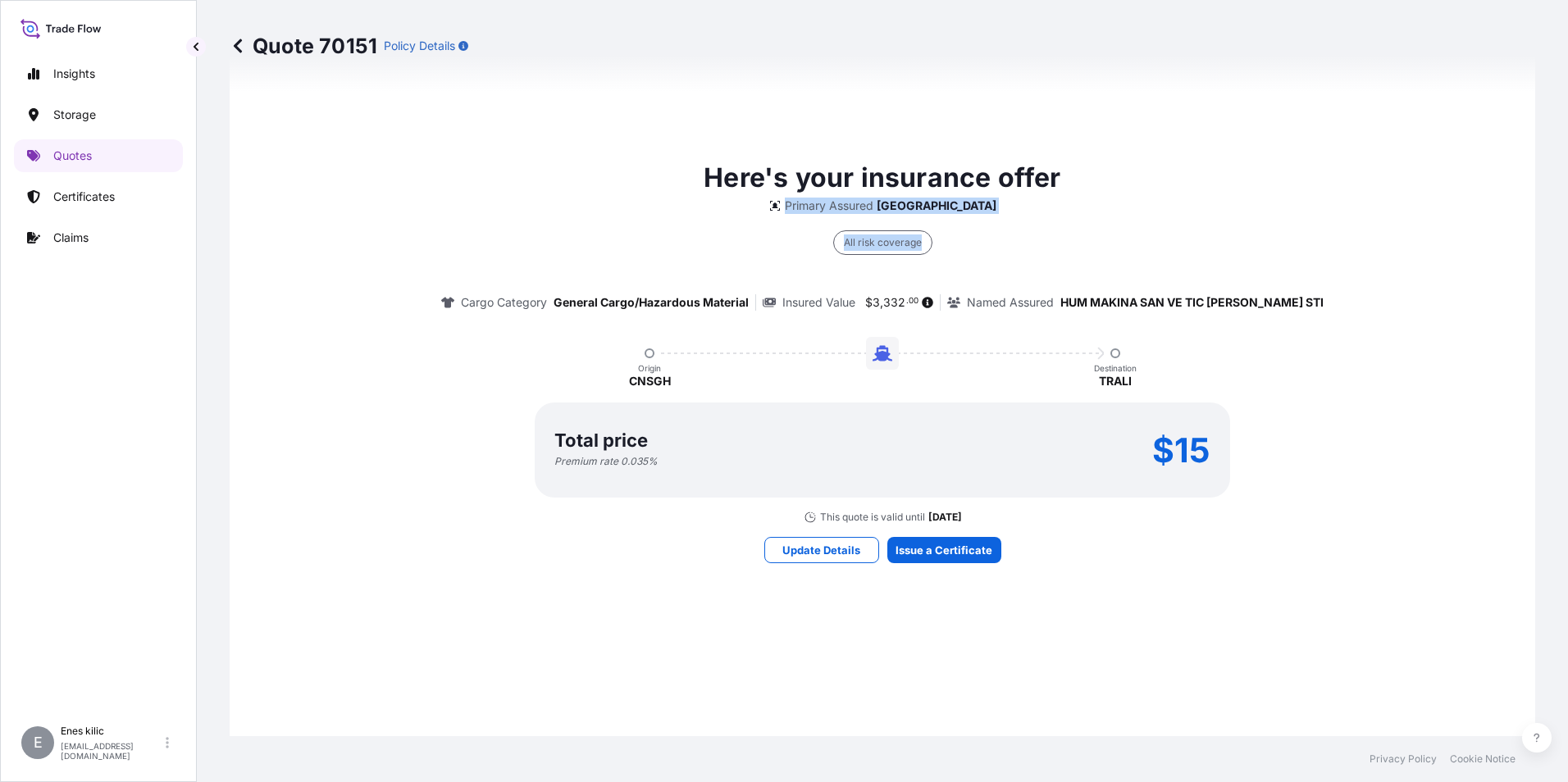
click at [820, 205] on div "Here's your insurance offer Primary Assured Turkey All risk coverage Cargo Cate…" at bounding box center [882, 341] width 1260 height 366
drag, startPoint x: 820, startPoint y: 205, endPoint x: 970, endPoint y: 211, distance: 150.1
click at [969, 216] on div "All risk coverage Cargo Category General Cargo/Hazardous Material Insured Value…" at bounding box center [882, 262] width 883 height 97
click at [957, 198] on div "Here's your insurance offer Primary Assured Turkey All risk coverage Cargo Cate…" at bounding box center [882, 341] width 1260 height 366
drag, startPoint x: 924, startPoint y: 211, endPoint x: 817, endPoint y: 207, distance: 107.1
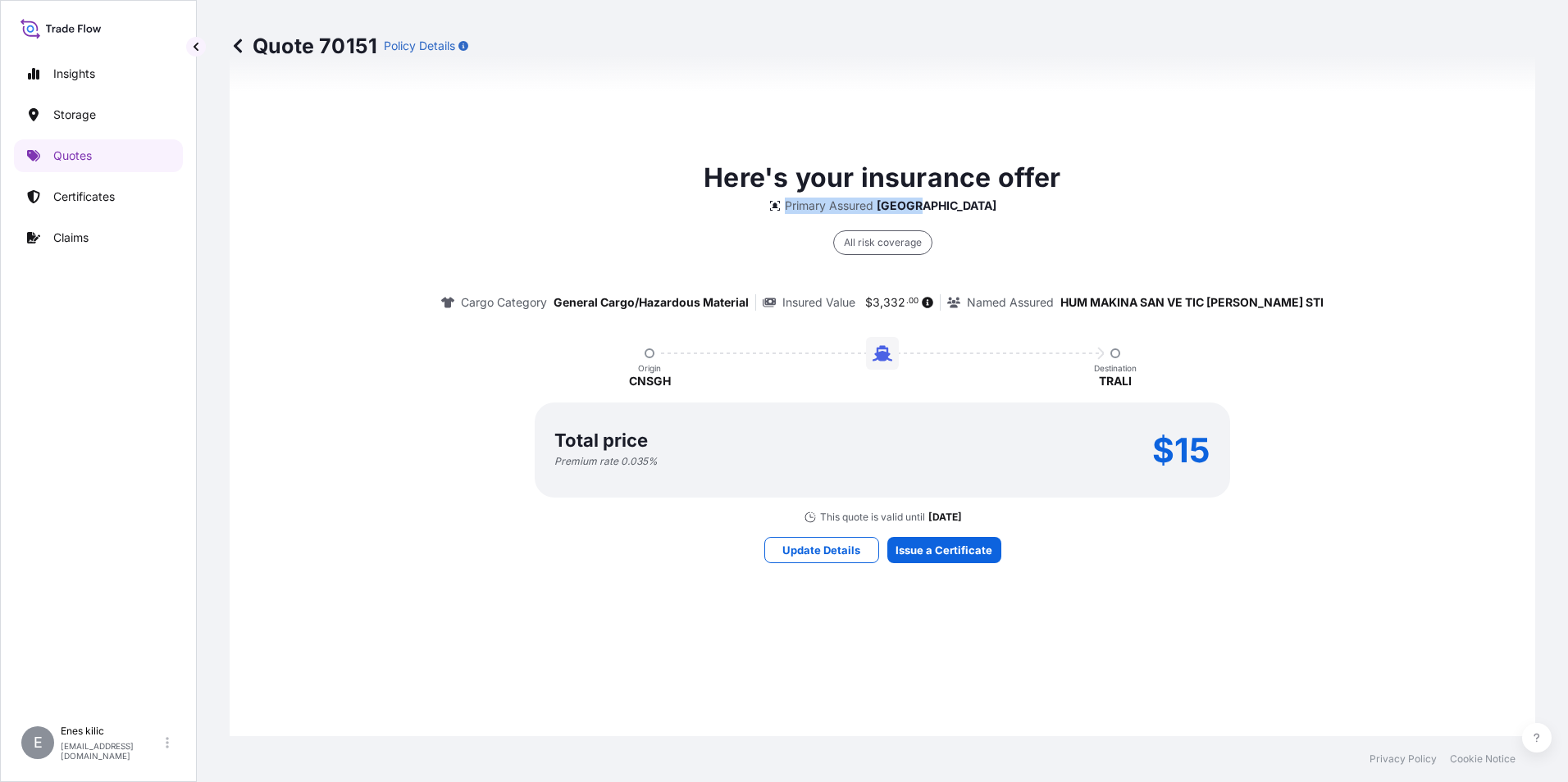
click at [817, 207] on div "Here's your insurance offer Primary Assured Turkey All risk coverage Cargo Cate…" at bounding box center [882, 341] width 1260 height 366
copy div "Primary Assured Turkey"
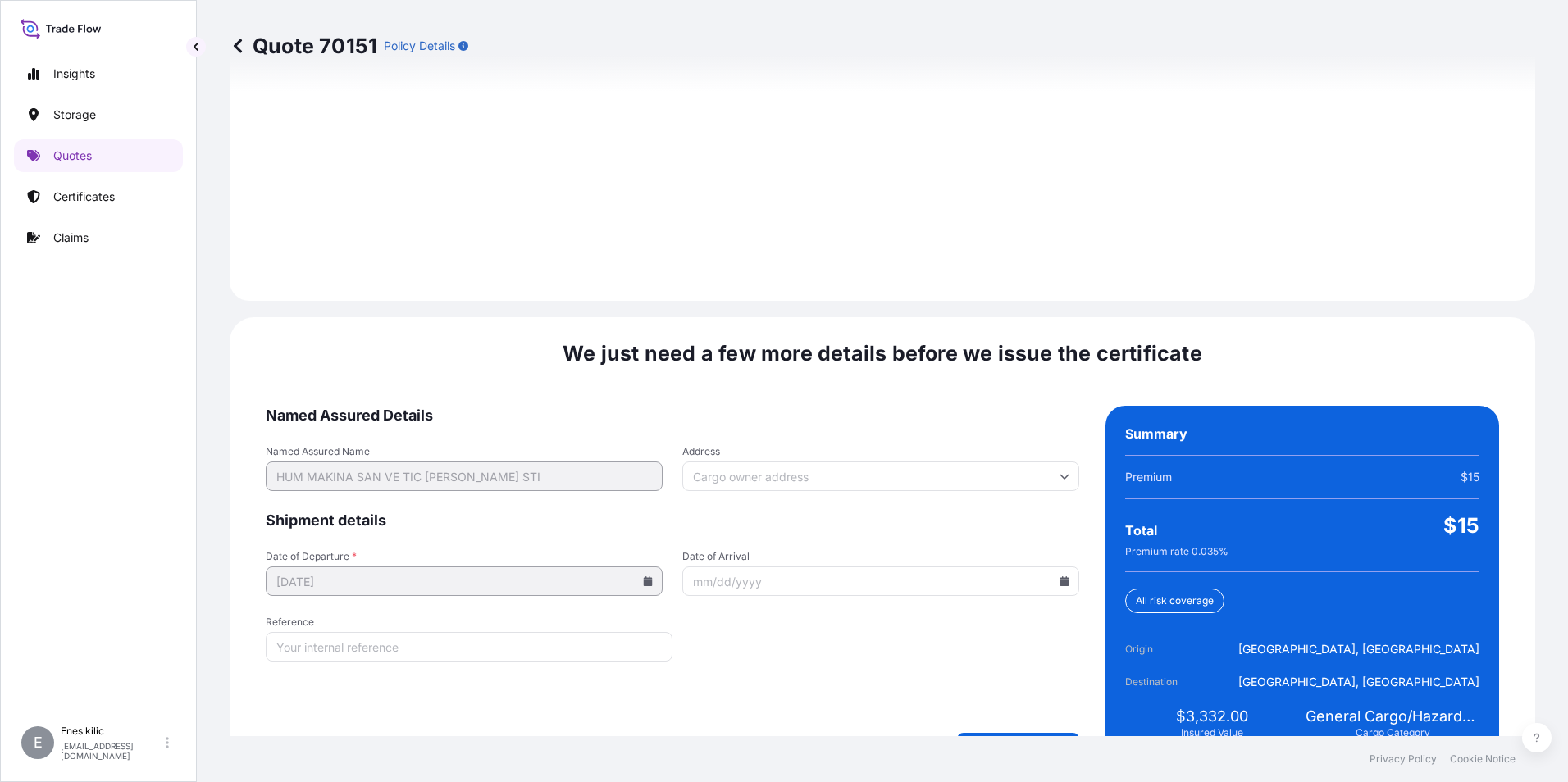
scroll to position [2308, 0]
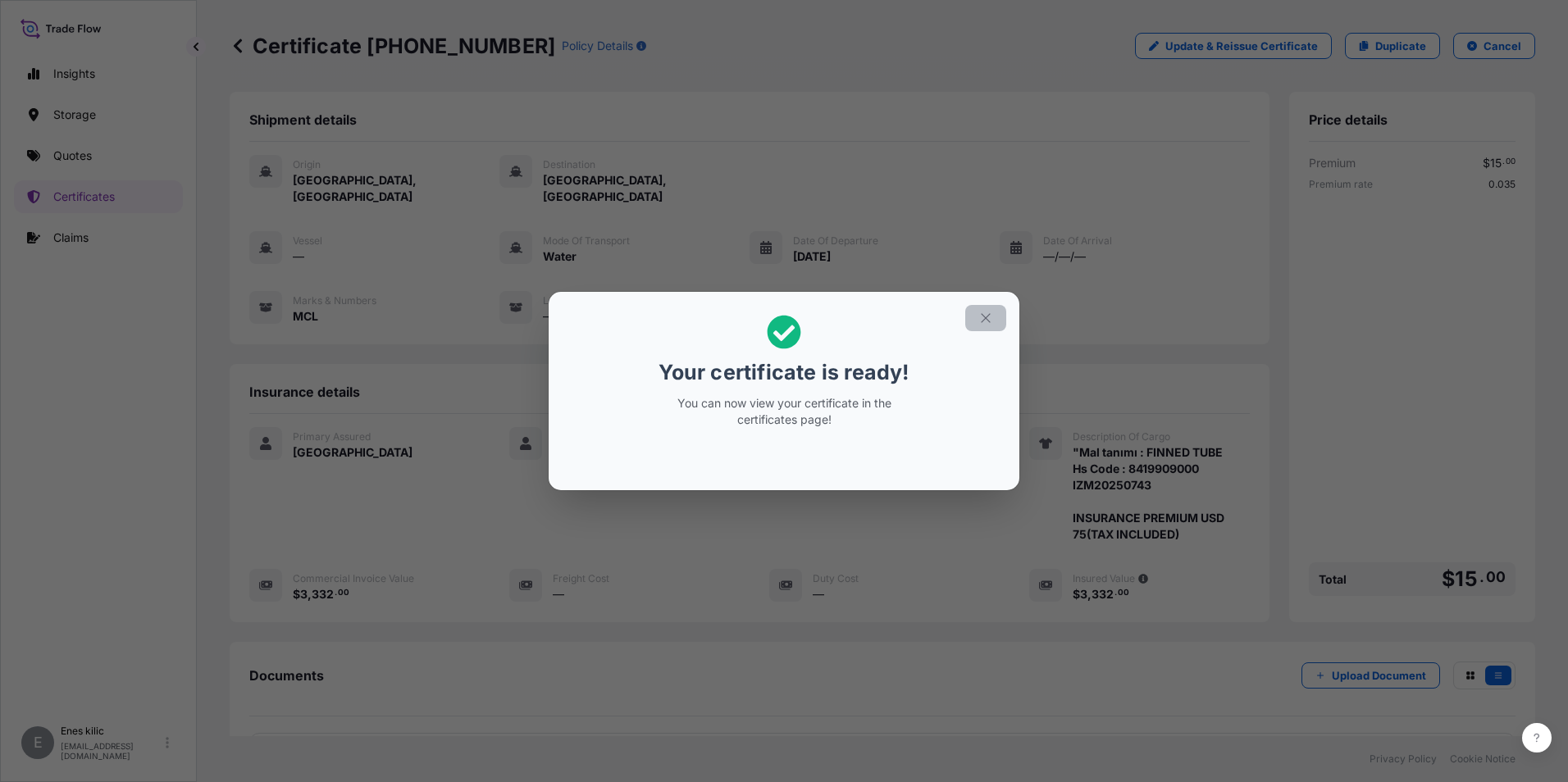
click at [983, 314] on icon "button" at bounding box center [986, 318] width 15 height 15
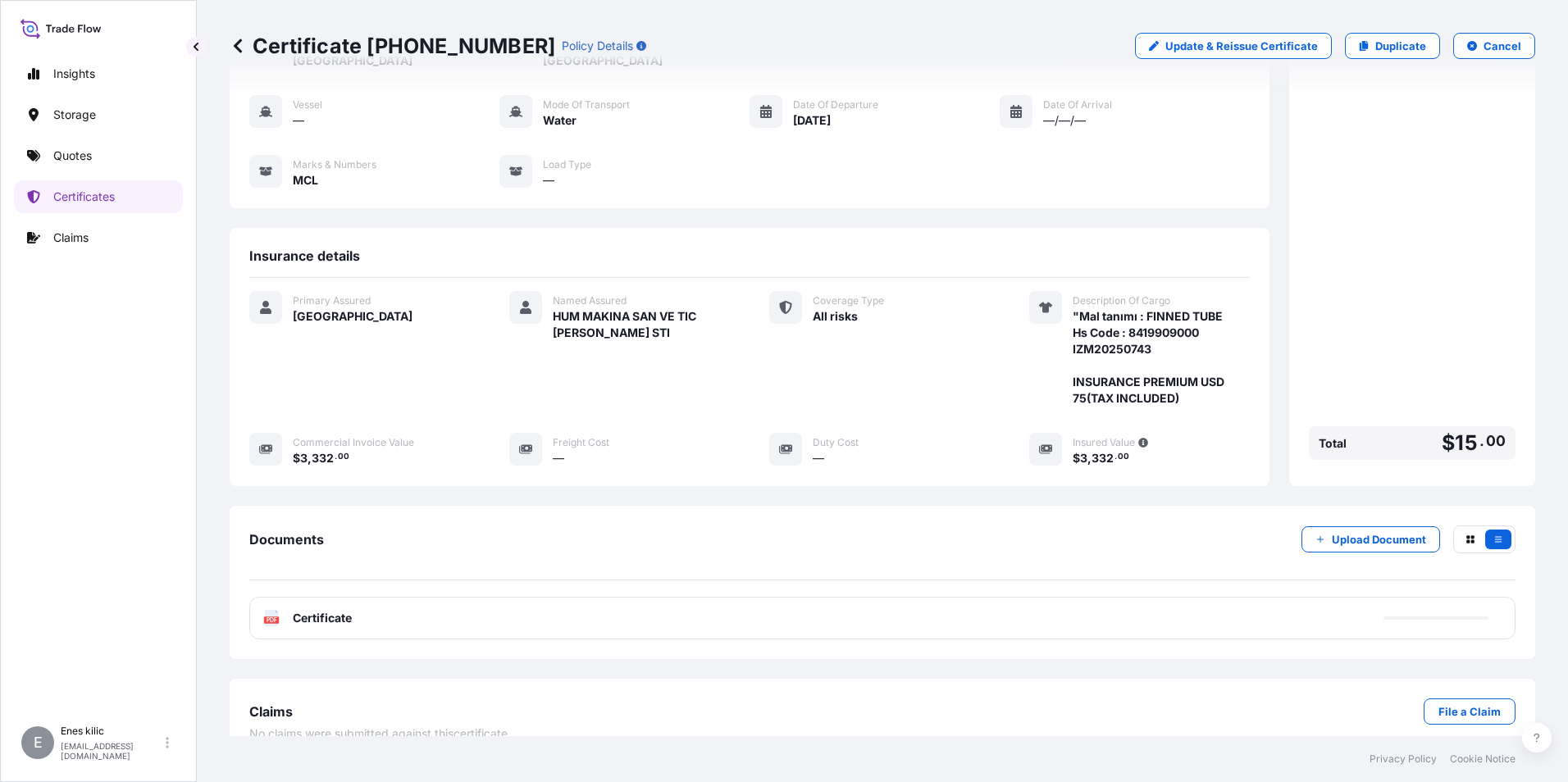
scroll to position [145, 0]
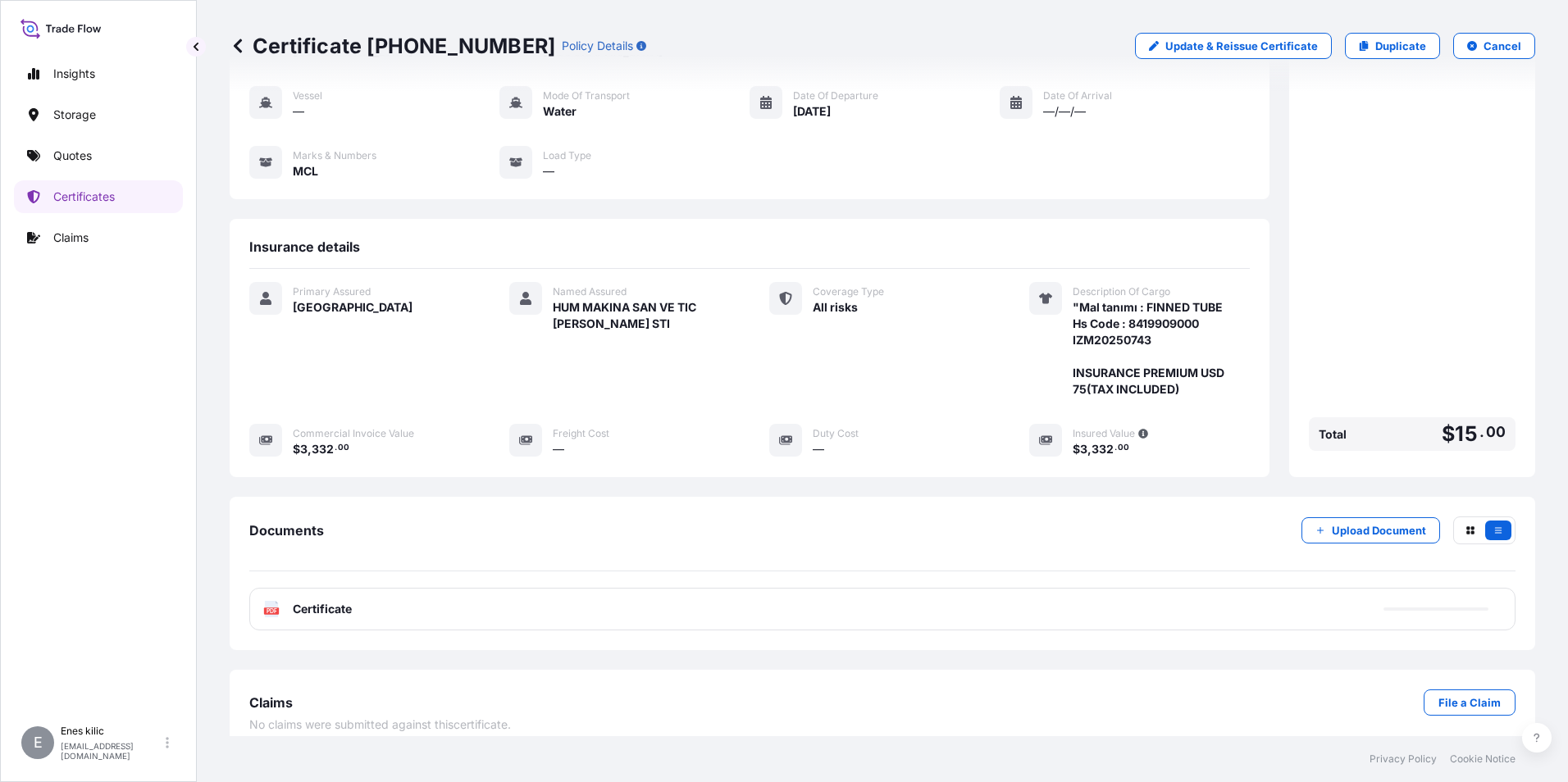
click at [335, 601] on span "Certificate" at bounding box center [321, 609] width 59 height 17
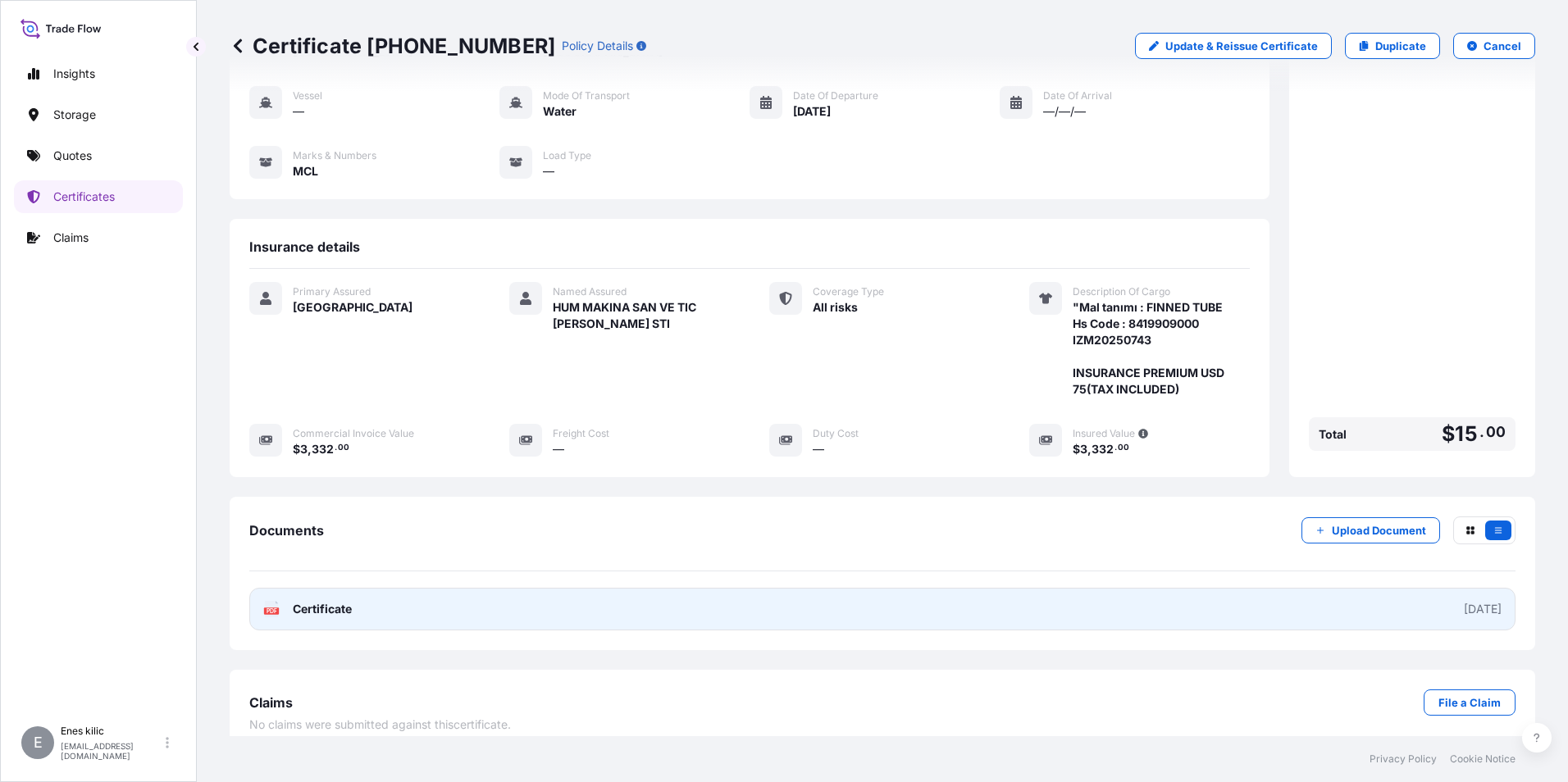
click at [321, 601] on span "Certificate" at bounding box center [321, 609] width 59 height 17
